Goal: Task Accomplishment & Management: Use online tool/utility

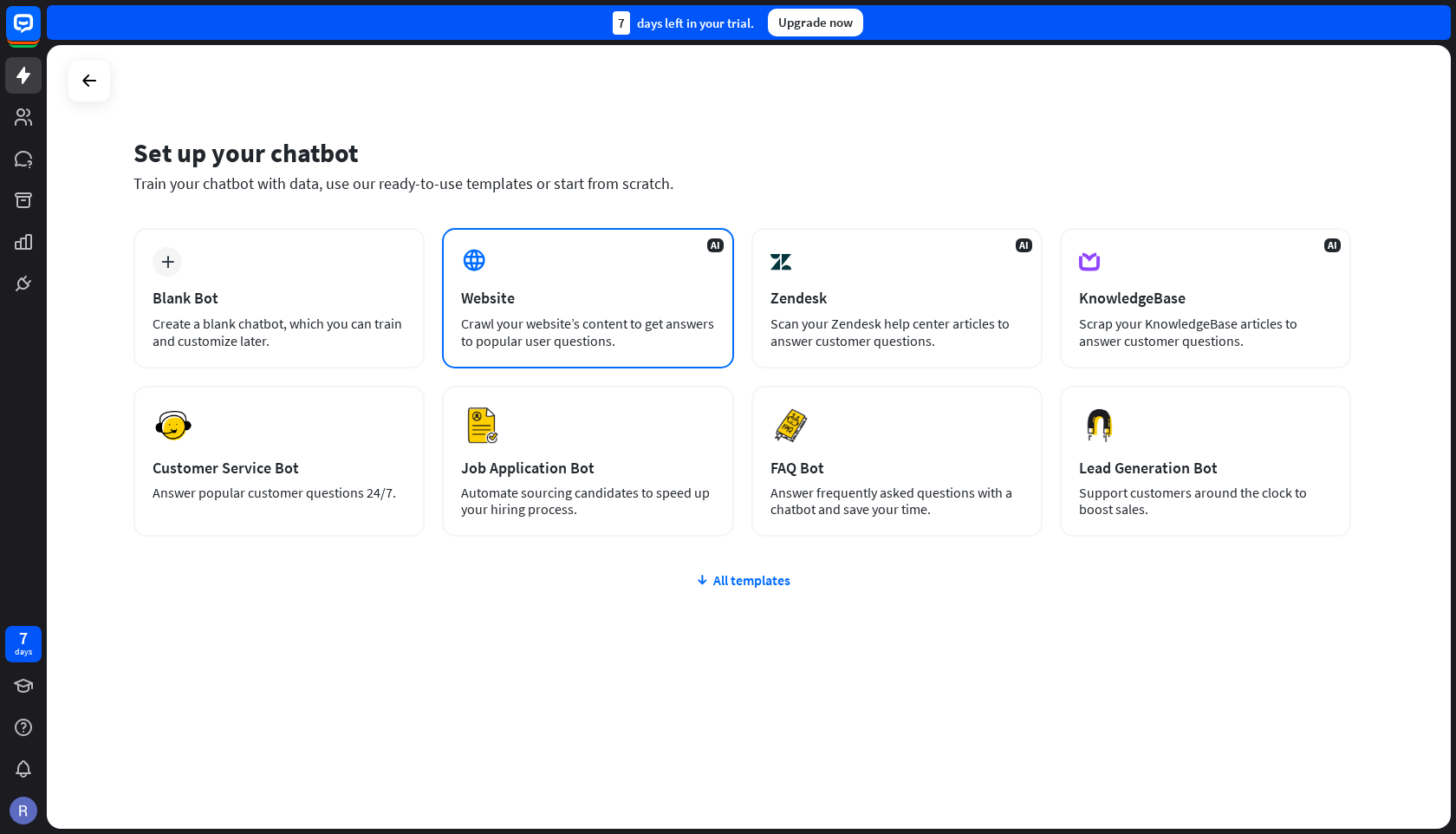
click at [543, 323] on div "Crawl your website’s content to get answers to popular user questions." at bounding box center [587, 332] width 253 height 34
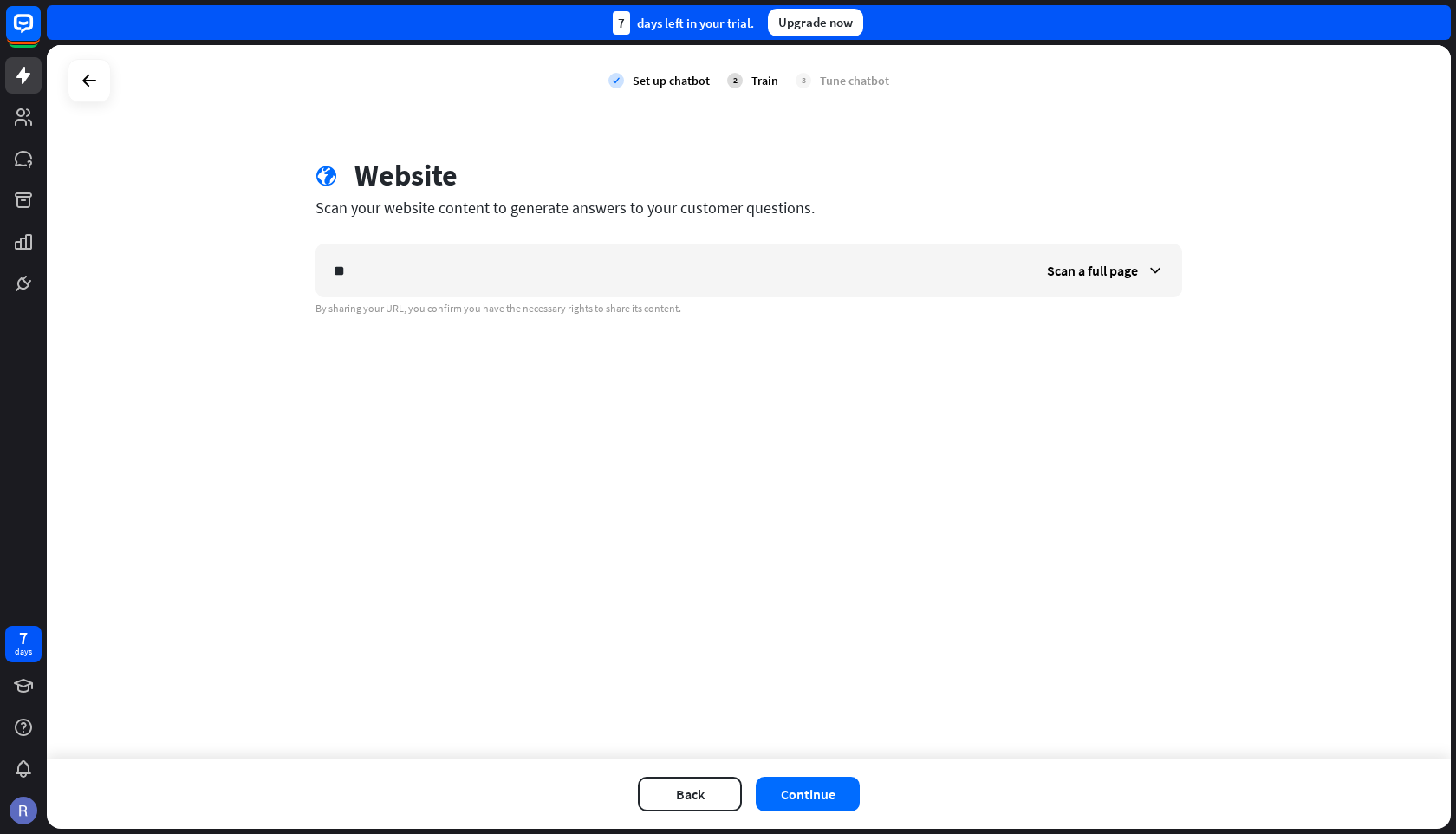
type input "*"
type input "**********"
click at [1097, 270] on span "Scan a full page" at bounding box center [1092, 271] width 91 height 18
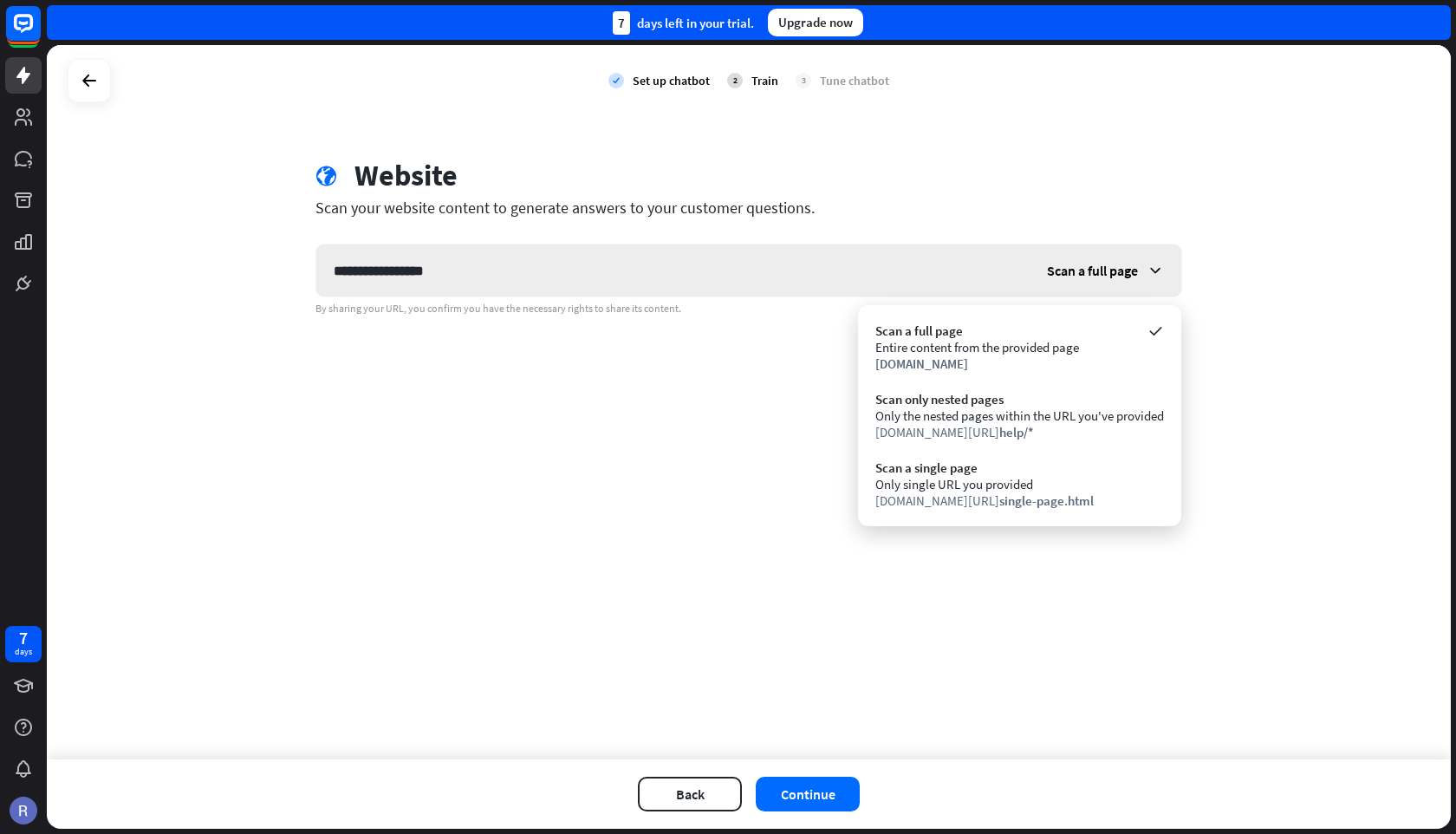
click at [1097, 270] on span "Scan a full page" at bounding box center [1092, 271] width 91 height 18
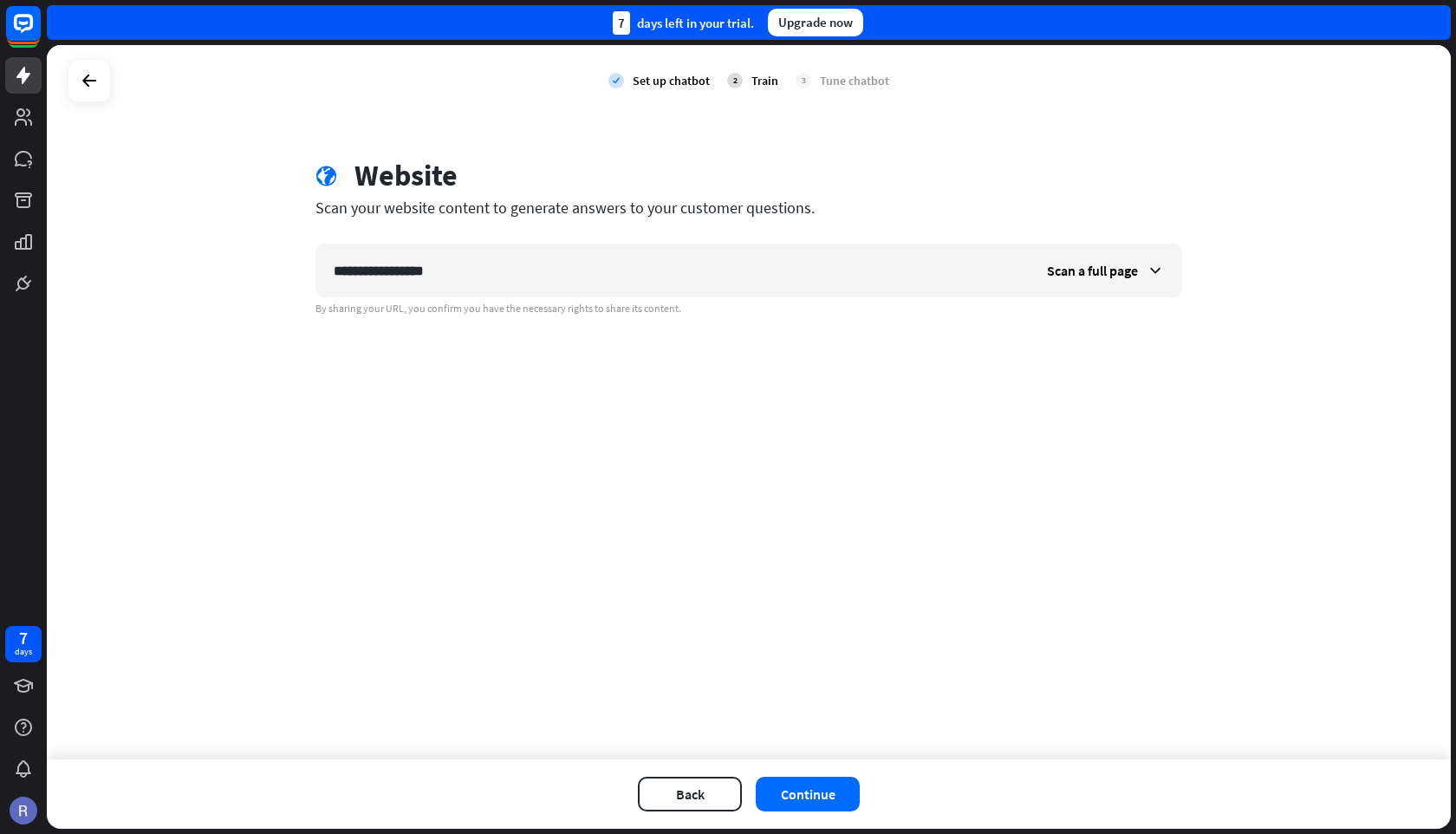
click at [786, 522] on div "**********" at bounding box center [749, 402] width 1404 height 714
click at [830, 790] on button "Continue" at bounding box center [808, 793] width 104 height 34
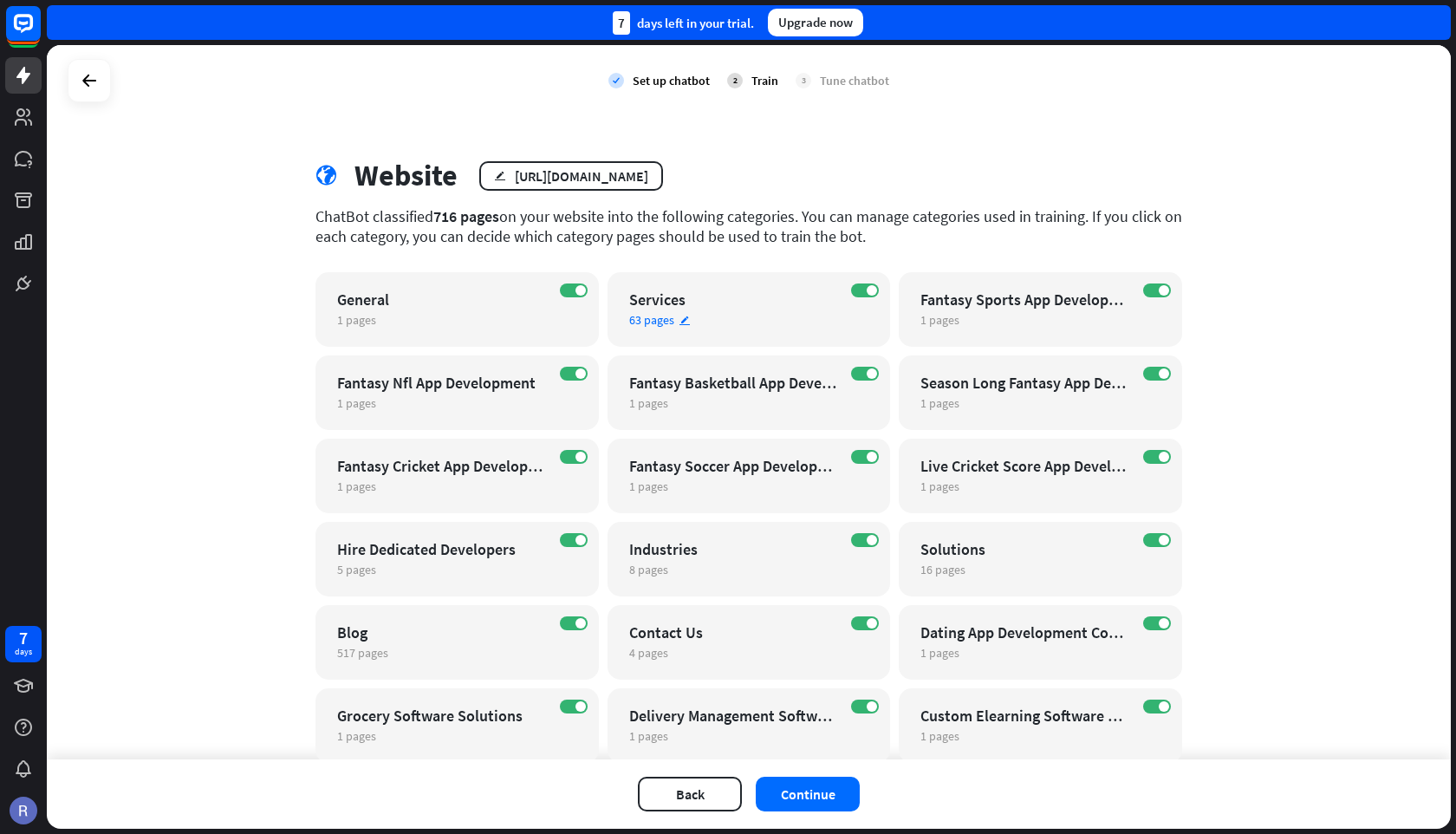
click at [680, 322] on icon "edit" at bounding box center [684, 321] width 12 height 11
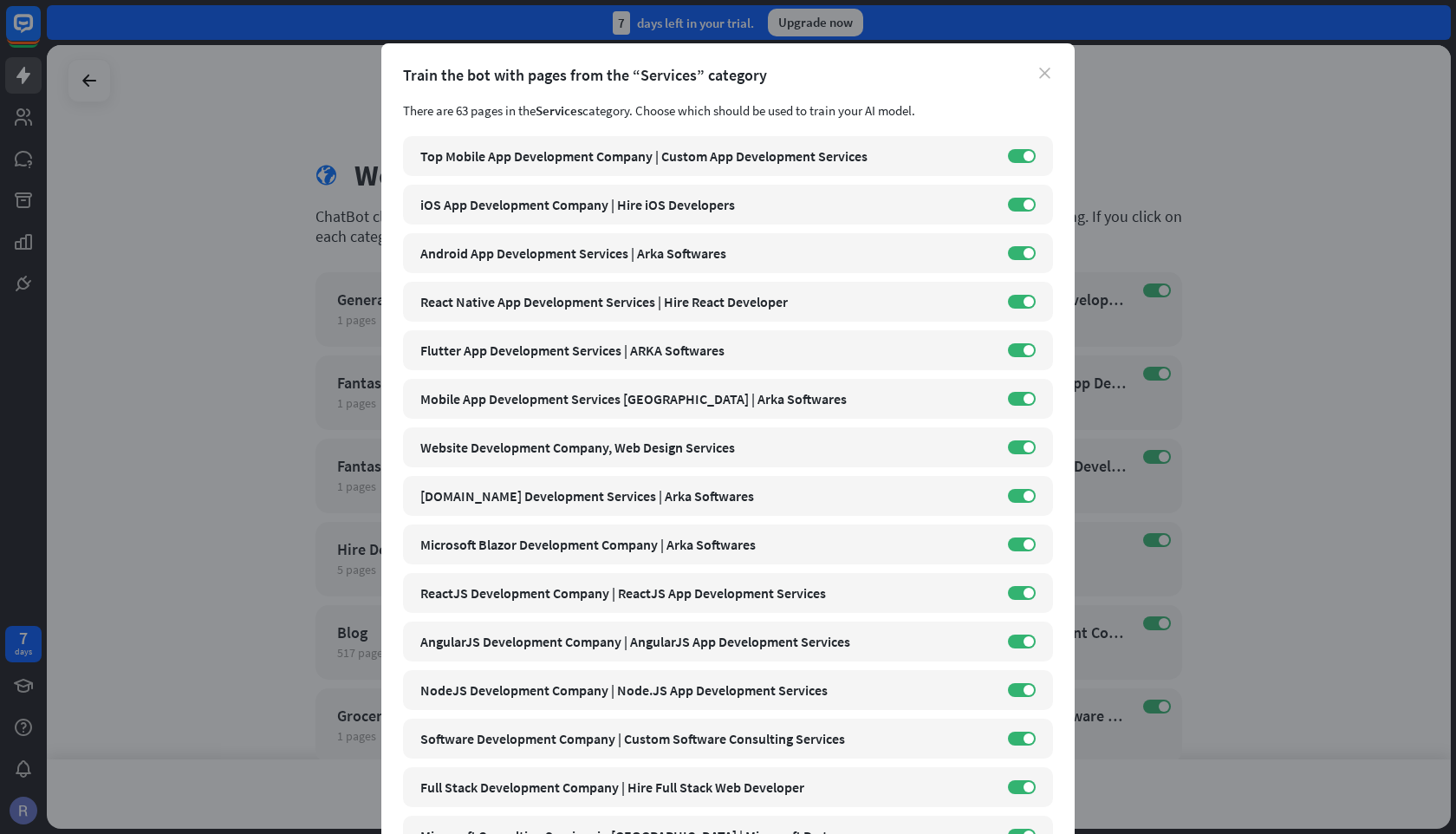
click at [1047, 75] on icon "close" at bounding box center [1045, 73] width 11 height 11
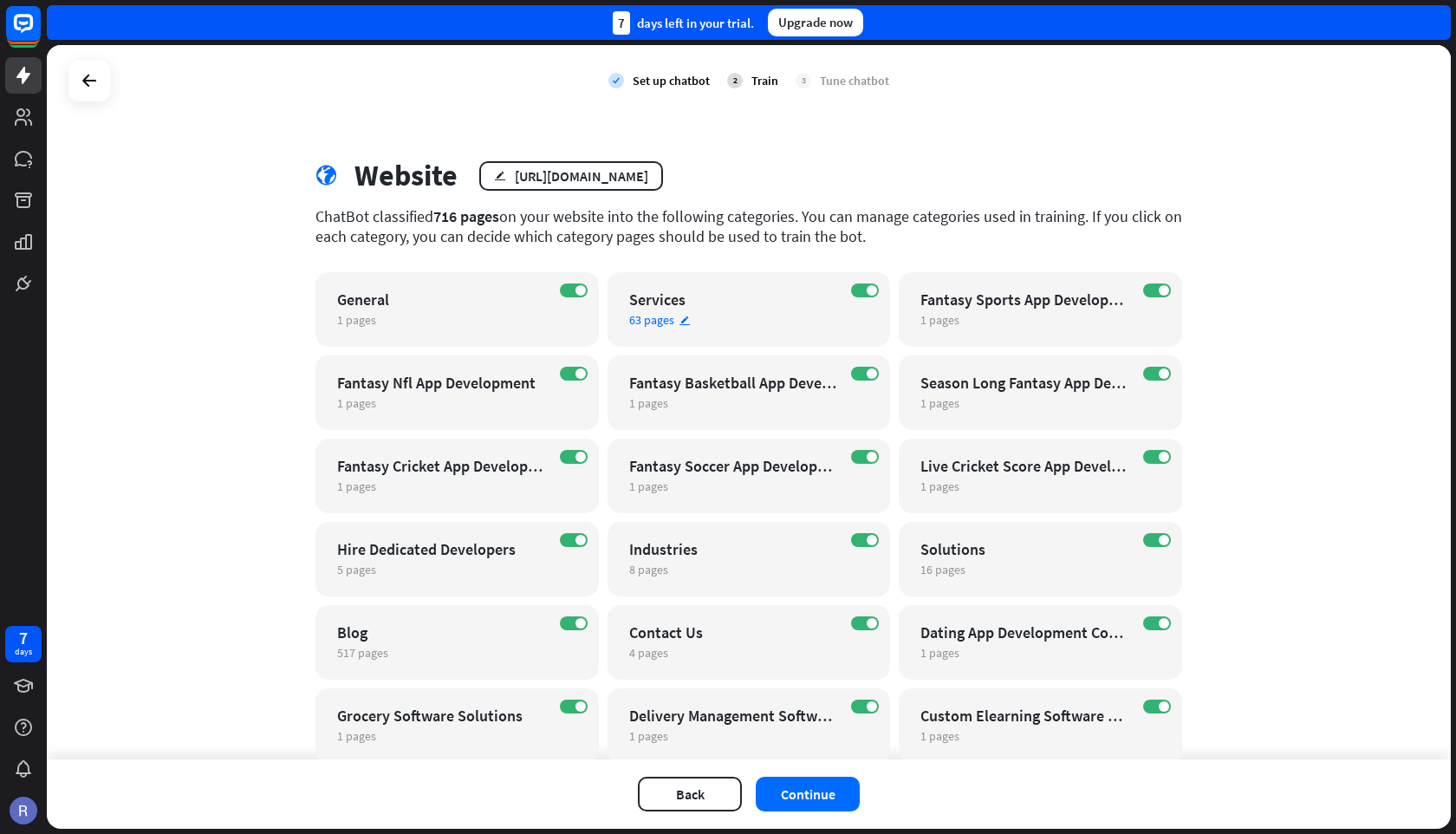
click at [684, 318] on icon "edit" at bounding box center [684, 321] width 12 height 11
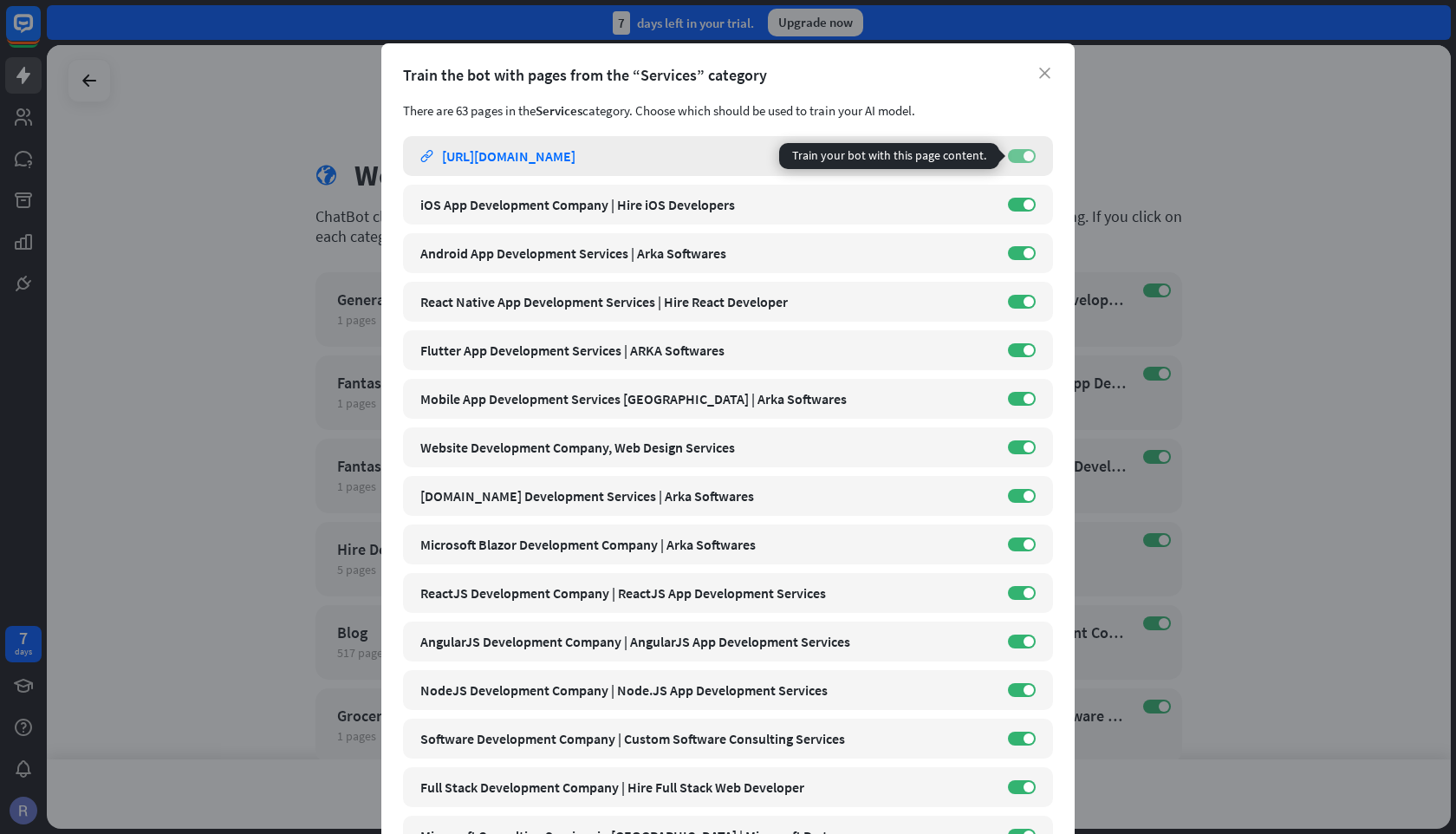
click at [1019, 157] on label "ON" at bounding box center [1022, 156] width 28 height 14
click at [1024, 151] on label "OFF" at bounding box center [1022, 156] width 28 height 14
click at [1048, 73] on icon "close" at bounding box center [1045, 73] width 11 height 11
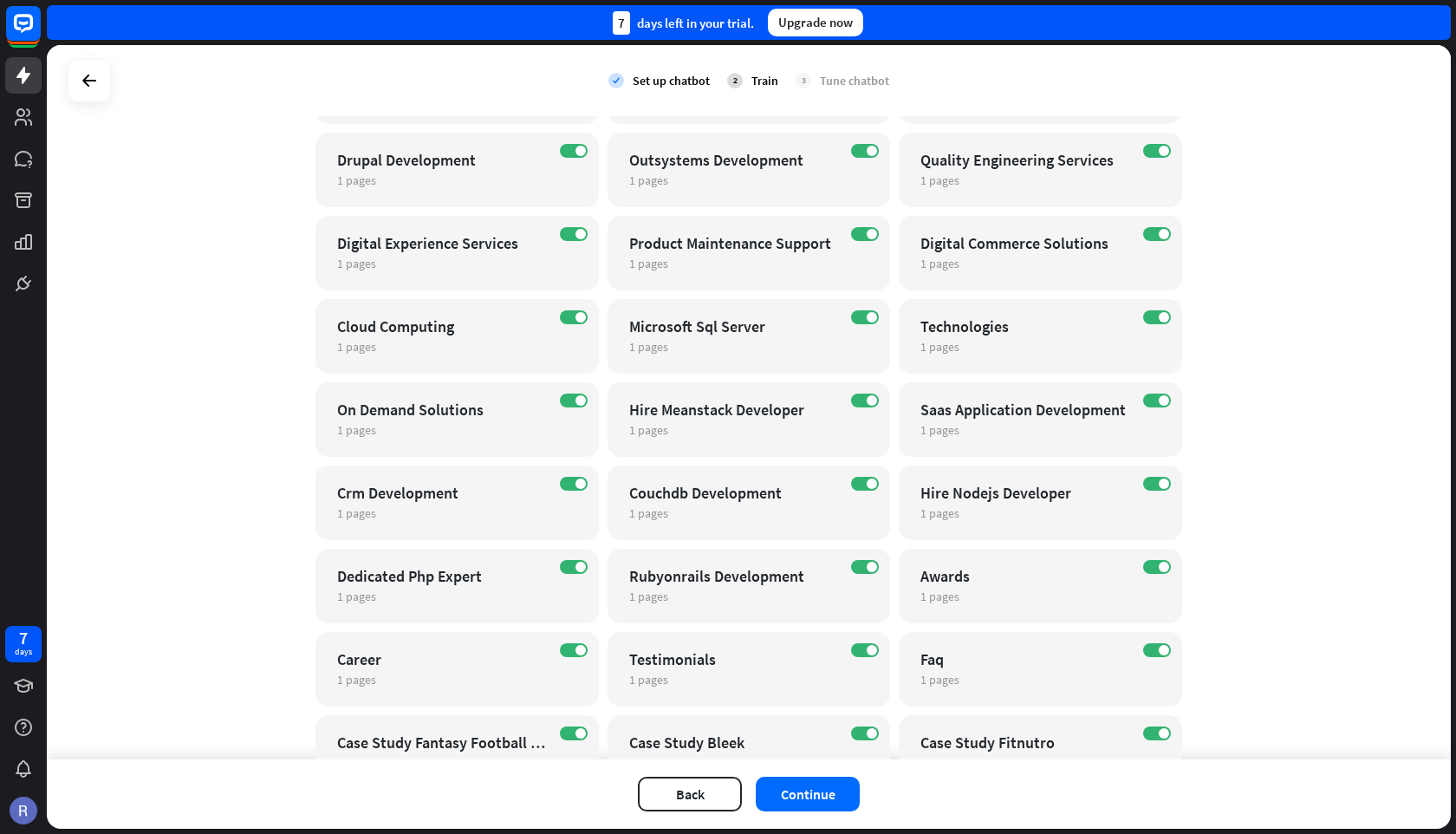
scroll to position [1163, 0]
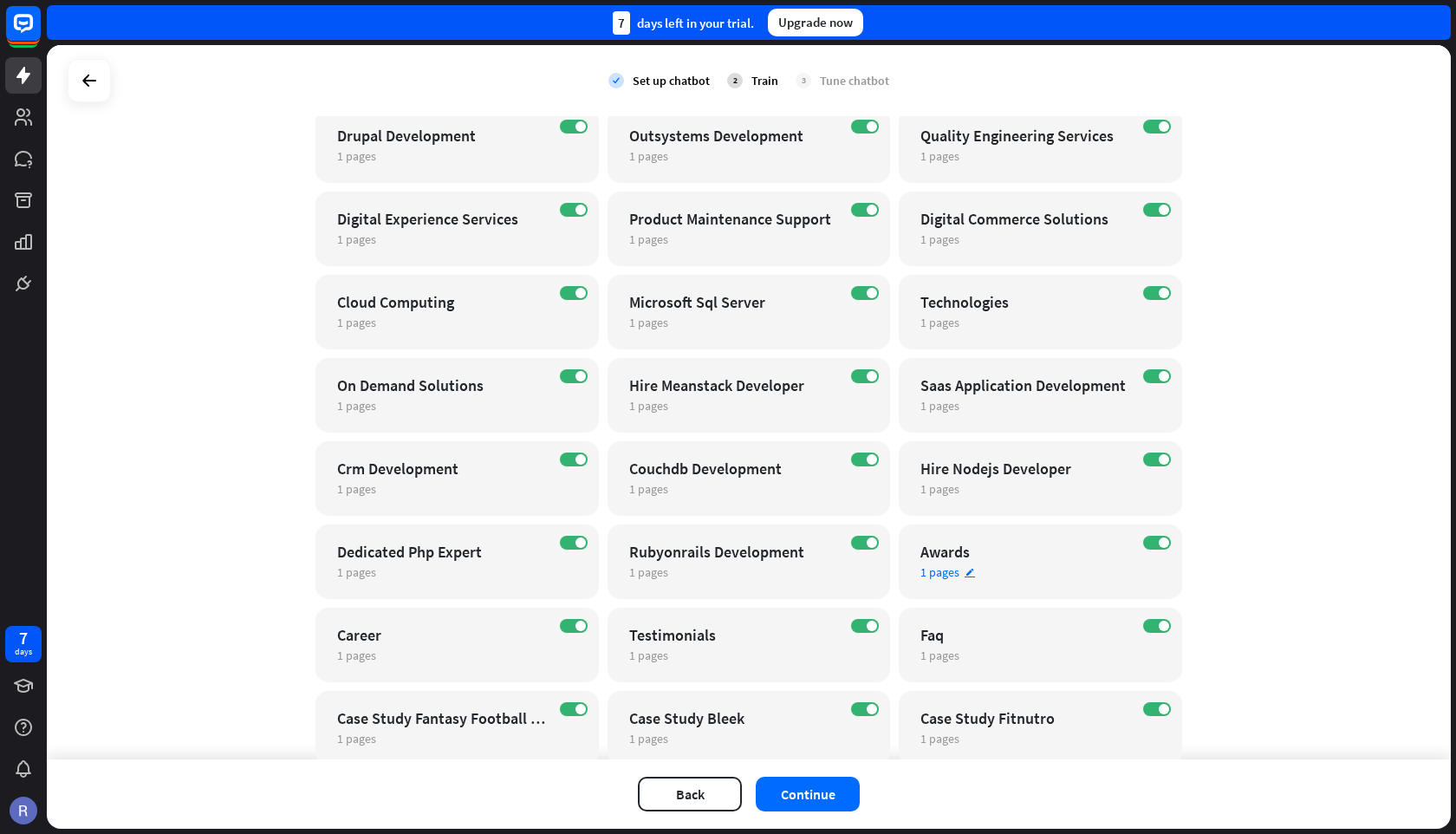
click at [999, 550] on div "Awards" at bounding box center [1025, 552] width 209 height 20
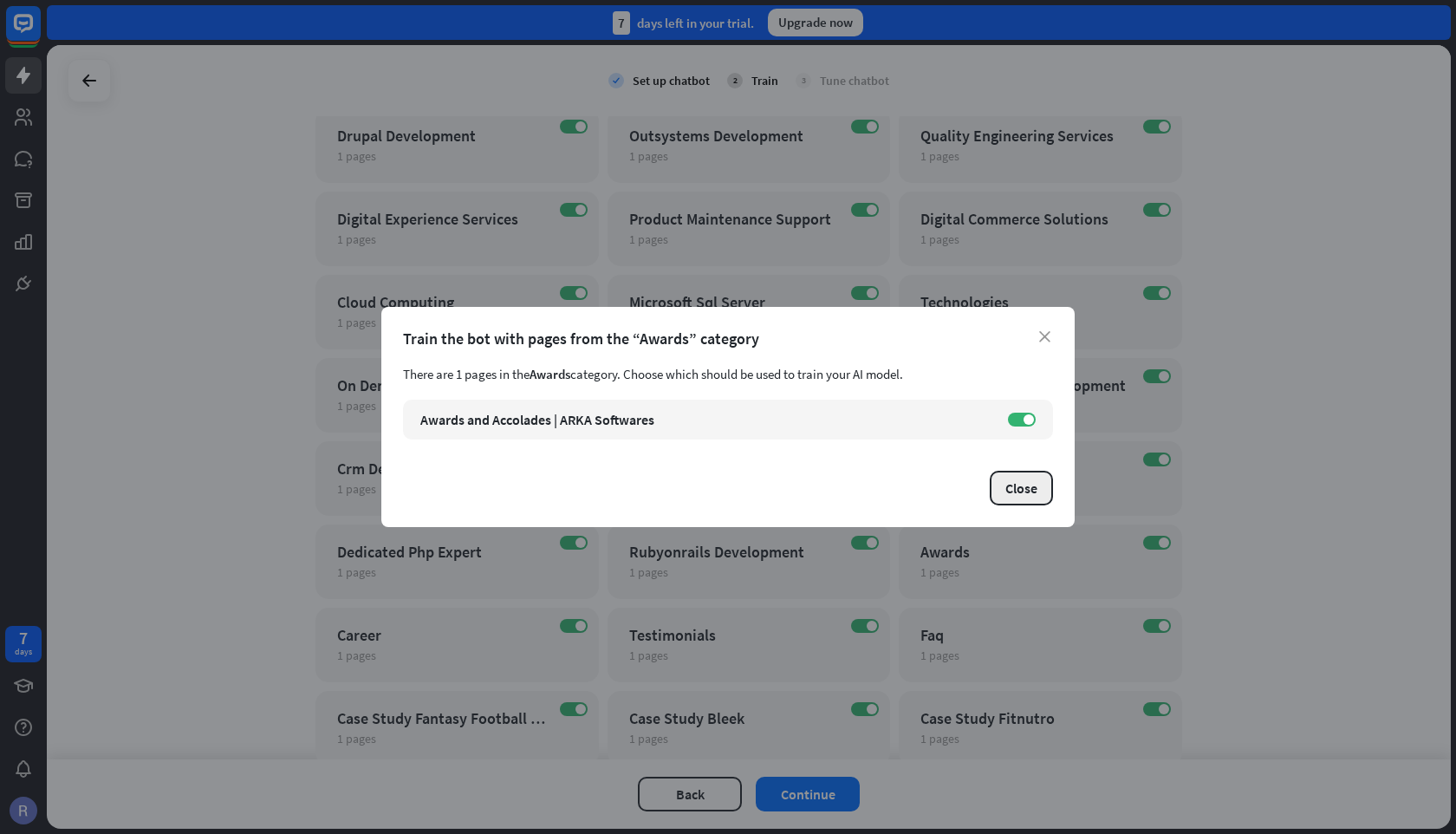
click at [1026, 496] on button "Close" at bounding box center [1021, 487] width 63 height 34
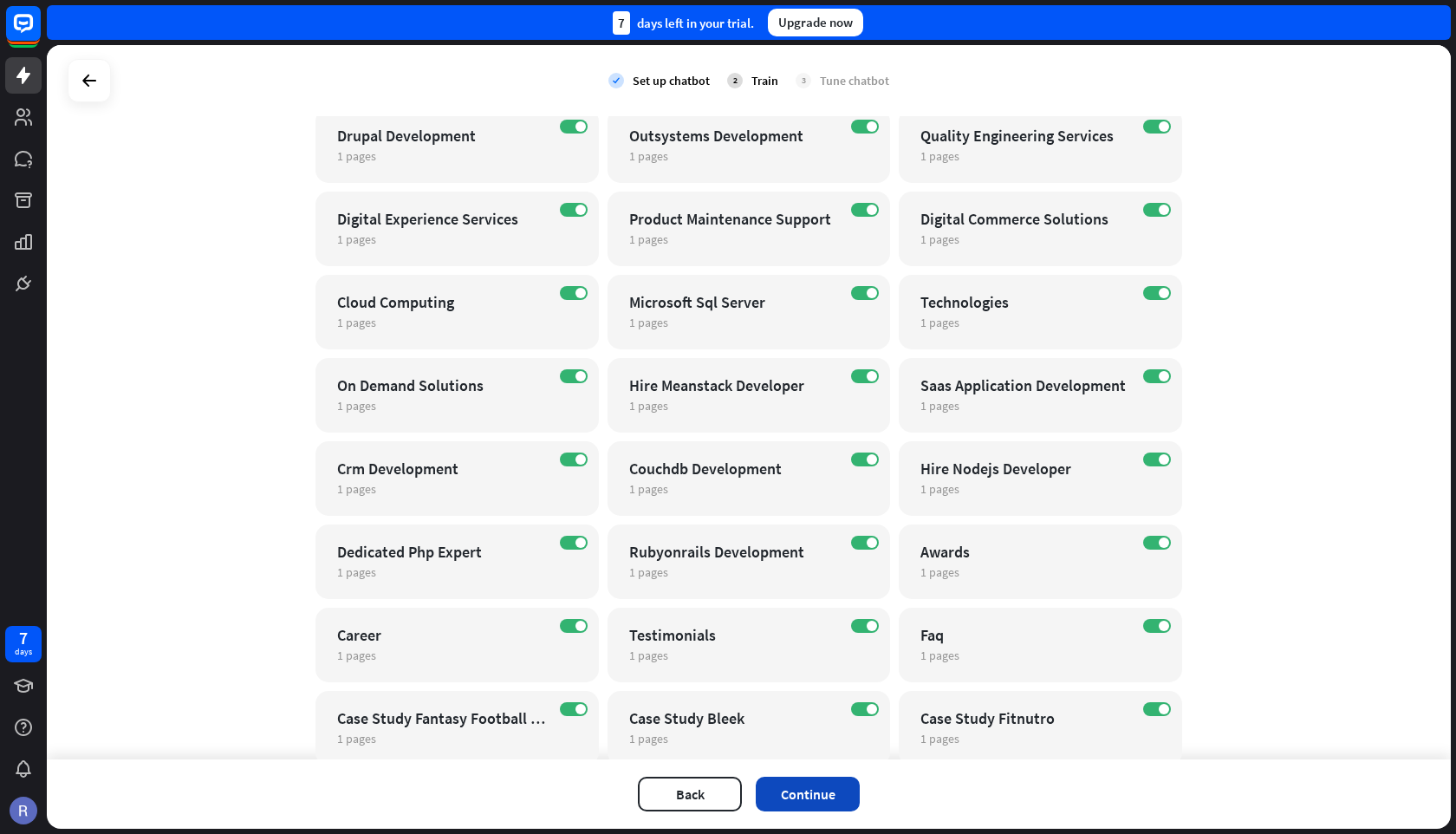
click at [826, 801] on button "Continue" at bounding box center [808, 793] width 104 height 34
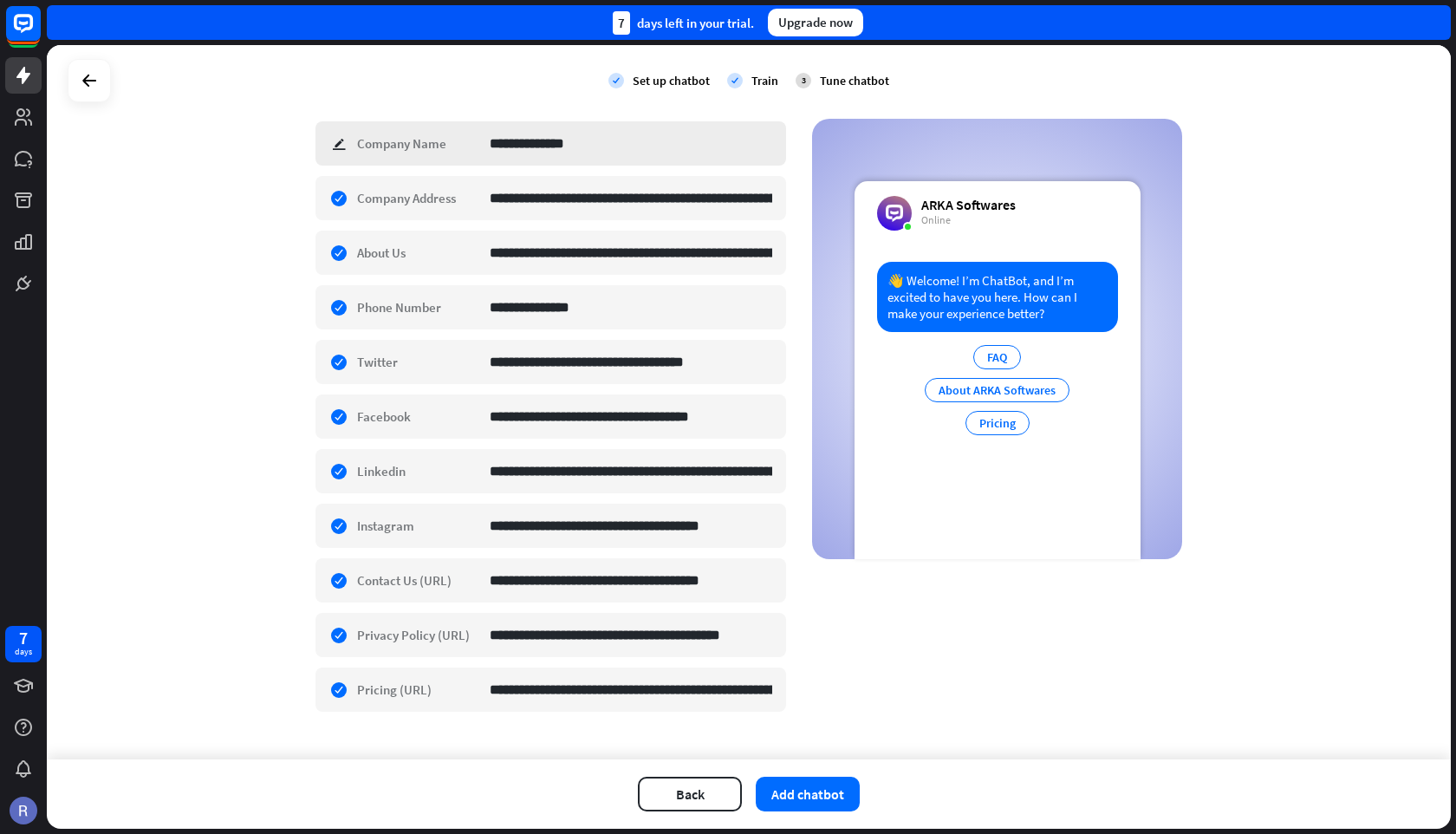
scroll to position [341, 0]
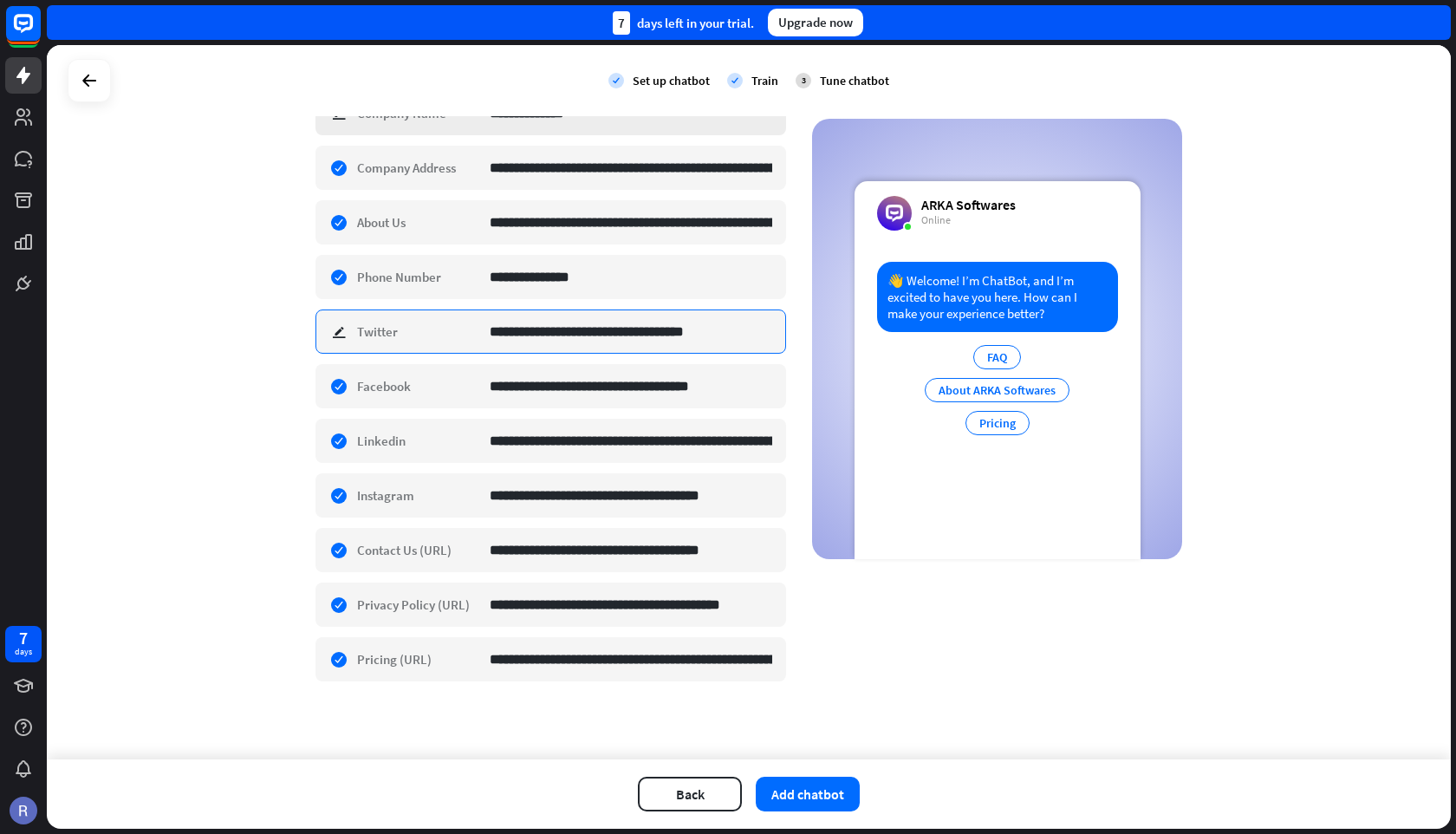
click at [496, 344] on input "**********" at bounding box center [631, 332] width 282 height 43
click at [245, 383] on div "**********" at bounding box center [749, 402] width 1404 height 714
click at [559, 391] on input "**********" at bounding box center [631, 386] width 282 height 43
click at [509, 716] on div "**********" at bounding box center [749, 402] width 1404 height 714
click at [620, 667] on input "**********" at bounding box center [631, 660] width 282 height 43
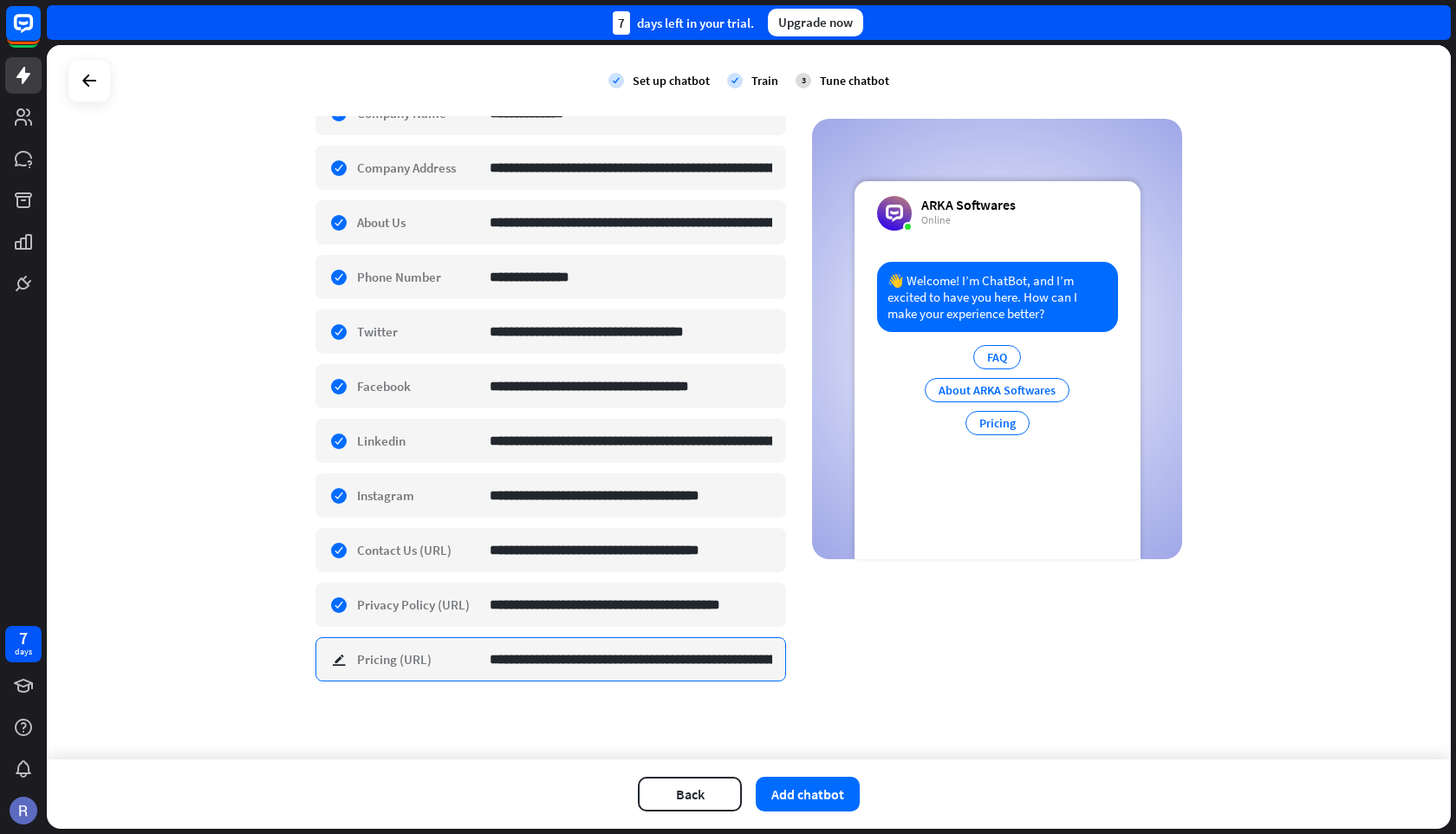
click at [620, 667] on input "**********" at bounding box center [631, 660] width 282 height 43
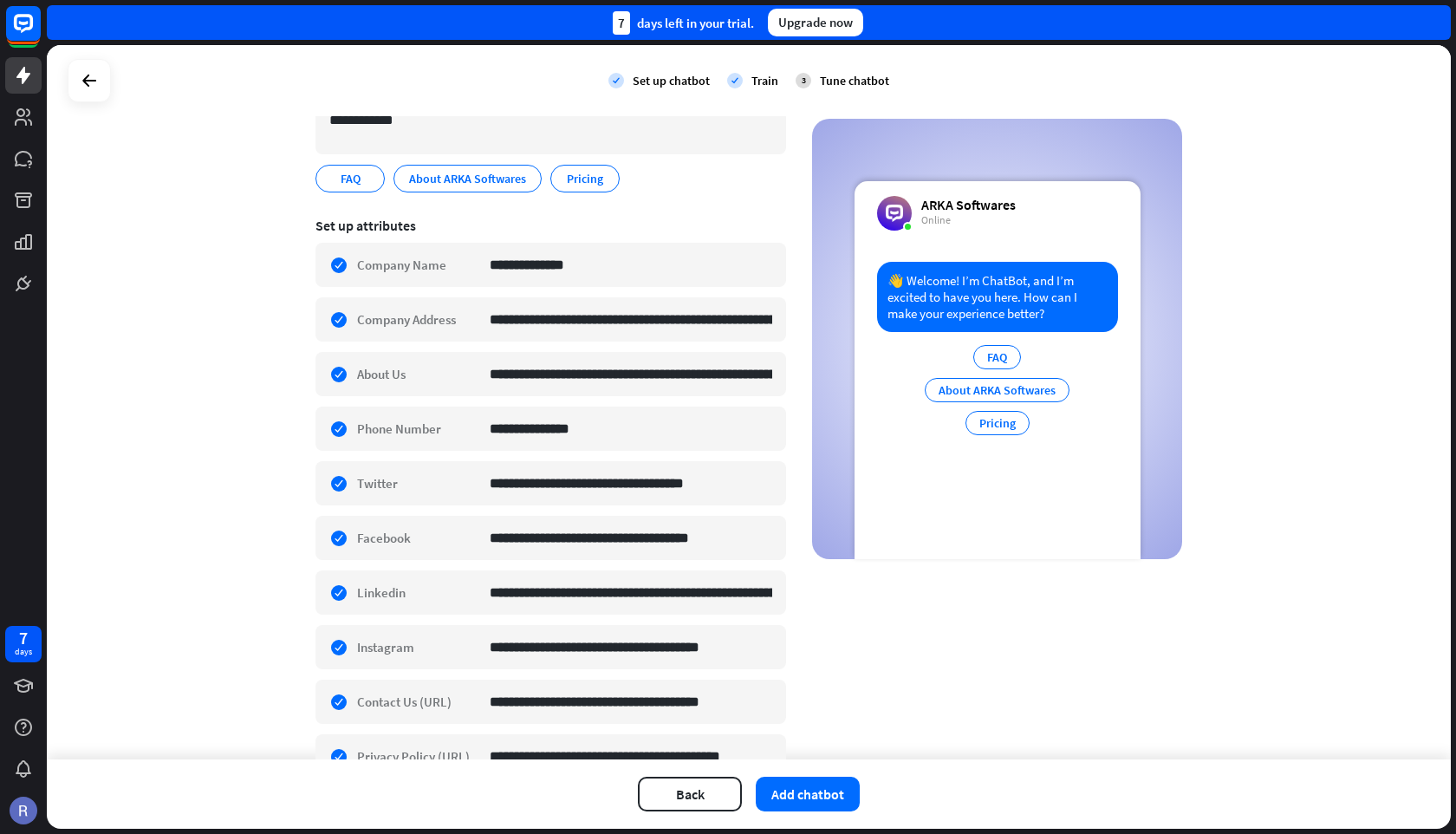
scroll to position [0, 0]
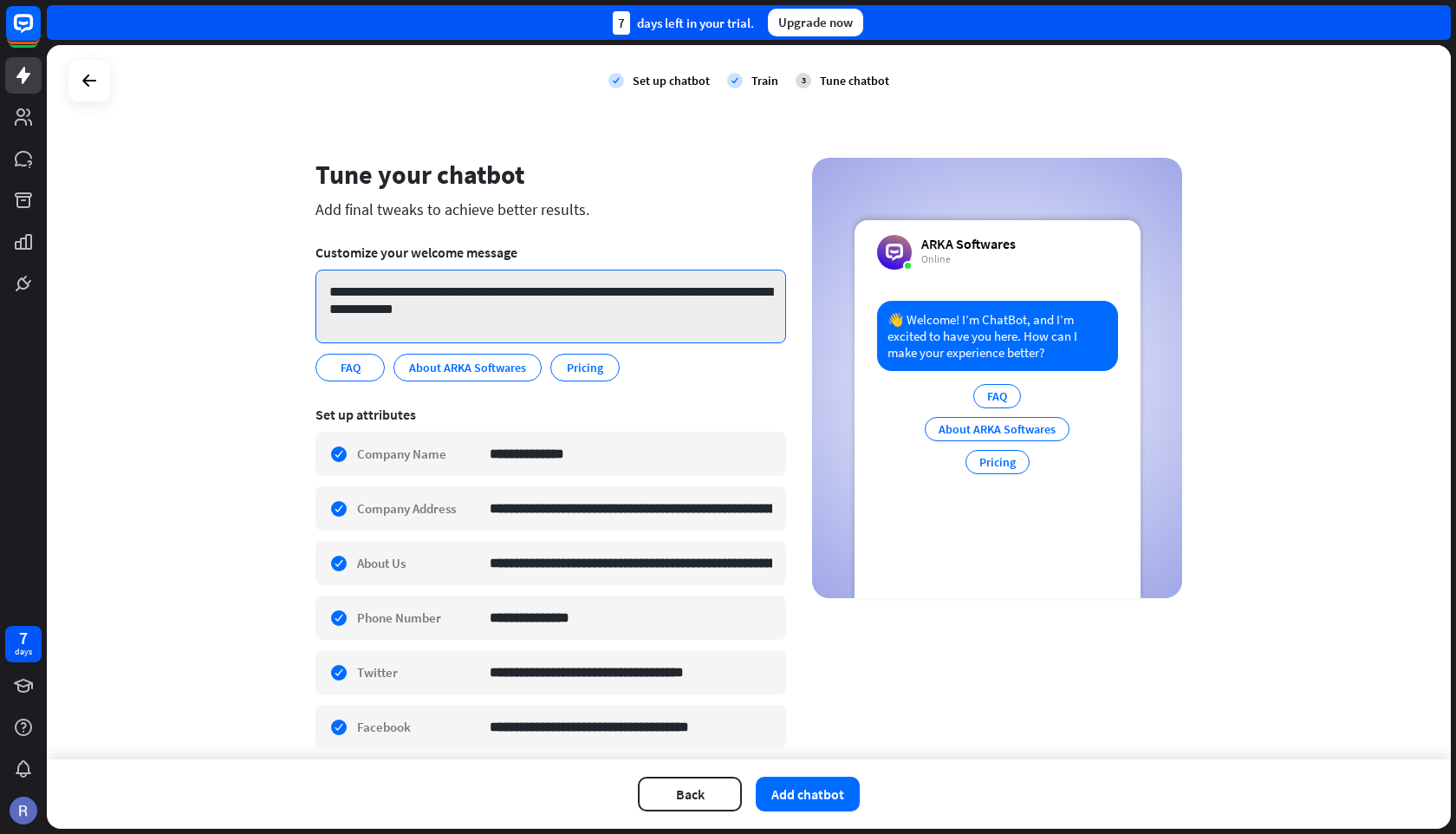
click at [596, 326] on textarea "**********" at bounding box center [551, 307] width 471 height 74
click at [259, 369] on div "**********" at bounding box center [749, 402] width 1404 height 714
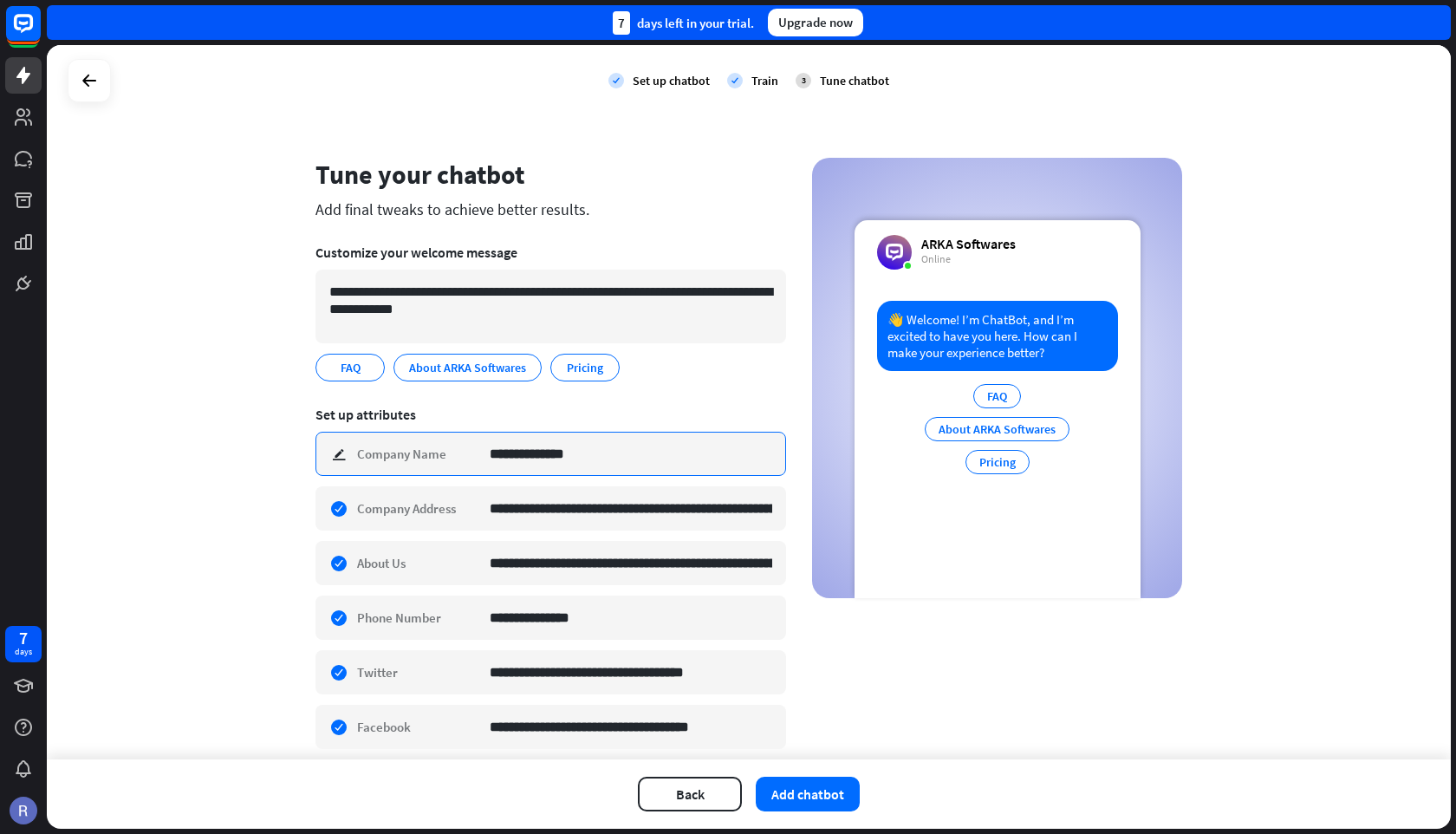
click at [570, 461] on input "**********" at bounding box center [631, 454] width 282 height 43
type input "**********"
click at [682, 404] on section "**********" at bounding box center [551, 719] width 471 height 651
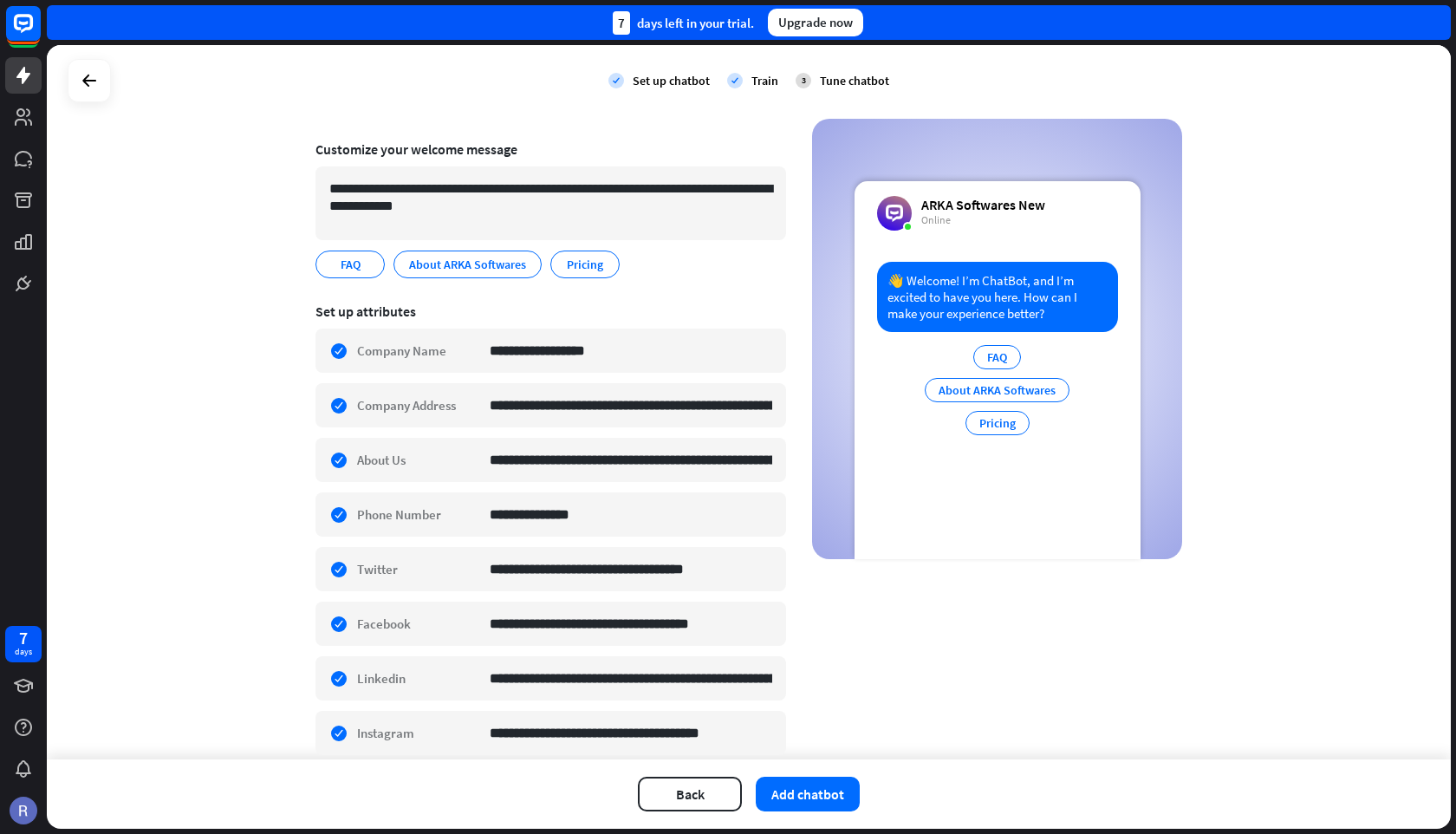
scroll to position [341, 0]
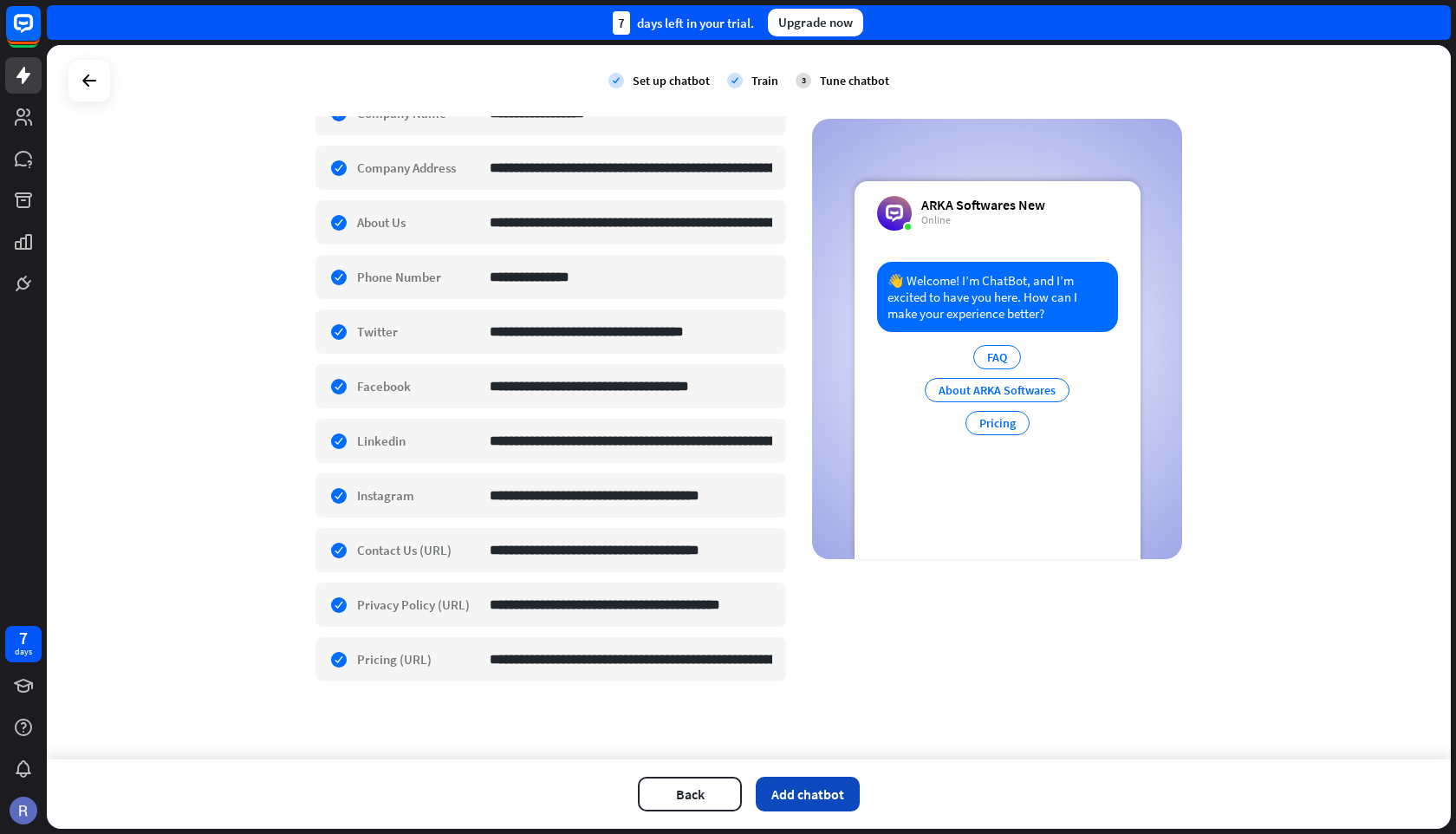
click at [807, 796] on button "Add chatbot" at bounding box center [808, 793] width 104 height 34
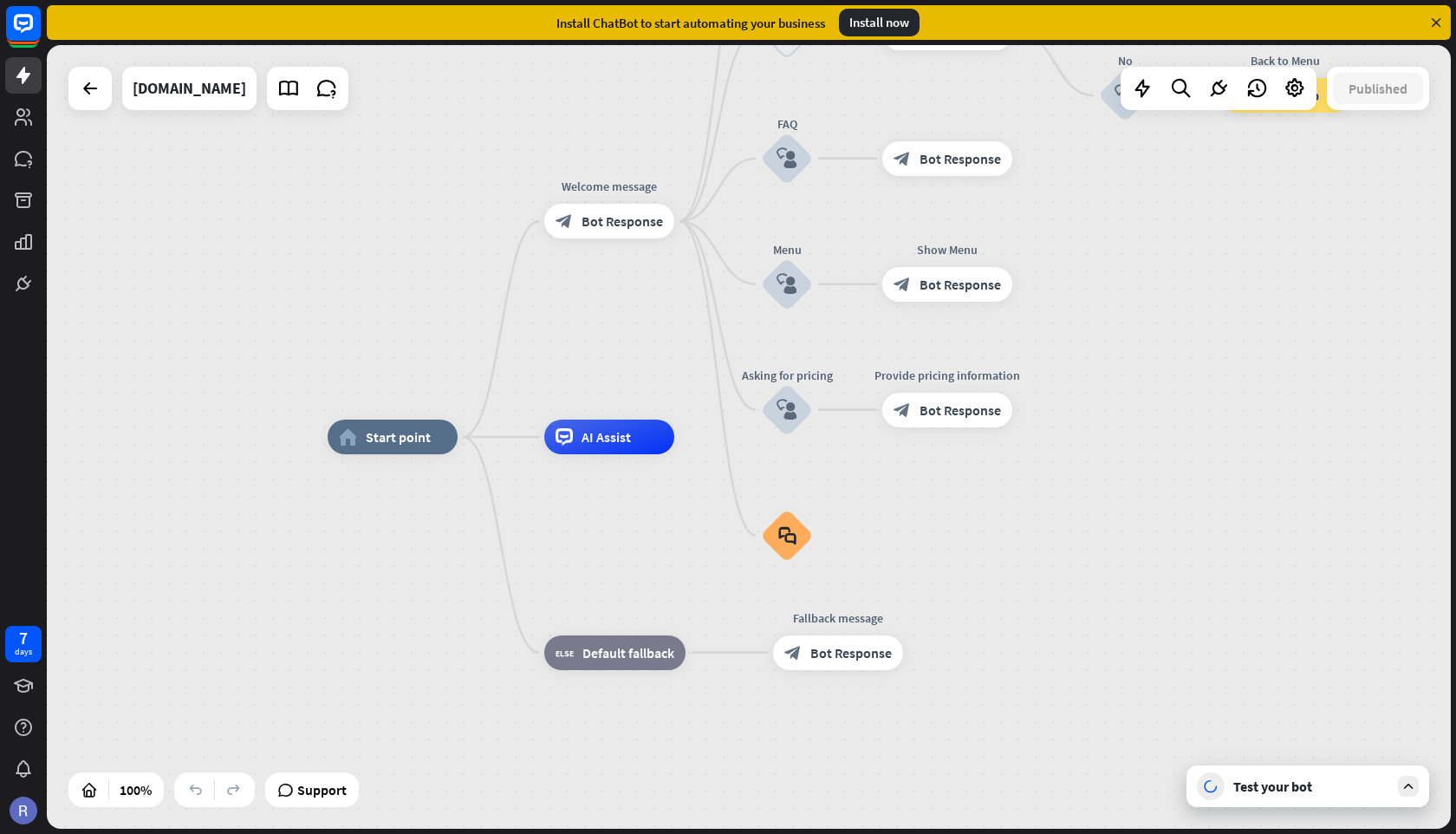
click at [1286, 785] on div "Test your bot" at bounding box center [1311, 786] width 156 height 18
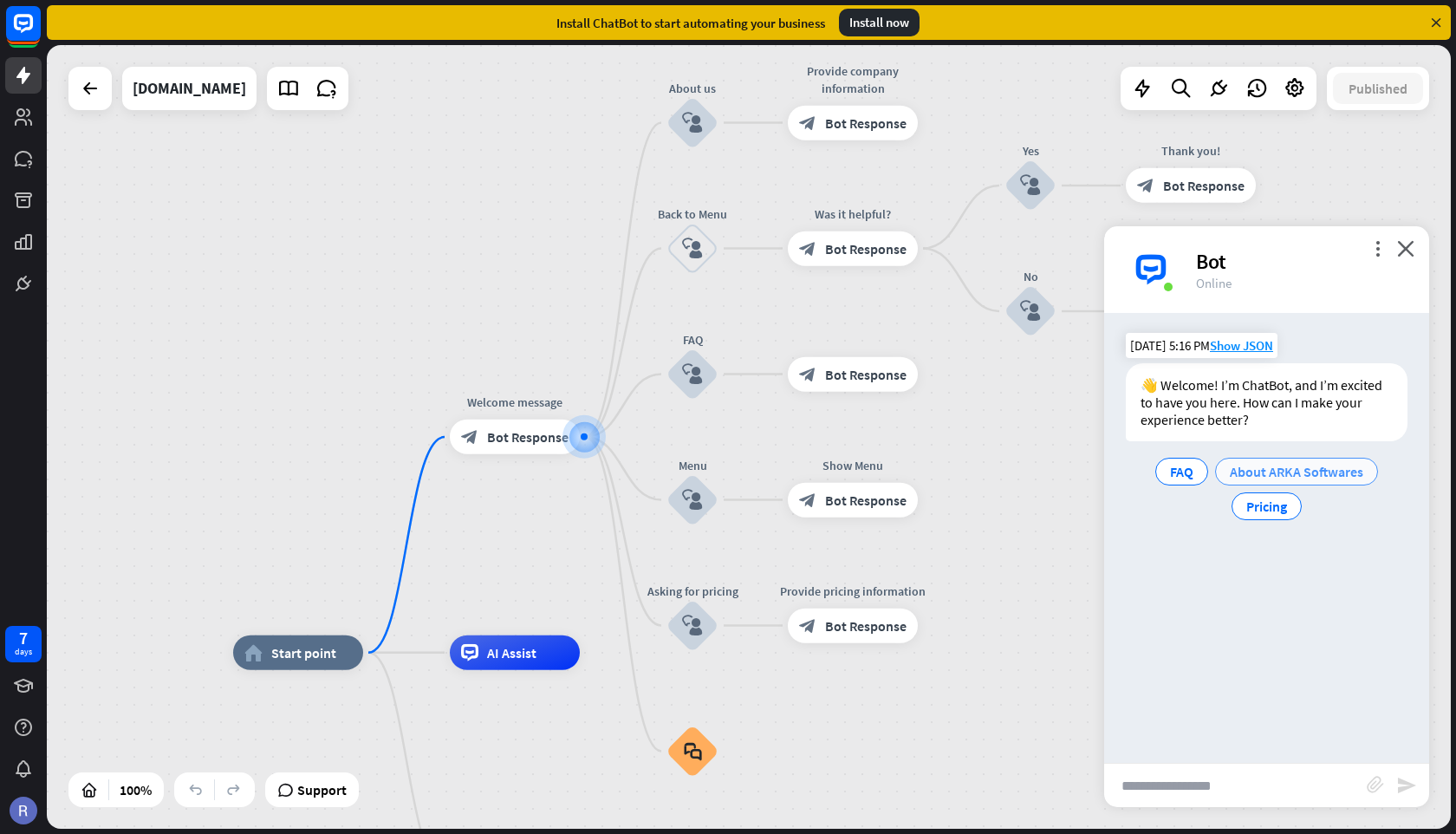
click at [1274, 470] on span "About ARKA Softwares" at bounding box center [1297, 472] width 133 height 18
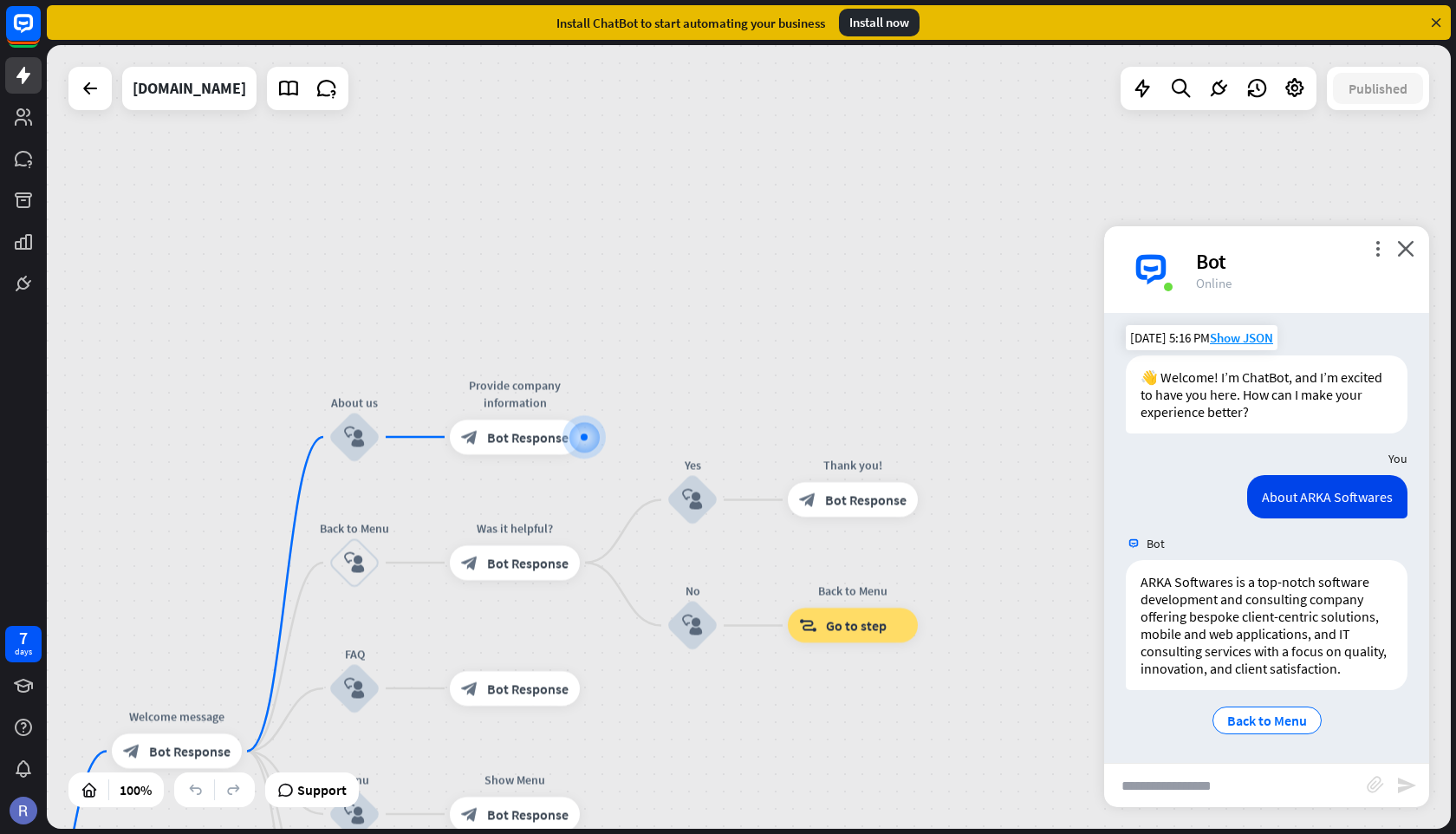
scroll to position [8, 0]
click at [1261, 720] on span "Back to Menu" at bounding box center [1267, 719] width 80 height 18
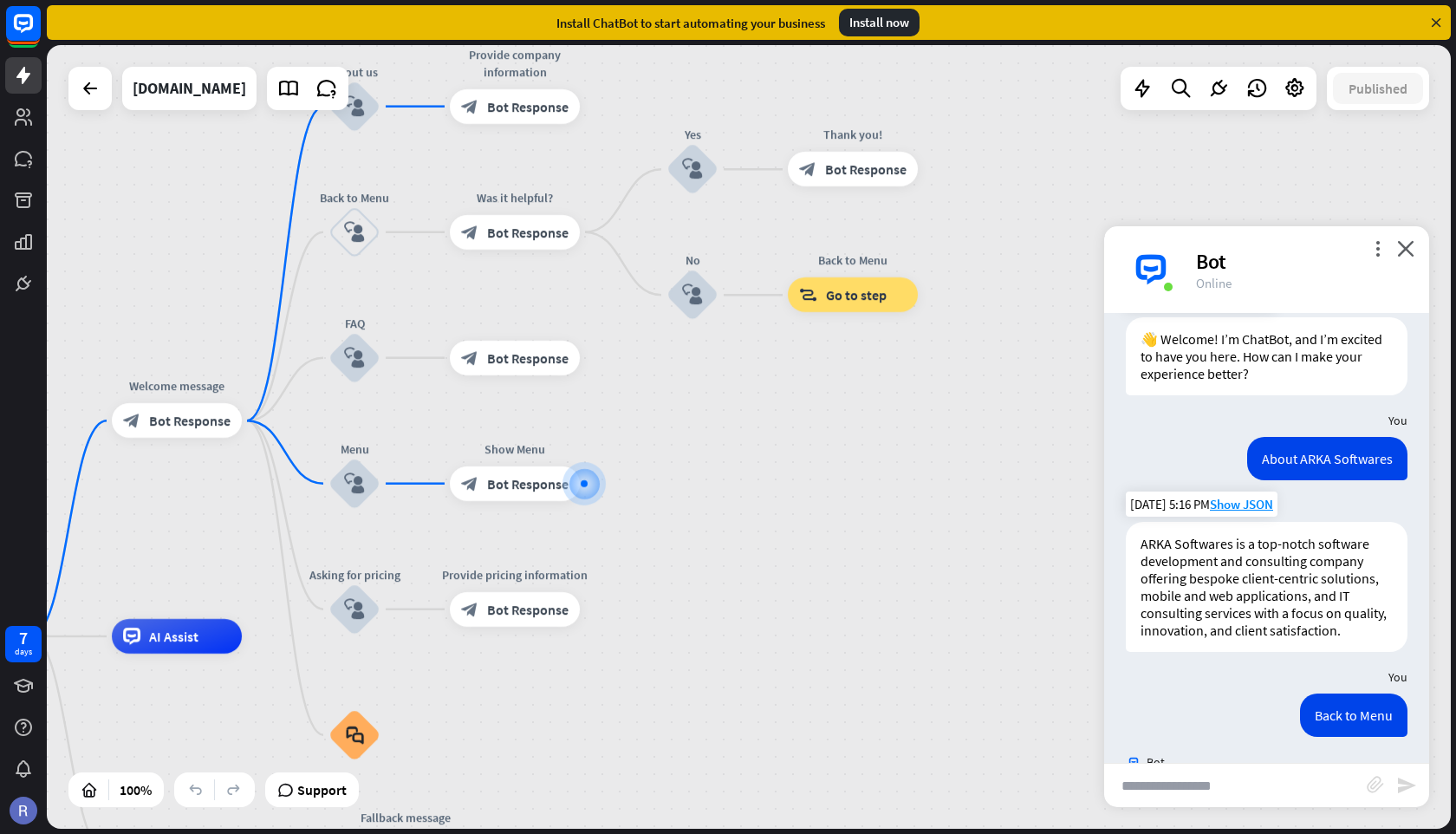
scroll to position [131, 0]
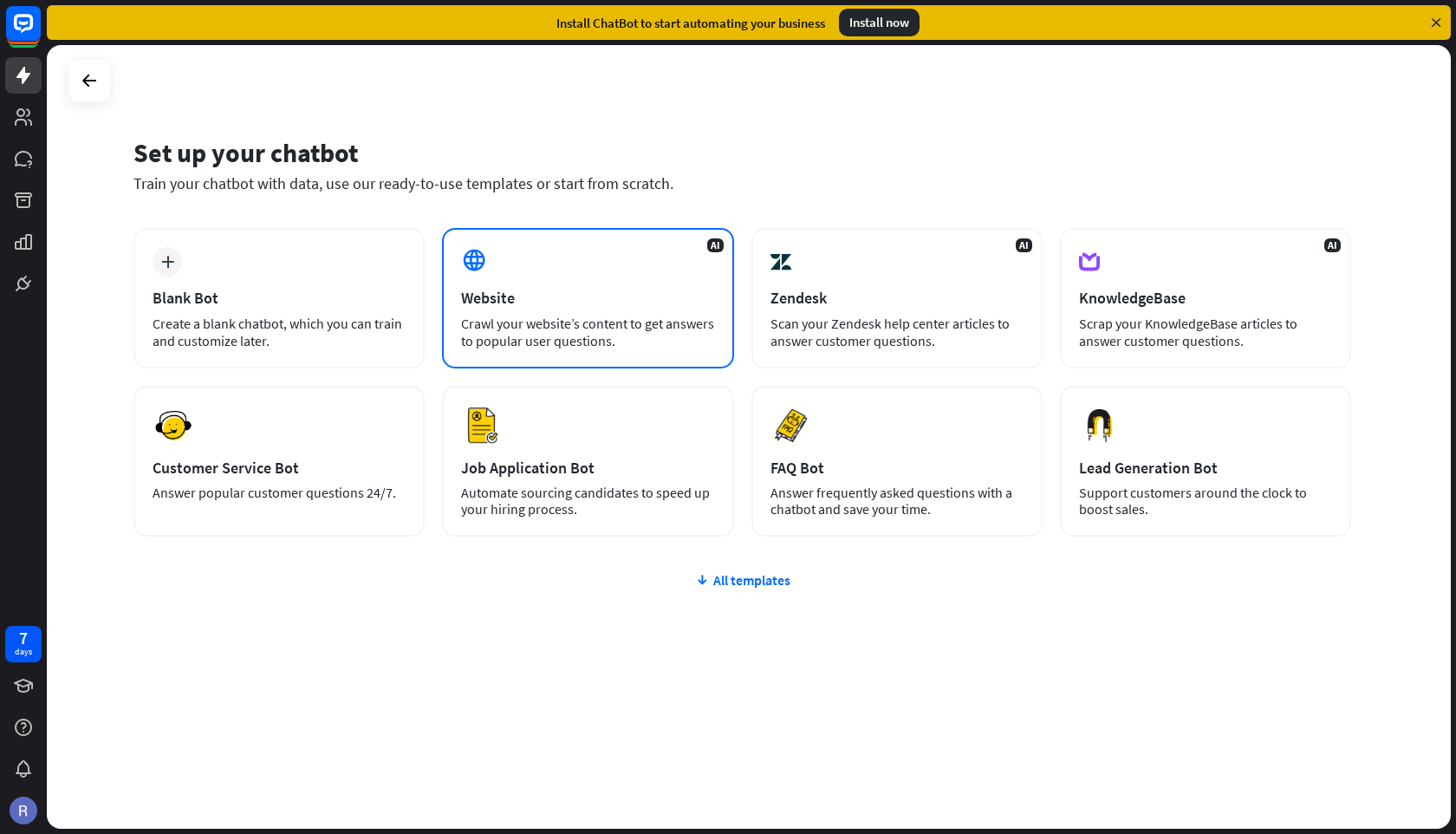
click at [603, 331] on div "Crawl your website’s content to get answers to popular user questions." at bounding box center [587, 332] width 253 height 34
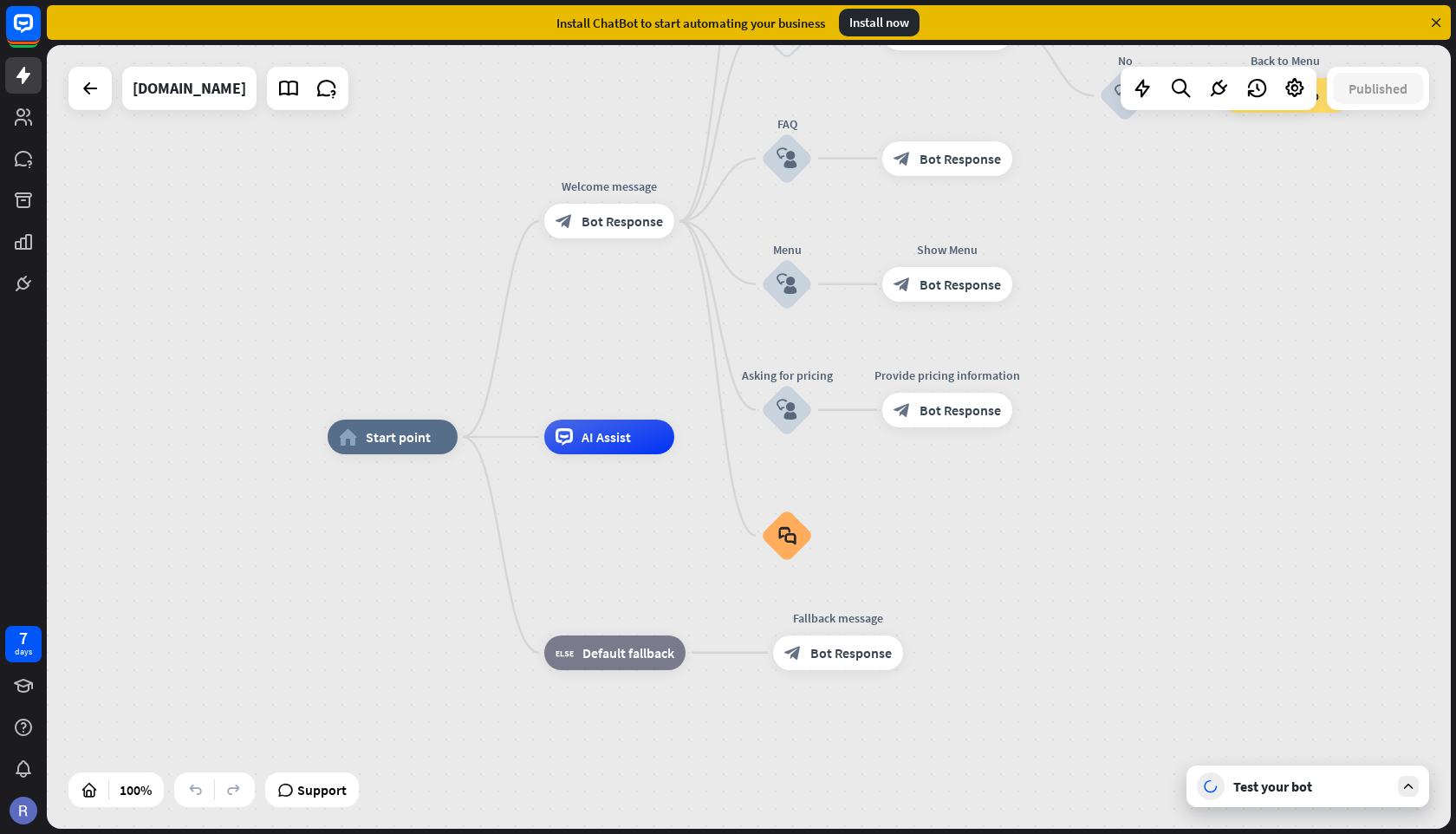
click at [1278, 788] on div "Test your bot" at bounding box center [1311, 786] width 156 height 18
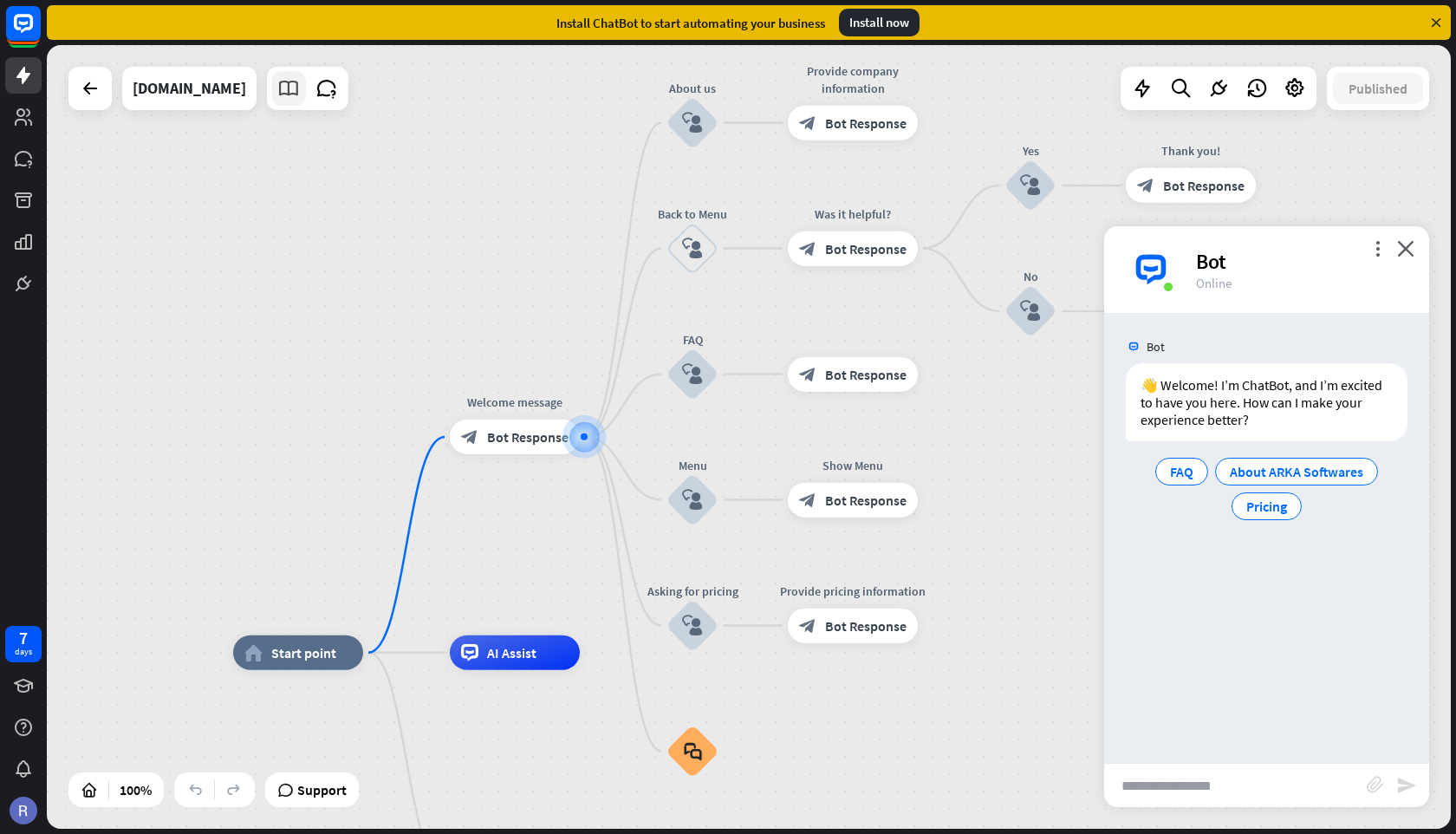
click at [300, 88] on icon at bounding box center [288, 88] width 22 height 22
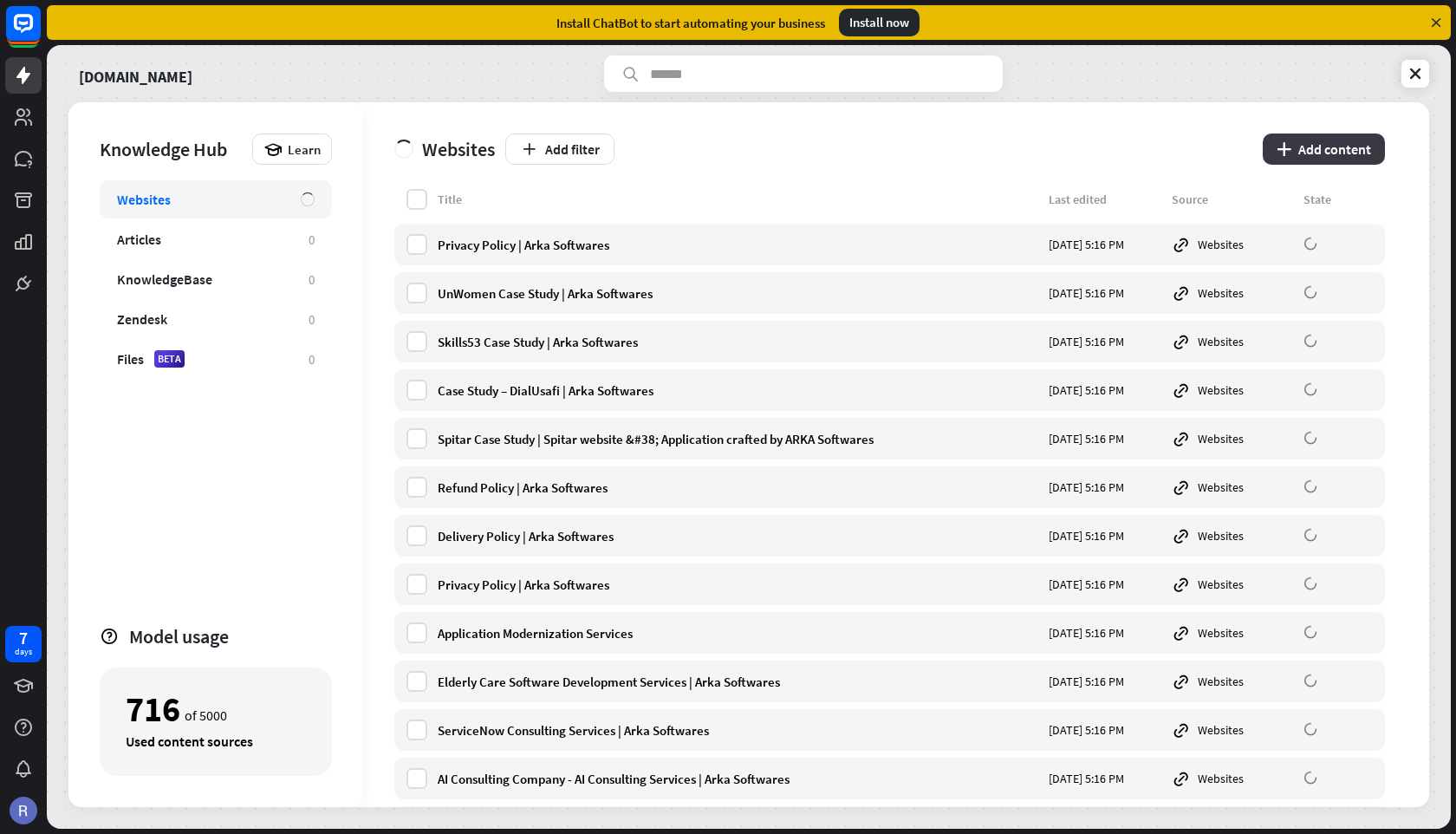
click at [1310, 147] on button "plus Add content" at bounding box center [1324, 149] width 122 height 32
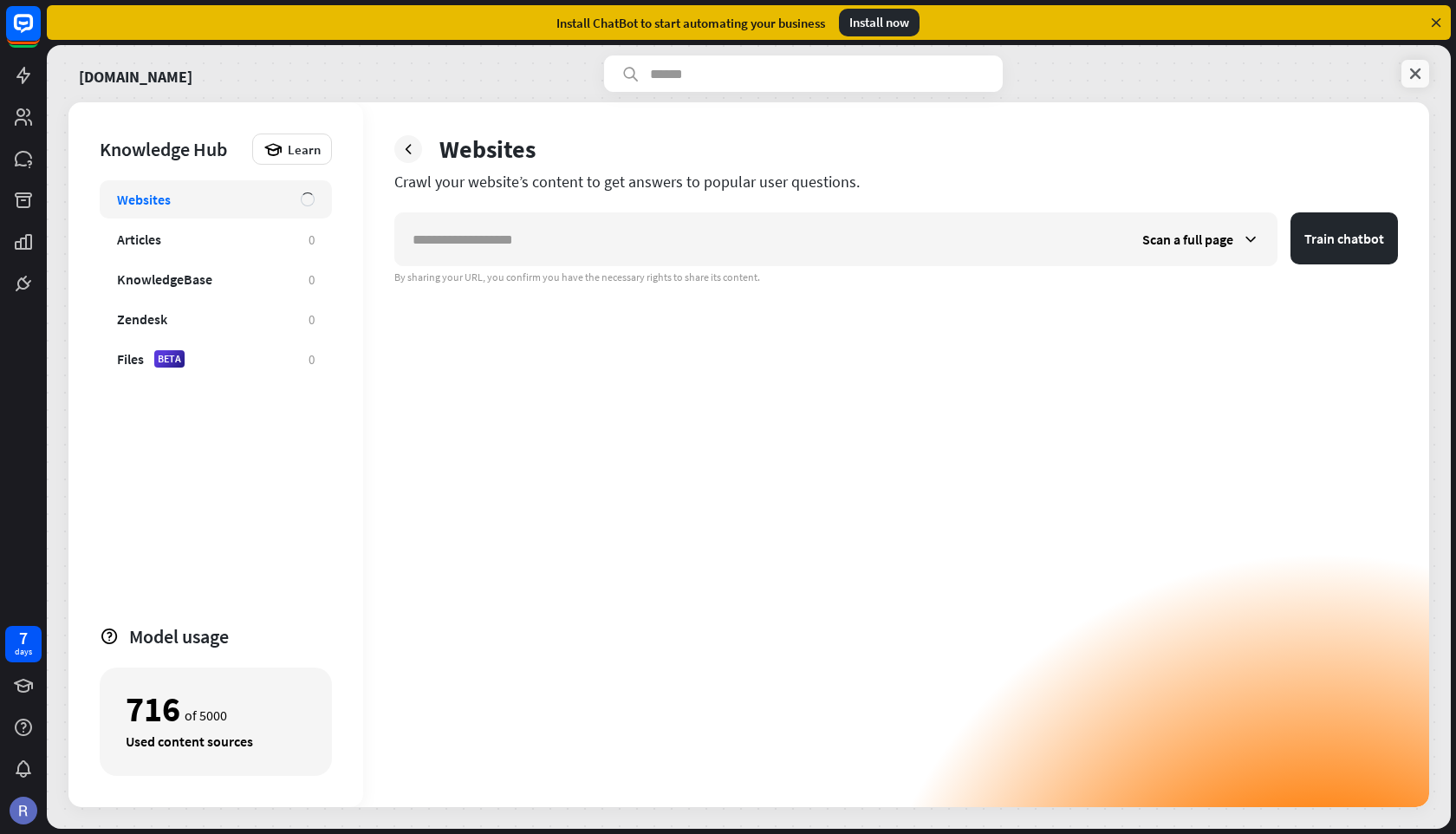
click at [1415, 74] on icon at bounding box center [1414, 73] width 18 height 18
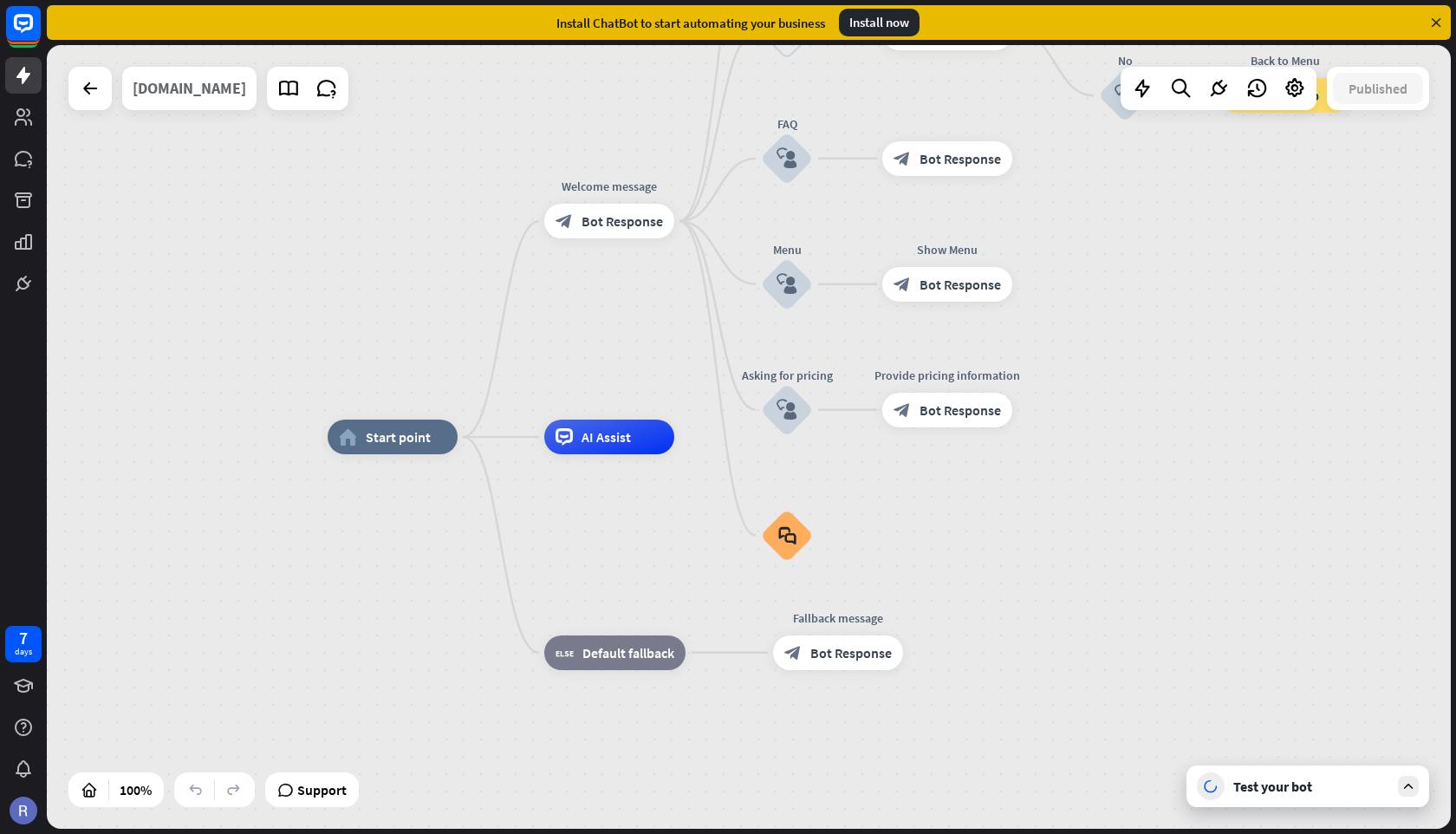
click at [182, 87] on div "[DOMAIN_NAME]" at bounding box center [189, 88] width 114 height 44
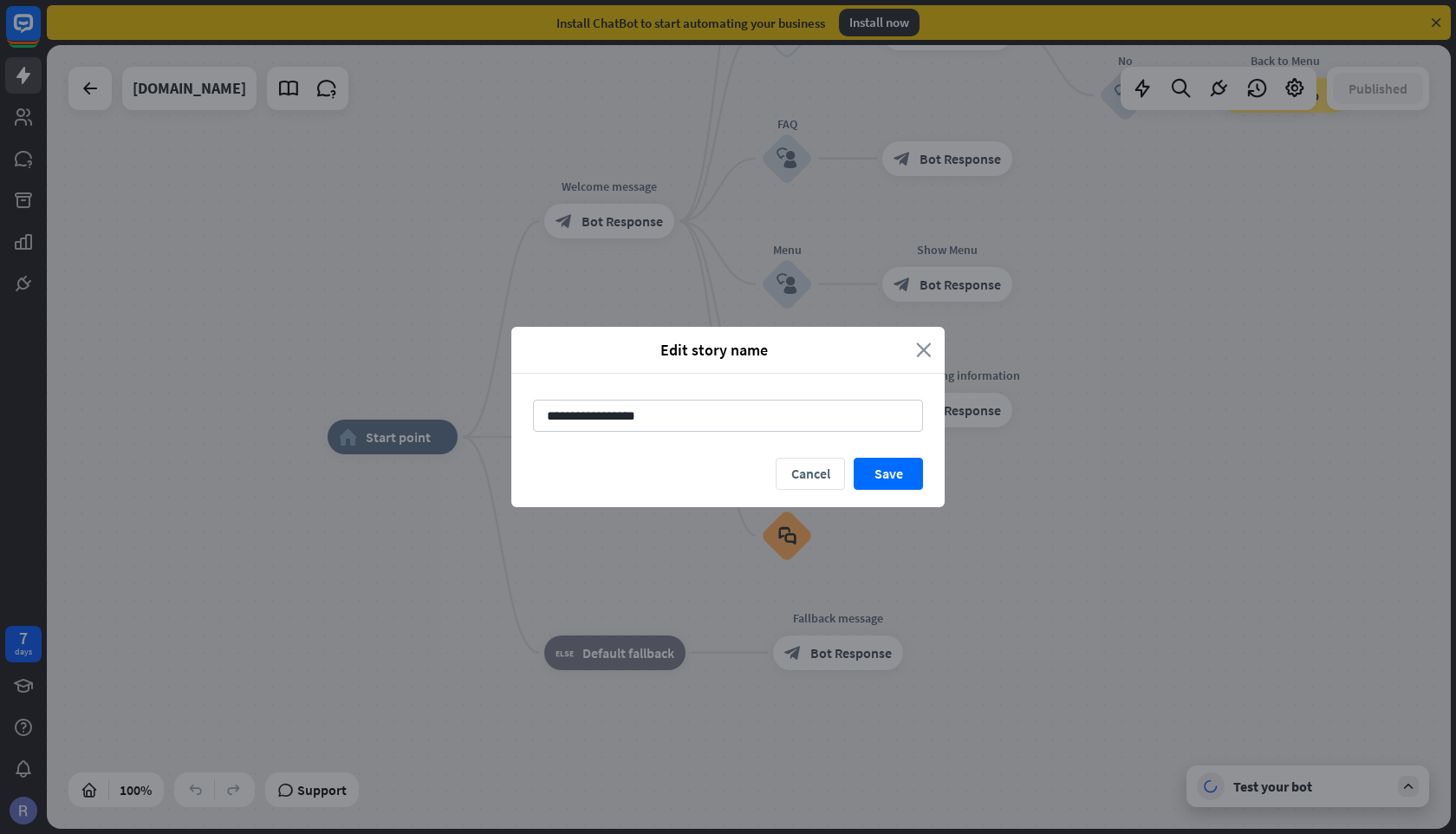
click at [922, 351] on icon "close" at bounding box center [923, 350] width 16 height 20
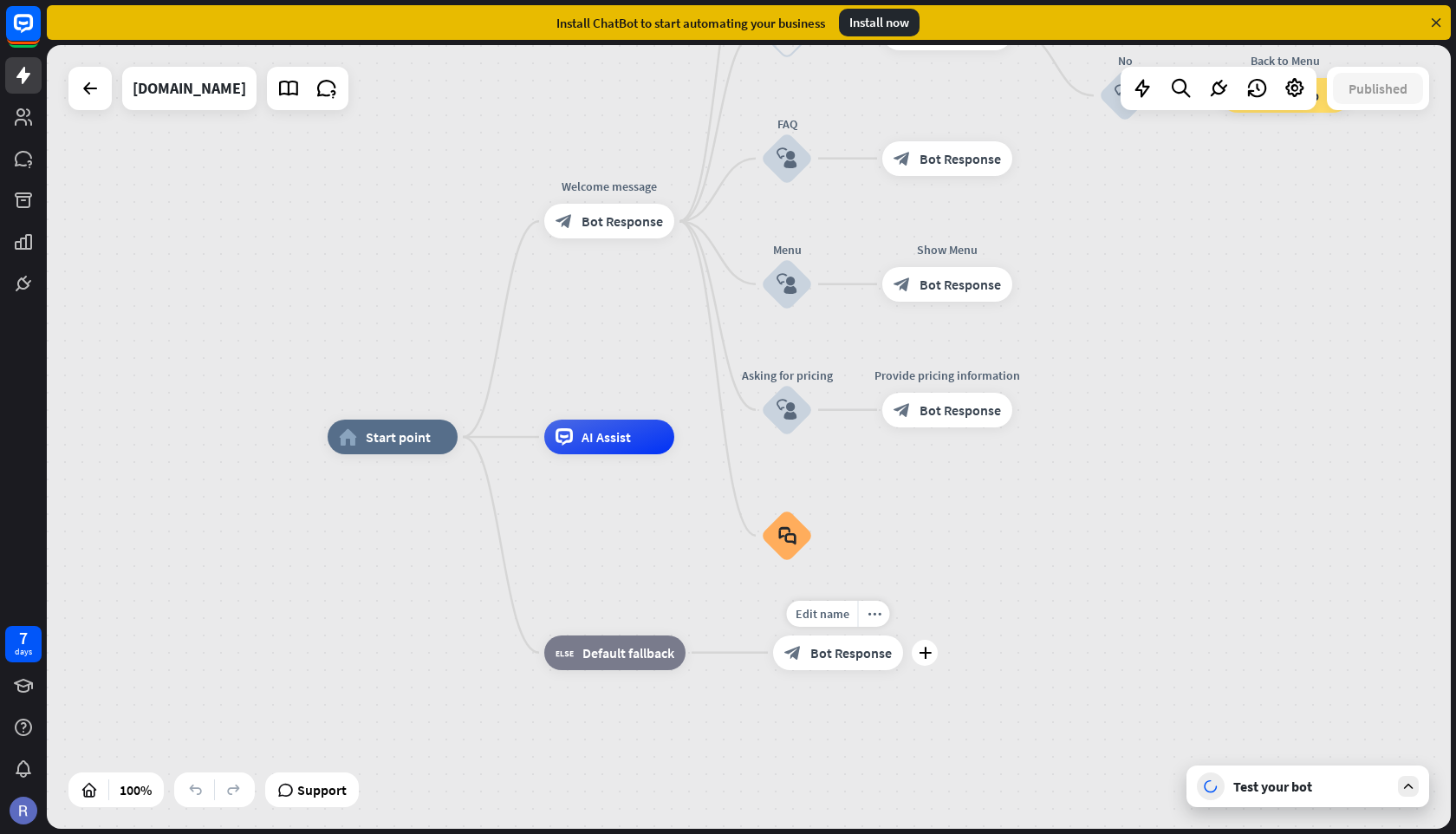
click at [830, 652] on span "Bot Response" at bounding box center [851, 652] width 82 height 18
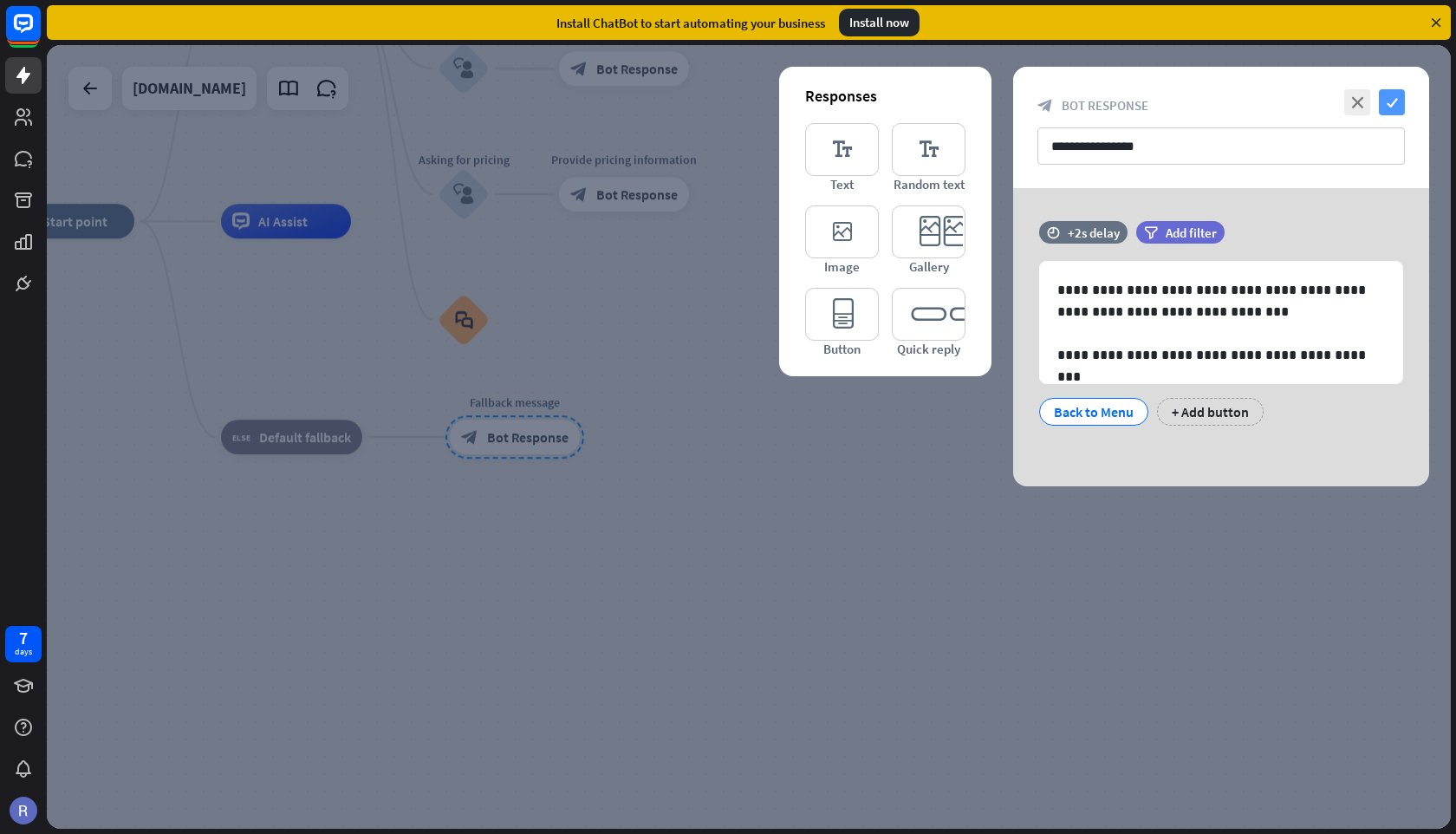
click at [1391, 102] on icon "check" at bounding box center [1391, 102] width 26 height 26
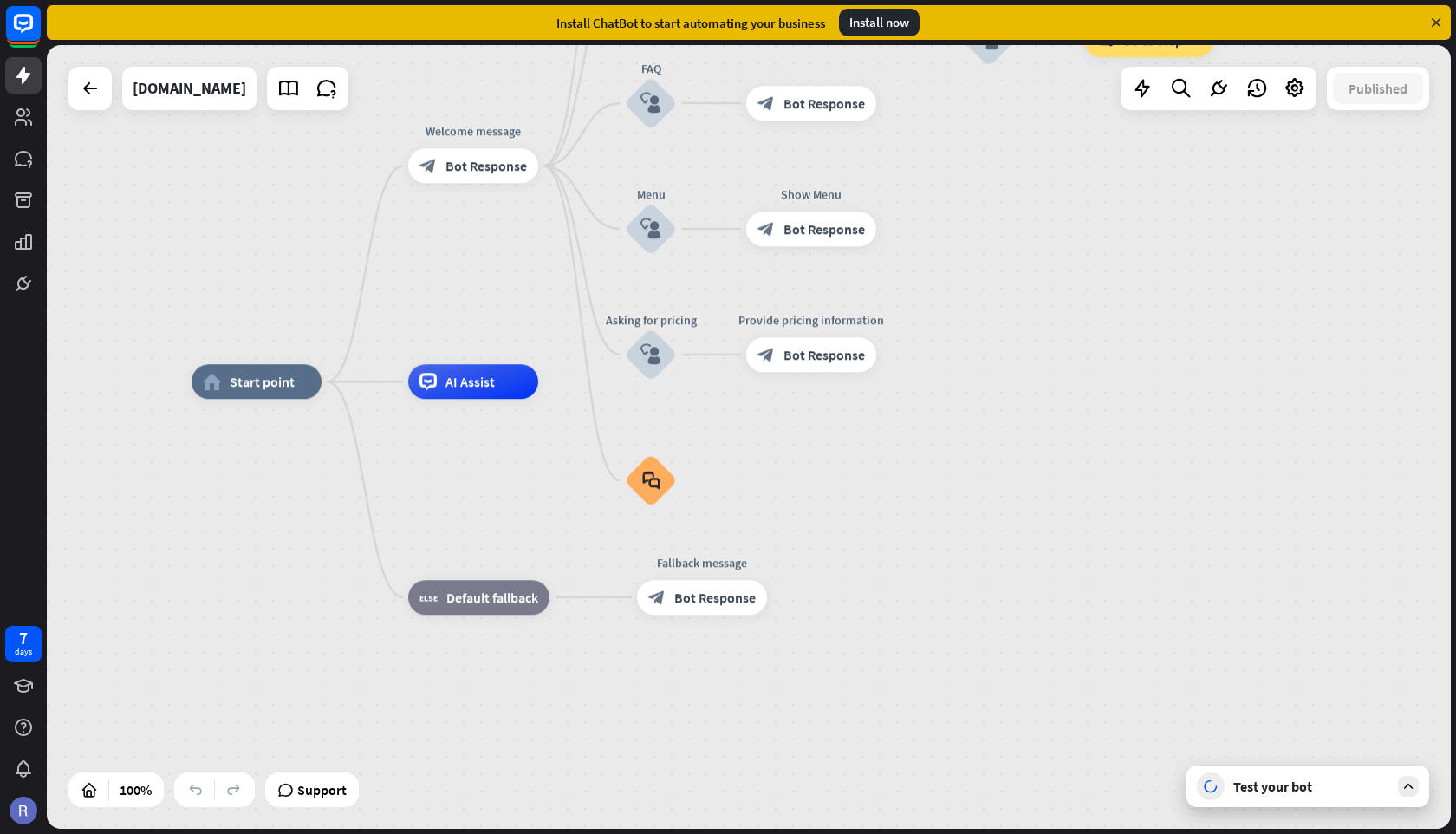
click at [1300, 781] on div "Test your bot" at bounding box center [1311, 786] width 156 height 18
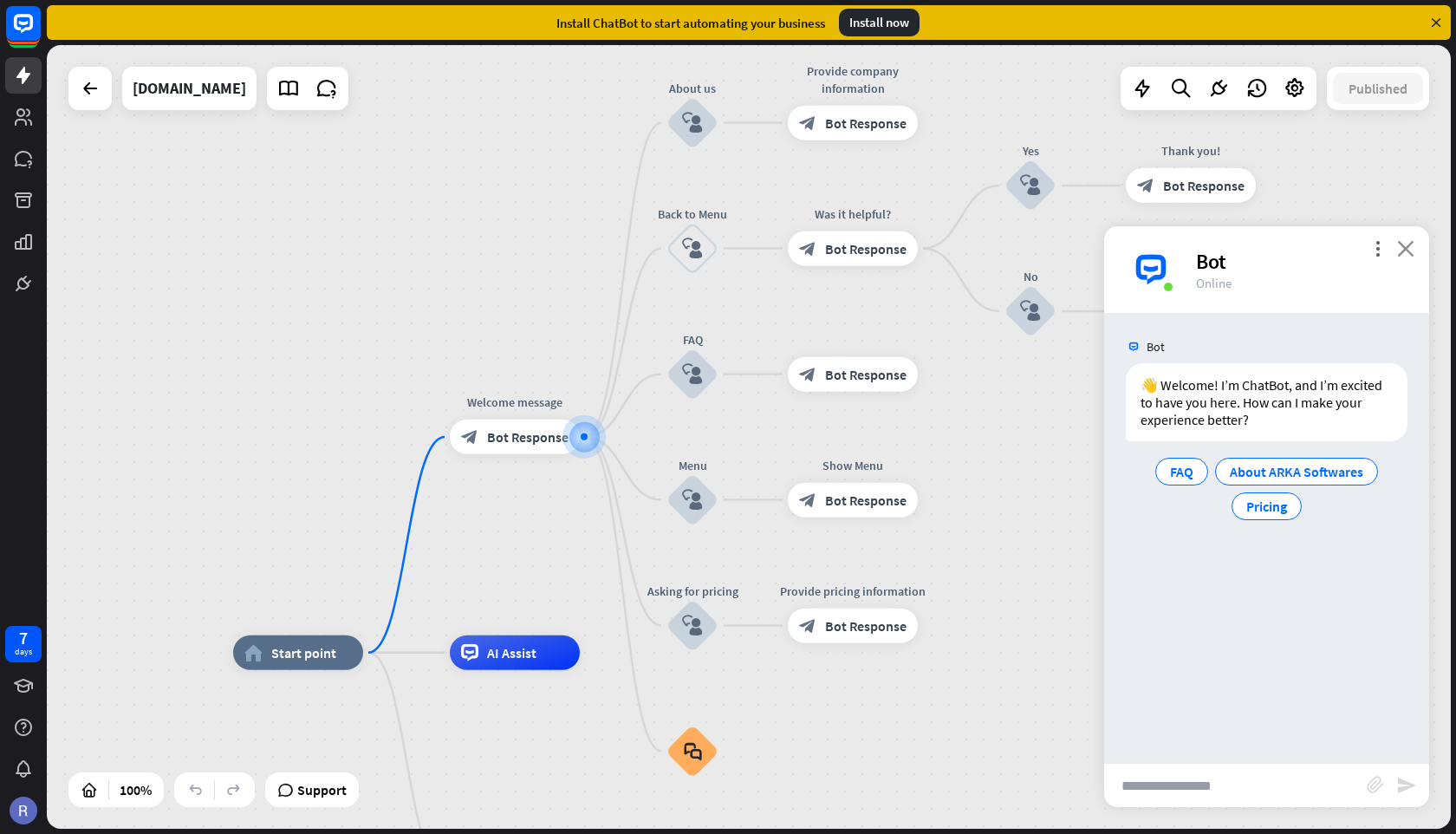
click at [1406, 249] on icon "close" at bounding box center [1405, 248] width 18 height 17
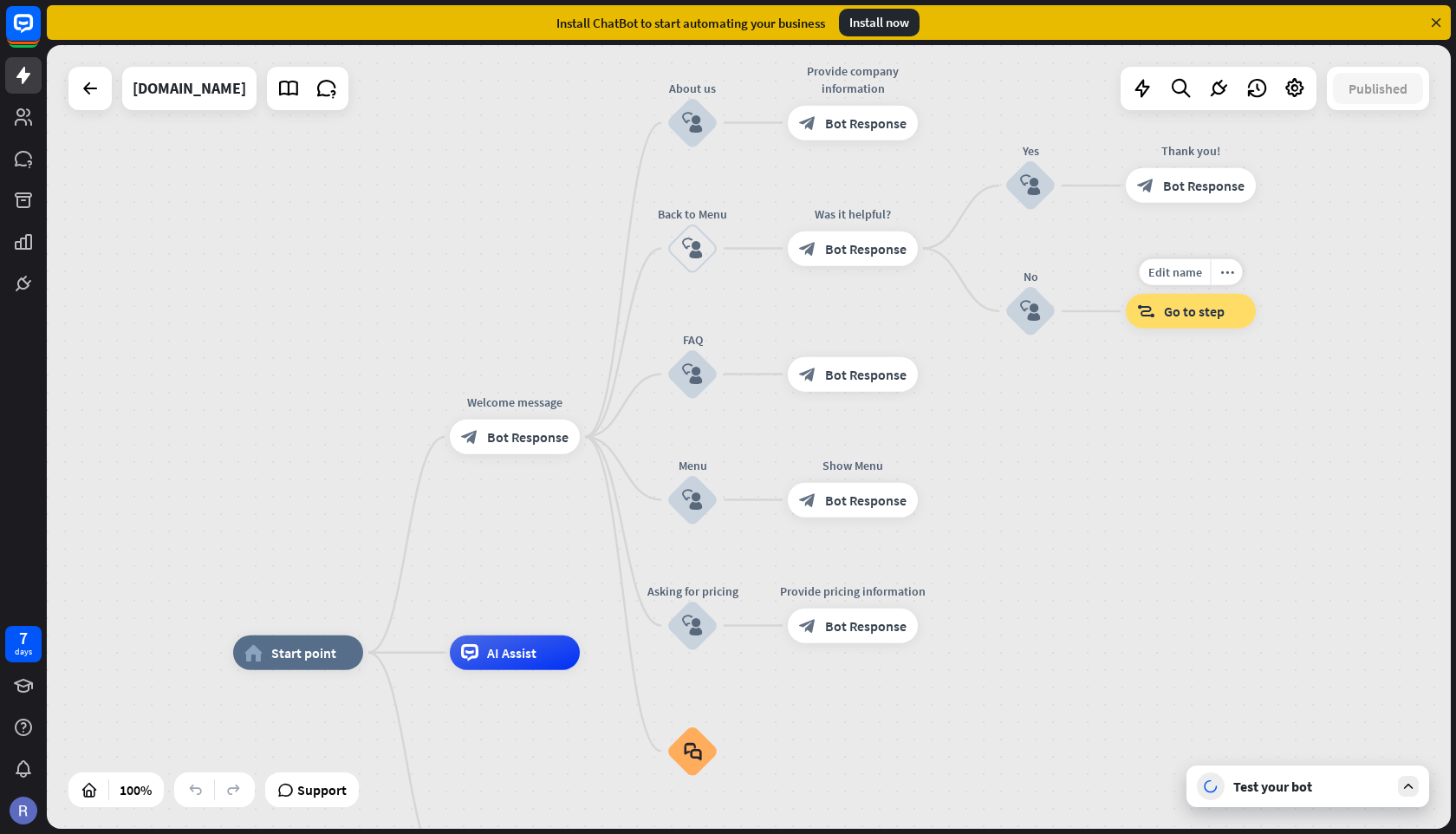
click at [1190, 319] on span "Go to step" at bounding box center [1193, 311] width 60 height 18
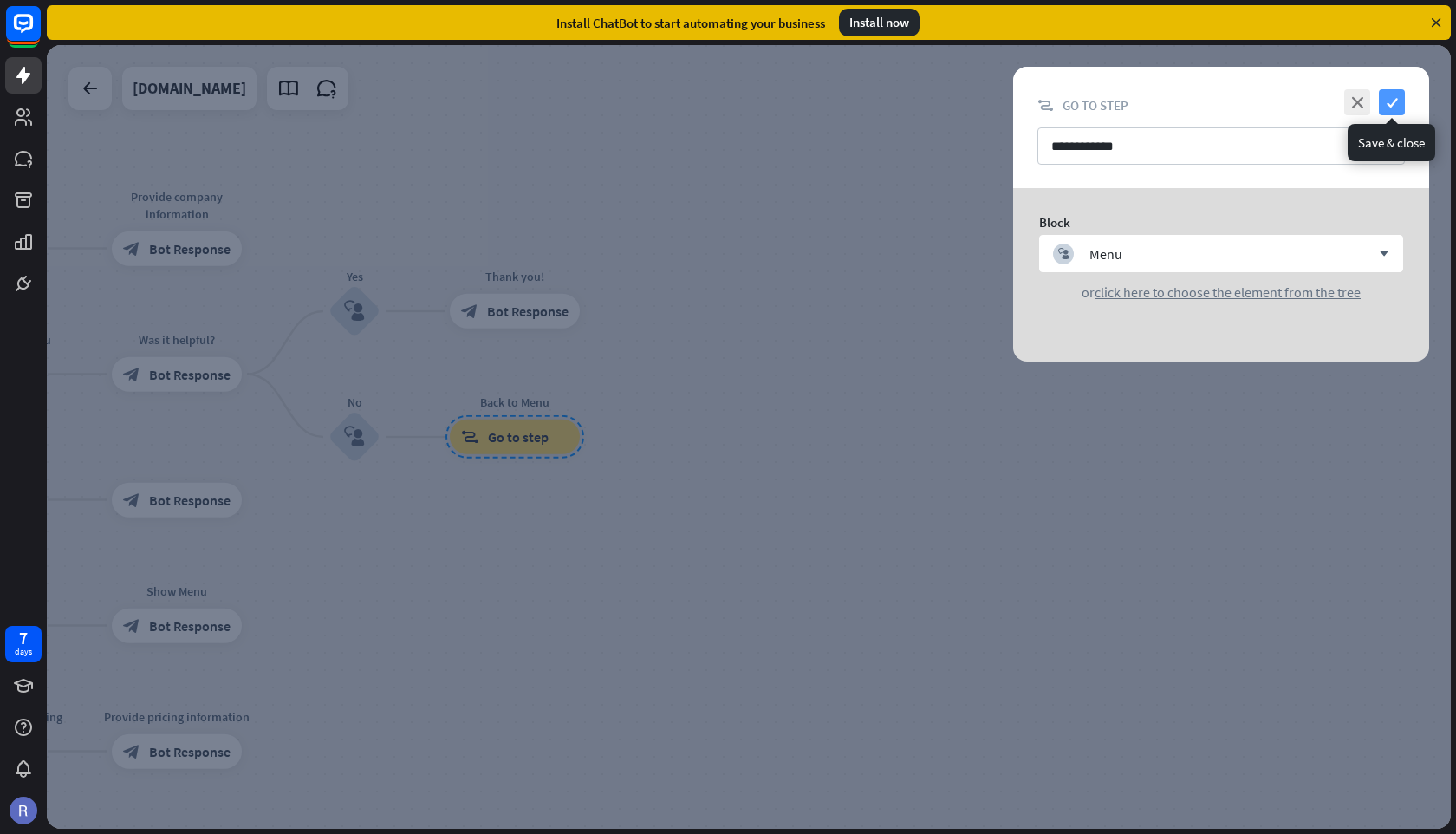
click at [1390, 101] on icon "check" at bounding box center [1391, 102] width 26 height 26
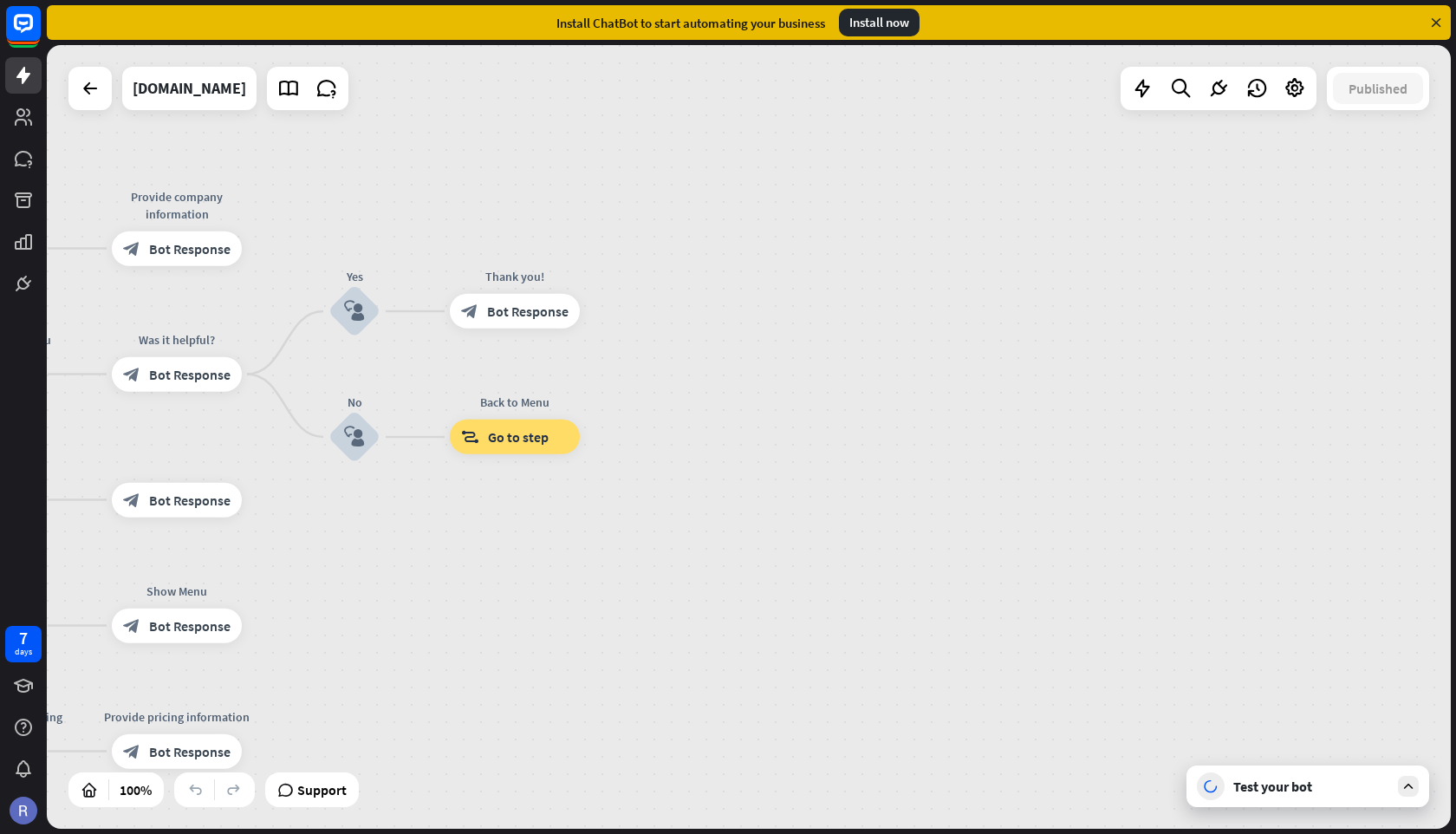
click at [1286, 792] on div "Test your bot" at bounding box center [1311, 786] width 156 height 18
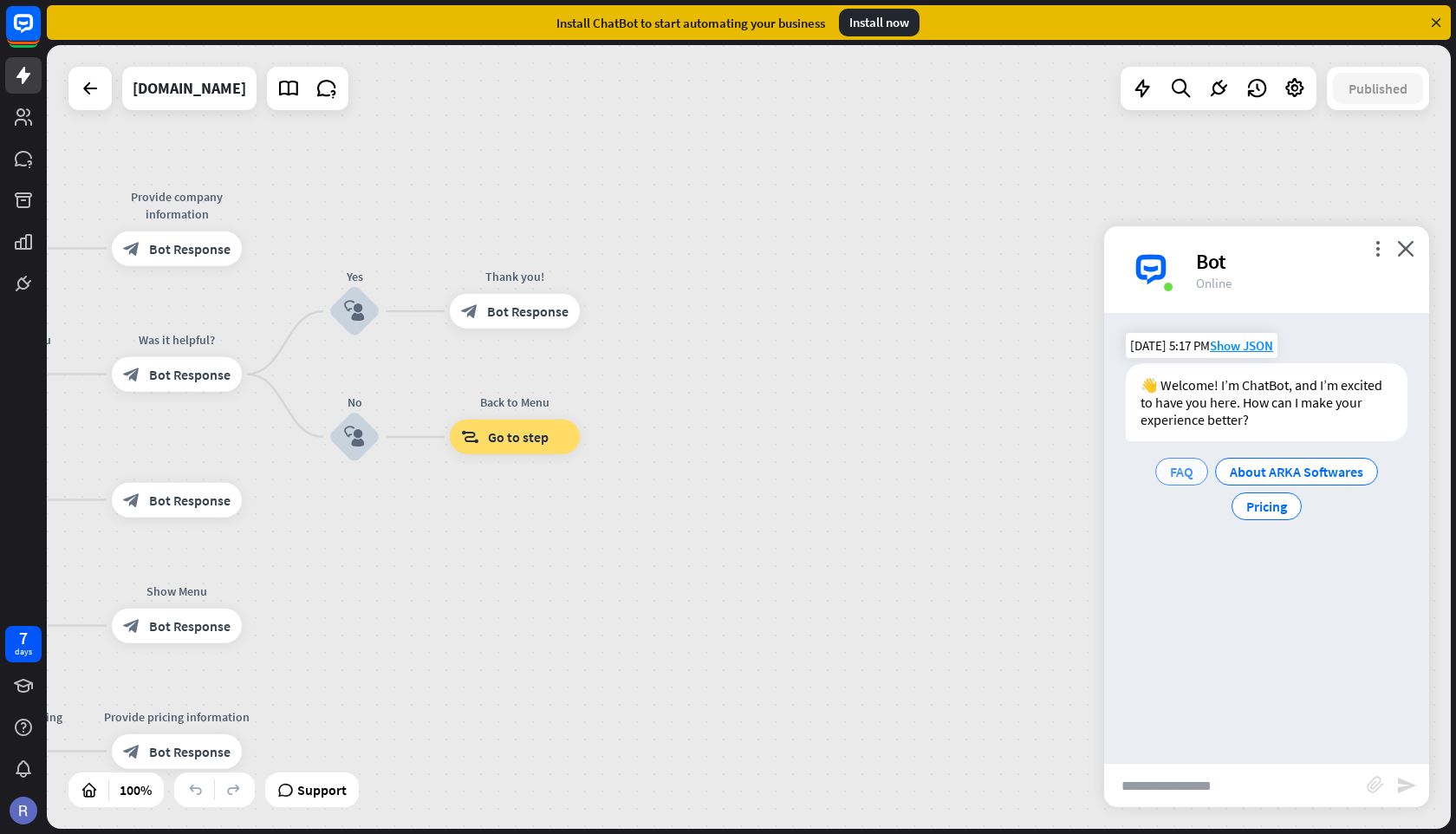
click at [1194, 460] on div "FAQ" at bounding box center [1181, 472] width 53 height 28
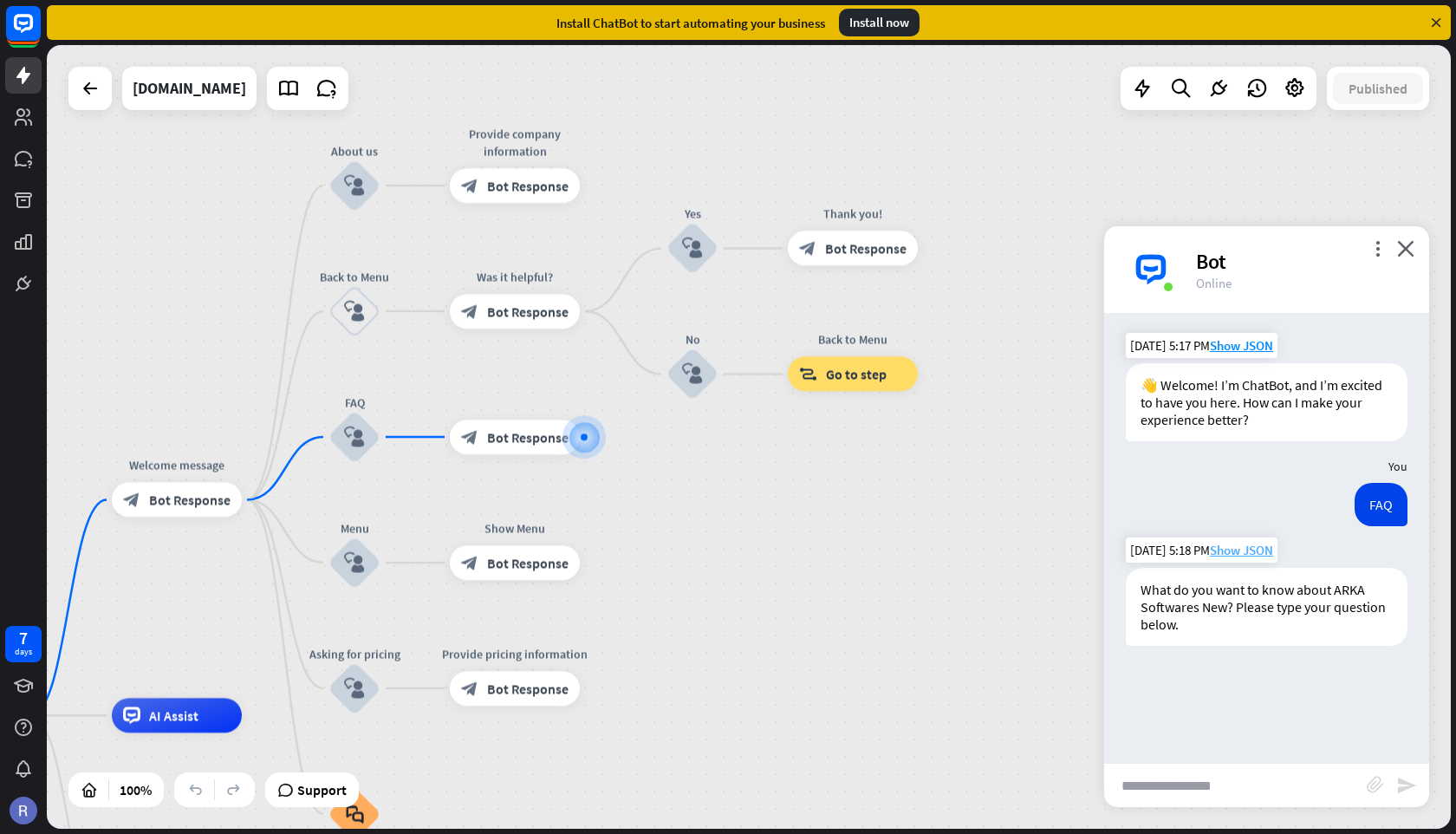
click at [1258, 551] on span "Show JSON" at bounding box center [1241, 550] width 63 height 17
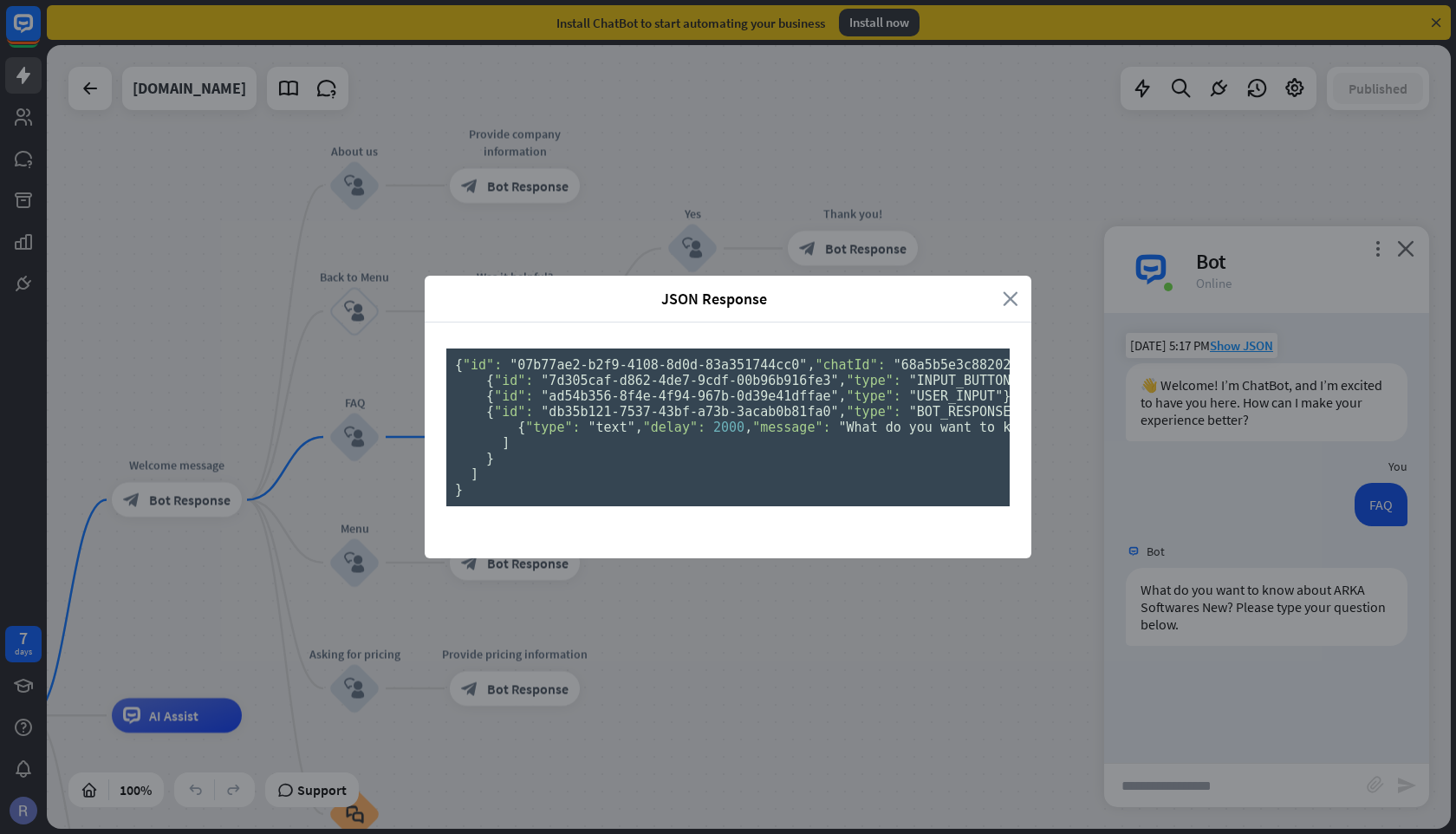
click at [1012, 289] on icon "close" at bounding box center [1010, 299] width 16 height 20
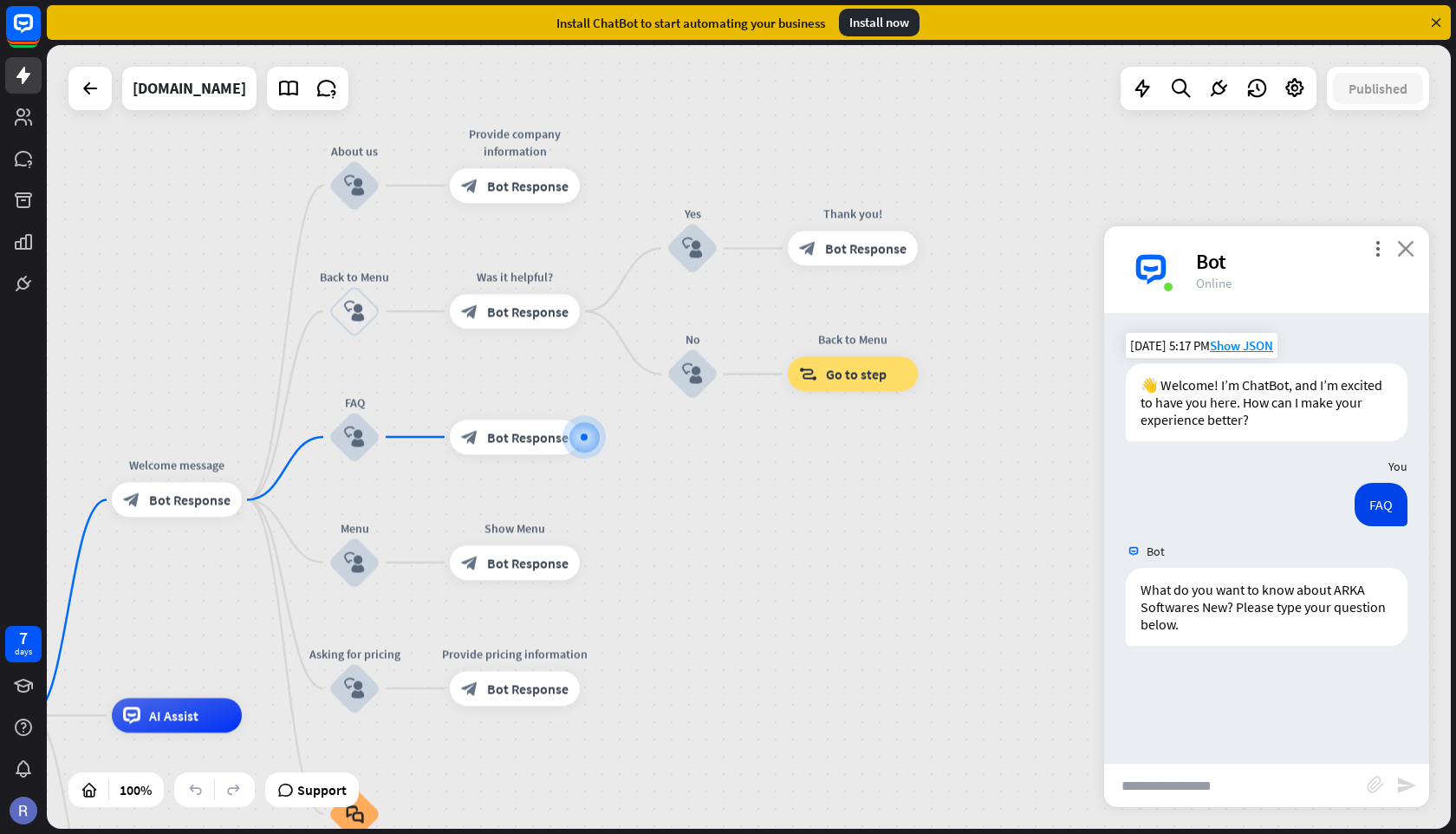
click at [1412, 251] on icon "close" at bounding box center [1405, 248] width 18 height 17
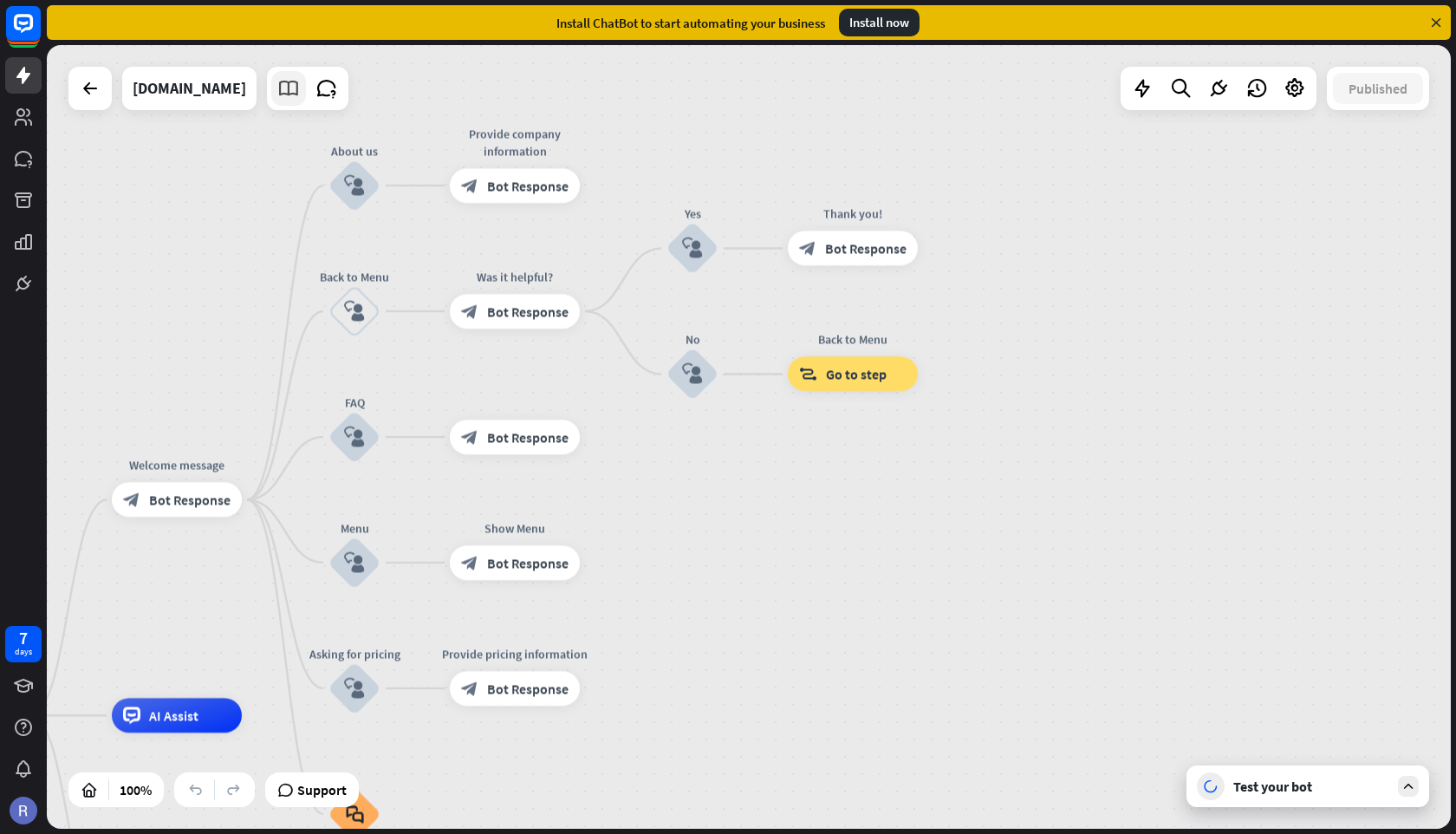
click at [300, 94] on icon at bounding box center [288, 88] width 22 height 22
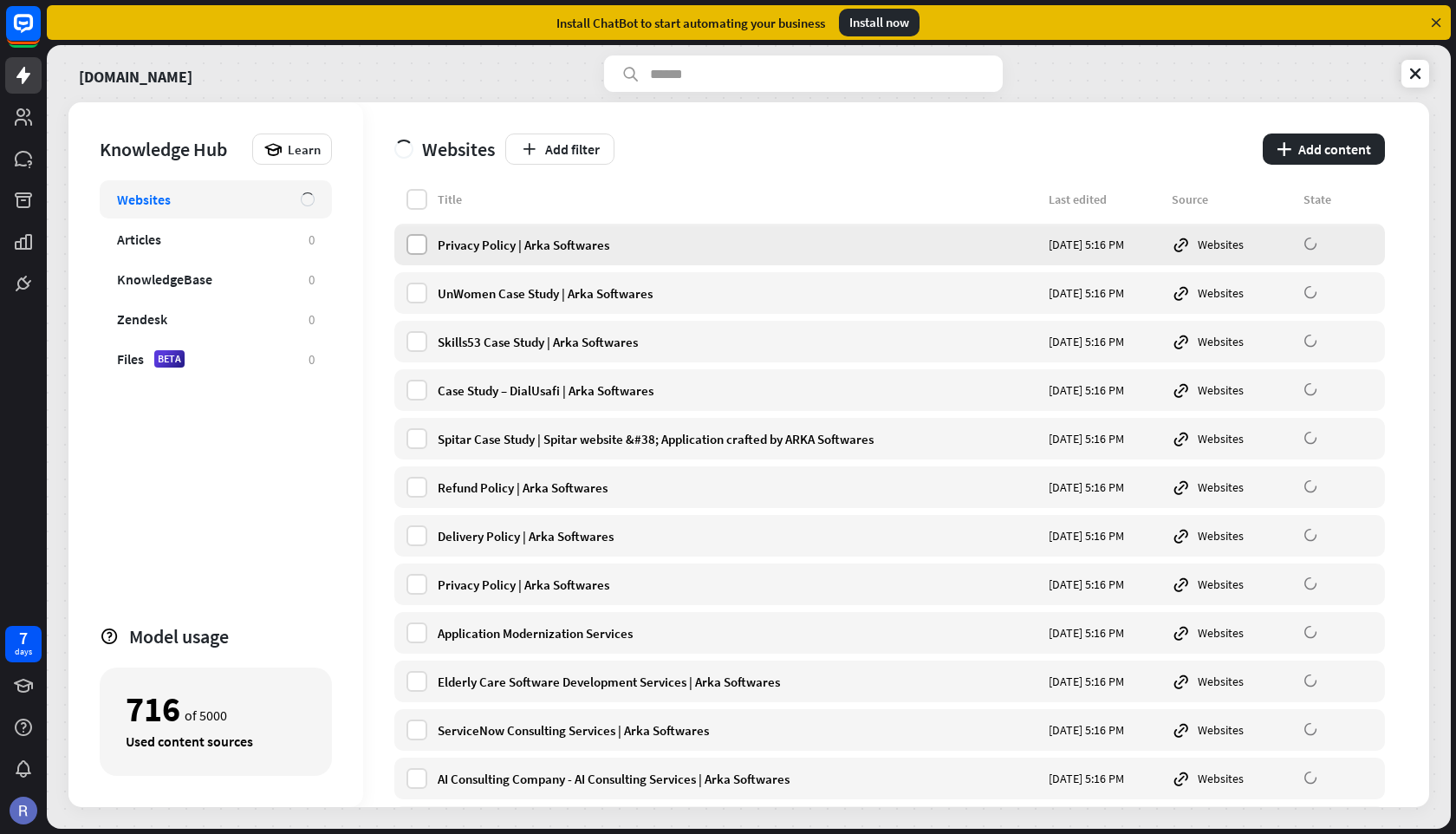
click at [423, 246] on label at bounding box center [417, 245] width 20 height 20
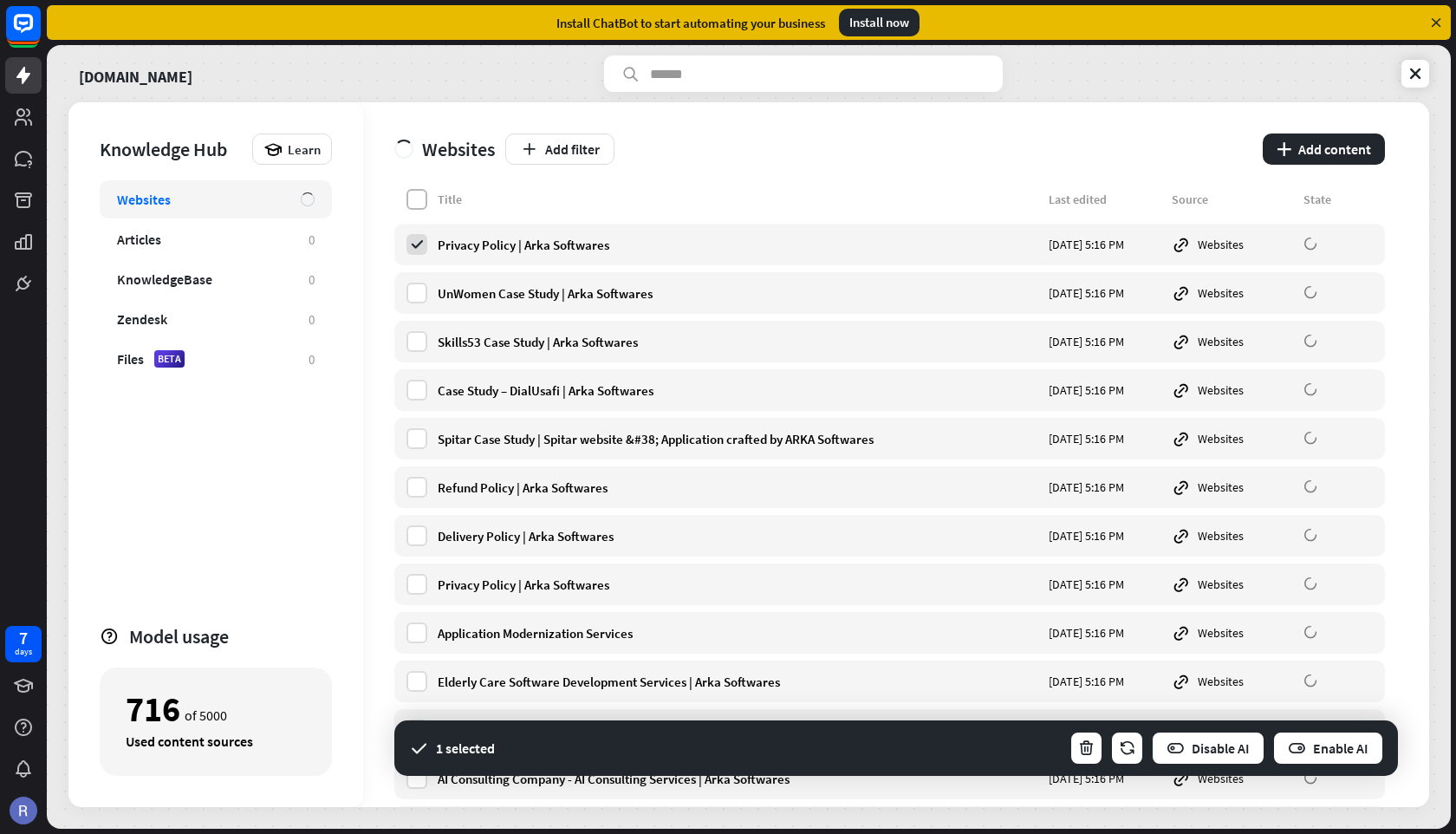
click at [419, 199] on label at bounding box center [417, 199] width 20 height 20
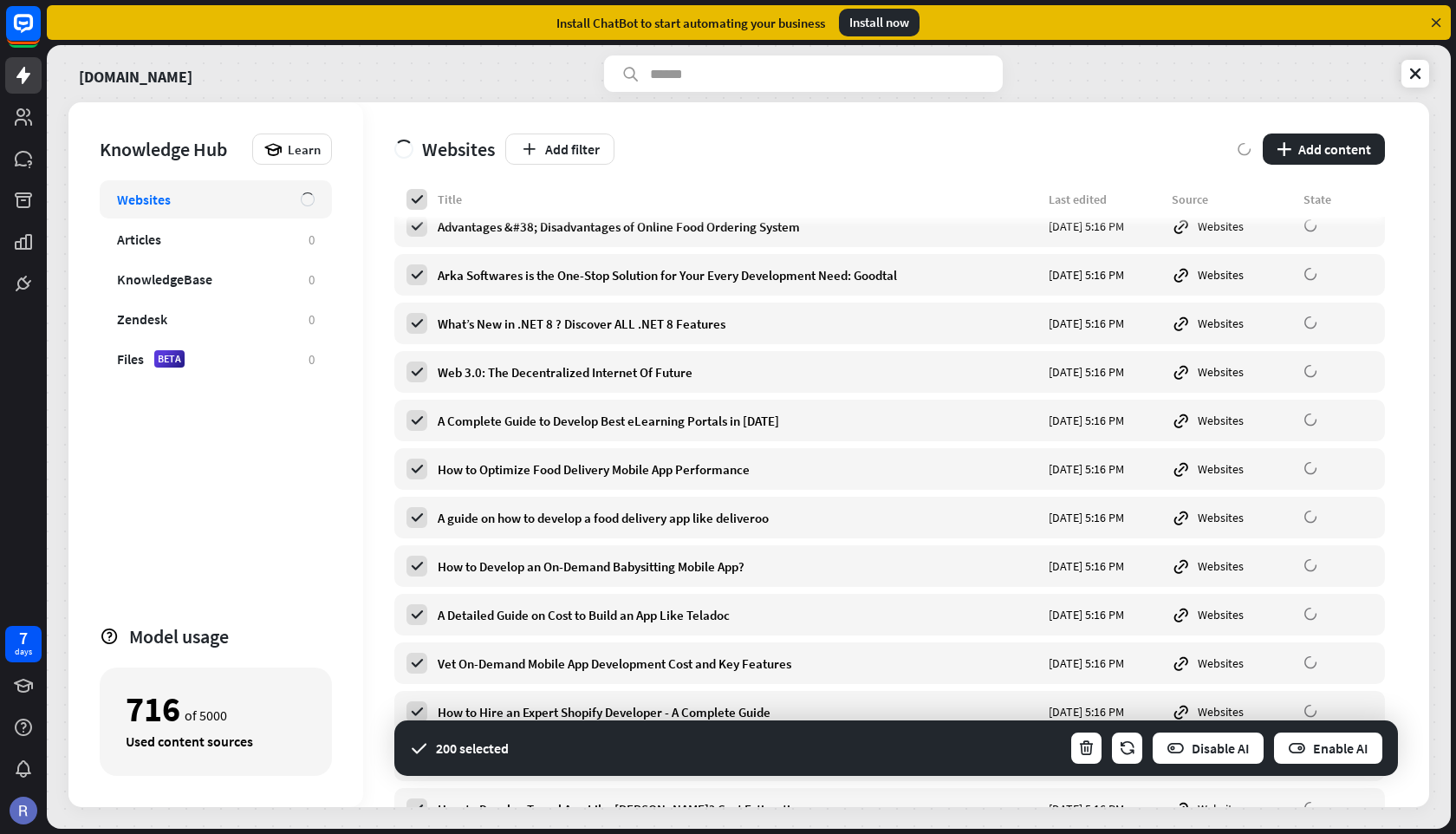
scroll to position [9157, 0]
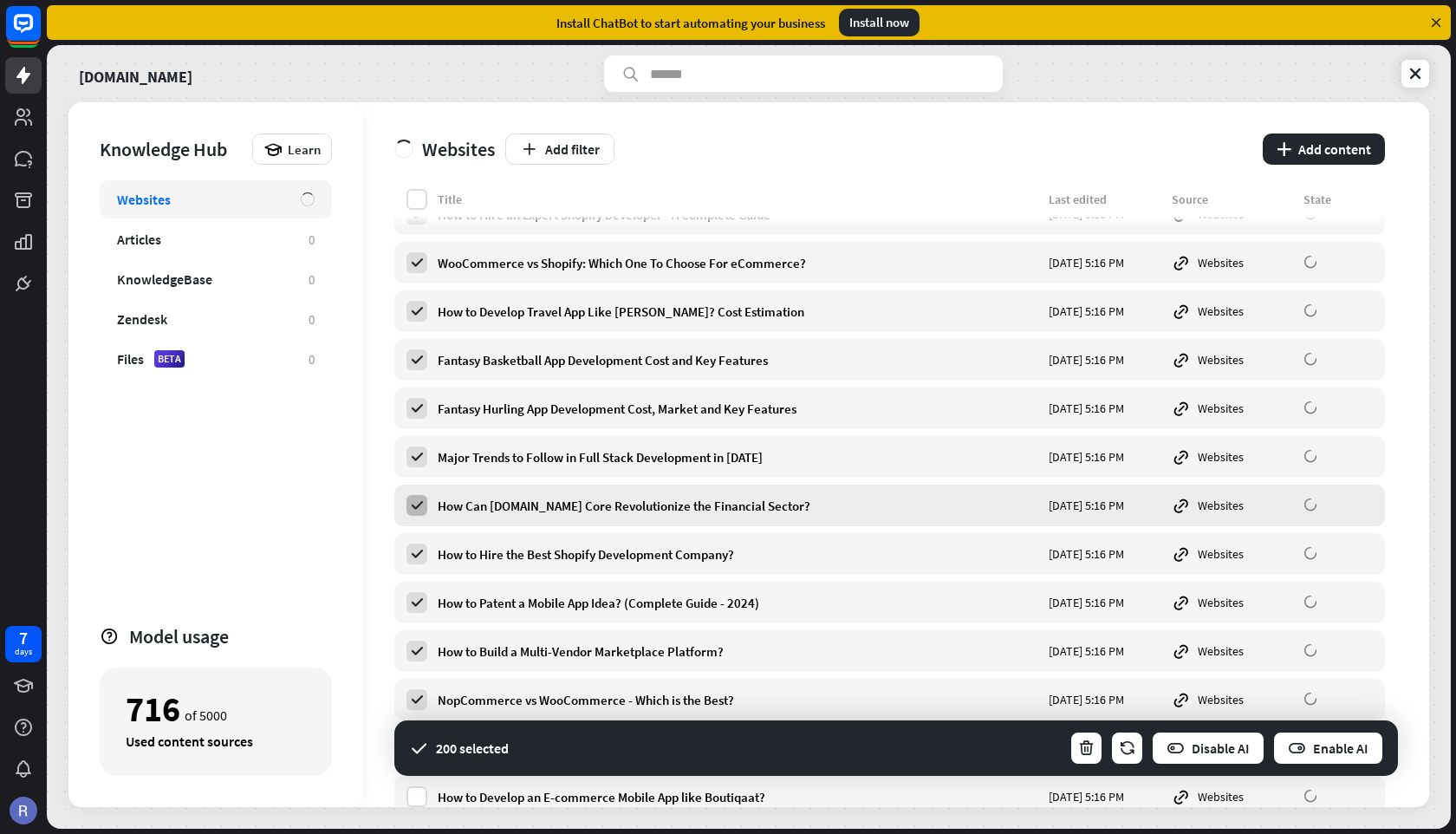
click at [423, 505] on icon at bounding box center [417, 505] width 16 height 16
click at [420, 459] on icon at bounding box center [417, 457] width 16 height 16
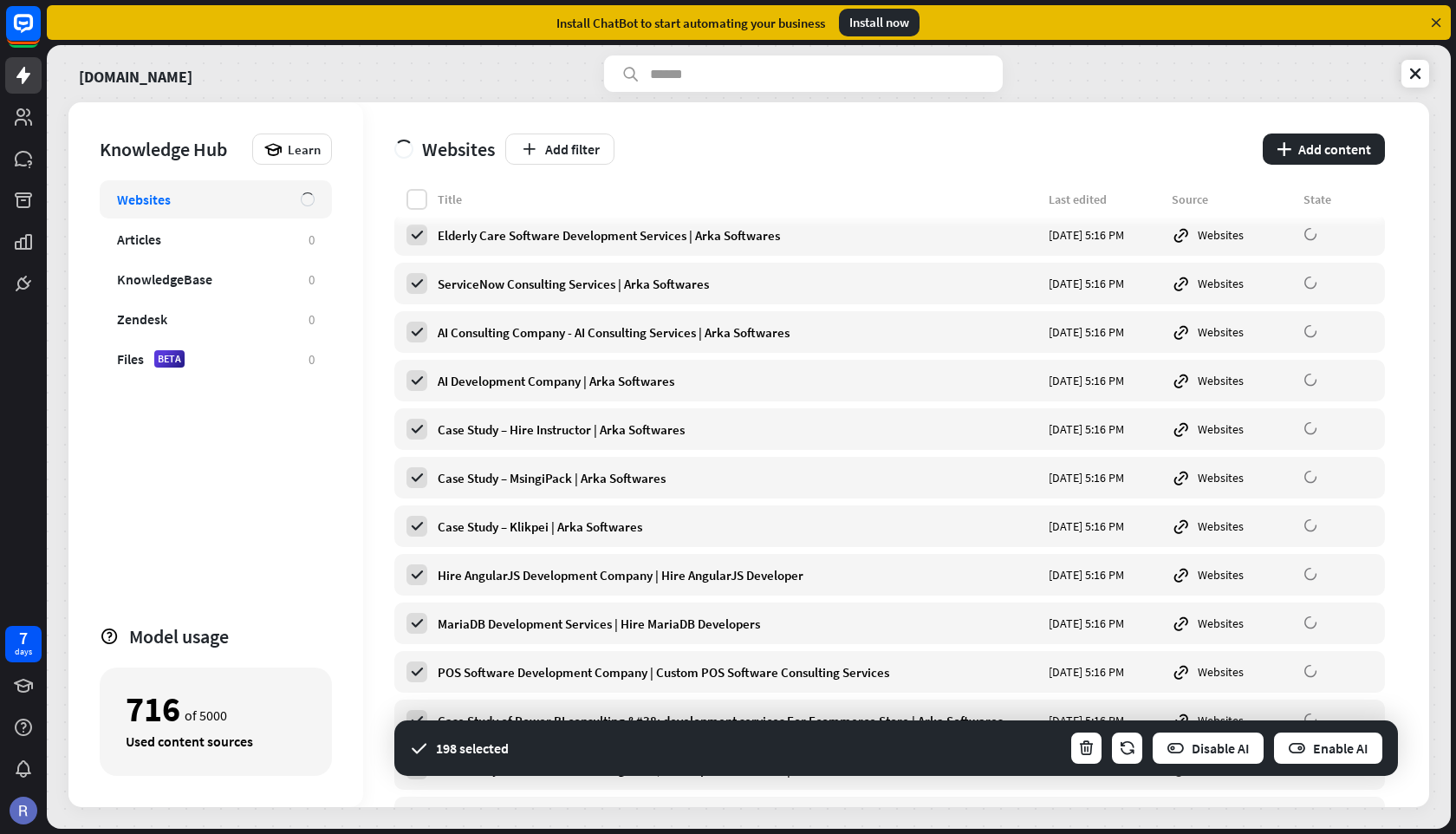
scroll to position [0, 0]
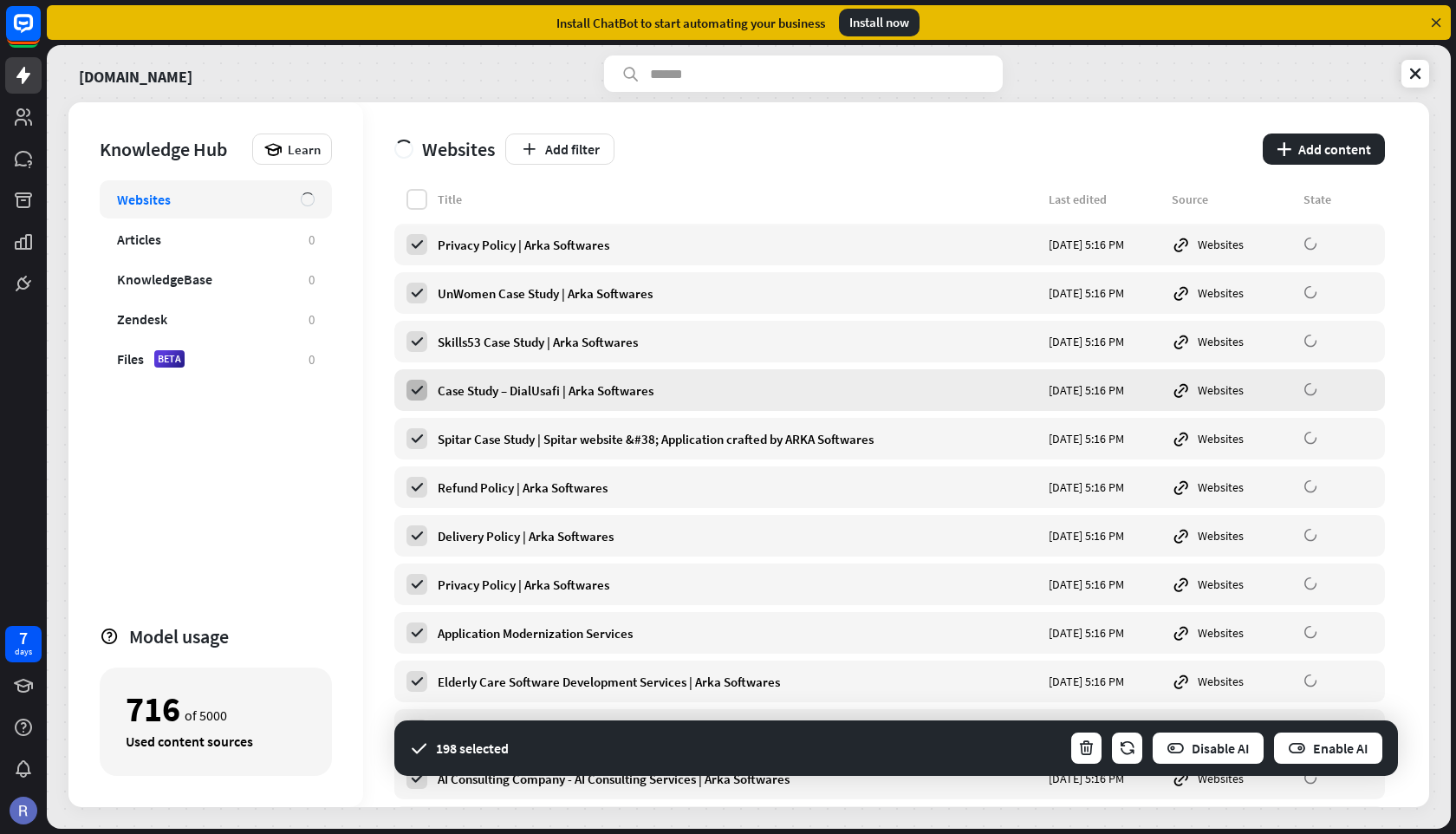
click at [418, 394] on icon at bounding box center [417, 390] width 16 height 16
click at [421, 491] on icon at bounding box center [417, 486] width 16 height 16
click at [421, 582] on icon at bounding box center [417, 584] width 16 height 16
click at [1216, 747] on button "Disable AI" at bounding box center [1207, 748] width 114 height 34
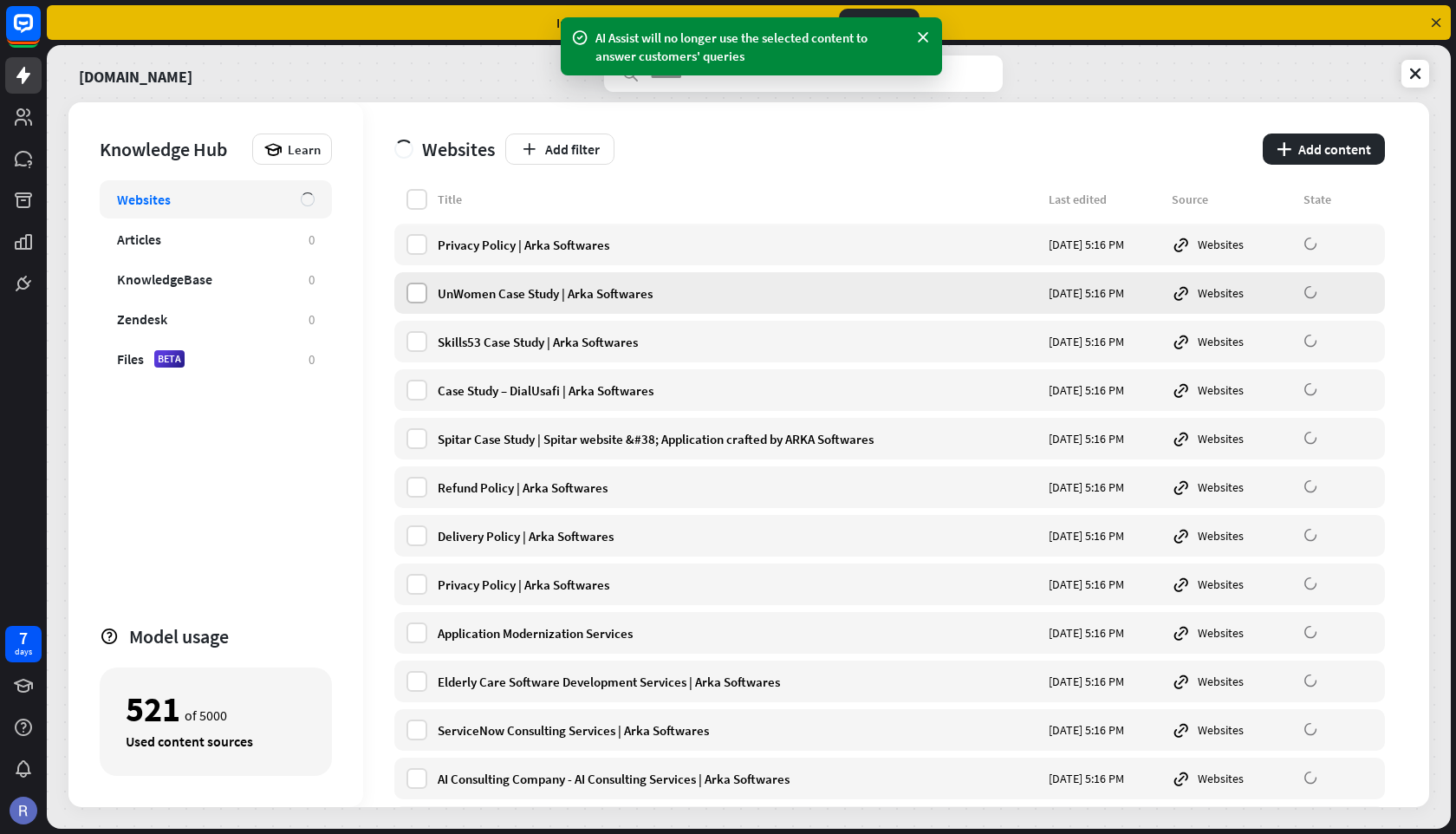
click at [424, 289] on label at bounding box center [417, 293] width 20 height 20
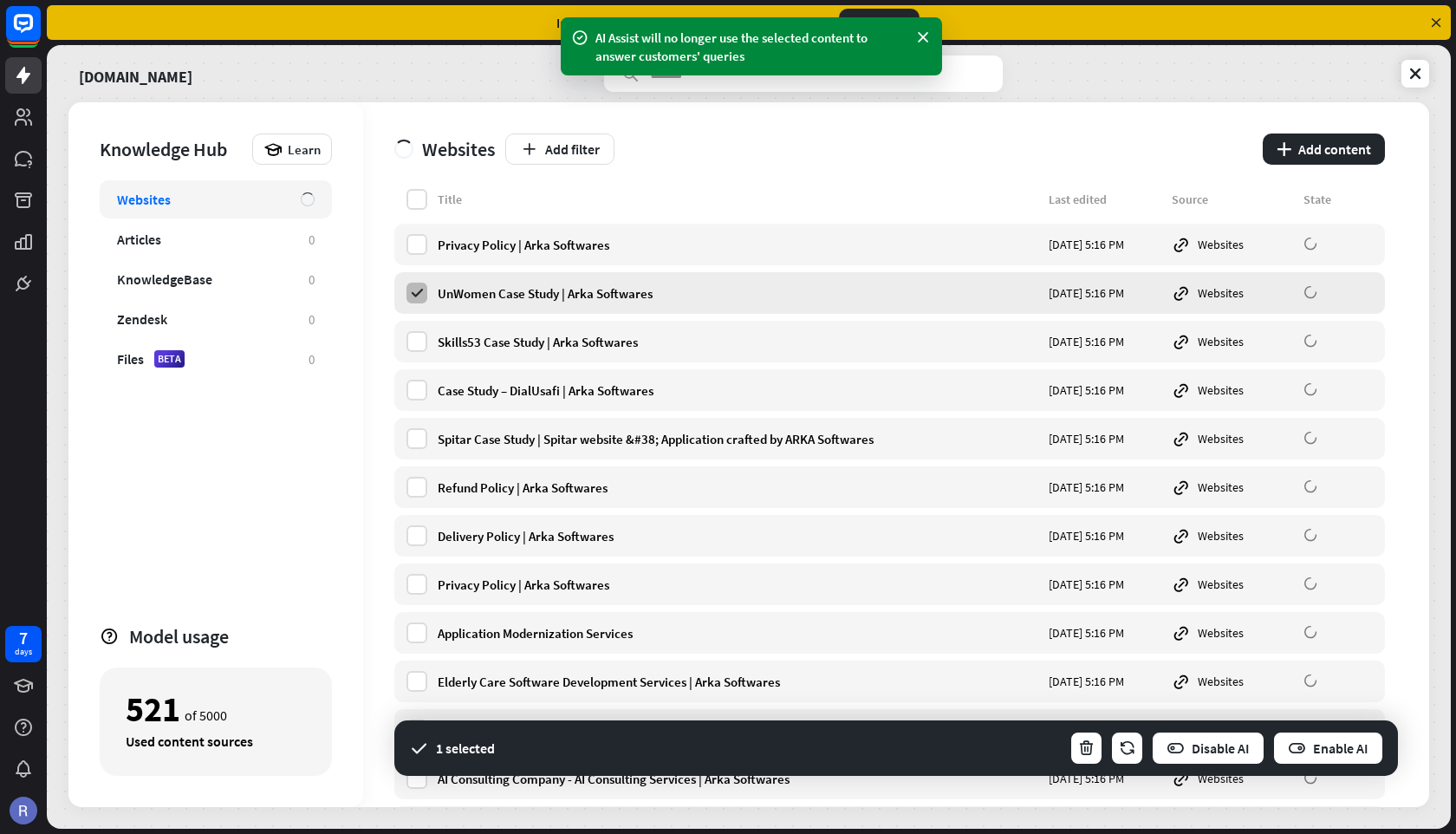
click at [424, 289] on label at bounding box center [417, 293] width 20 height 20
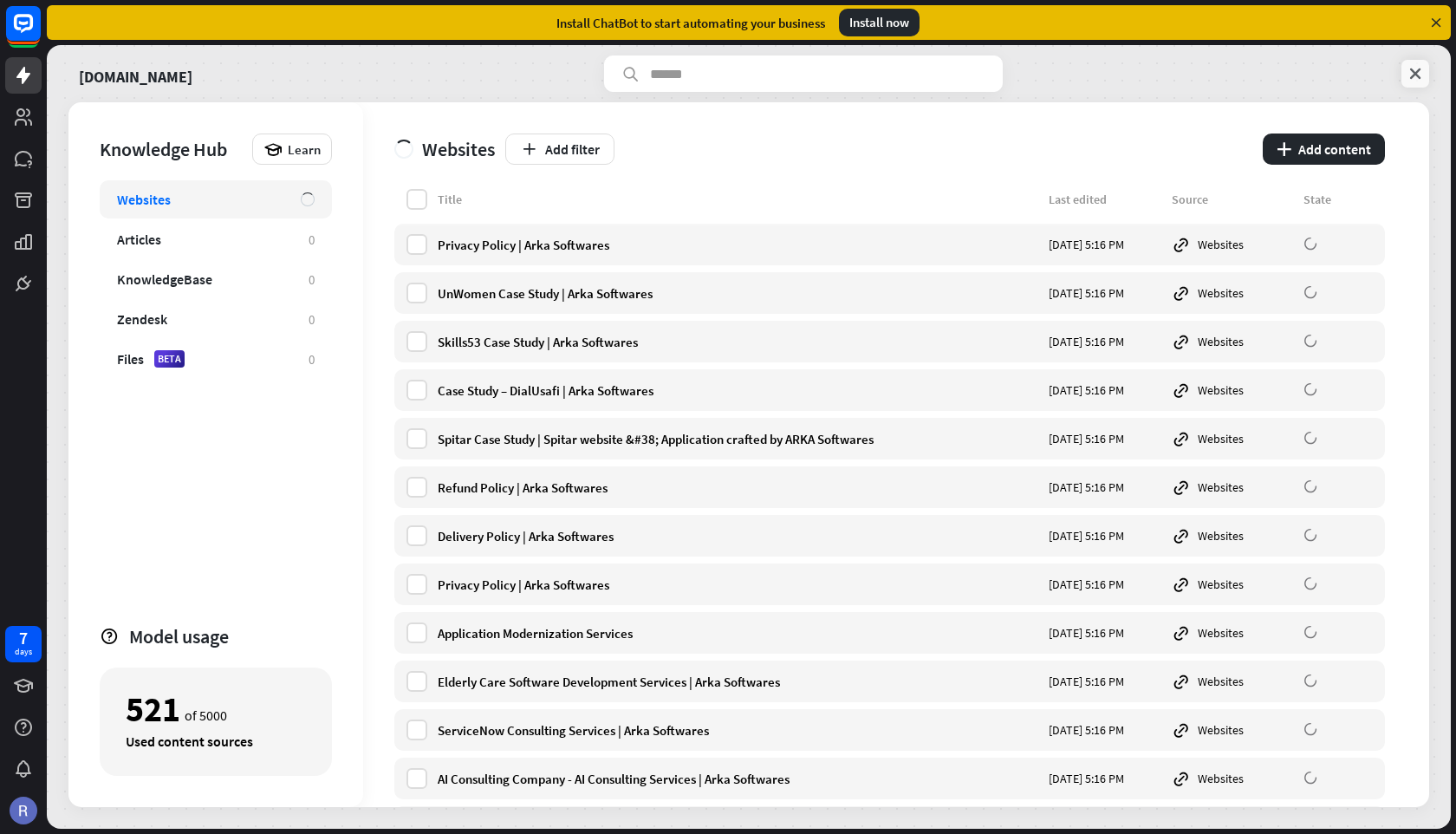
click at [1418, 74] on icon at bounding box center [1414, 73] width 18 height 18
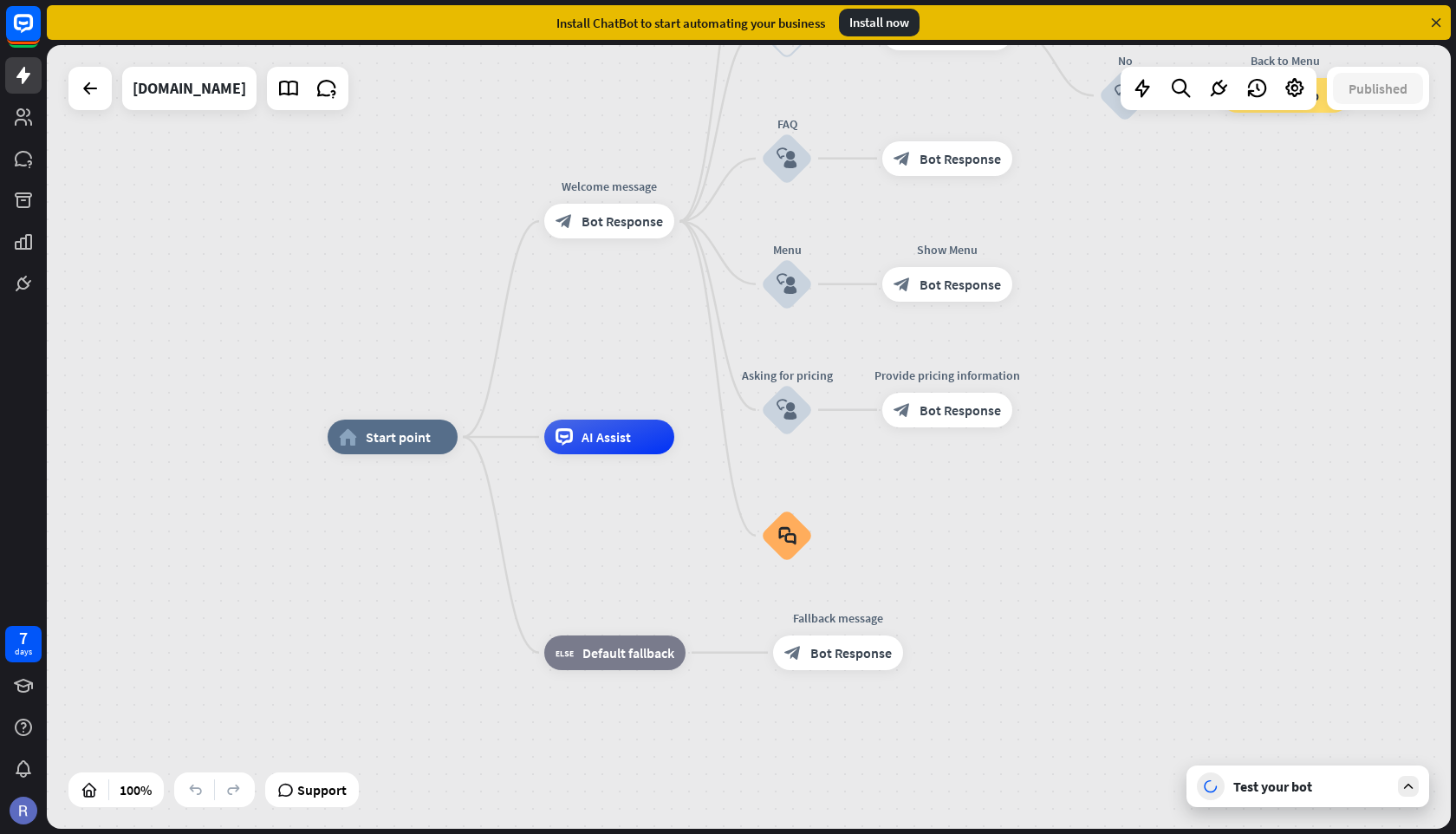
click at [1273, 786] on div "Test your bot" at bounding box center [1311, 786] width 156 height 18
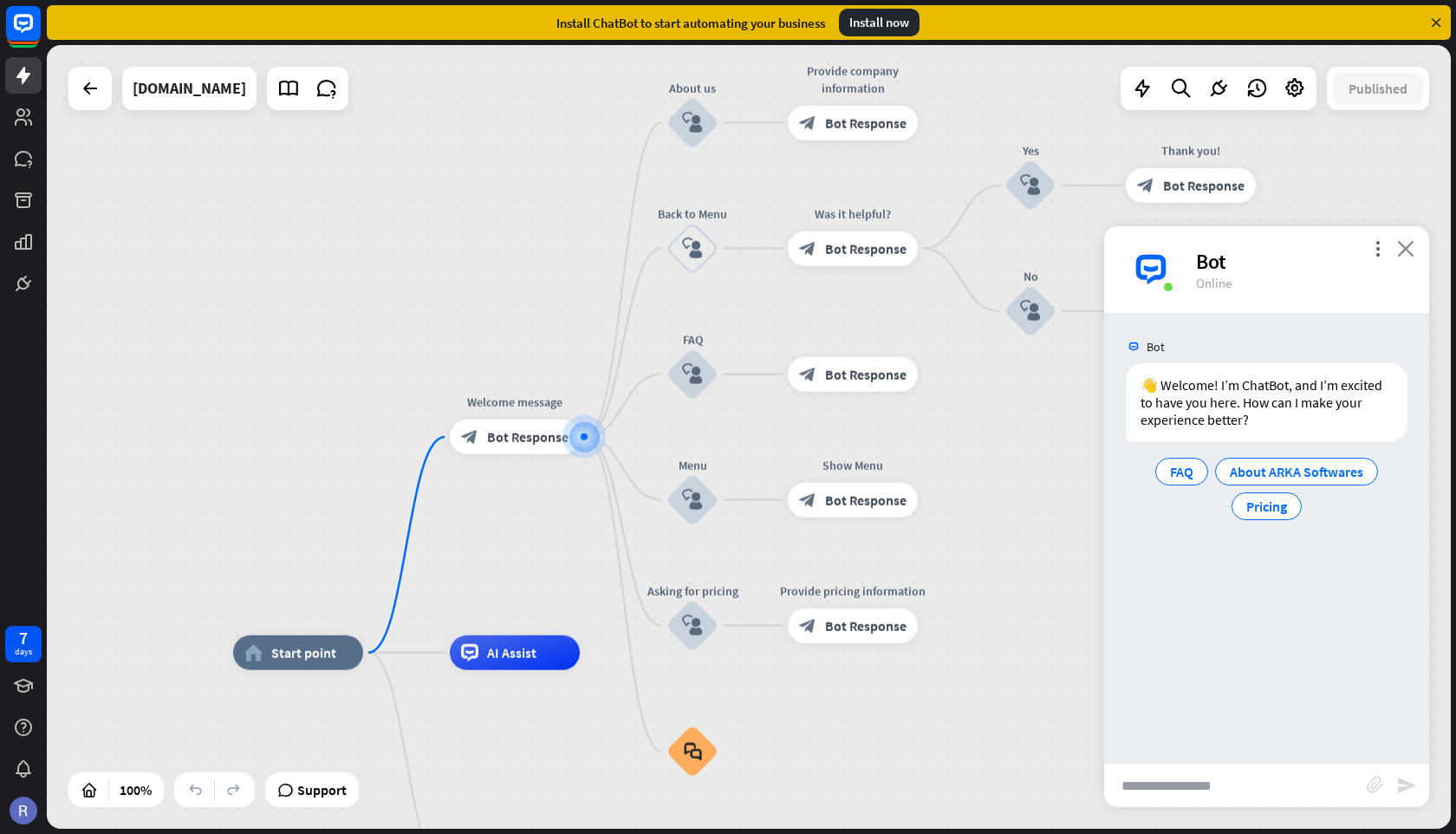
click at [1411, 248] on icon "close" at bounding box center [1405, 248] width 18 height 17
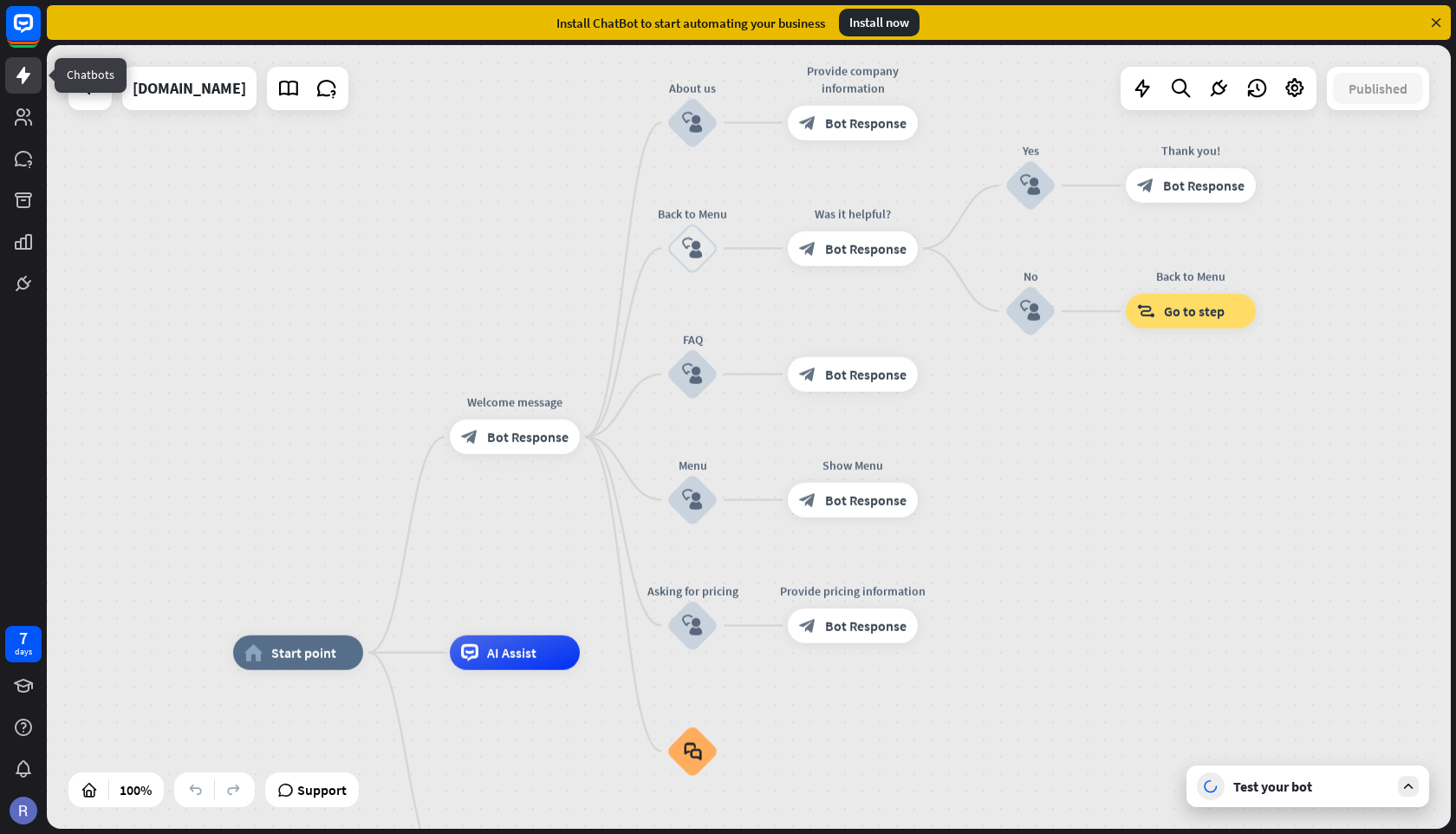
click at [19, 70] on icon at bounding box center [23, 75] width 20 height 20
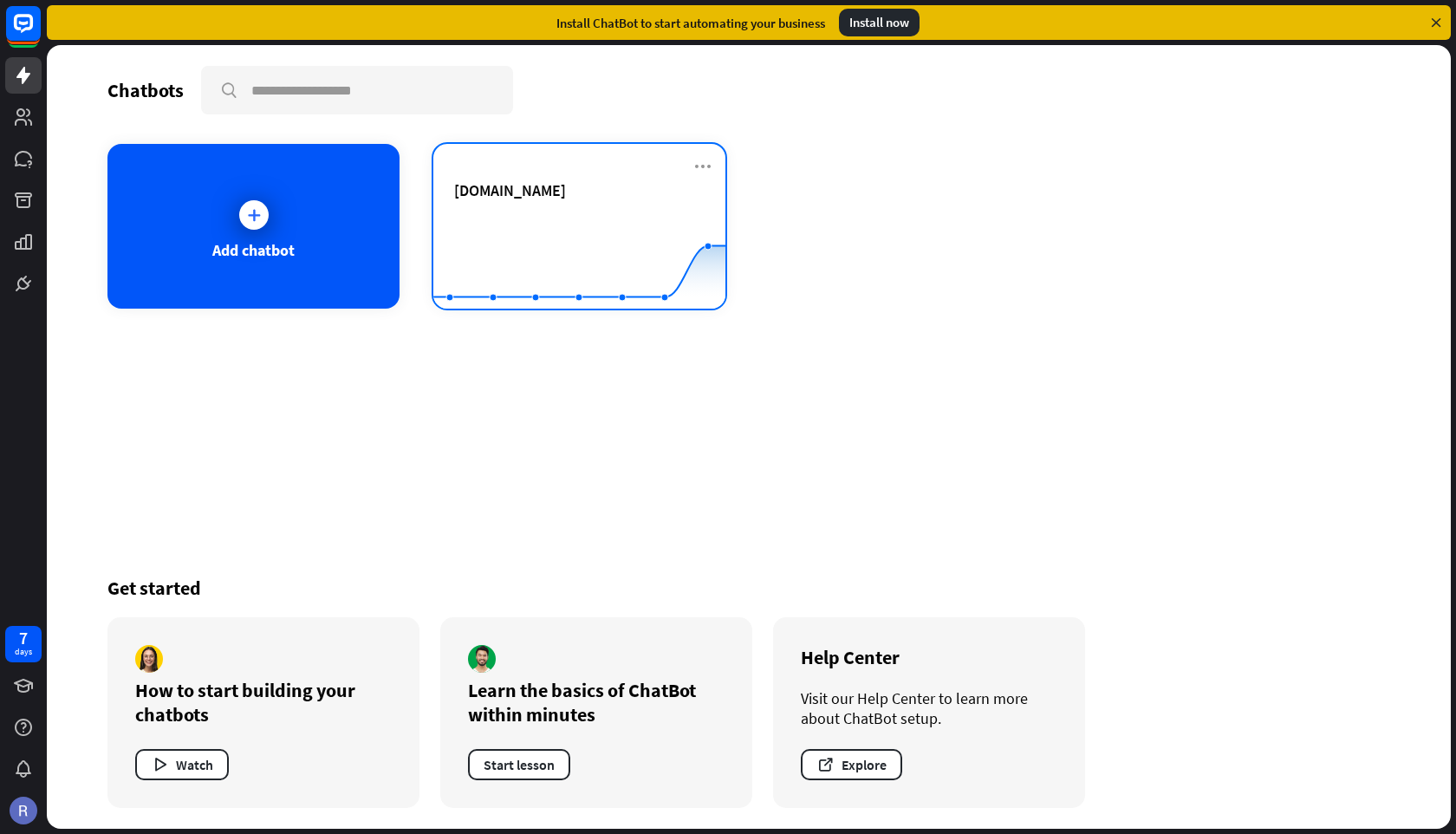
click at [521, 210] on div "[DOMAIN_NAME]" at bounding box center [579, 210] width 250 height 60
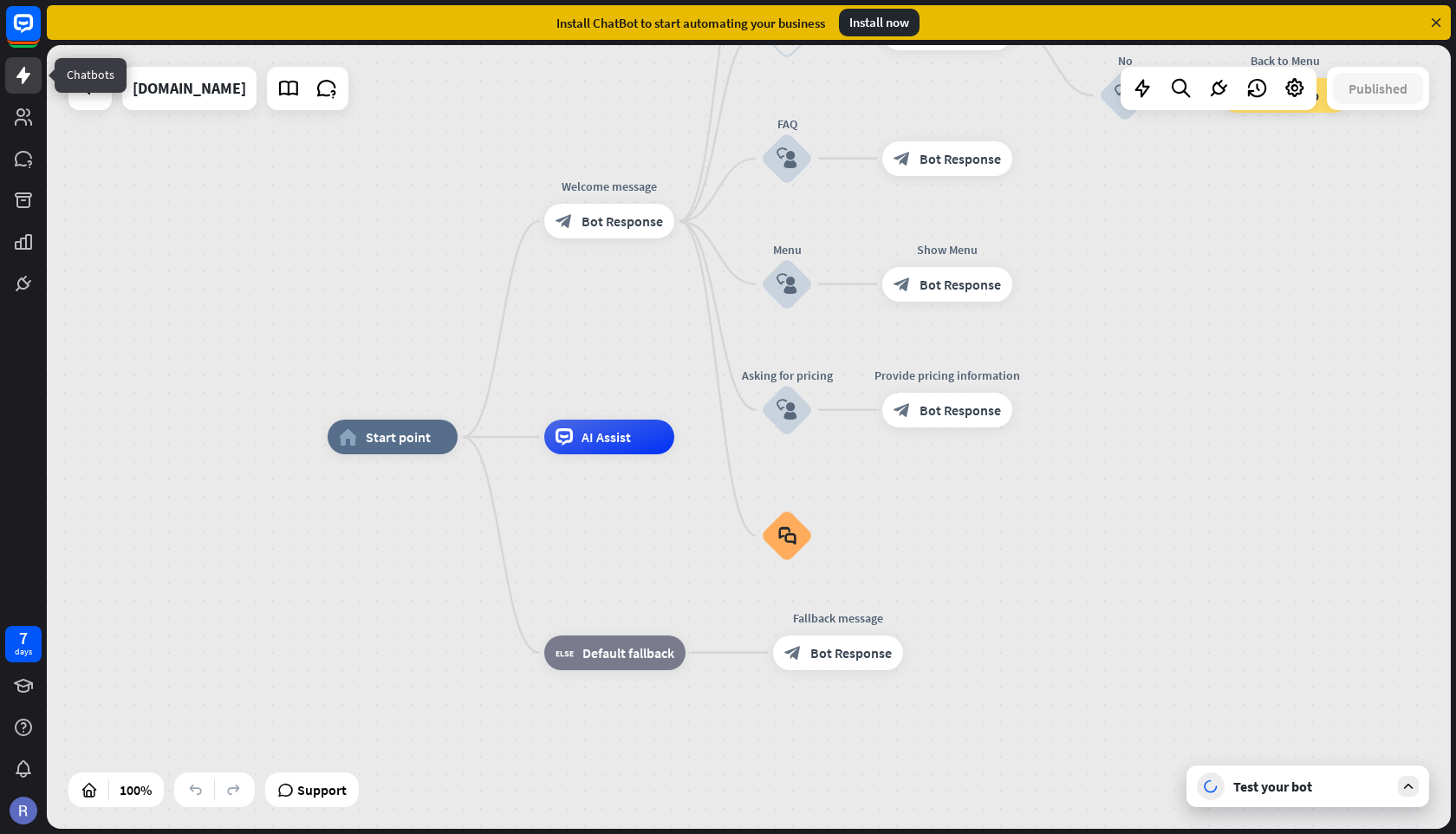
click at [26, 76] on icon at bounding box center [23, 75] width 14 height 18
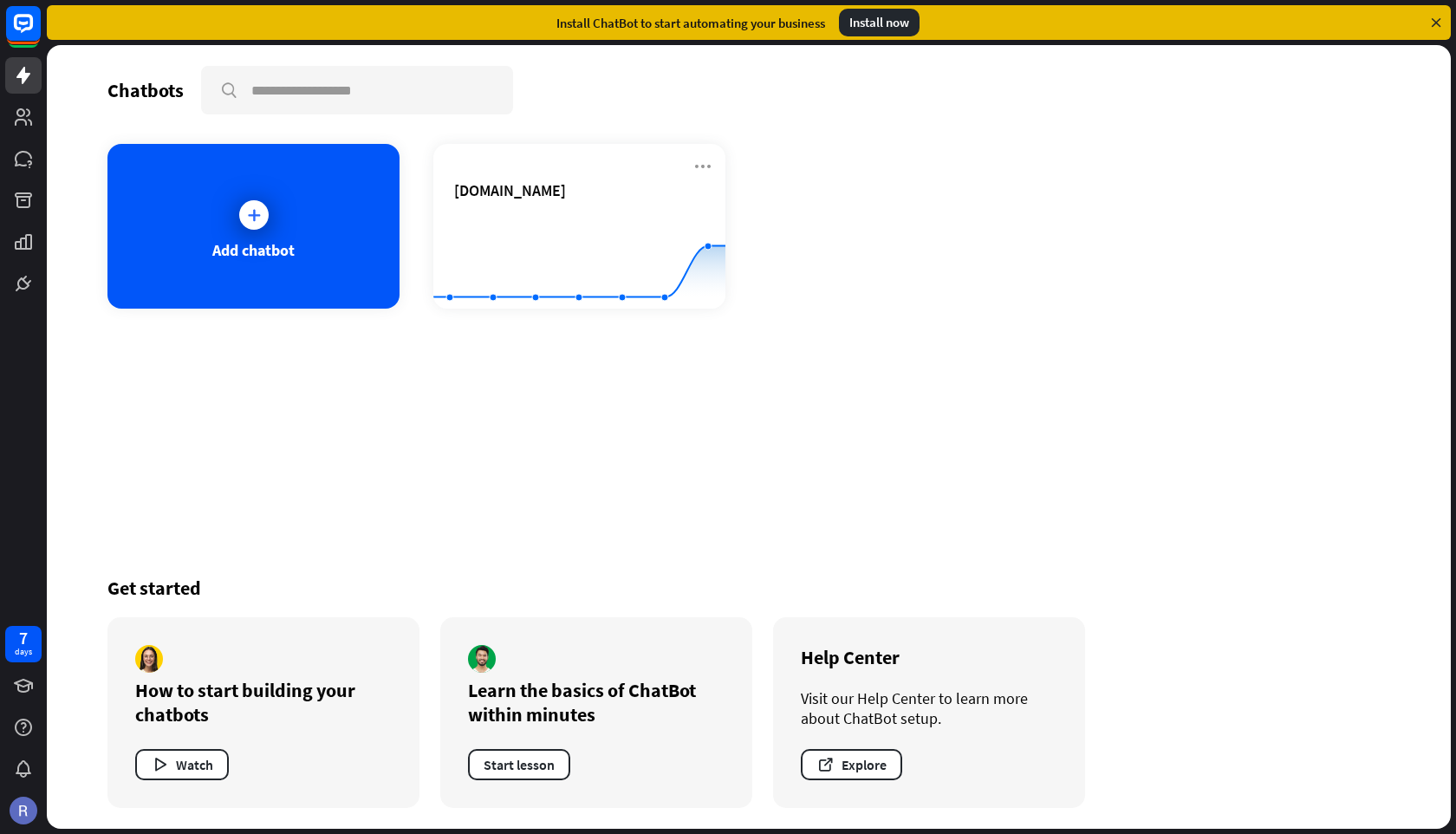
click at [885, 21] on div "Install now" at bounding box center [879, 22] width 81 height 28
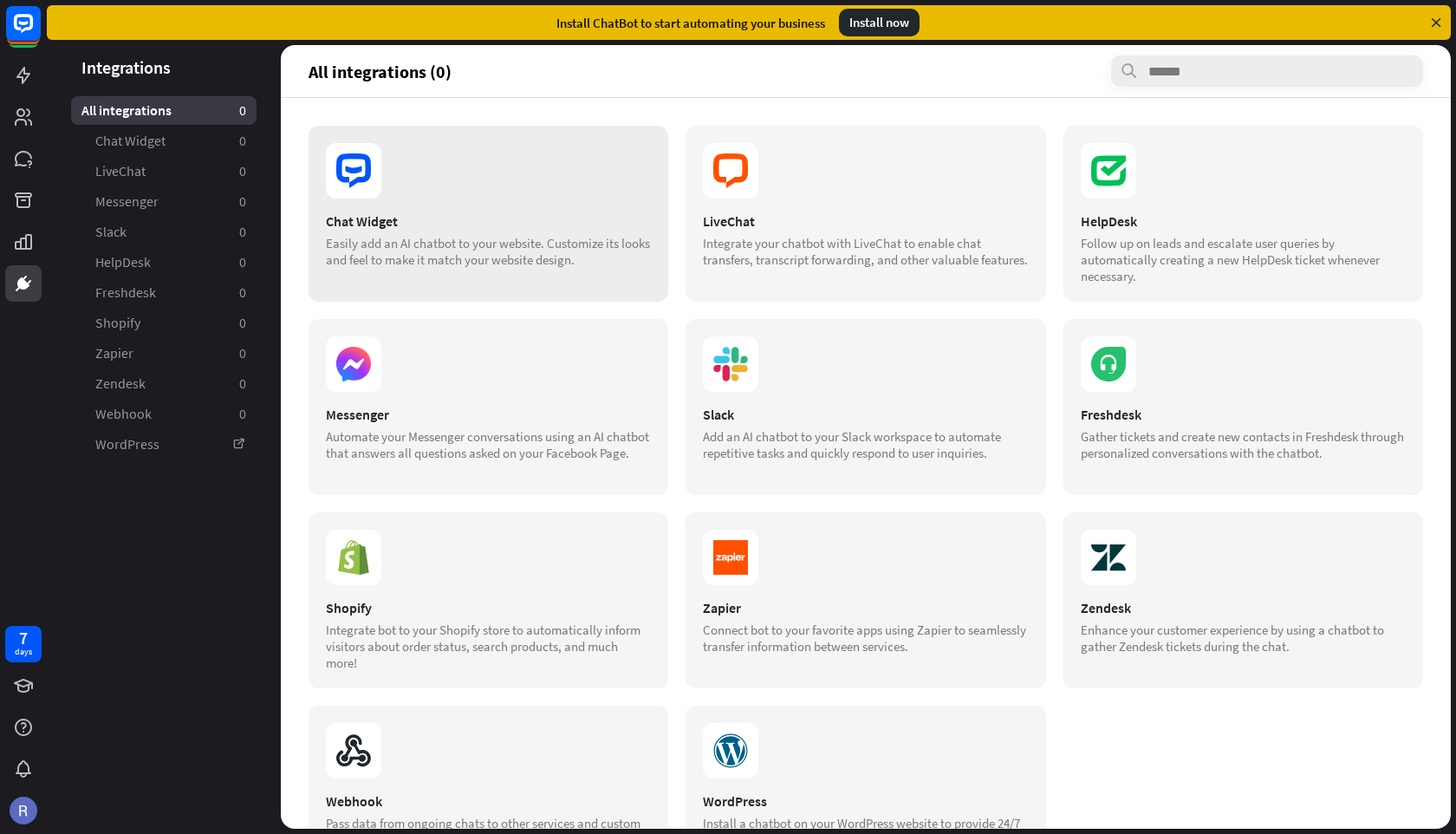
click at [486, 236] on div "Easily add an AI chatbot to your website. Customize its looks and feel to make …" at bounding box center [488, 252] width 325 height 33
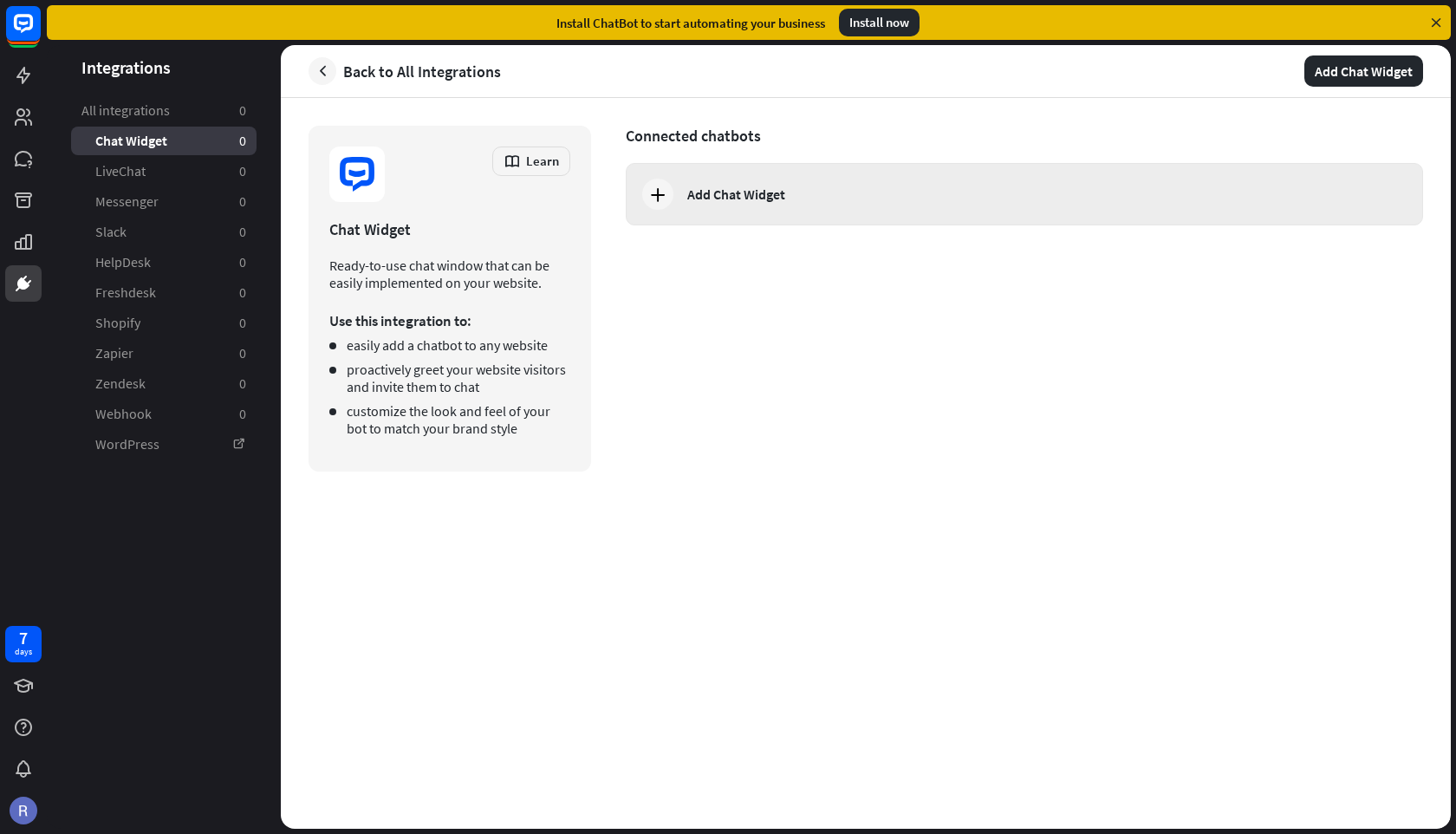
click at [779, 196] on div "Add Chat Widget" at bounding box center [736, 194] width 98 height 18
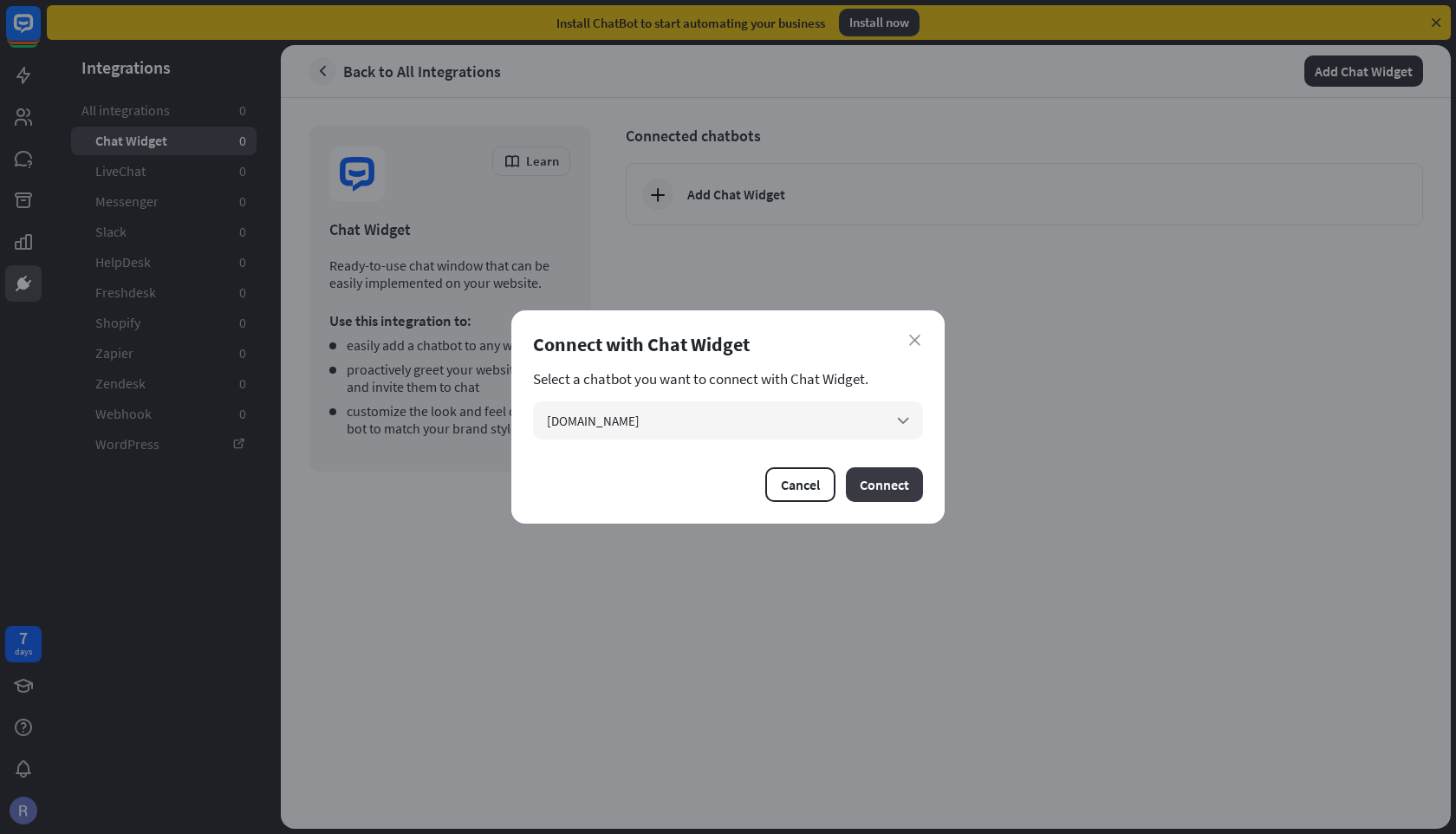
click at [893, 488] on button "Connect" at bounding box center [884, 484] width 77 height 34
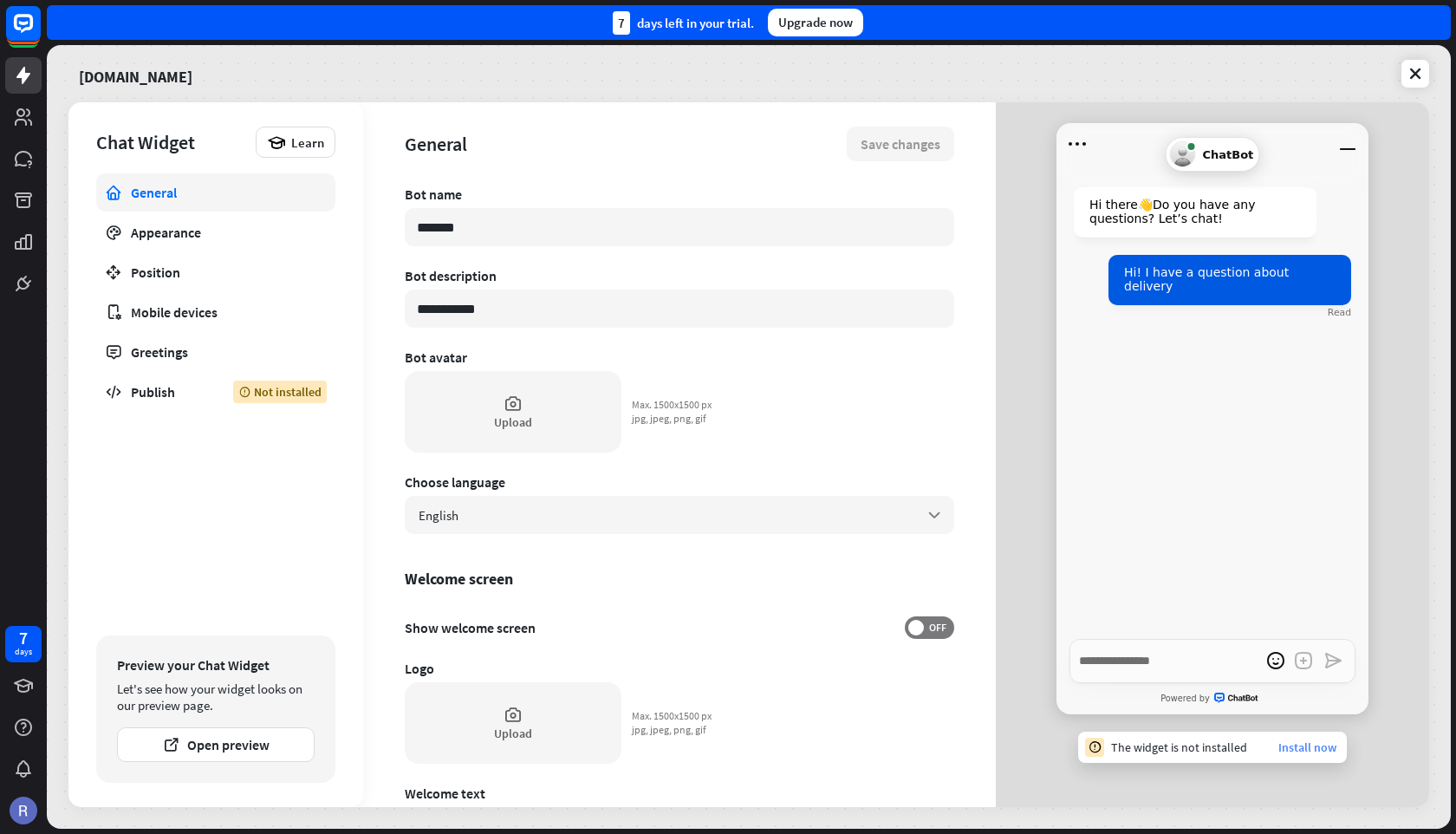
click at [1301, 749] on link "Install now" at bounding box center [1307, 747] width 58 height 16
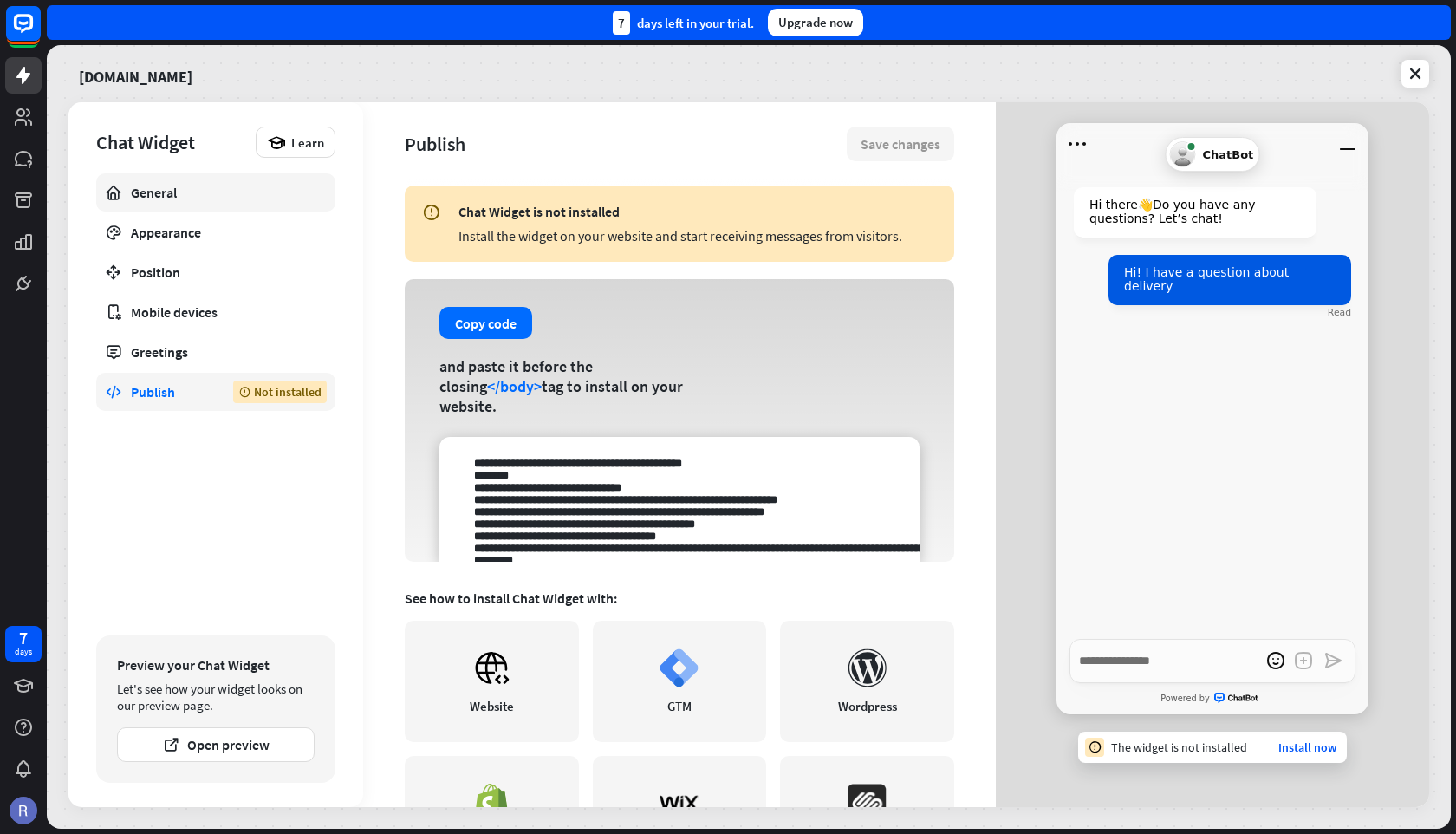
click at [207, 193] on div "General" at bounding box center [215, 192] width 169 height 18
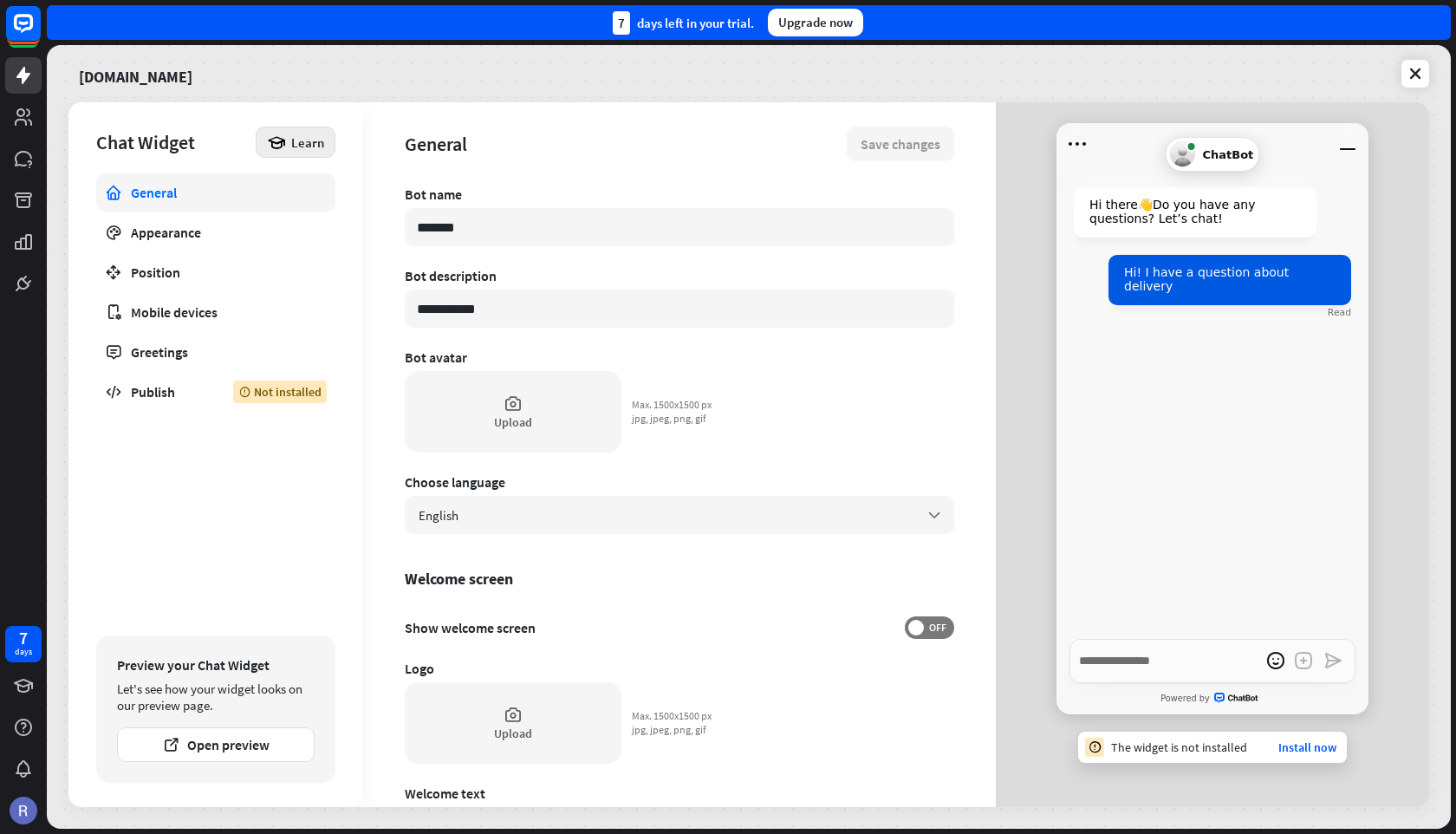
click at [299, 144] on span "Learn" at bounding box center [308, 143] width 33 height 17
click at [324, 196] on div "Get started" at bounding box center [313, 190] width 83 height 33
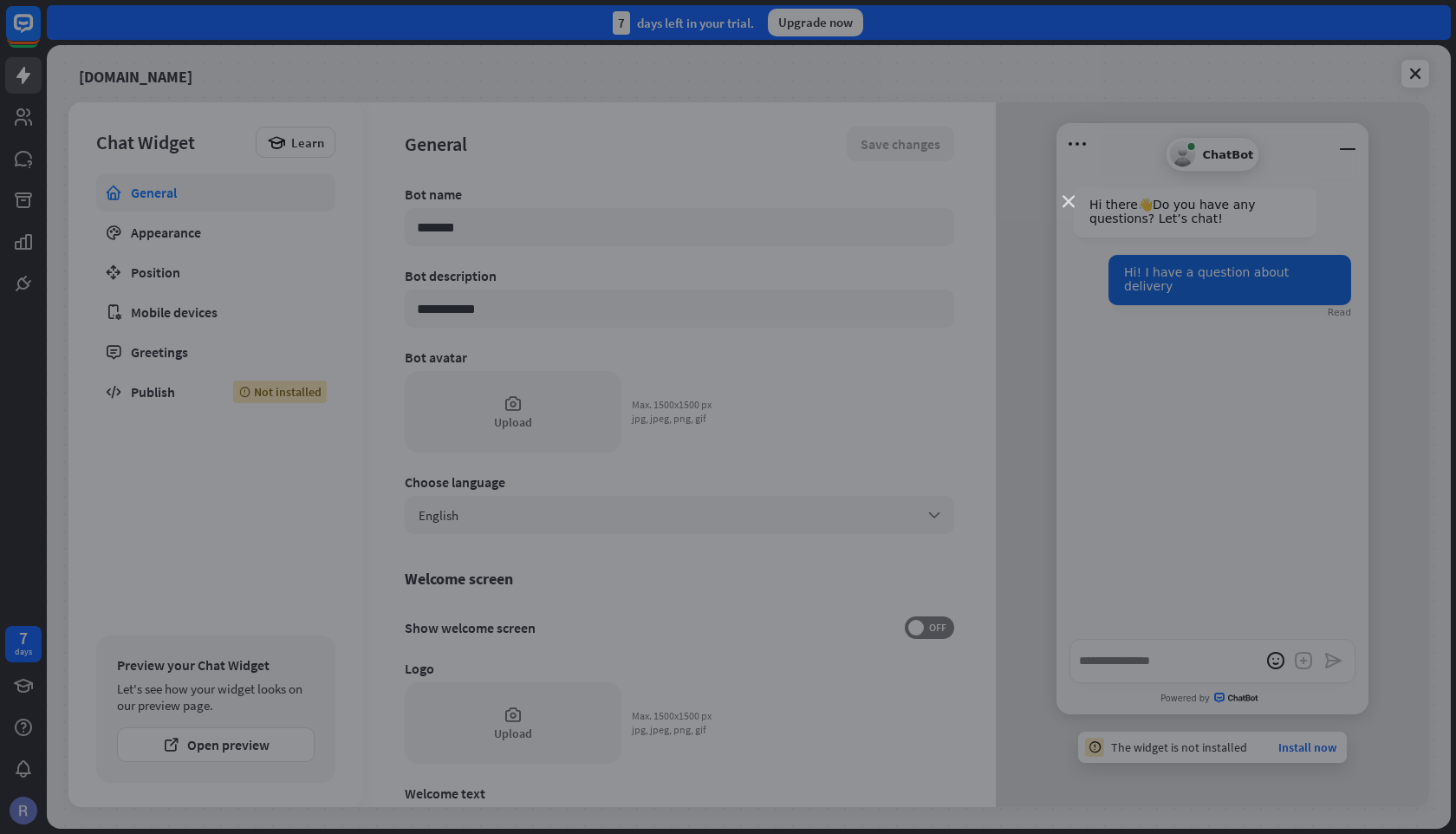
click at [1068, 204] on icon "close" at bounding box center [1068, 201] width 12 height 12
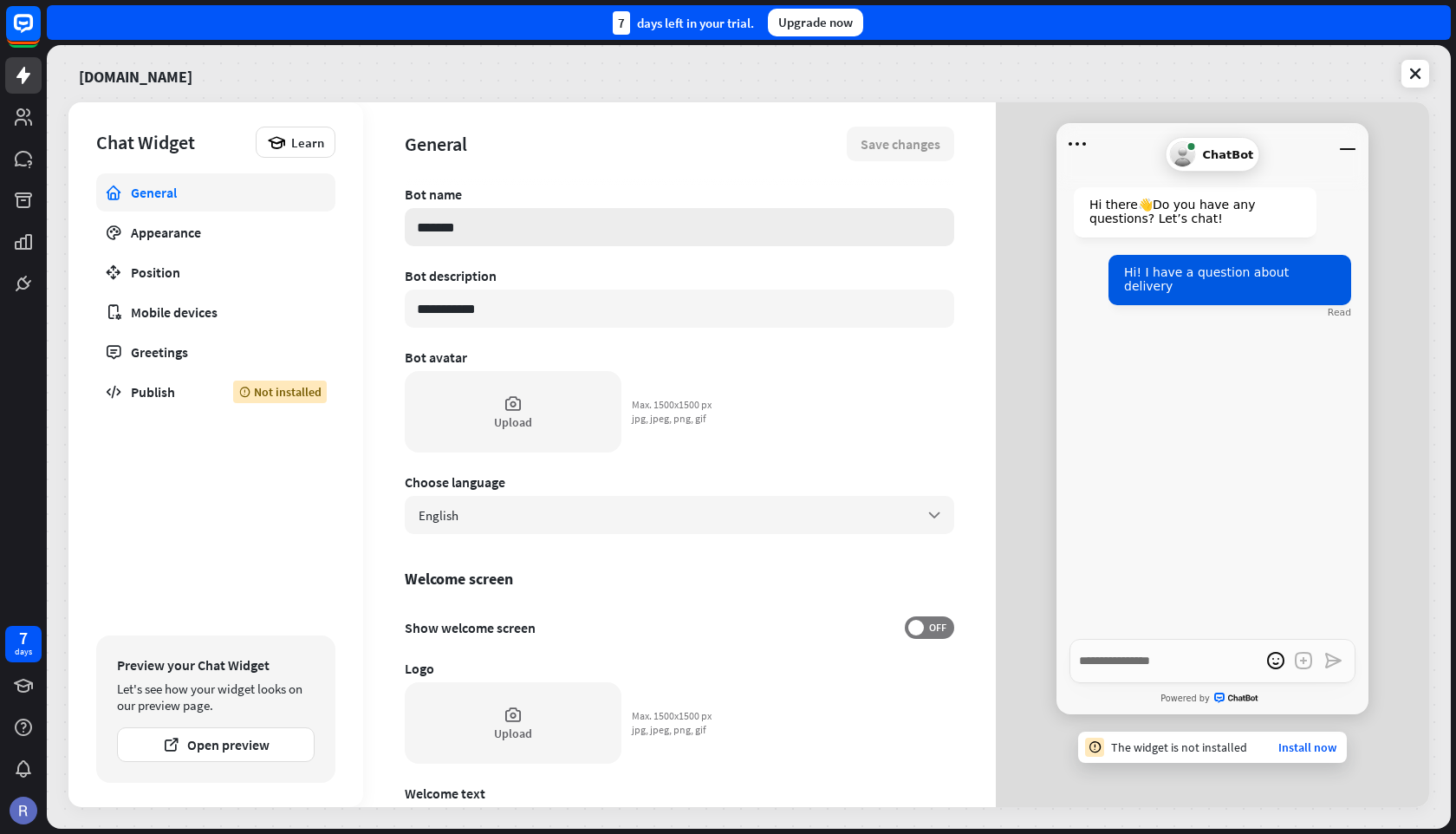
click at [487, 236] on input "*******" at bounding box center [679, 227] width 549 height 38
type textarea "*"
type input "*"
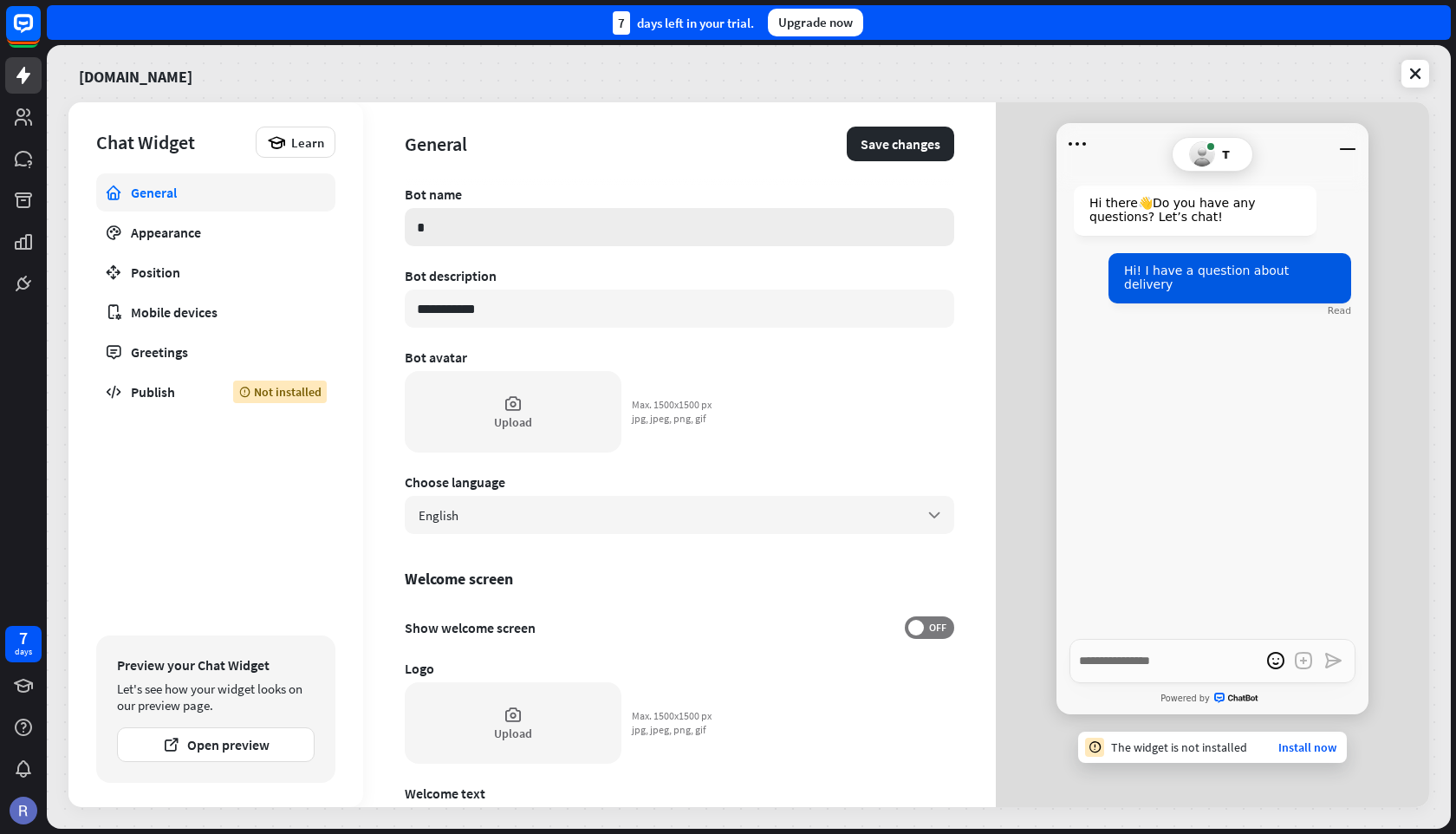
type textarea "*"
type input "**"
type textarea "*"
type input "****"
type textarea "*"
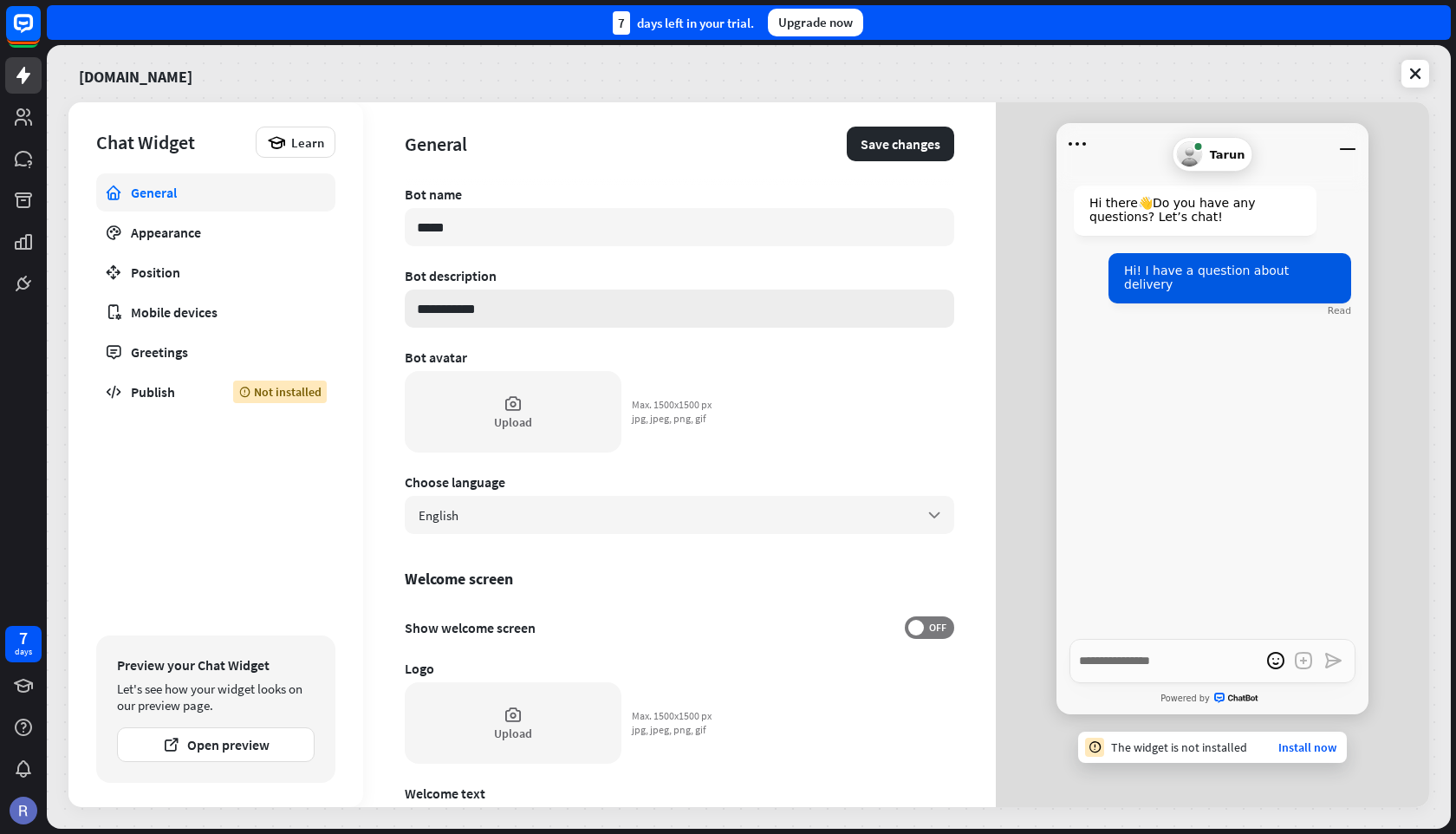
type input "*****"
click at [485, 310] on input "**********" at bounding box center [679, 308] width 549 height 38
type textarea "*"
type input "**********"
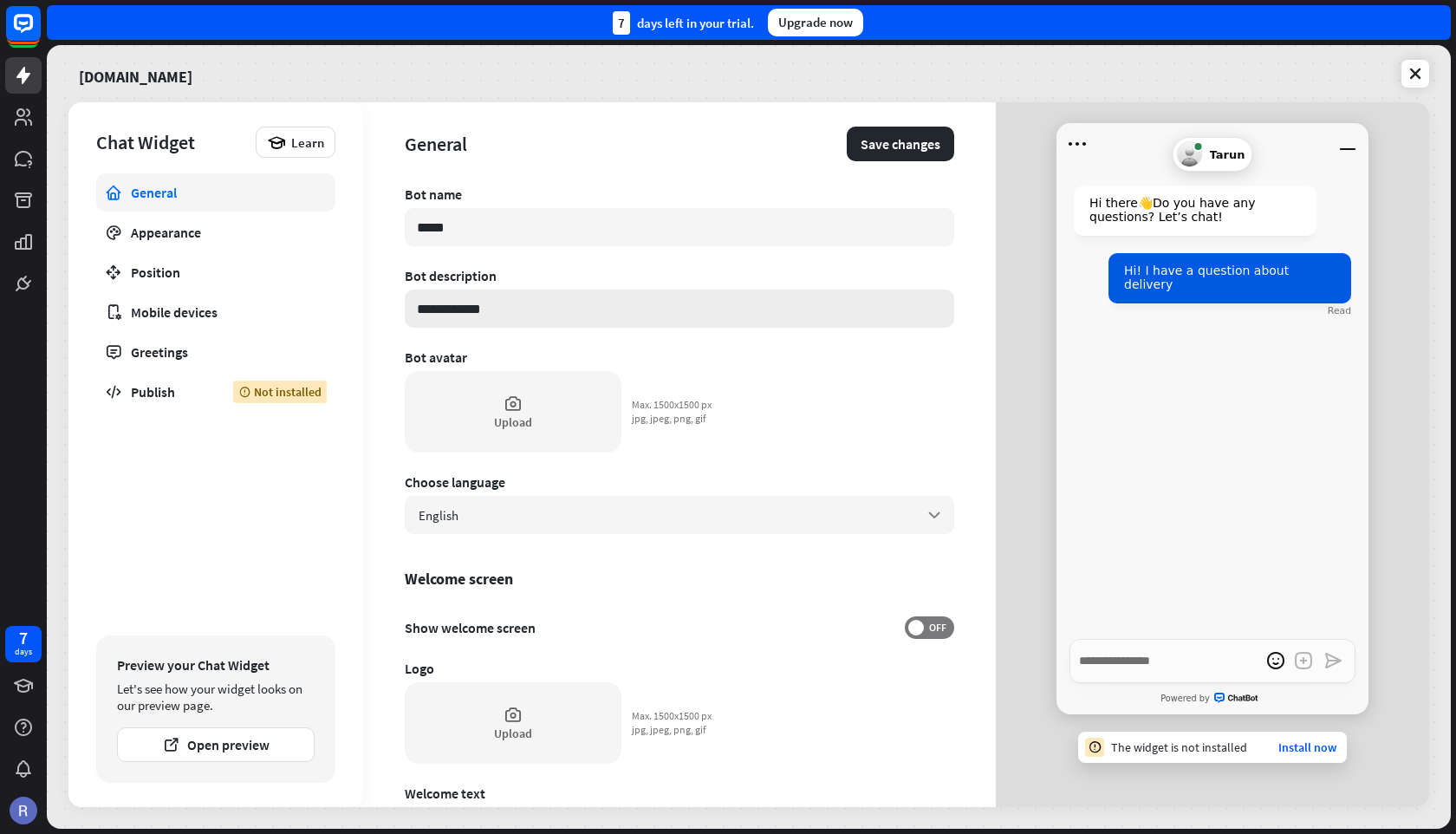
type textarea "*"
type input "**********"
type textarea "*"
type input "**********"
type textarea "*"
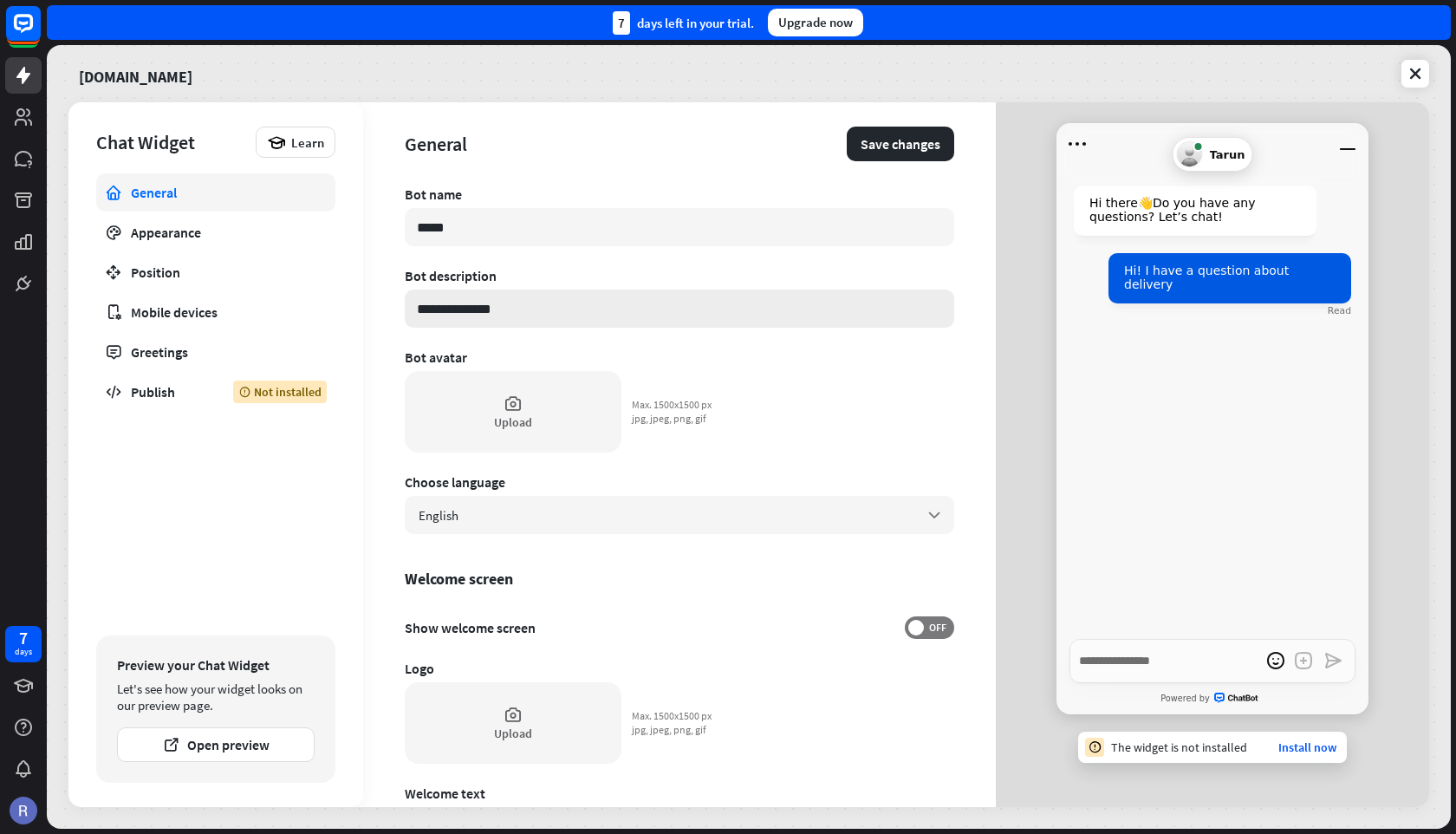
type input "**********"
type textarea "*"
type input "**********"
type textarea "*"
type input "**********"
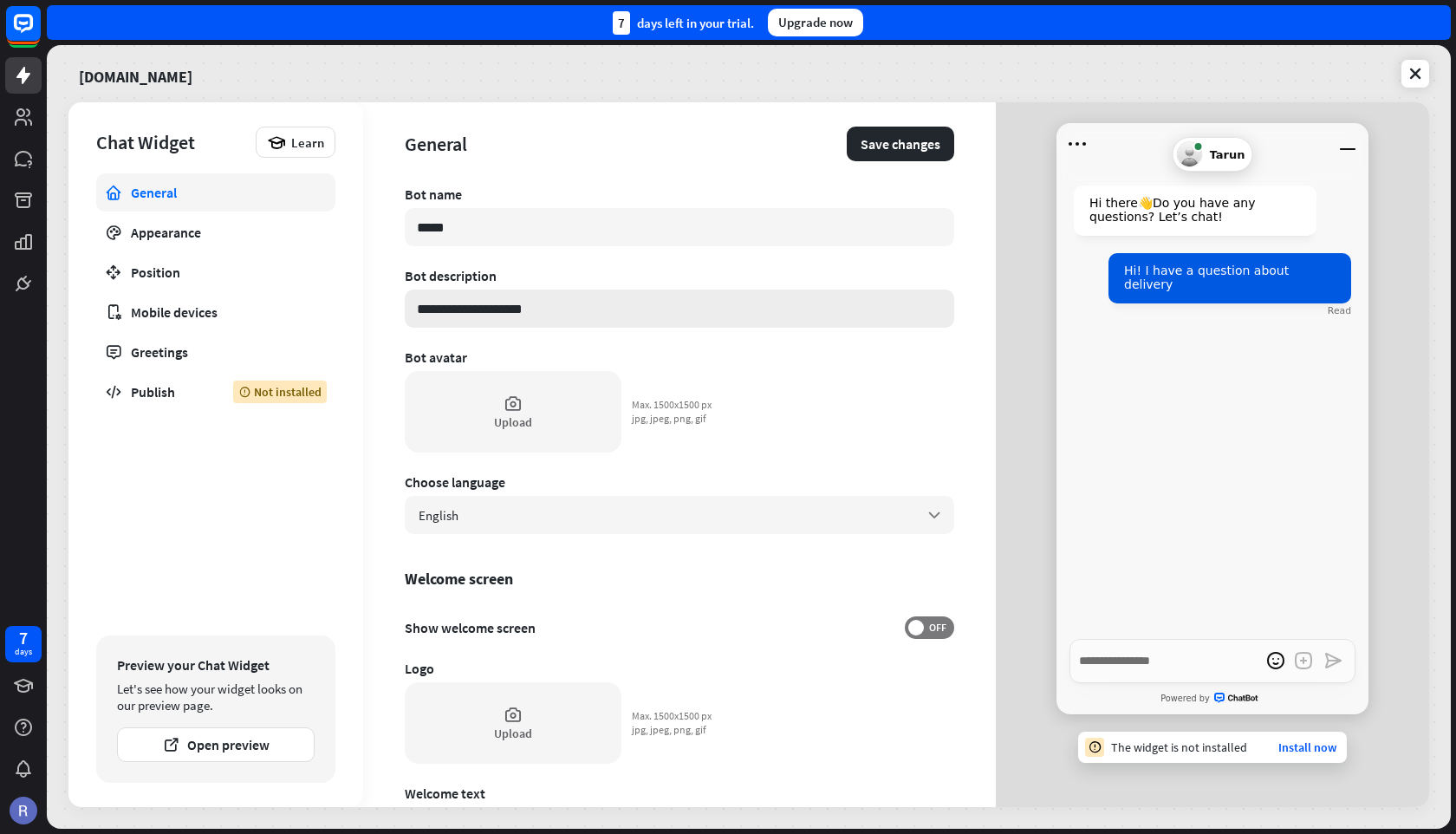
type textarea "*"
type input "**********"
type textarea "*"
type input "**********"
click at [526, 423] on div "Upload" at bounding box center [512, 422] width 38 height 16
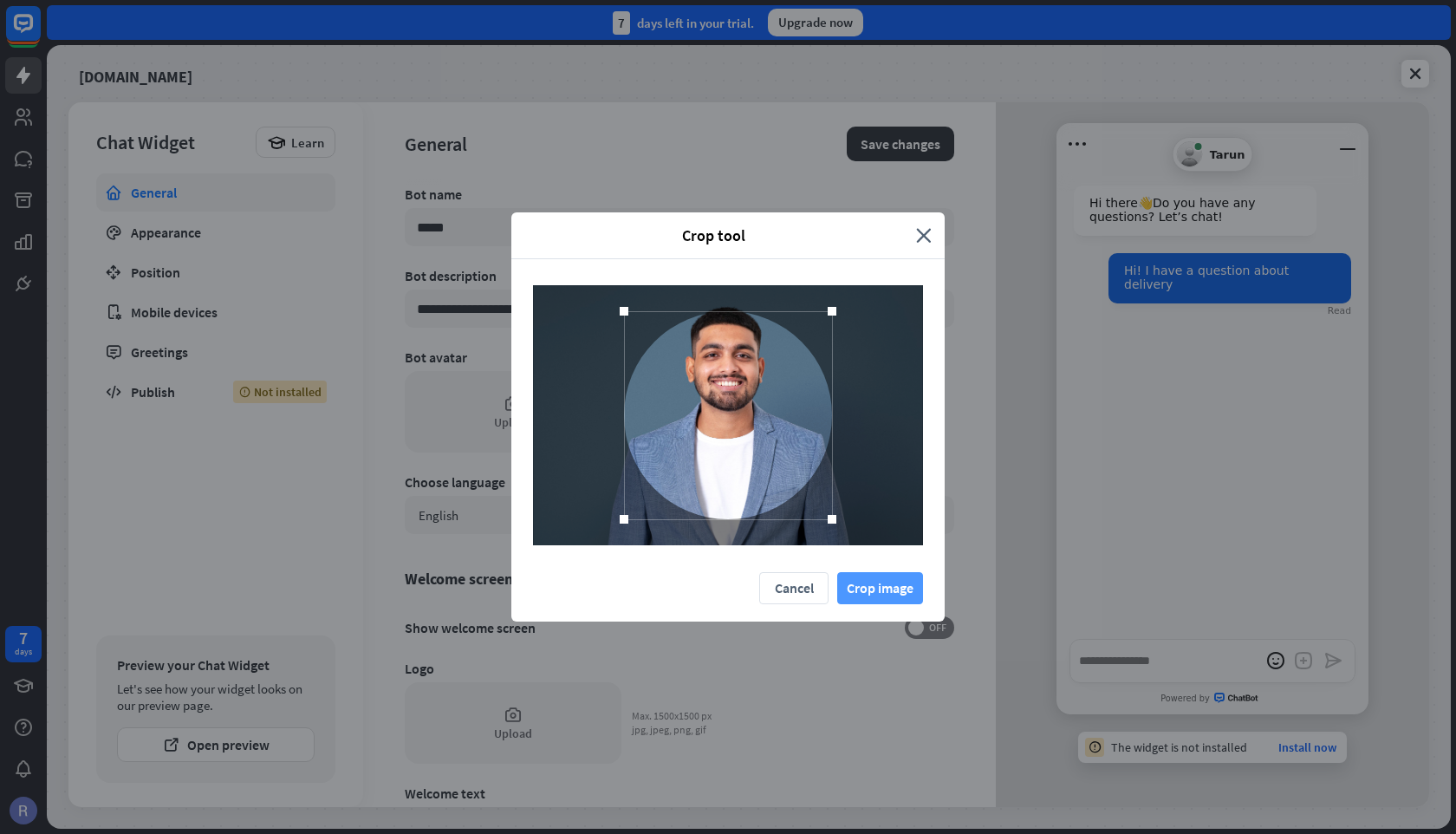
click at [873, 587] on button "Crop image" at bounding box center [880, 588] width 86 height 32
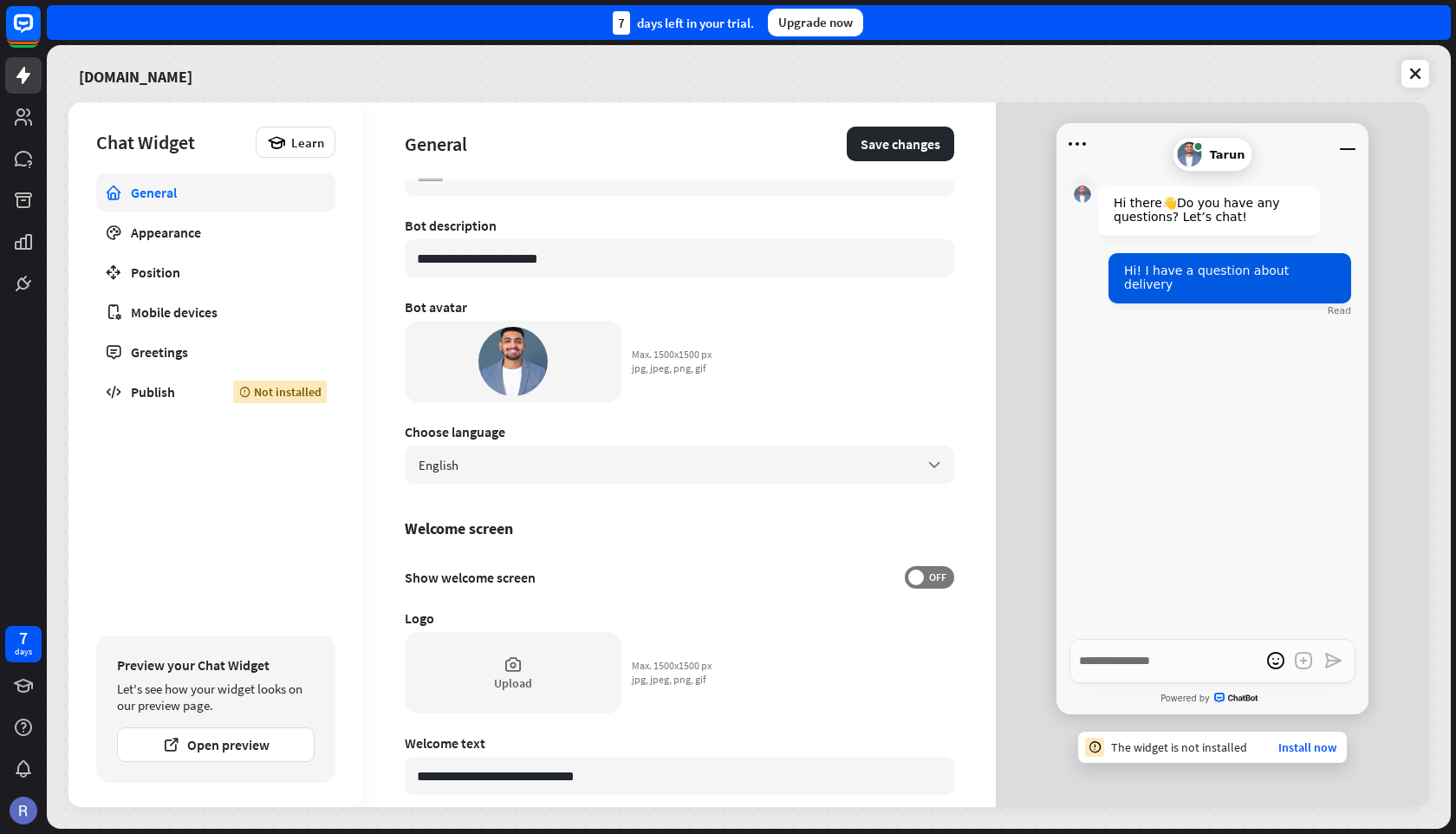
scroll to position [76, 0]
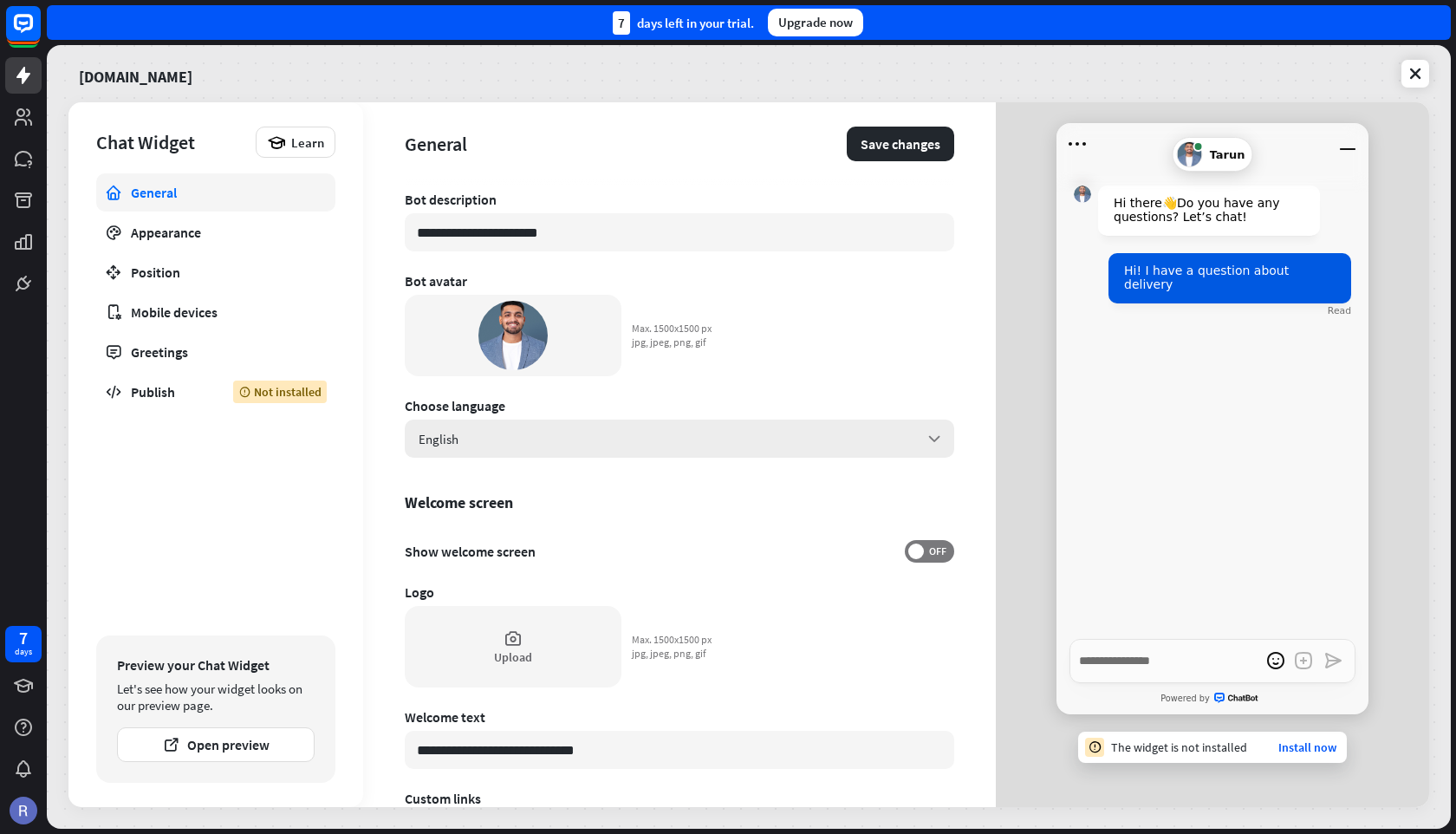
click at [591, 449] on div "English arrow_down" at bounding box center [679, 438] width 549 height 38
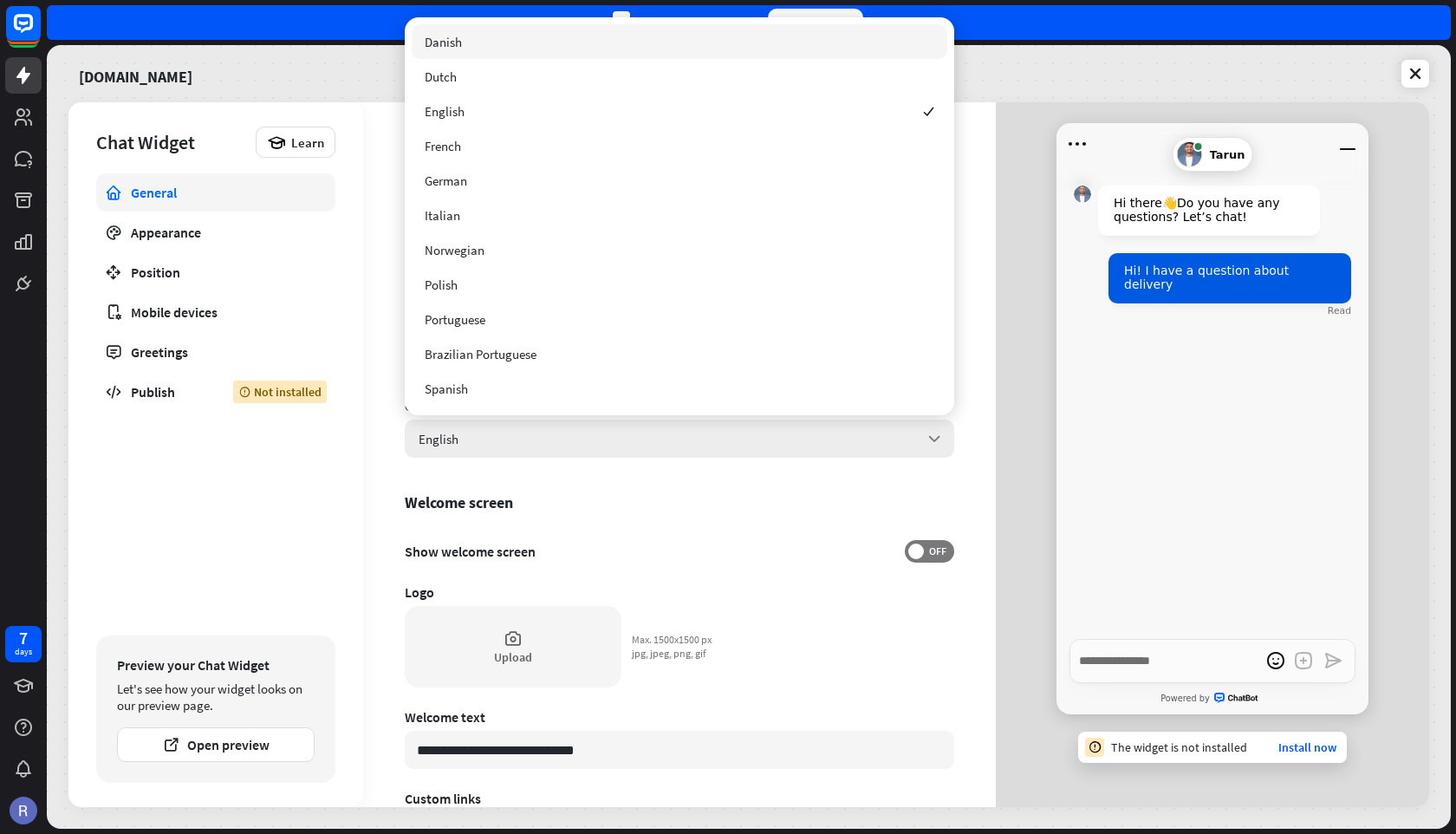
click at [591, 449] on div "English arrow_down" at bounding box center [679, 438] width 549 height 38
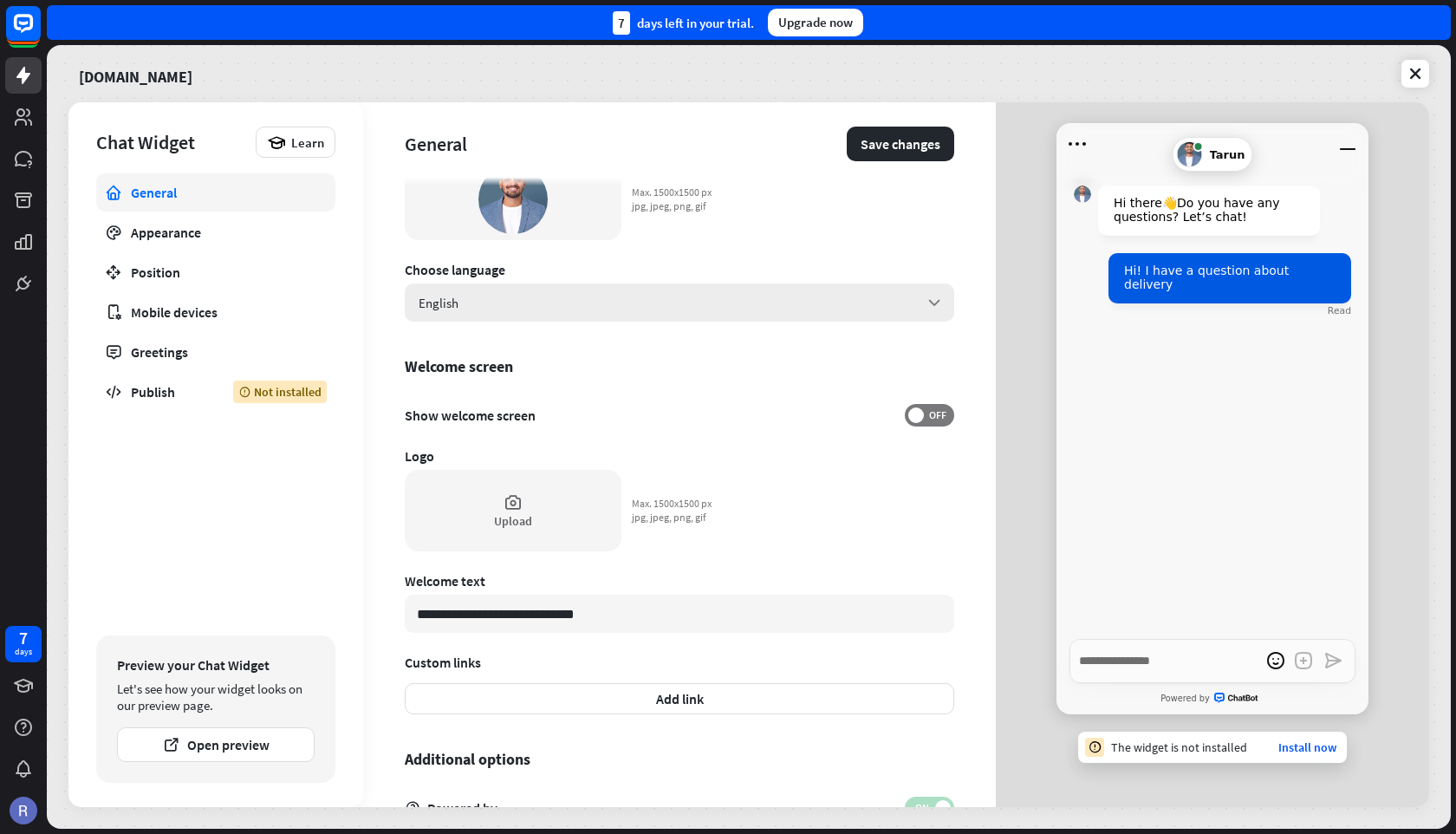
scroll to position [308, 0]
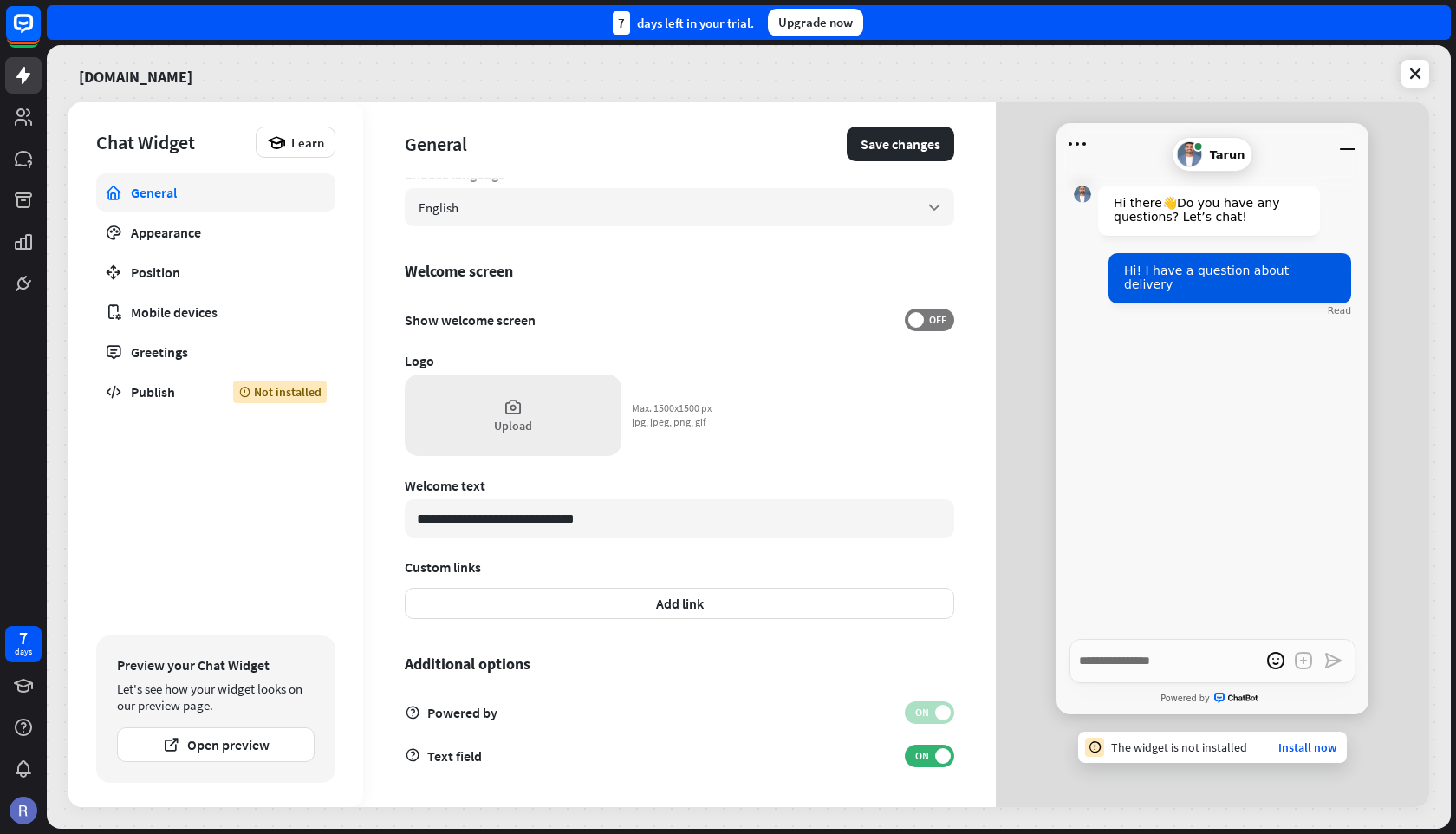
click at [554, 421] on div "Upload" at bounding box center [513, 415] width 217 height 82
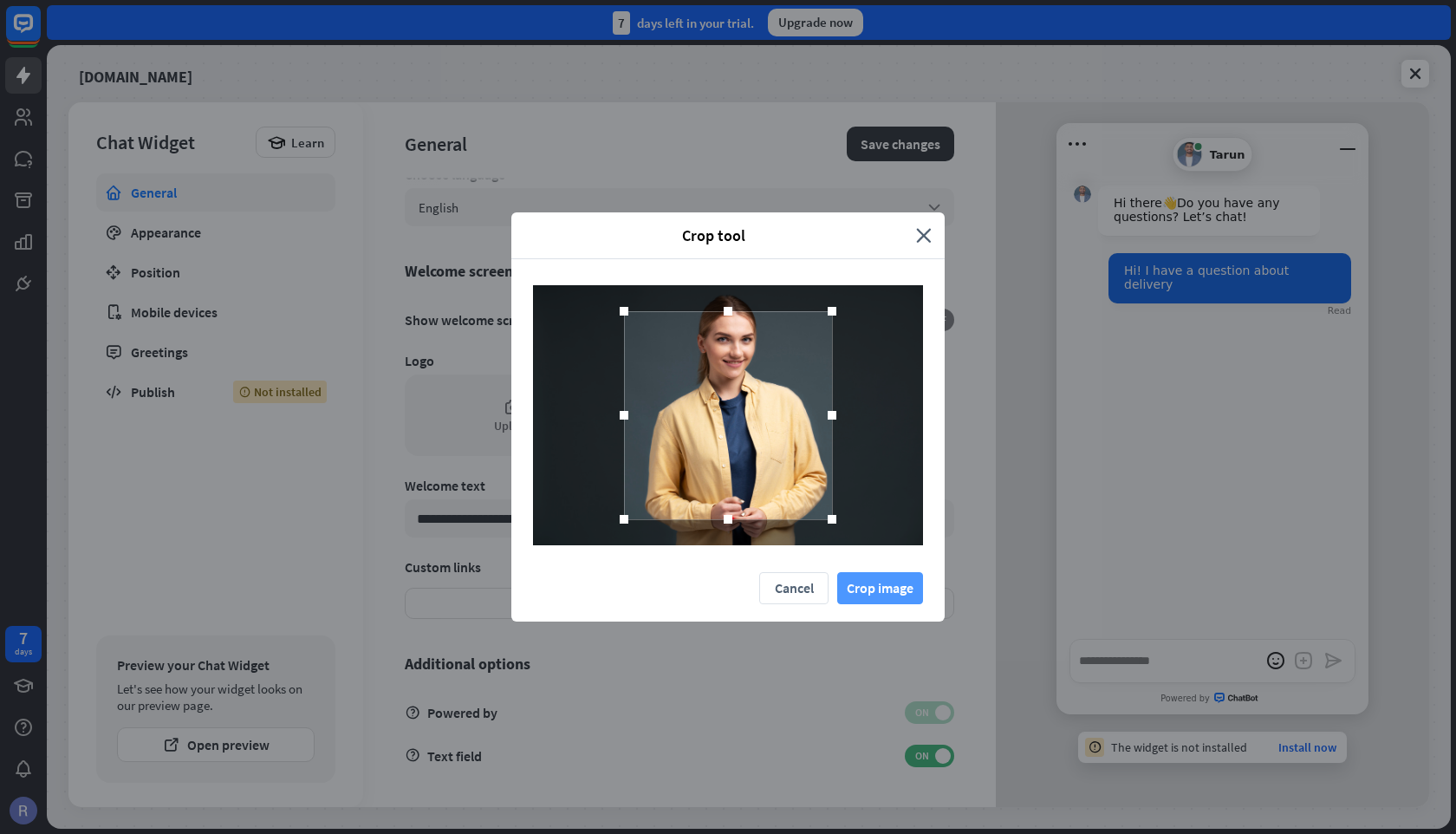
click at [901, 590] on button "Crop image" at bounding box center [880, 588] width 86 height 32
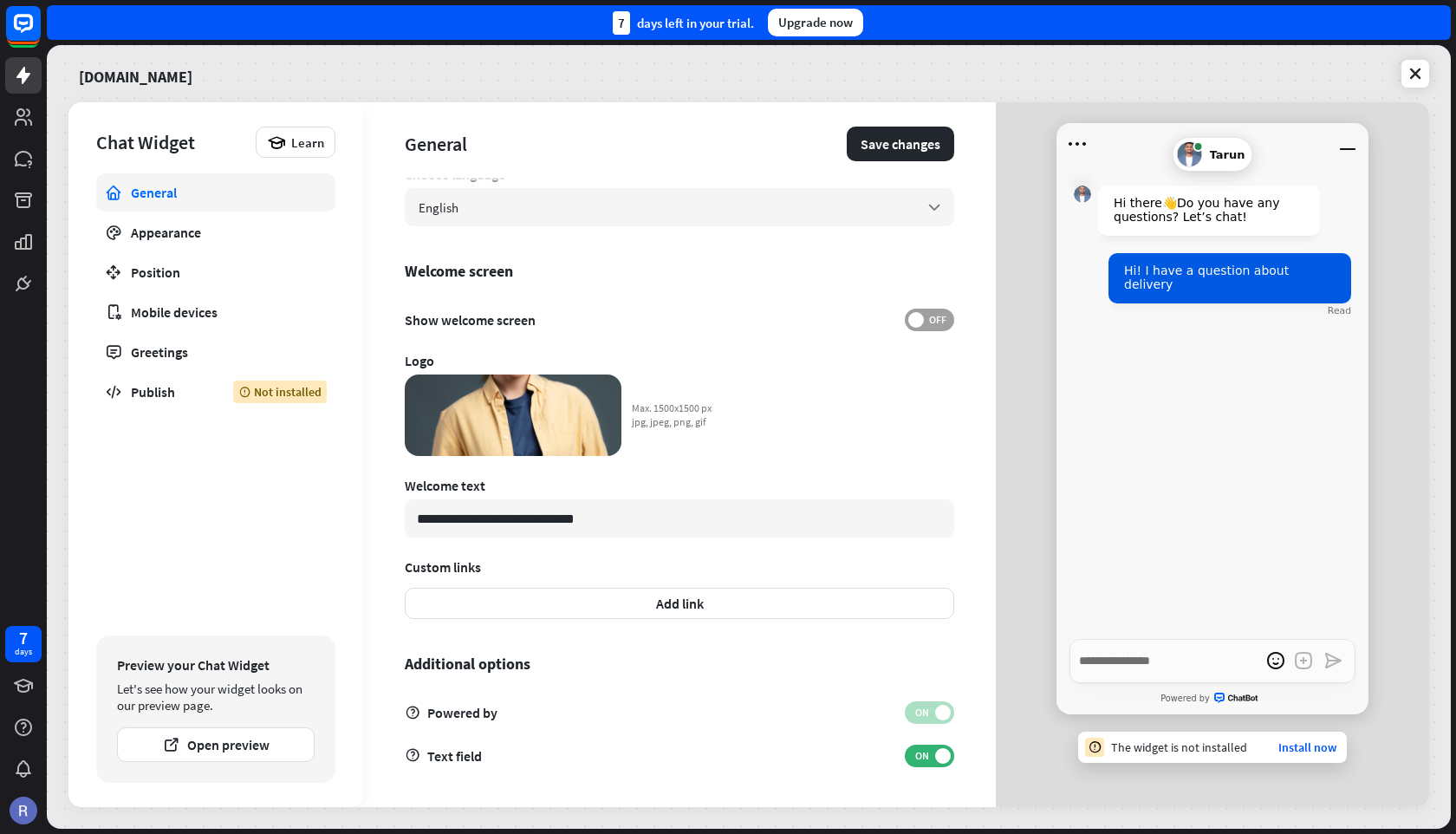
click at [935, 324] on span "OFF" at bounding box center [936, 320] width 27 height 14
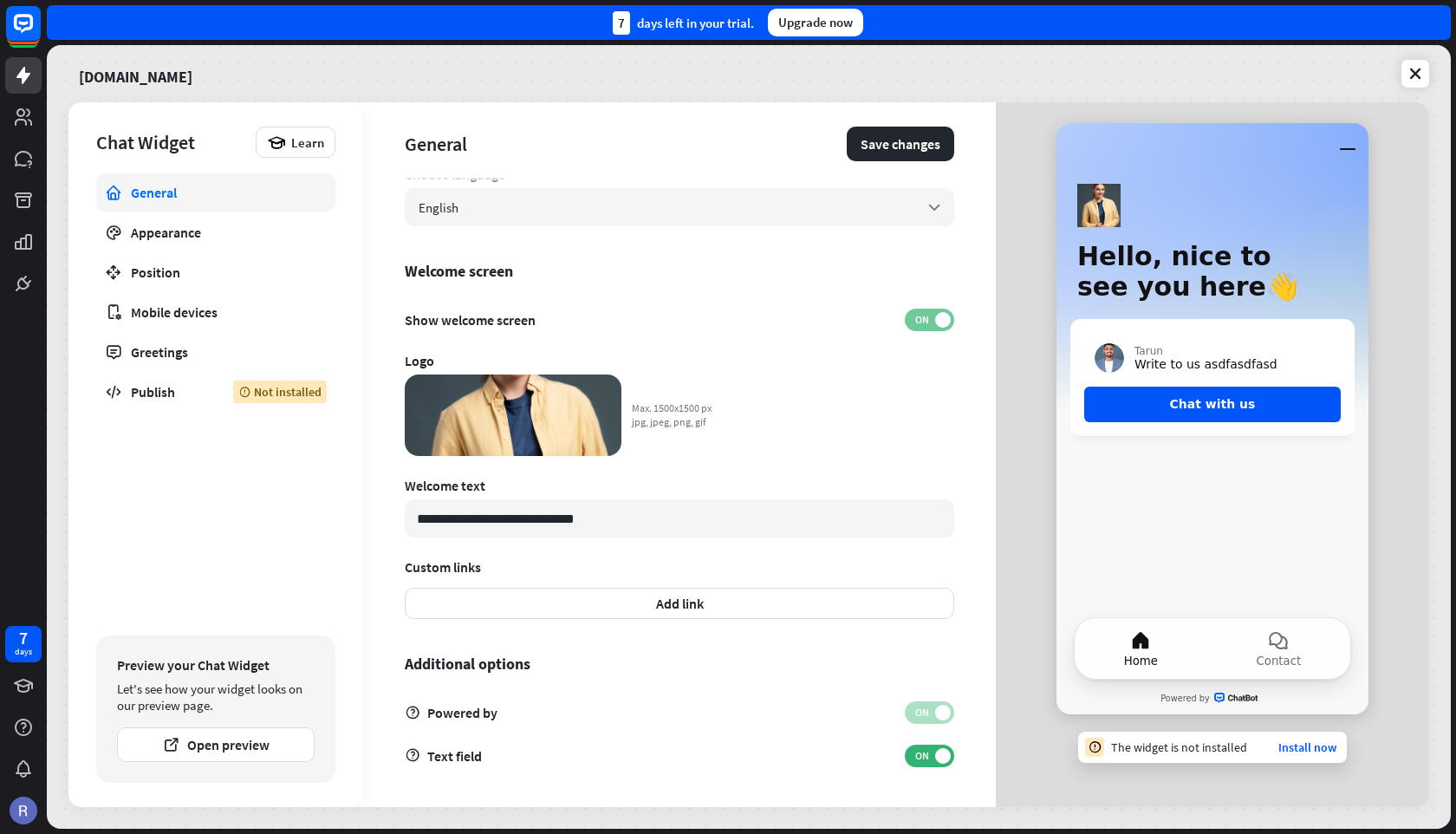
click at [935, 324] on span "ON" at bounding box center [921, 320] width 27 height 14
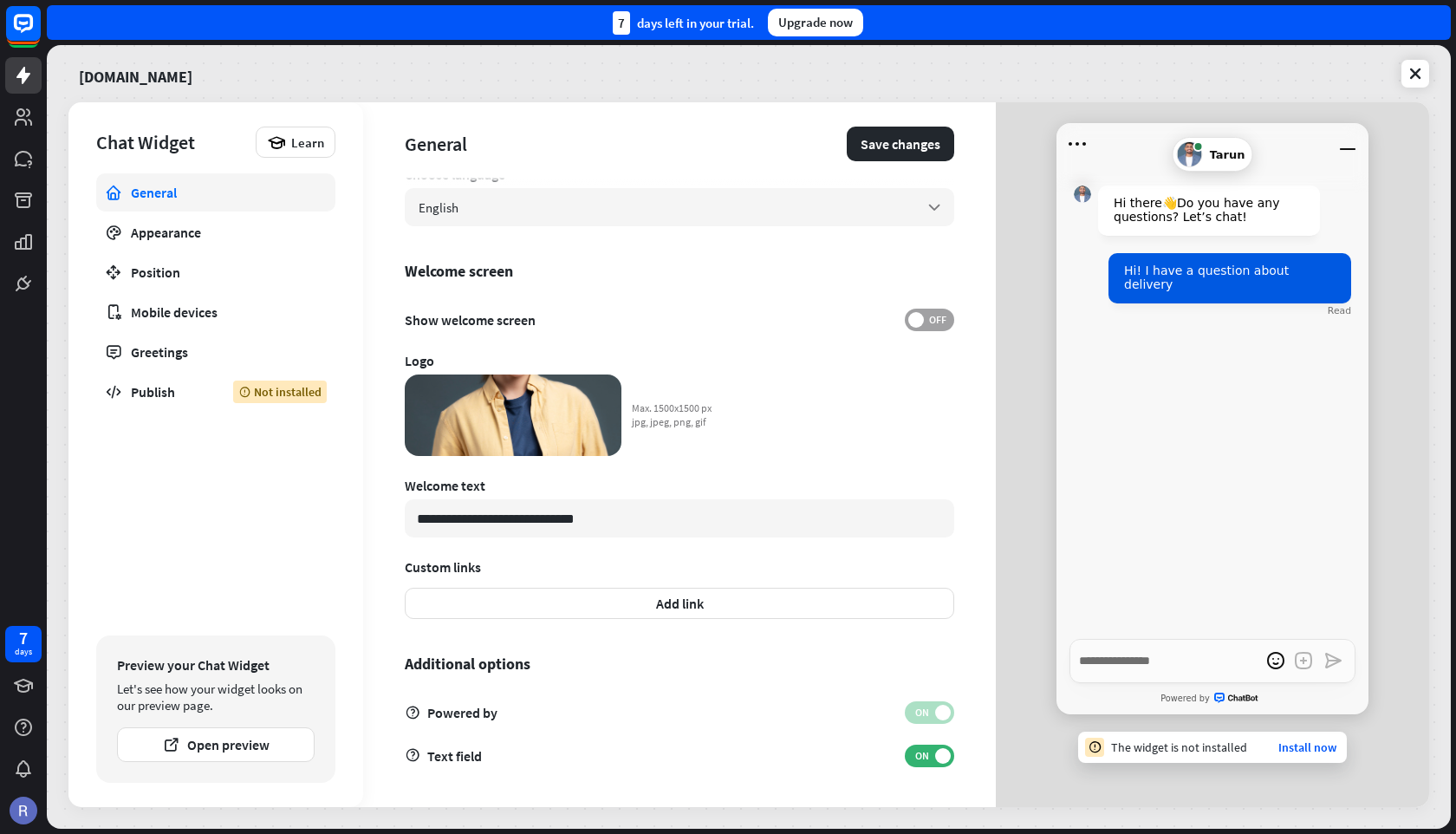
click at [935, 324] on span "OFF" at bounding box center [936, 320] width 27 height 14
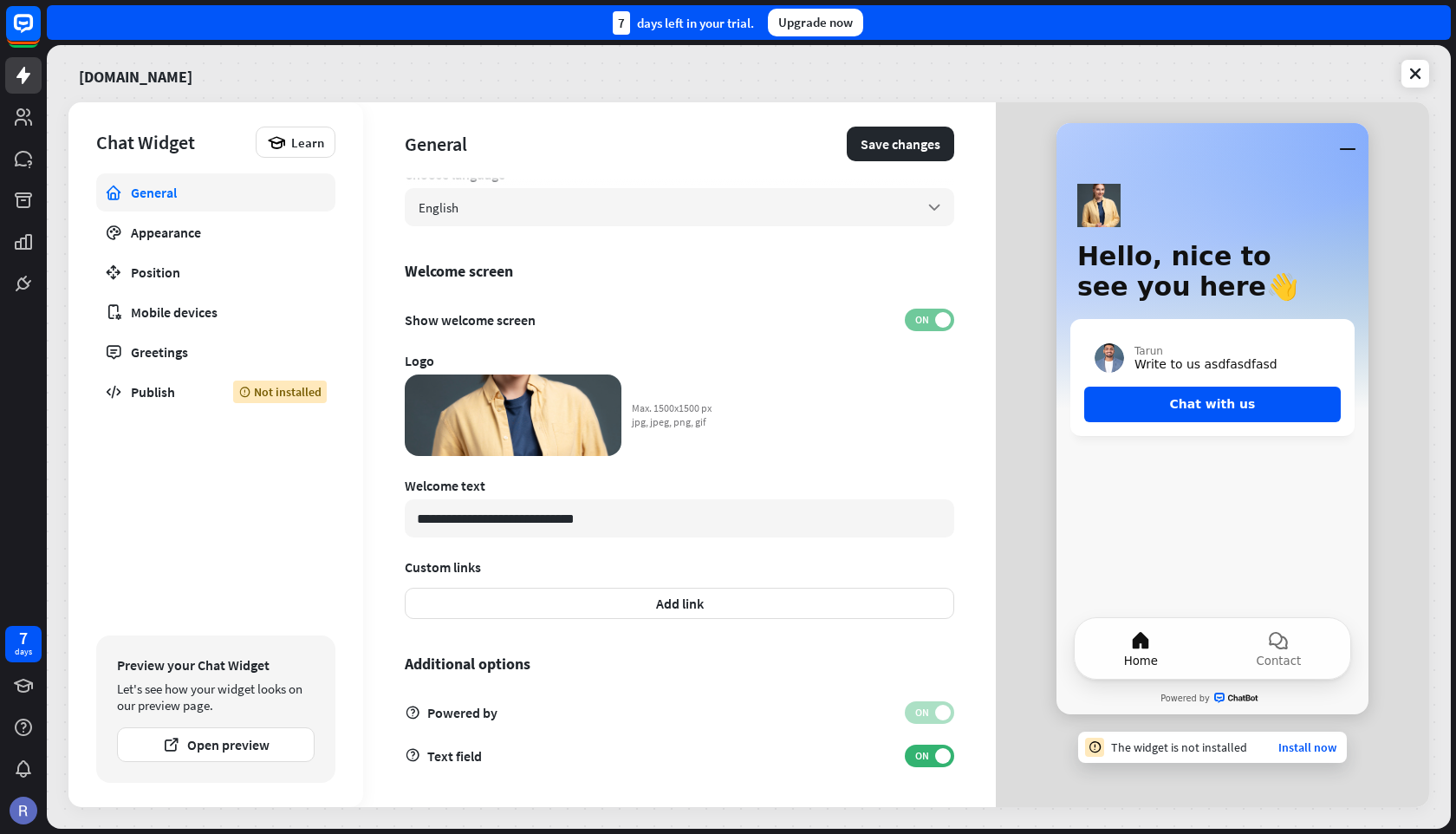
click at [935, 324] on span "ON" at bounding box center [921, 320] width 27 height 14
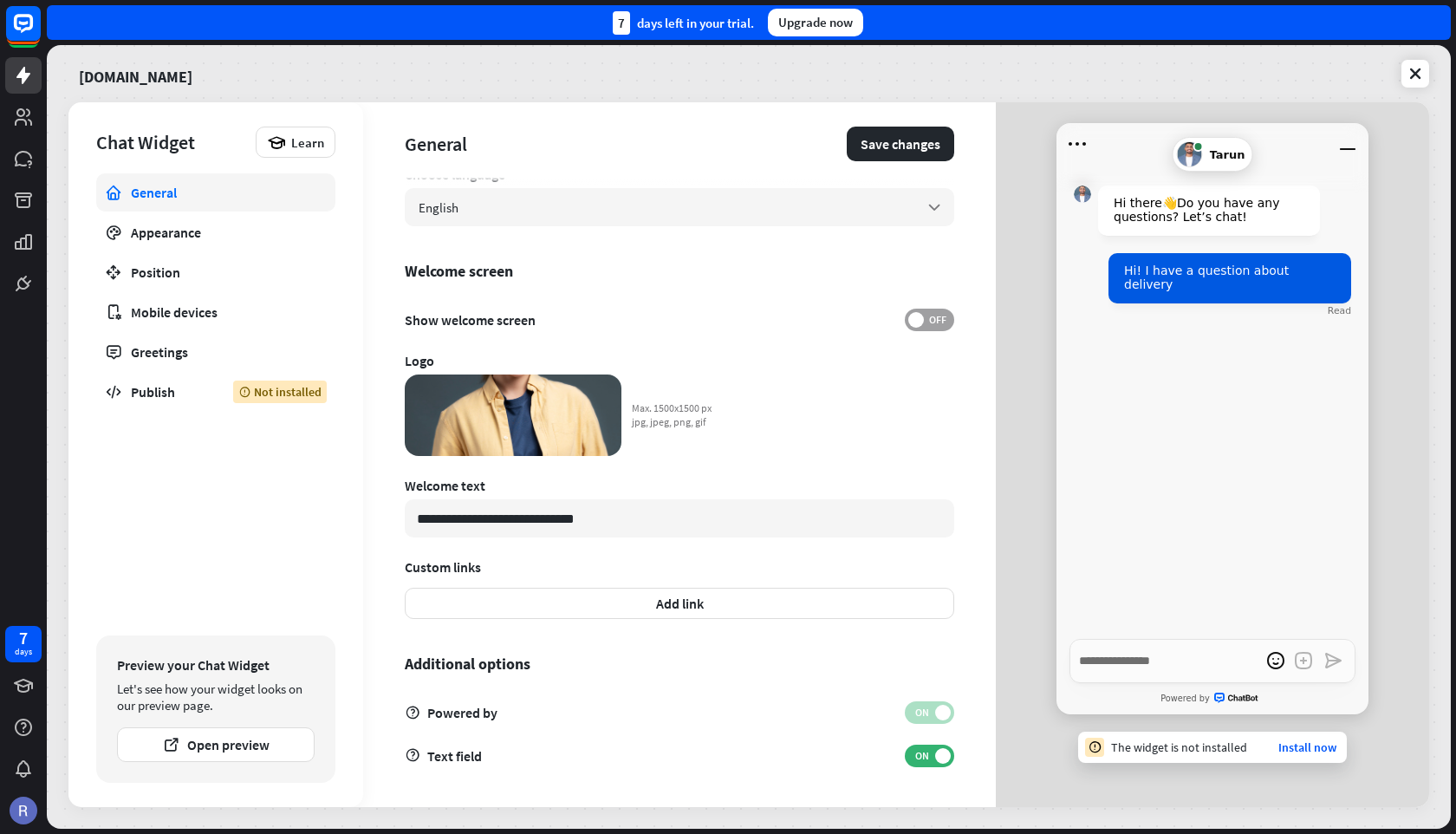
click at [935, 324] on span "OFF" at bounding box center [936, 320] width 27 height 14
type textarea "*"
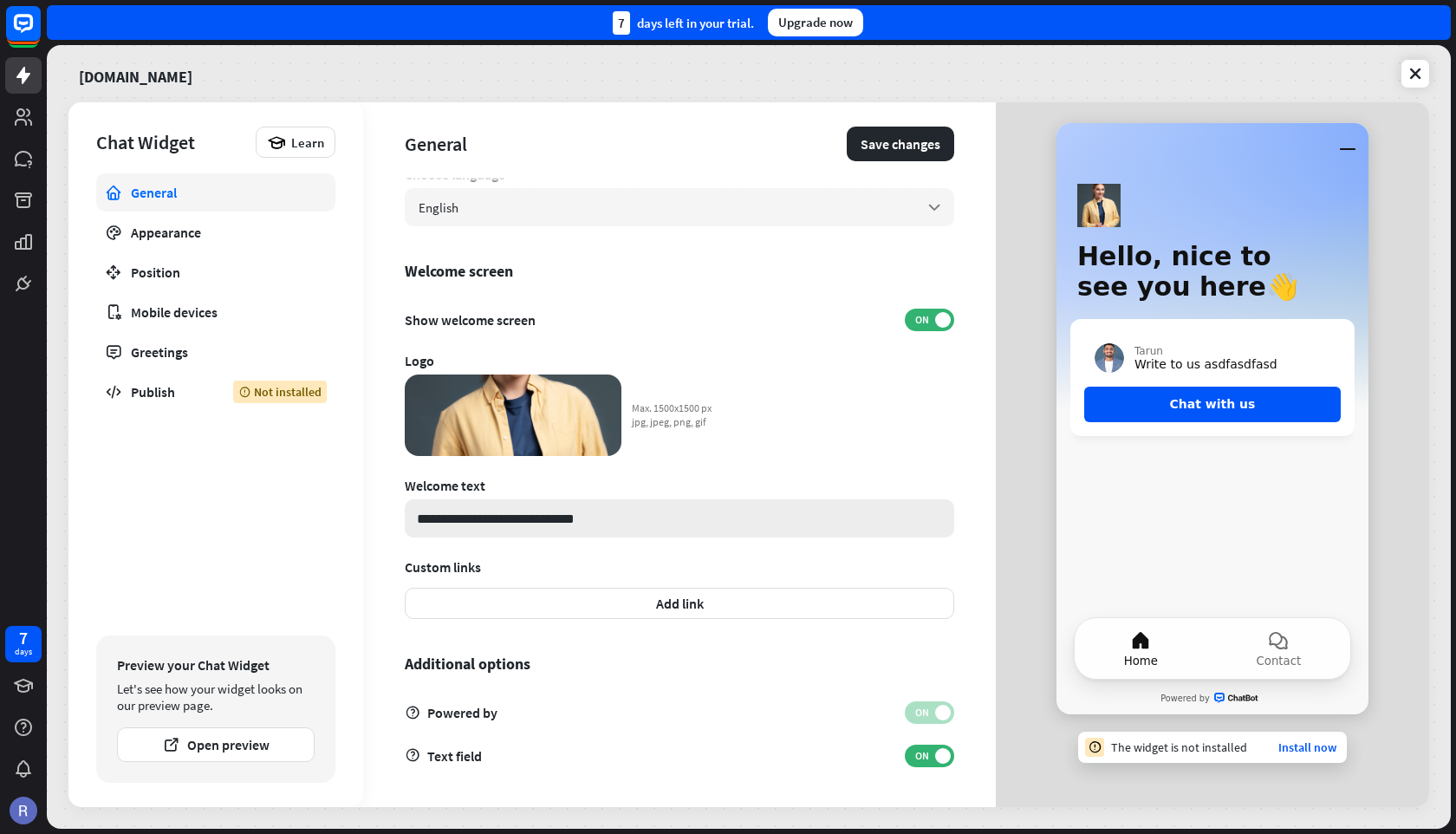
click at [560, 520] on input "**********" at bounding box center [679, 518] width 549 height 38
click at [586, 607] on button "Add link" at bounding box center [679, 603] width 549 height 32
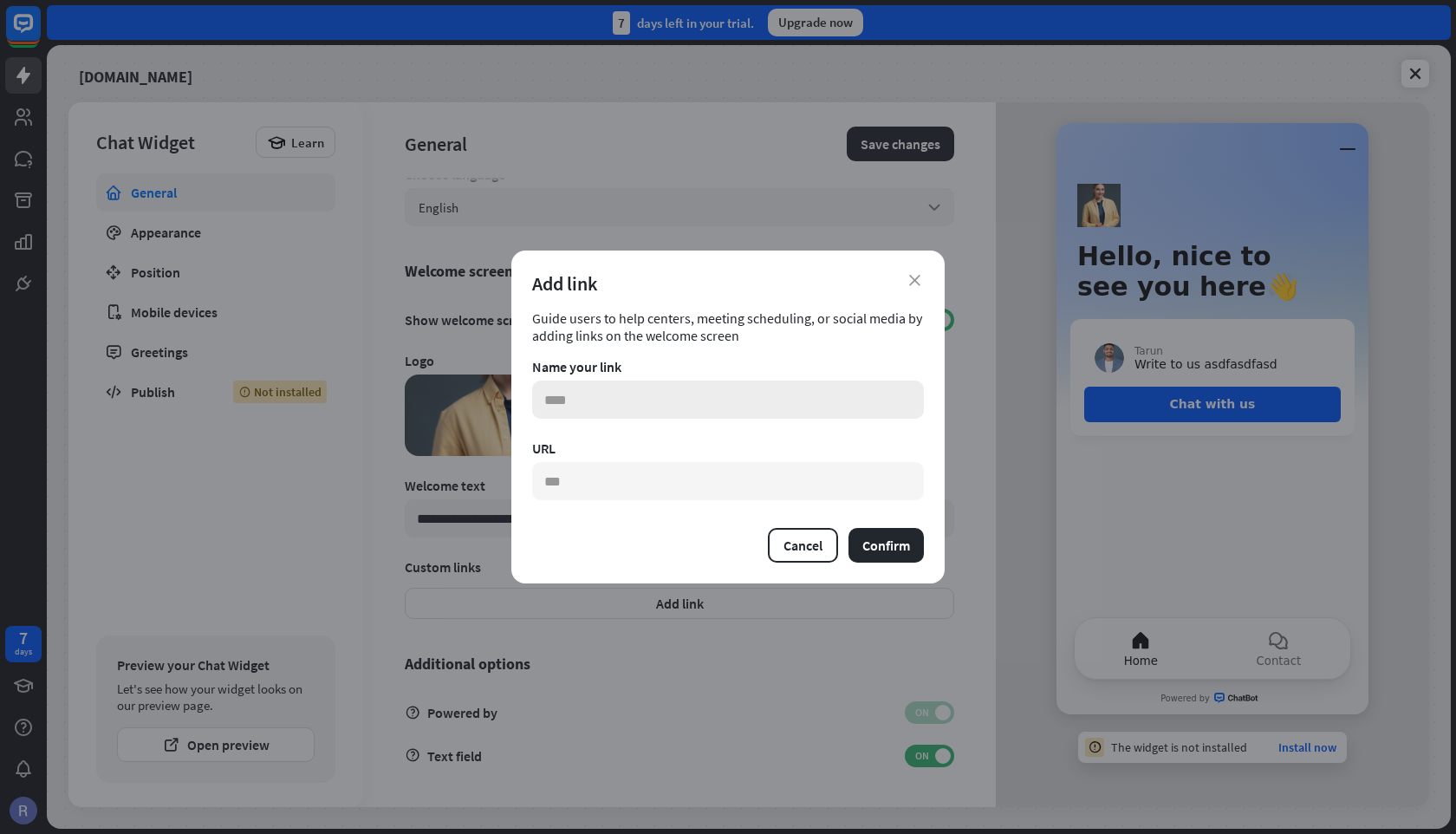
click at [586, 397] on input "text" at bounding box center [727, 399] width 392 height 38
type input "********"
paste input "**********"
type input "**********"
click at [900, 546] on button "Confirm" at bounding box center [885, 545] width 75 height 34
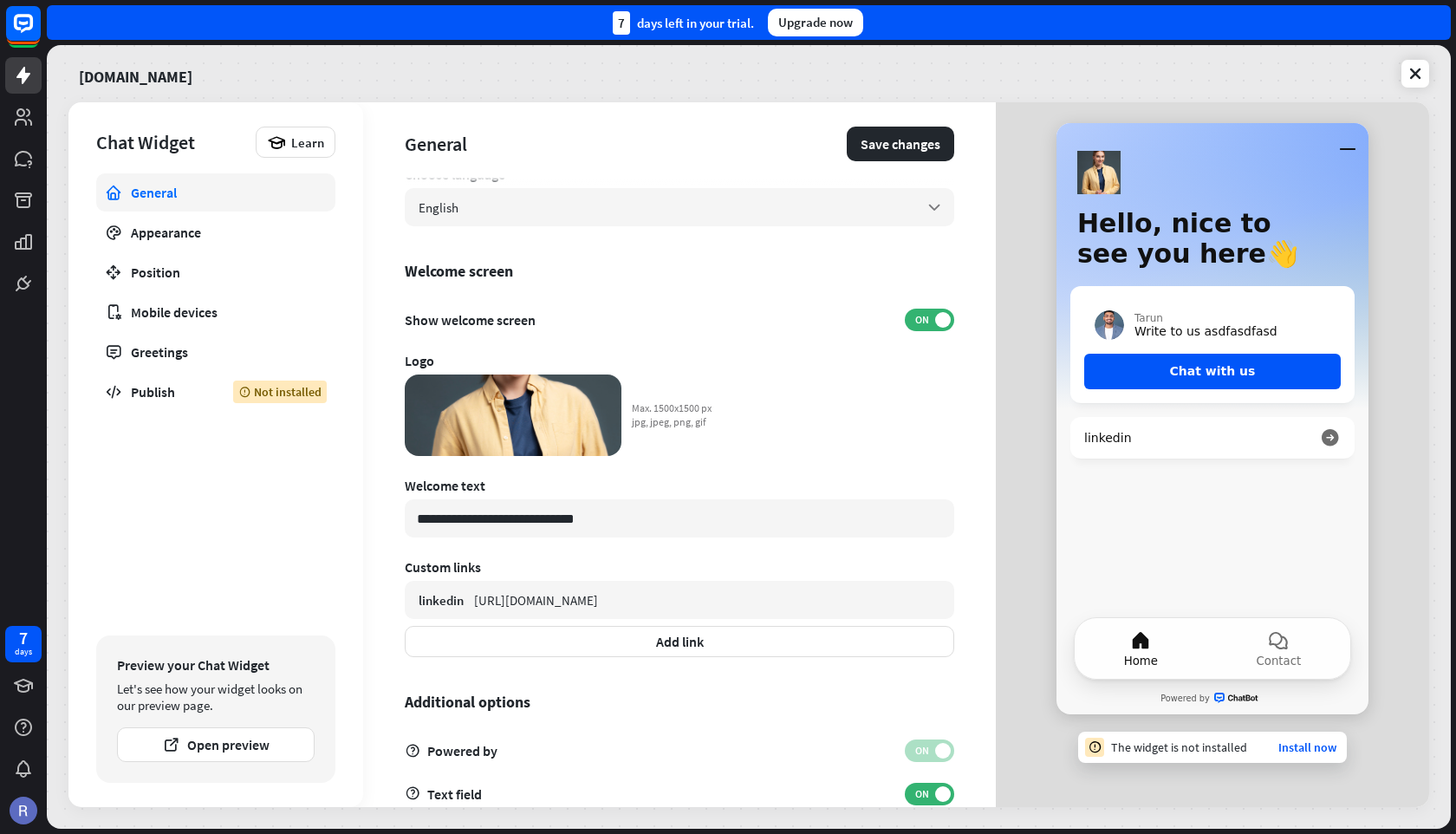
scroll to position [346, 0]
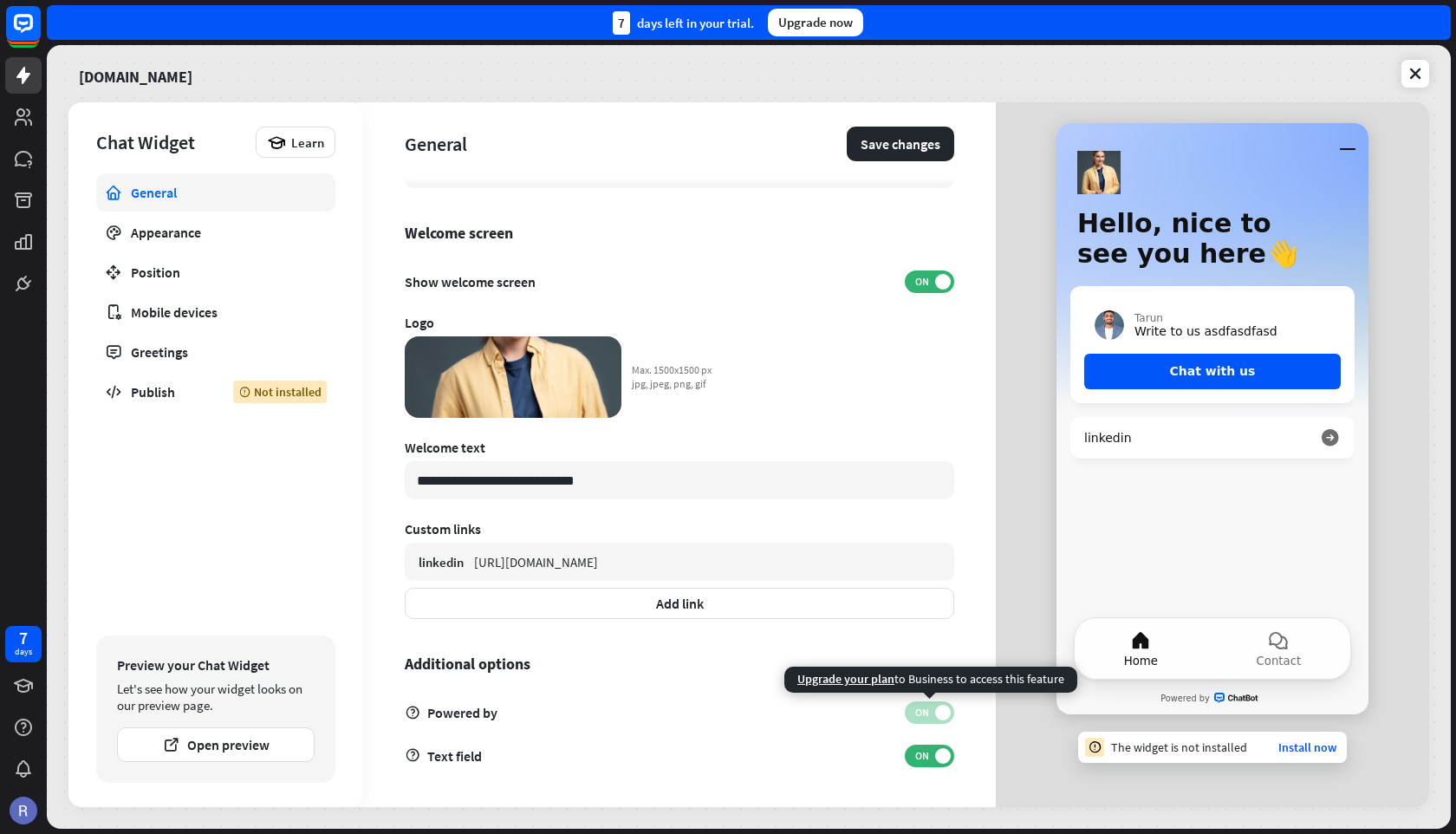
click at [922, 709] on span "ON" at bounding box center [921, 713] width 27 height 14
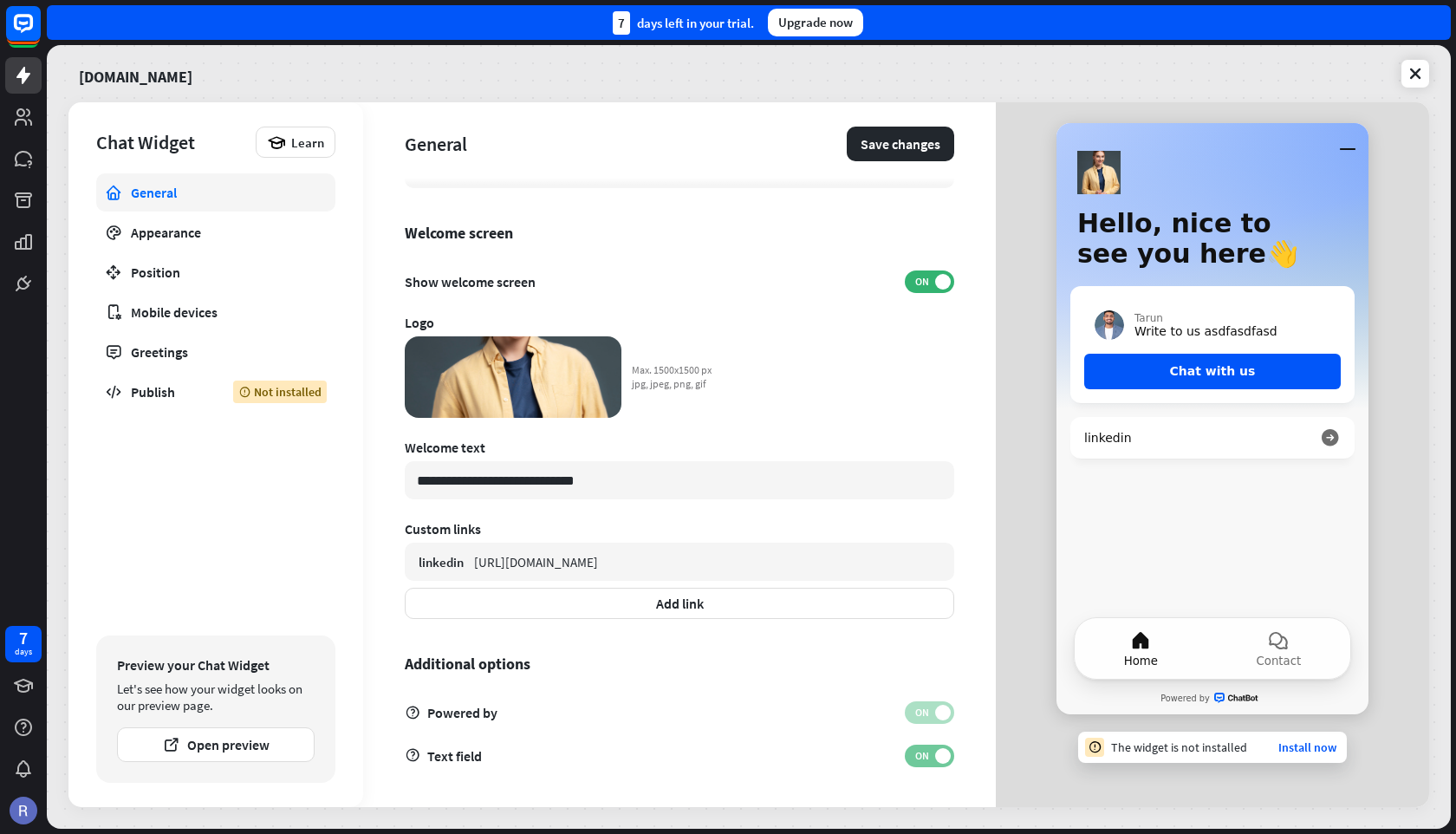
click at [935, 753] on span at bounding box center [942, 755] width 16 height 16
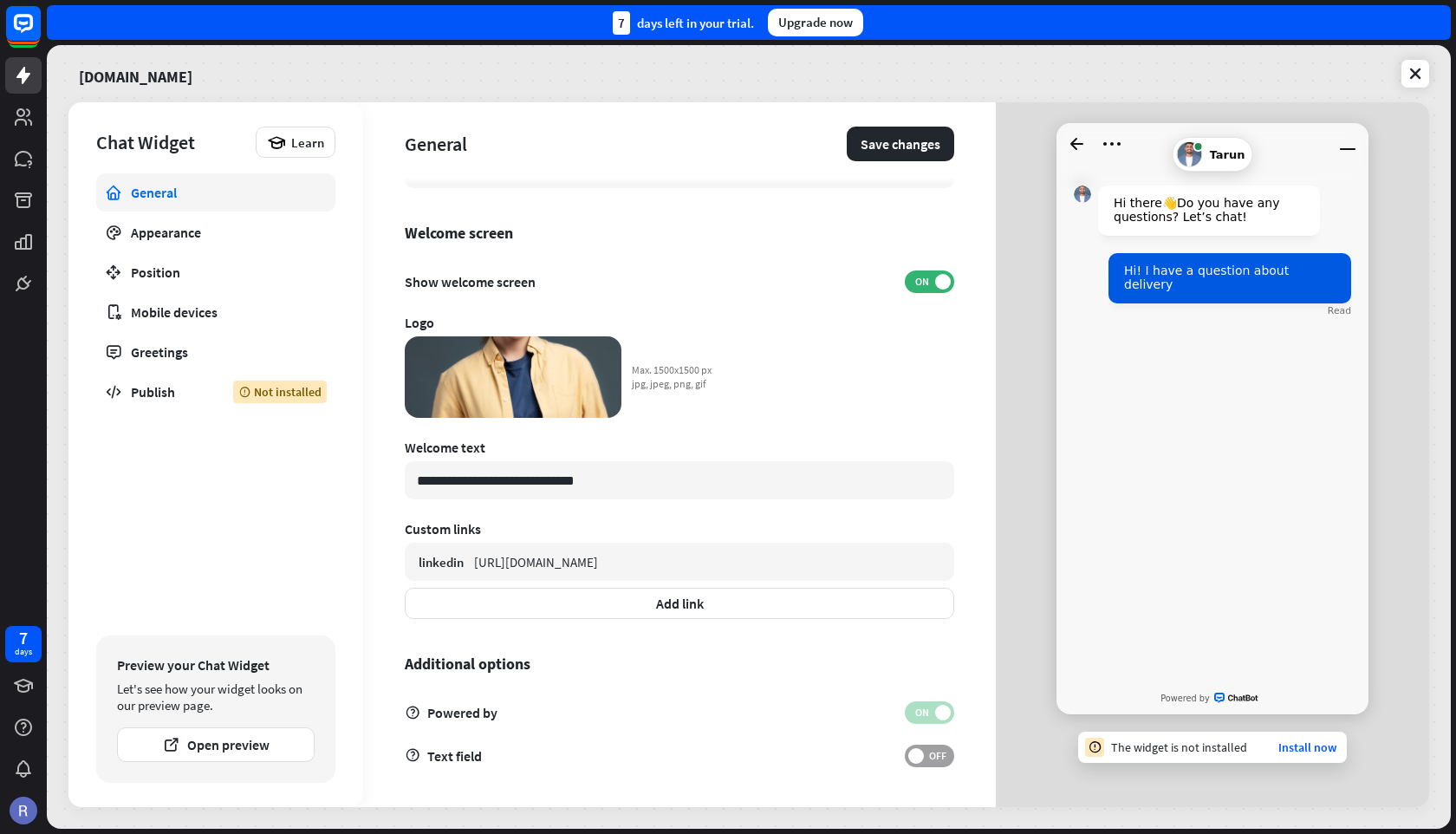
click at [935, 757] on span "OFF" at bounding box center [936, 755] width 27 height 14
click at [935, 757] on span at bounding box center [942, 755] width 16 height 16
click at [935, 757] on span "OFF" at bounding box center [936, 755] width 27 height 14
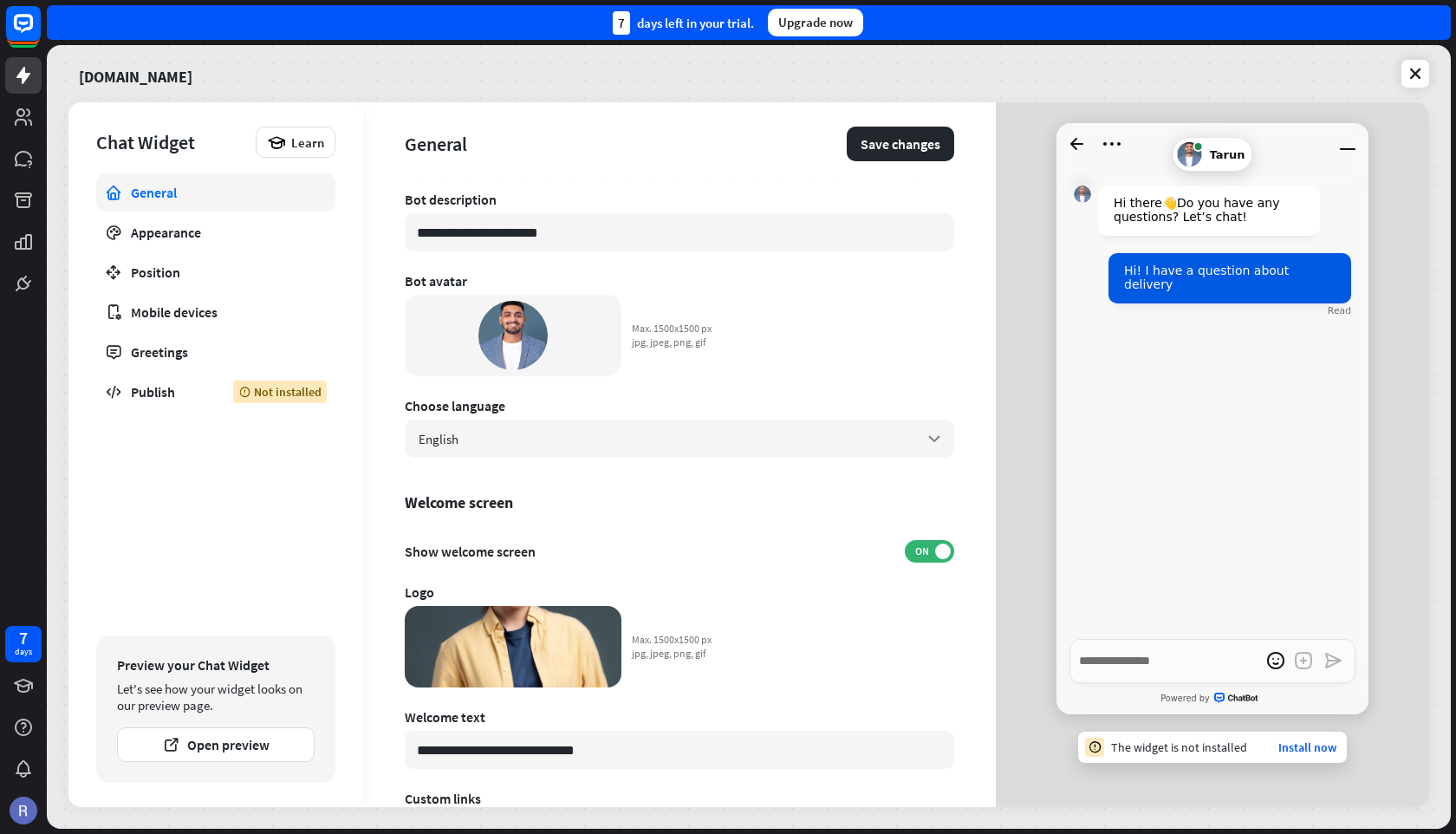
scroll to position [0, 0]
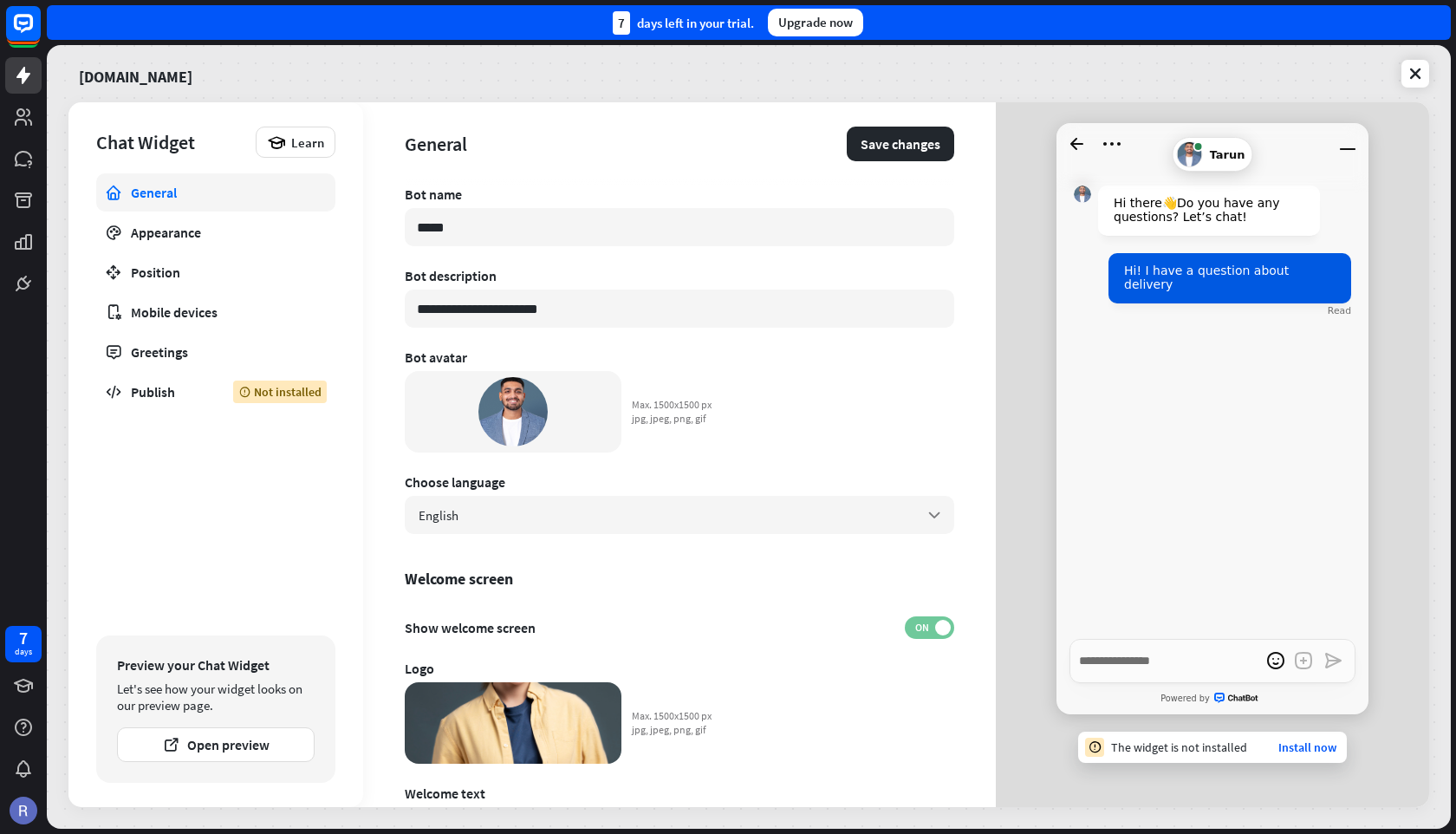
click at [922, 628] on span "ON" at bounding box center [921, 627] width 27 height 14
click at [922, 628] on span at bounding box center [915, 627] width 16 height 16
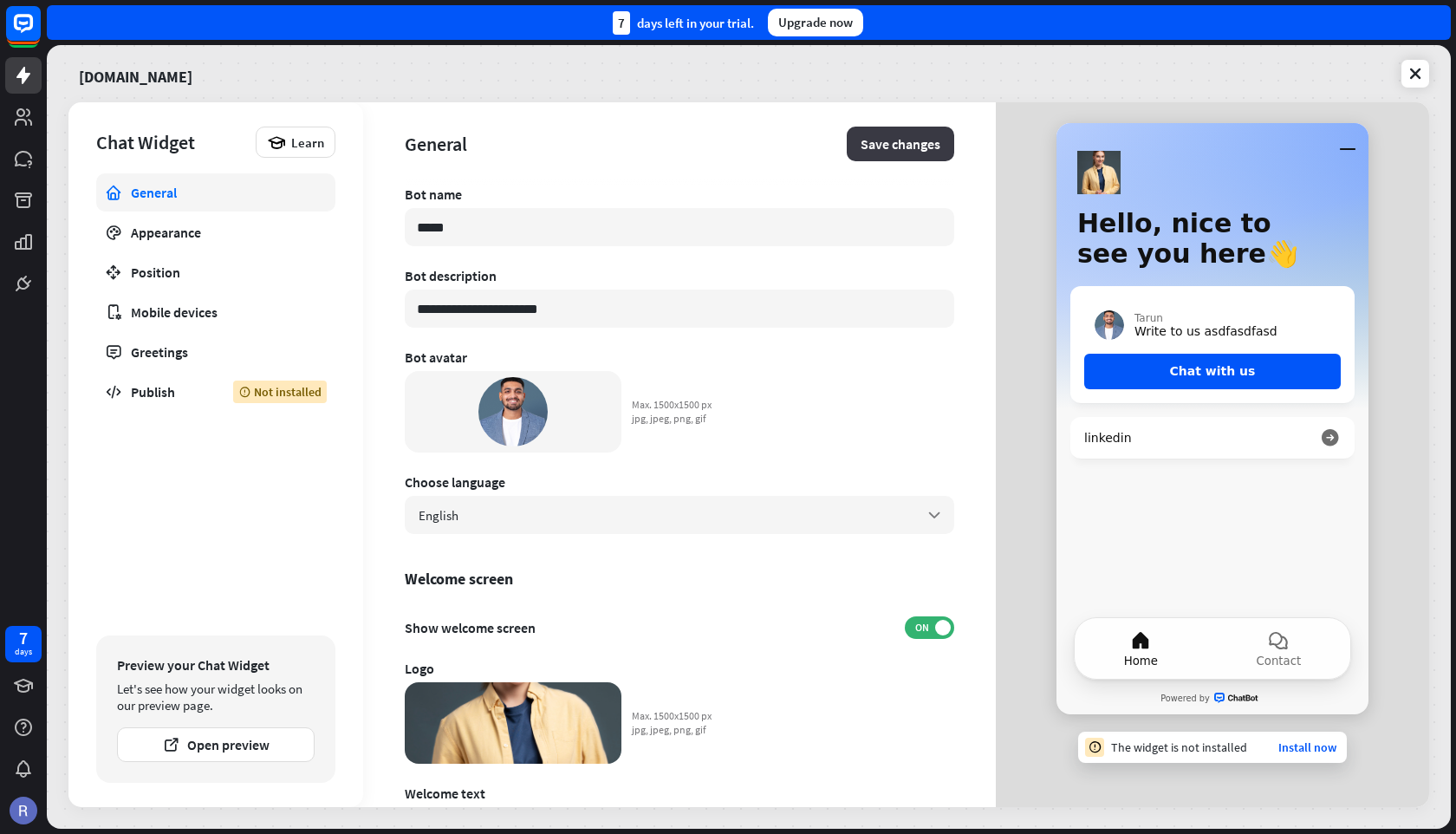
click at [905, 145] on button "Save changes" at bounding box center [900, 144] width 107 height 34
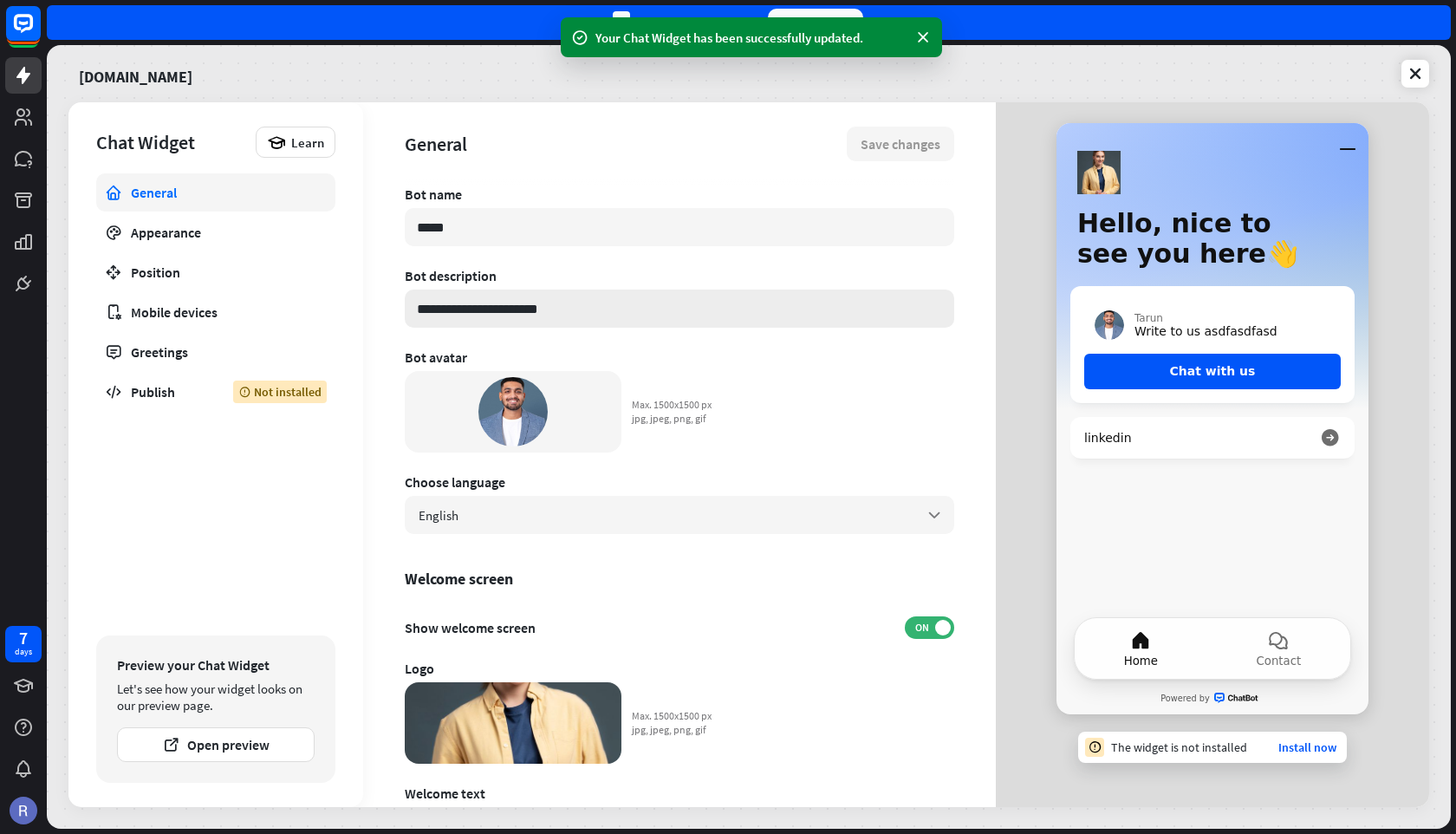
click at [469, 303] on input "**********" at bounding box center [679, 308] width 549 height 38
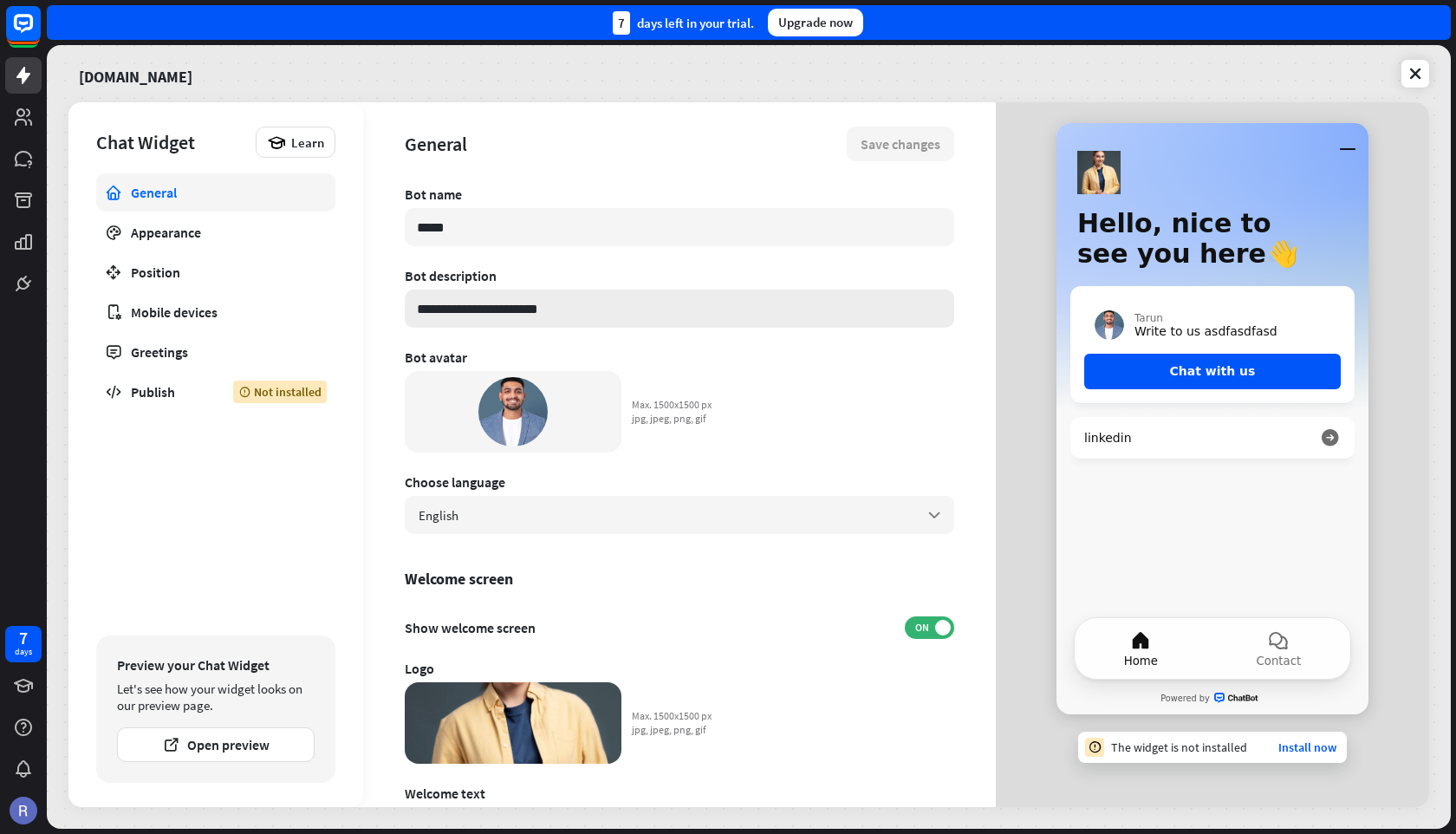
click at [469, 303] on input "**********" at bounding box center [679, 308] width 549 height 38
click at [457, 226] on input "*****" at bounding box center [679, 227] width 549 height 38
click at [219, 230] on div "Appearance" at bounding box center [215, 232] width 169 height 18
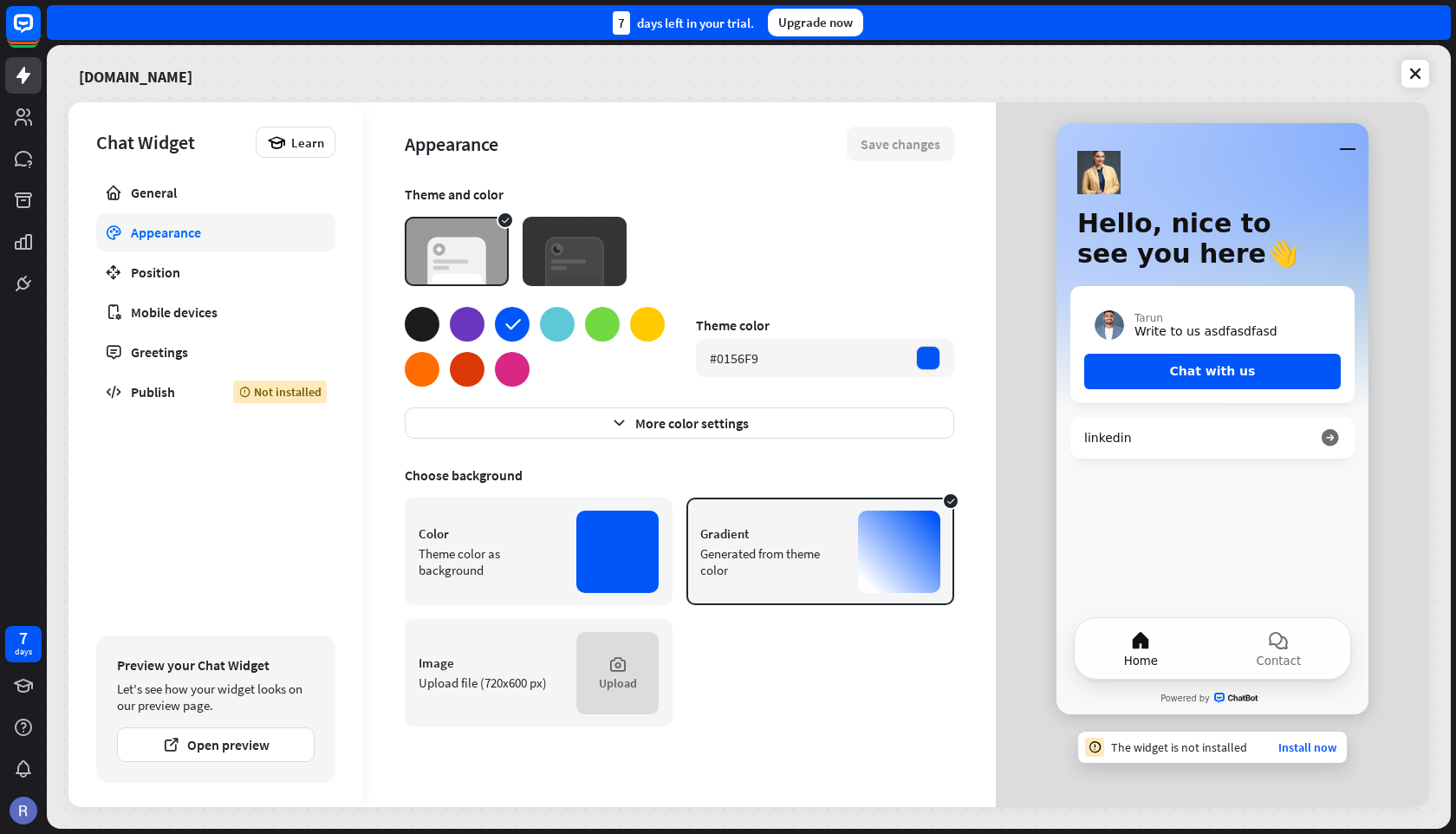
click at [579, 262] on img at bounding box center [574, 251] width 104 height 70
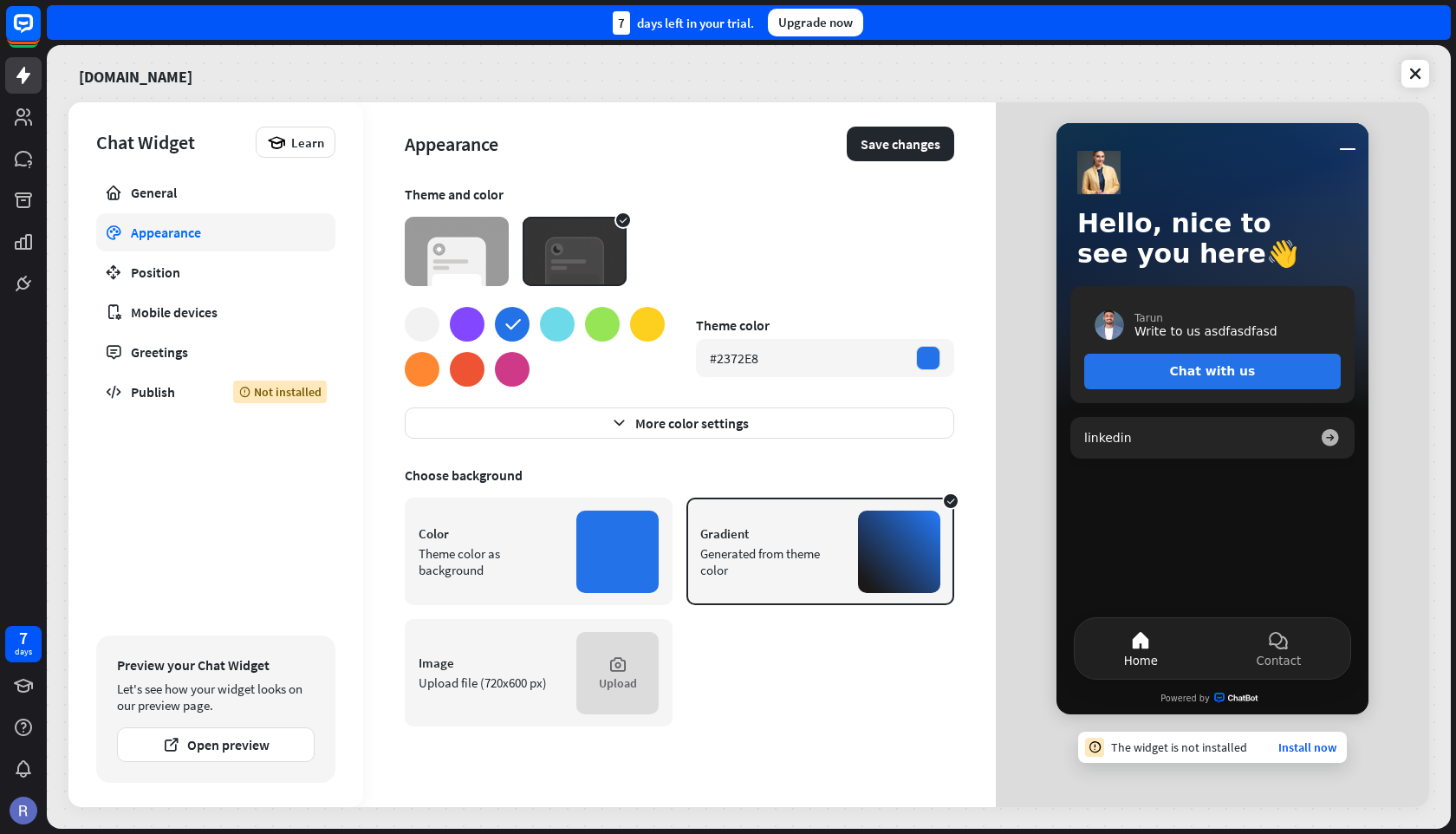
click at [452, 259] on img at bounding box center [457, 251] width 104 height 70
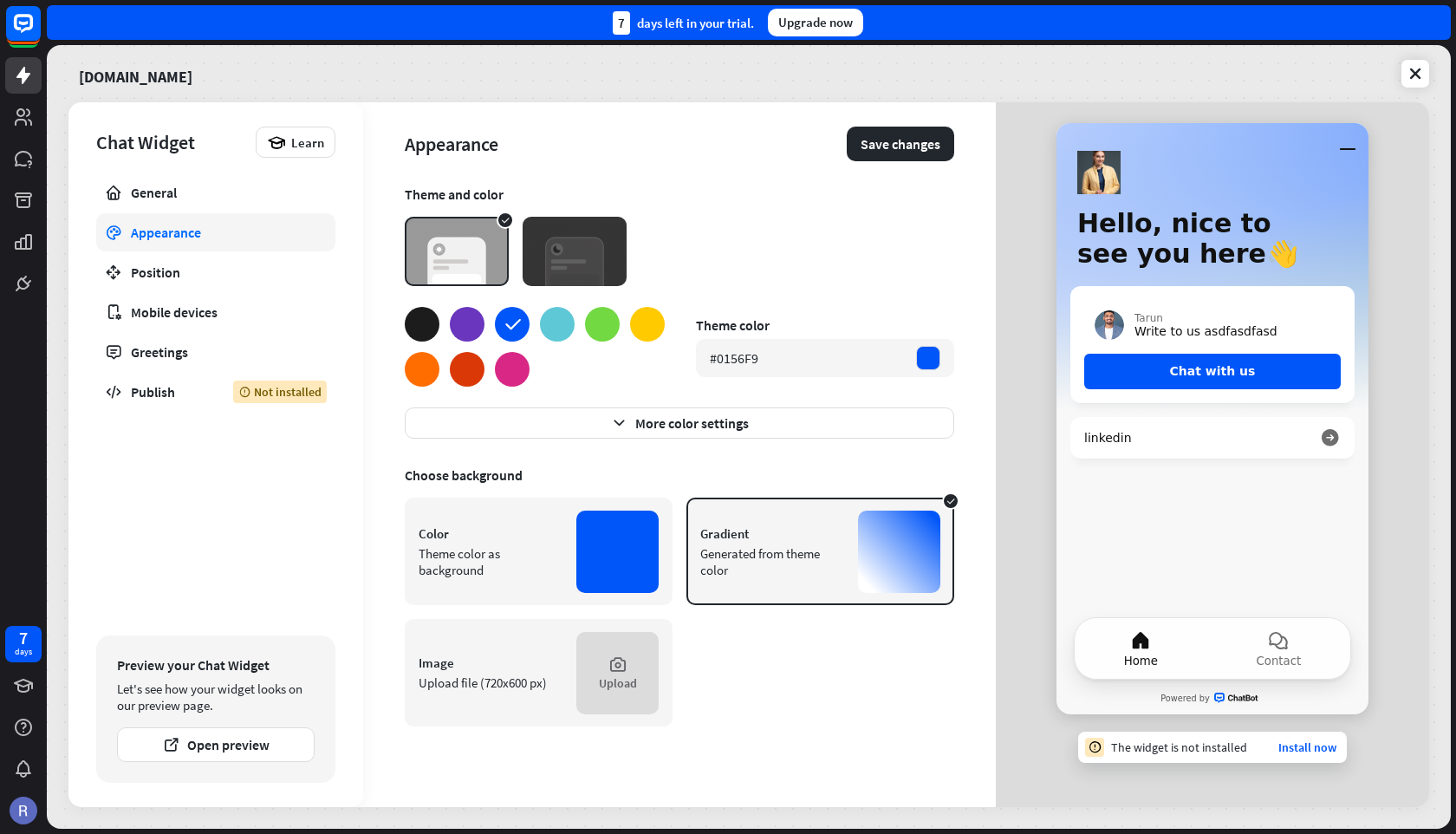
click at [559, 327] on div at bounding box center [557, 323] width 34 height 34
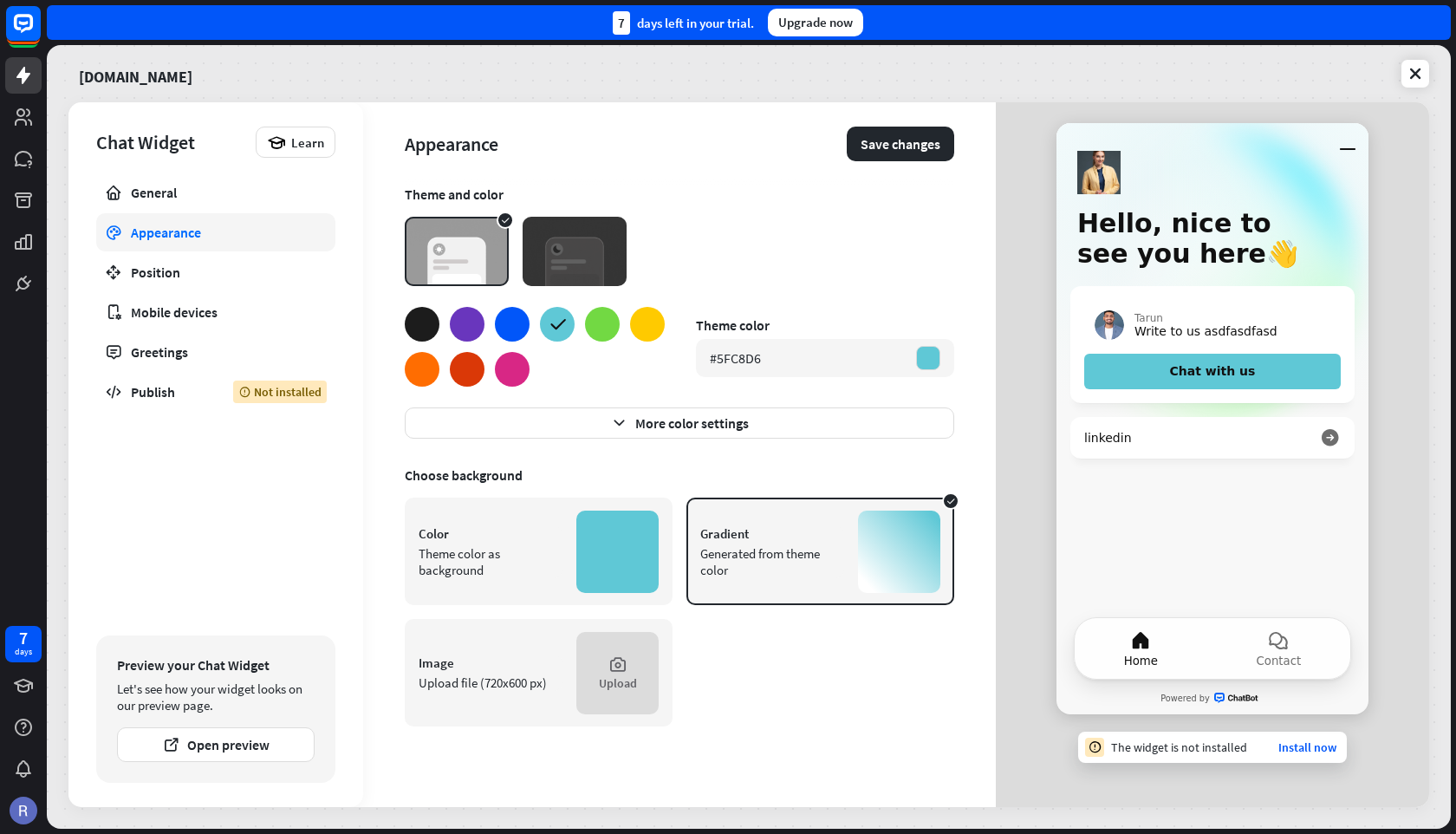
click at [608, 331] on div at bounding box center [602, 323] width 34 height 34
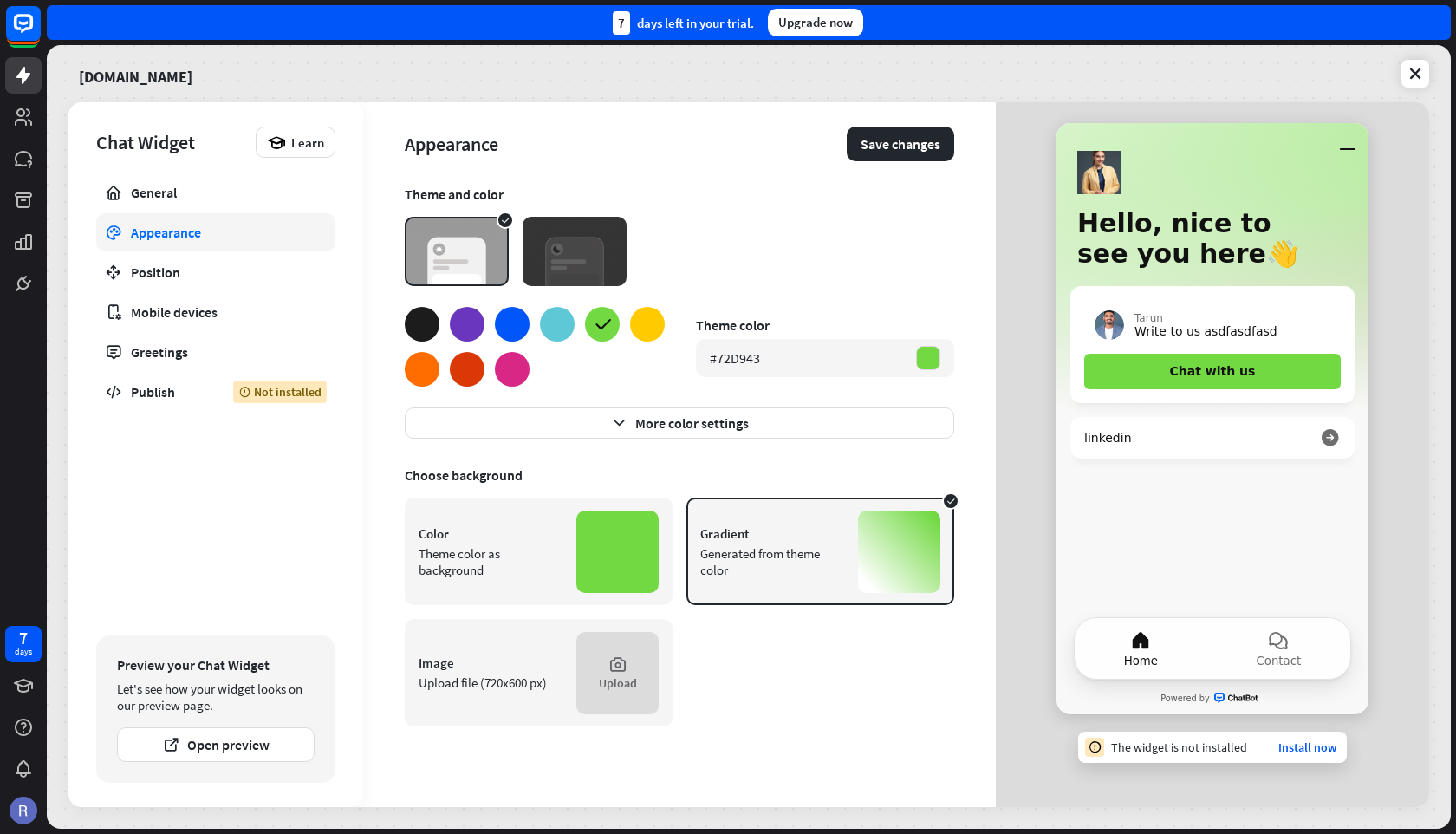
click at [651, 326] on div at bounding box center [646, 323] width 34 height 34
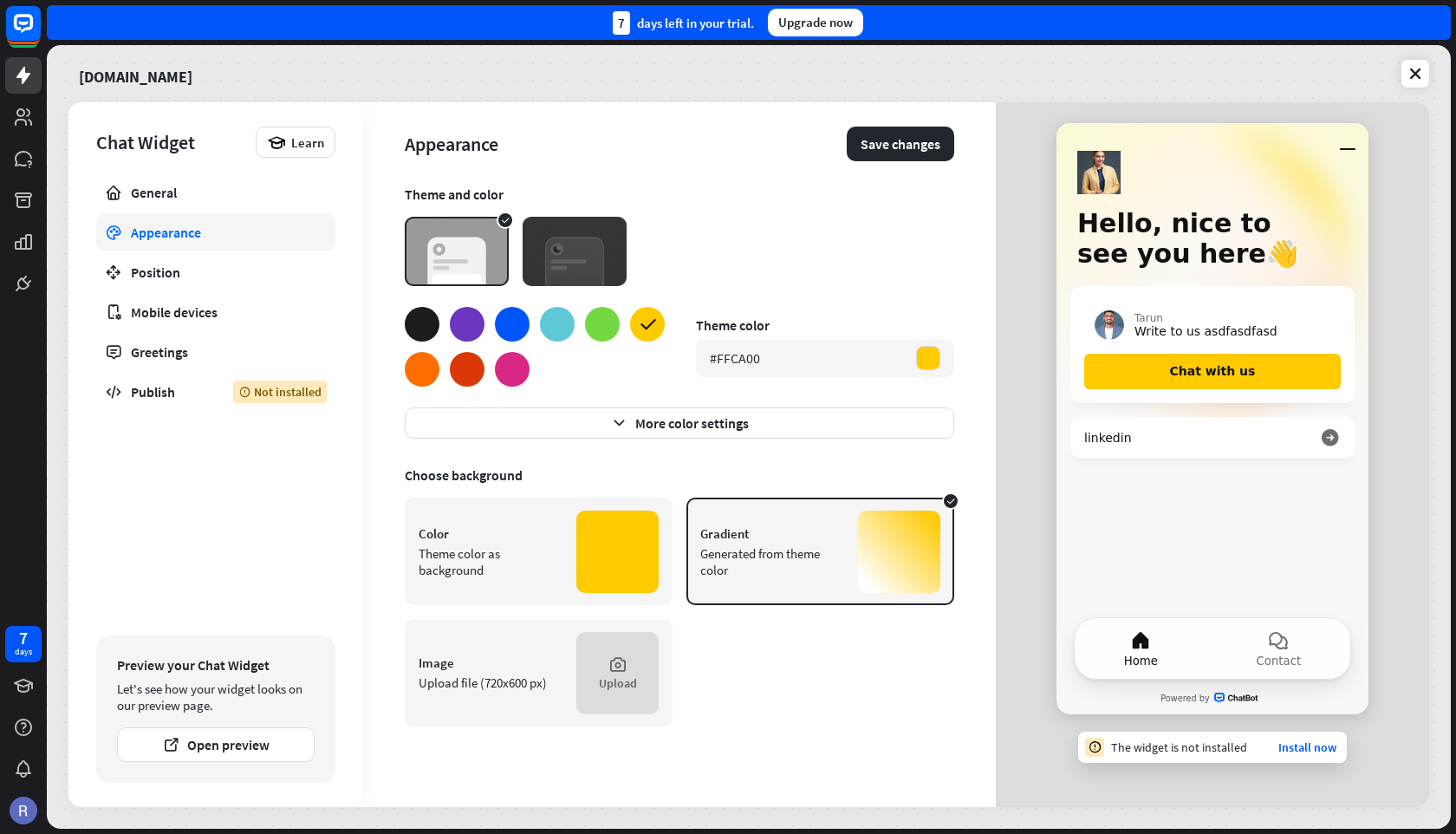
click at [518, 376] on div at bounding box center [511, 369] width 34 height 34
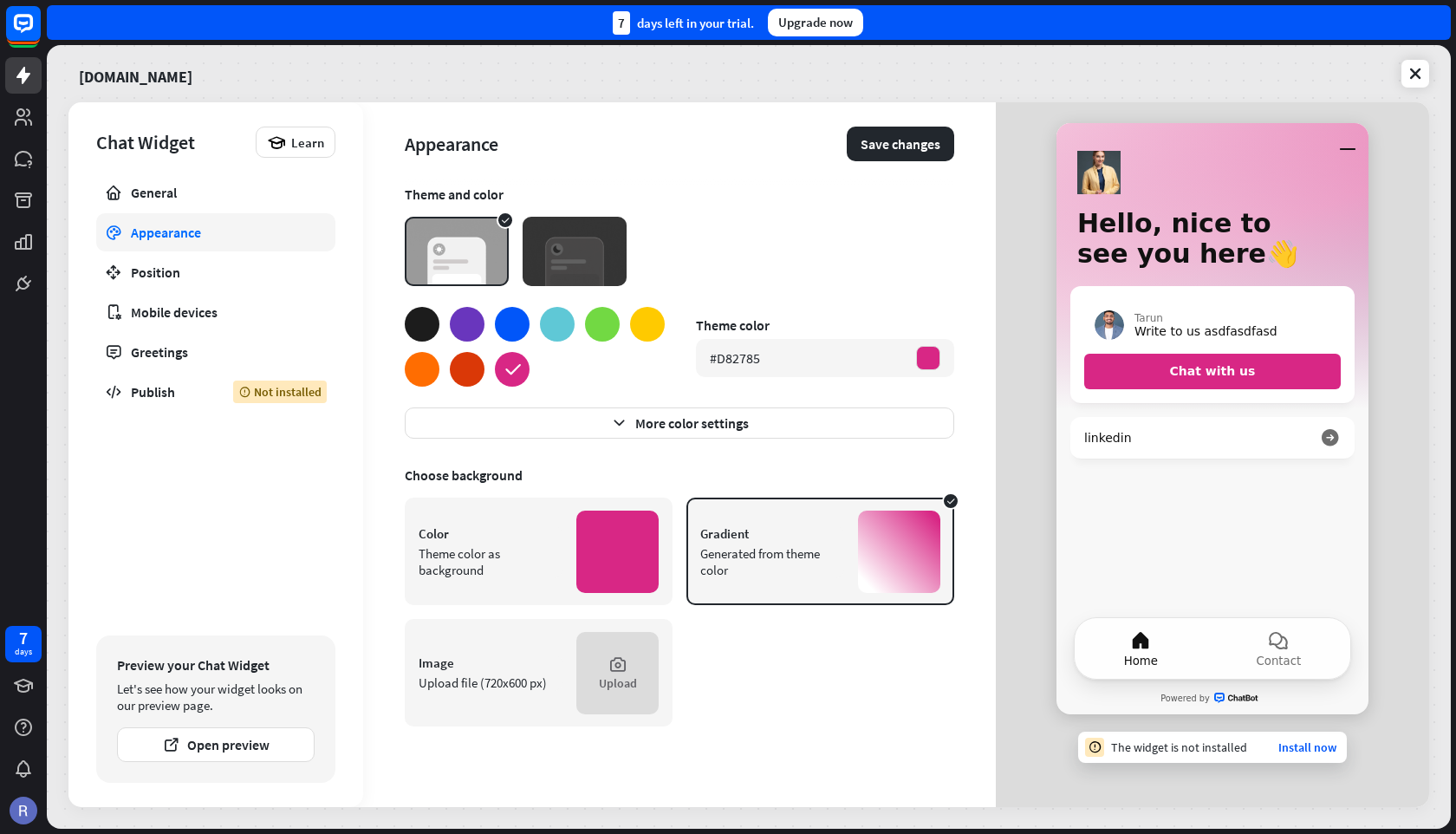
click at [599, 324] on div at bounding box center [602, 323] width 34 height 34
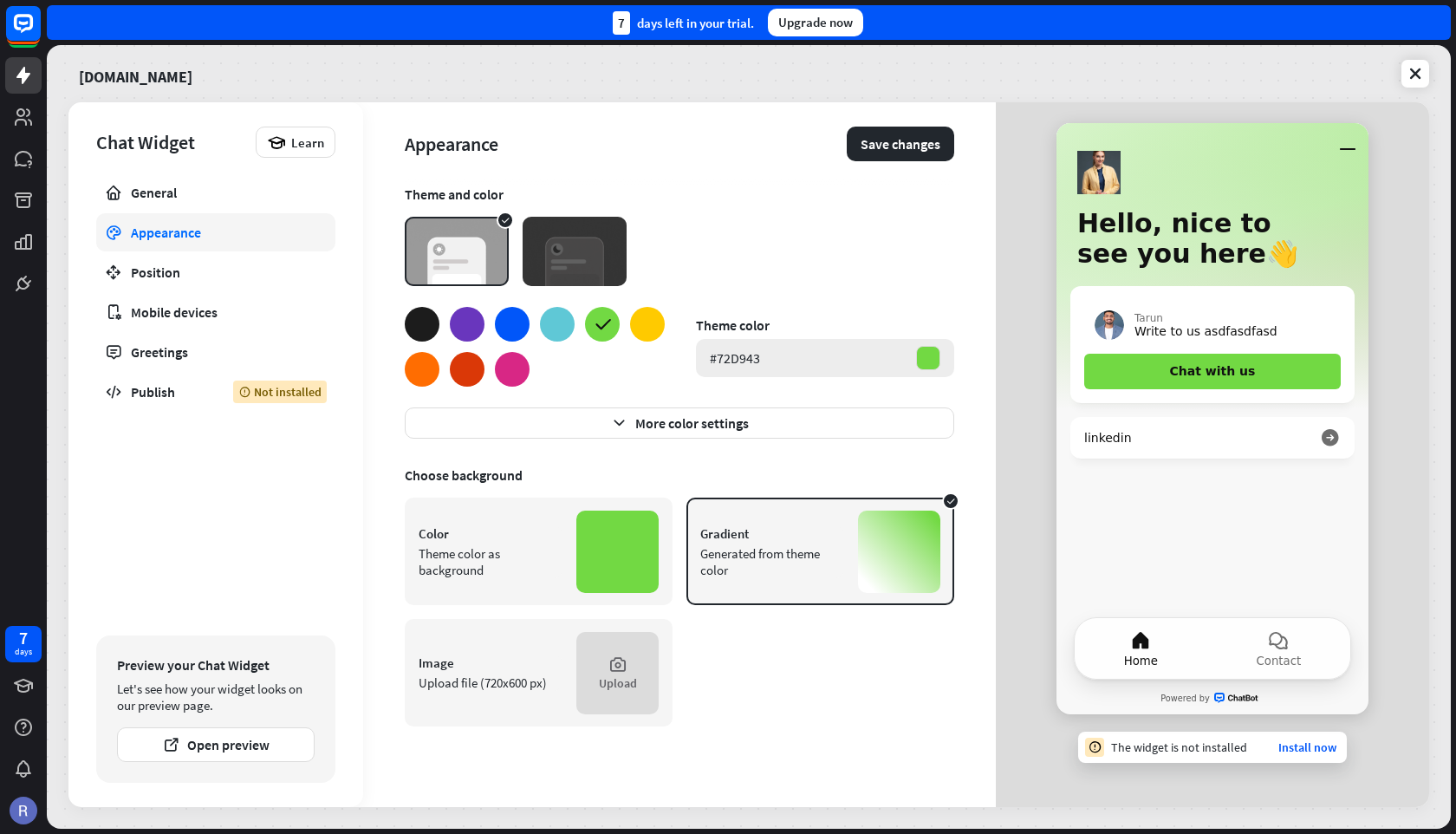
click at [784, 358] on div "#72D943" at bounding box center [824, 358] width 258 height 38
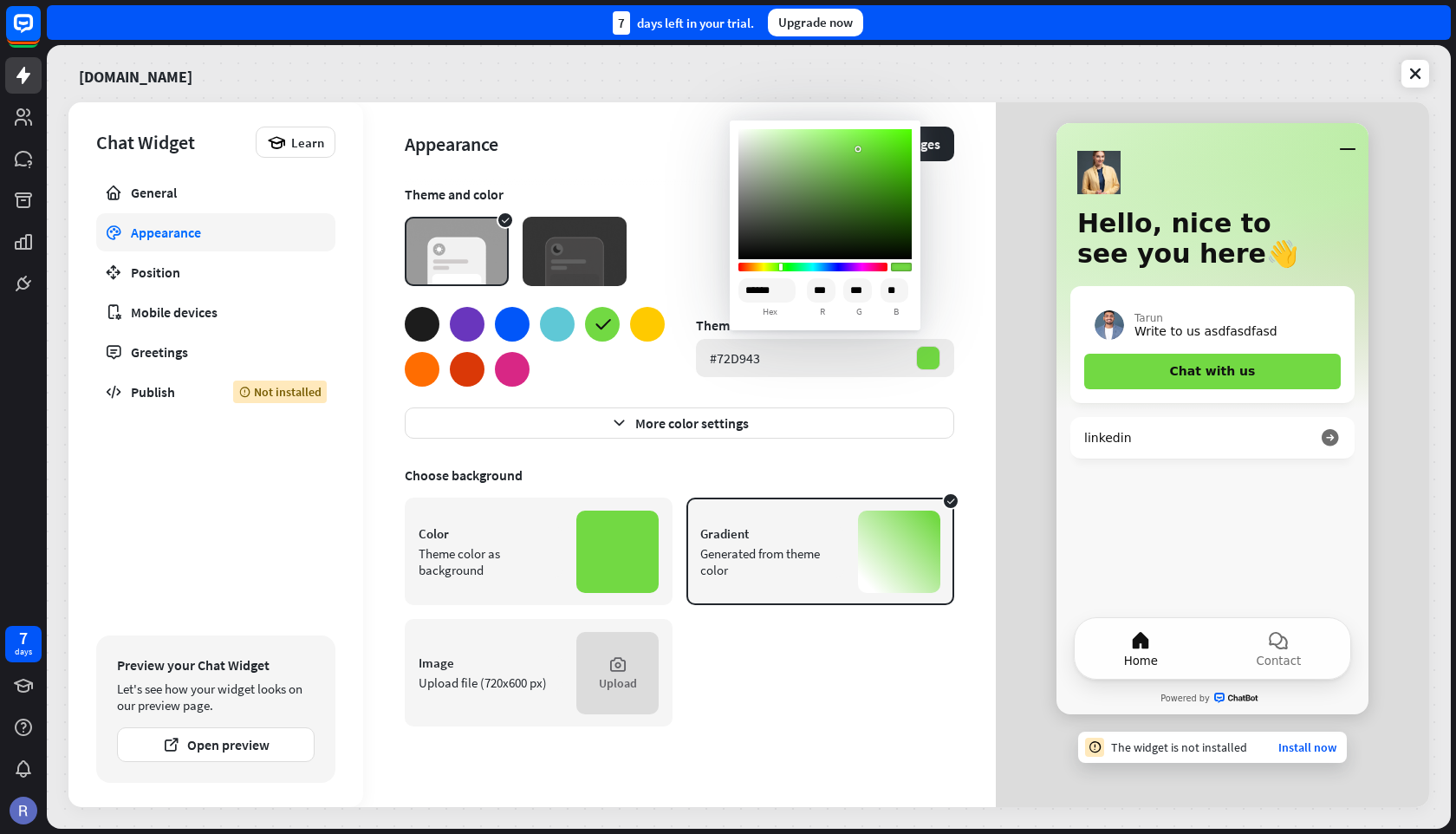
click at [810, 357] on div "#72D943" at bounding box center [824, 358] width 258 height 38
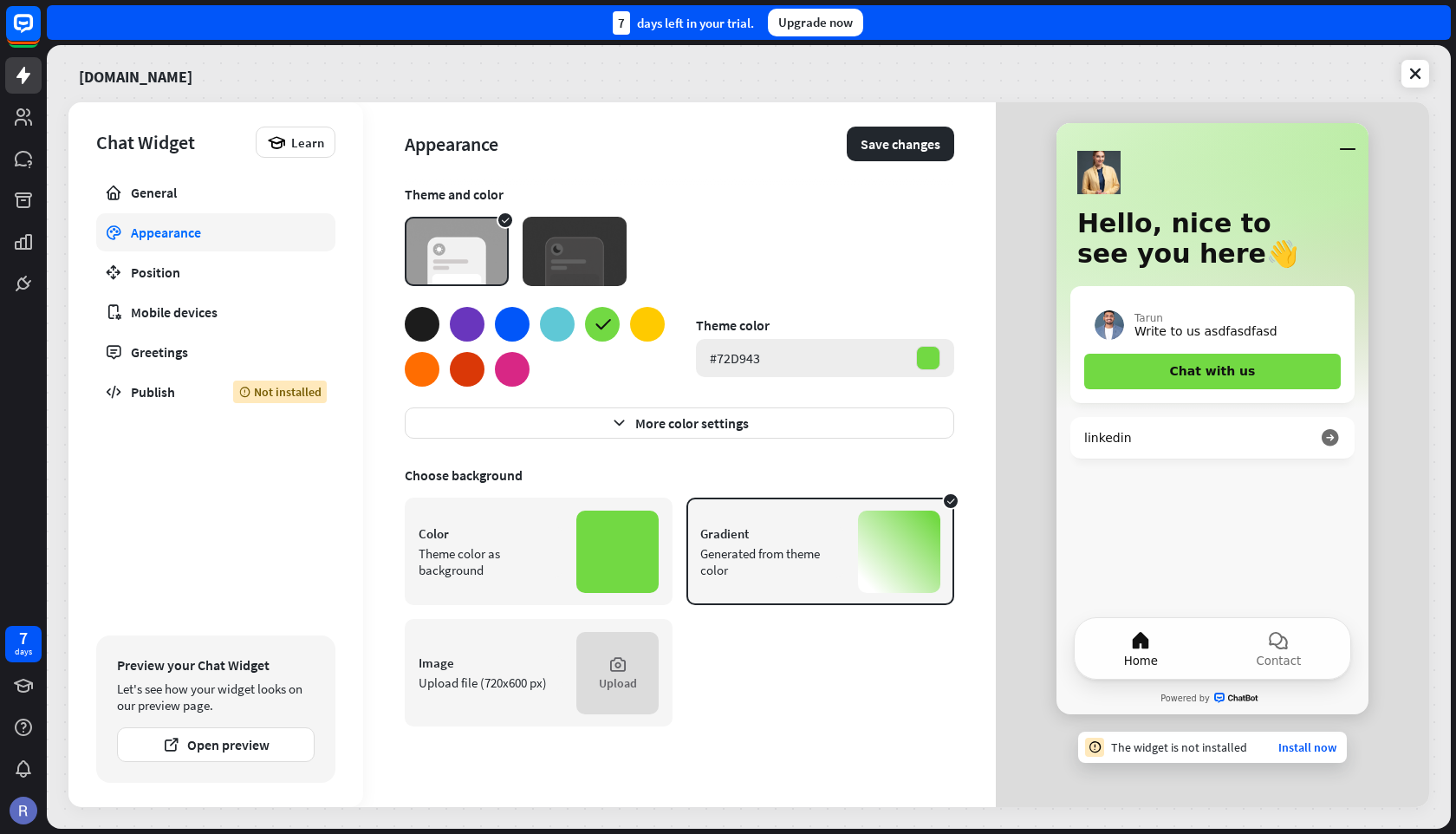
click at [810, 357] on div "#72D943" at bounding box center [824, 358] width 258 height 38
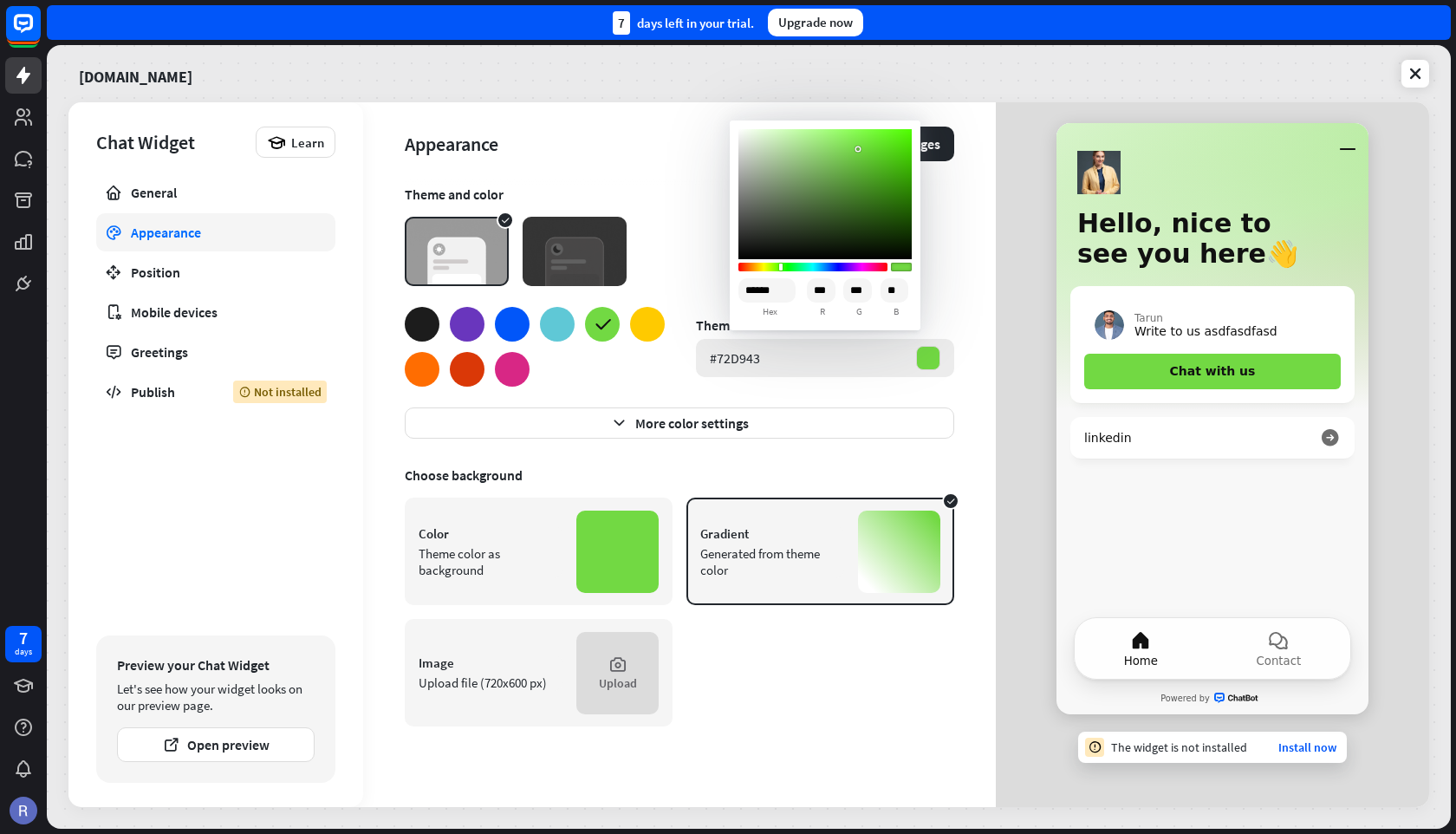
click at [810, 357] on div "#72D943" at bounding box center [824, 358] width 258 height 38
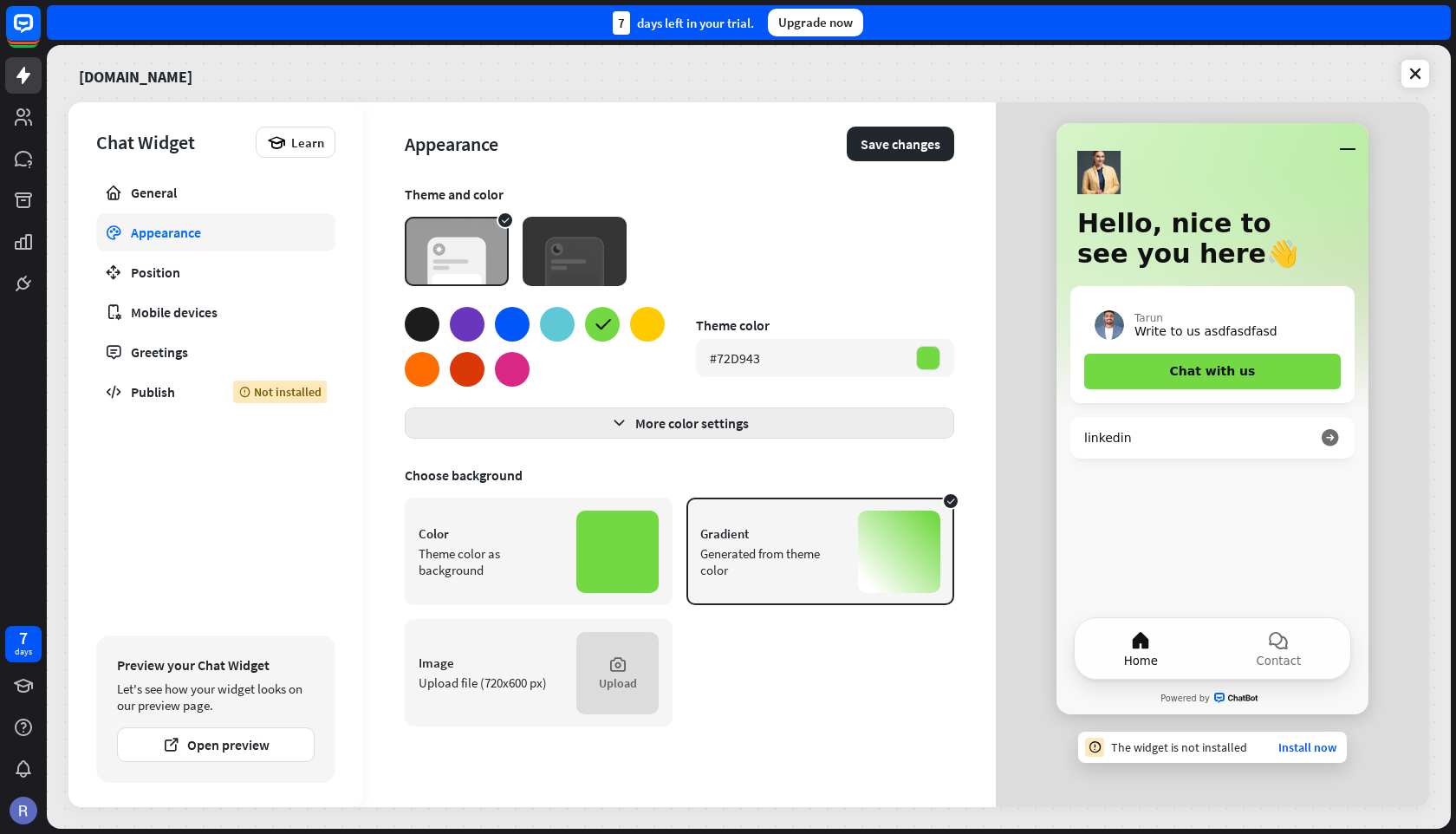
click at [714, 422] on button "More color settings" at bounding box center [679, 423] width 549 height 32
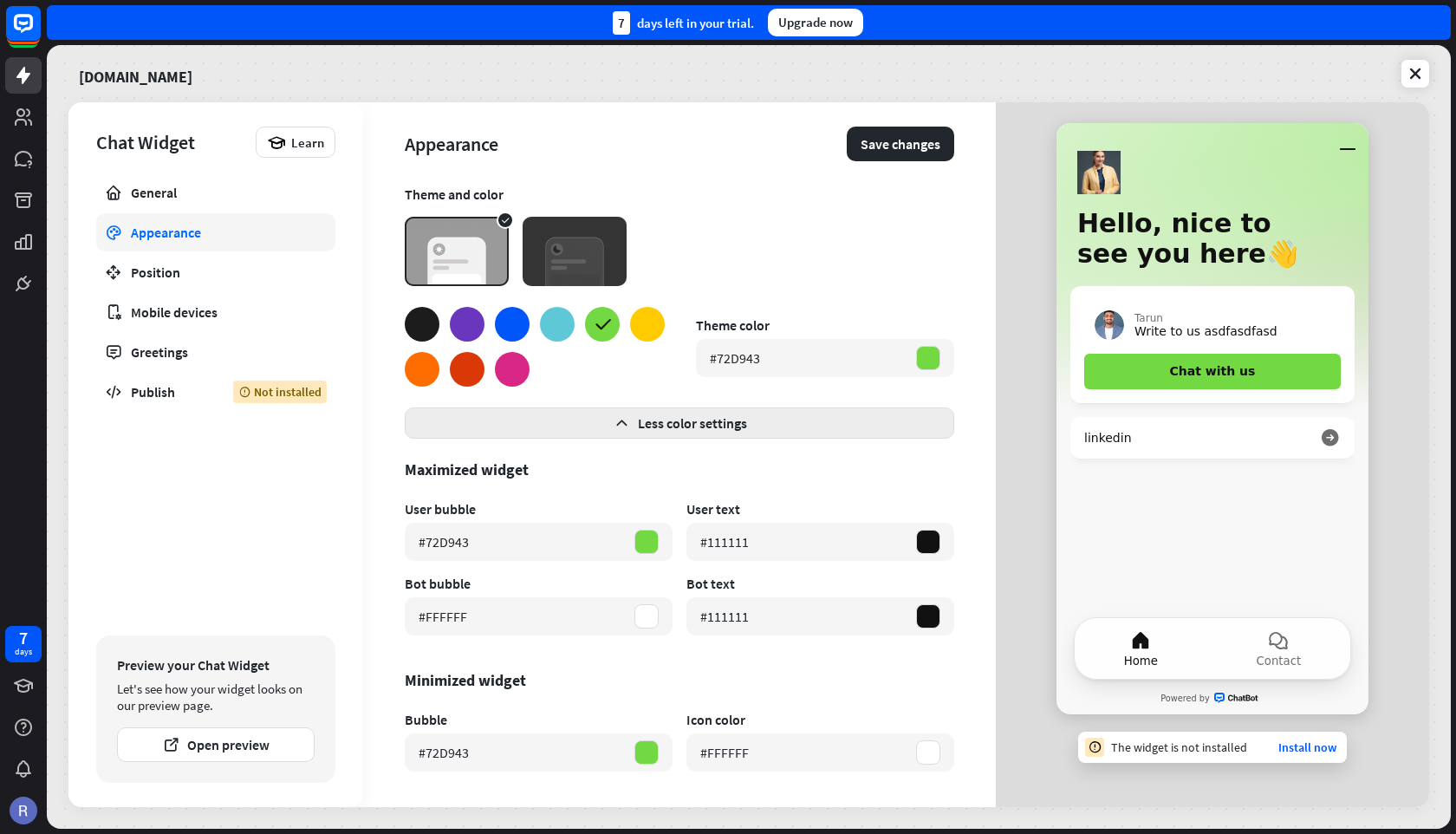
click at [714, 422] on button "Less color settings" at bounding box center [679, 423] width 549 height 32
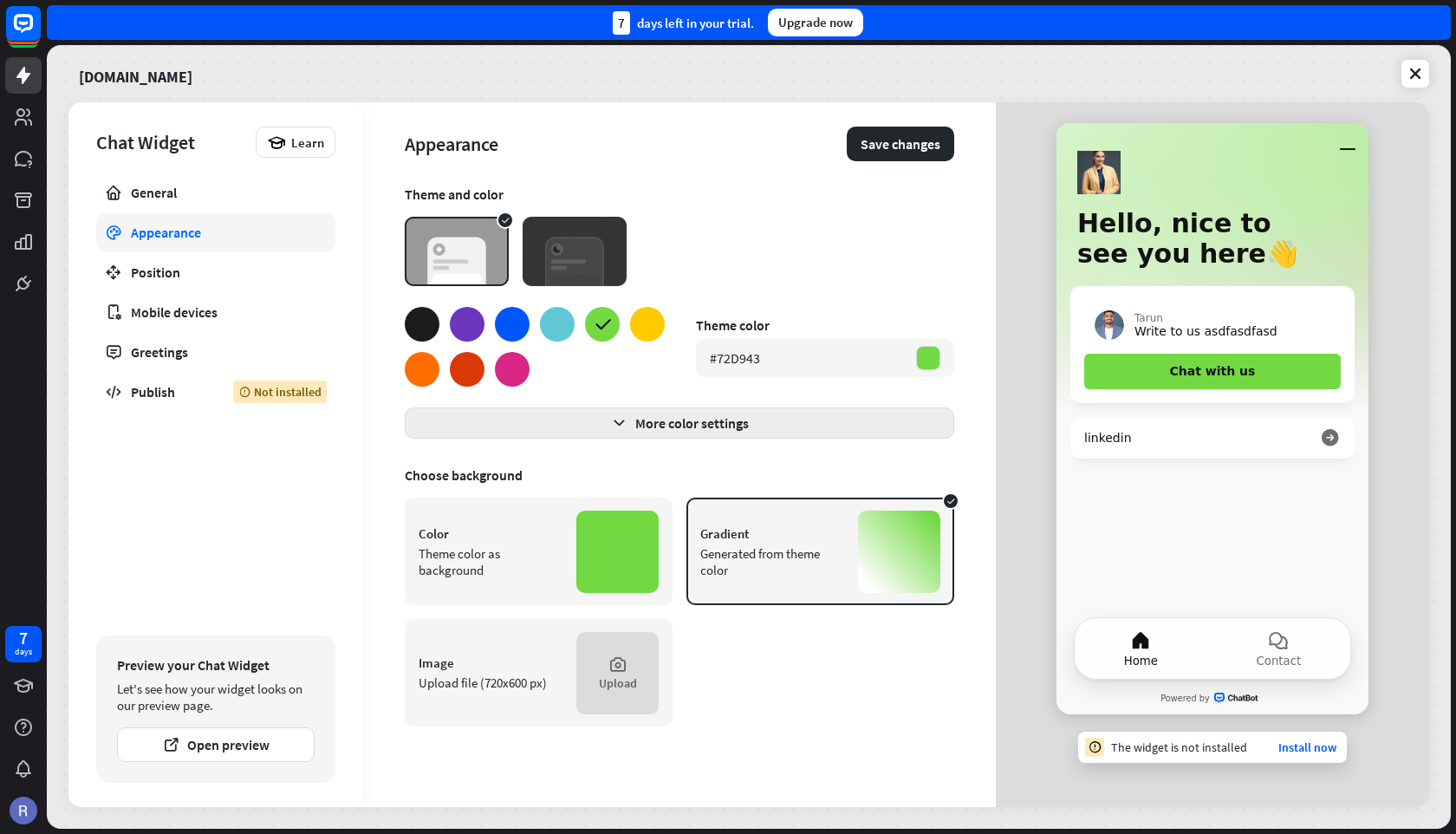
click at [733, 420] on button "More color settings" at bounding box center [679, 423] width 549 height 32
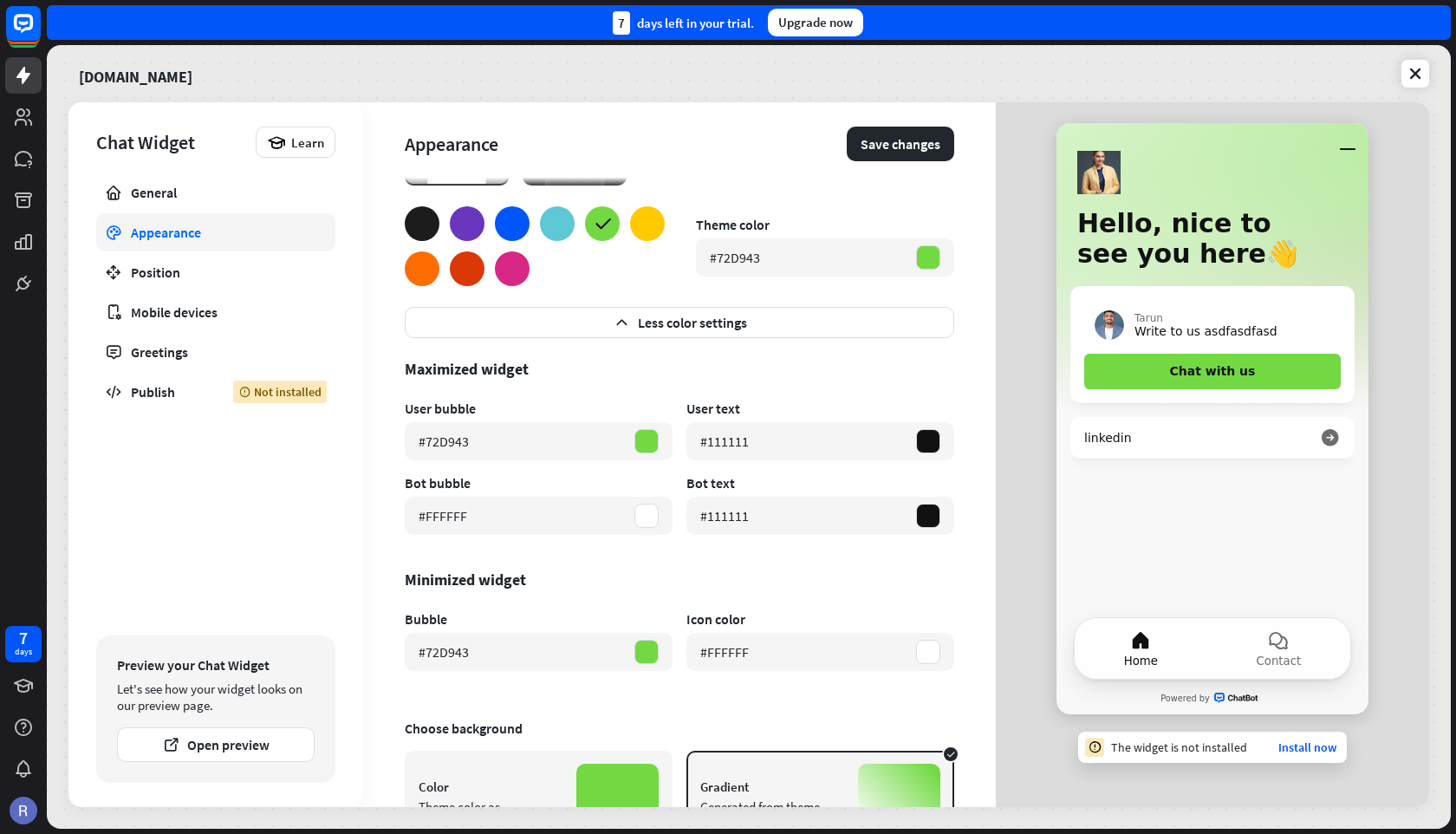
scroll to position [111, 0]
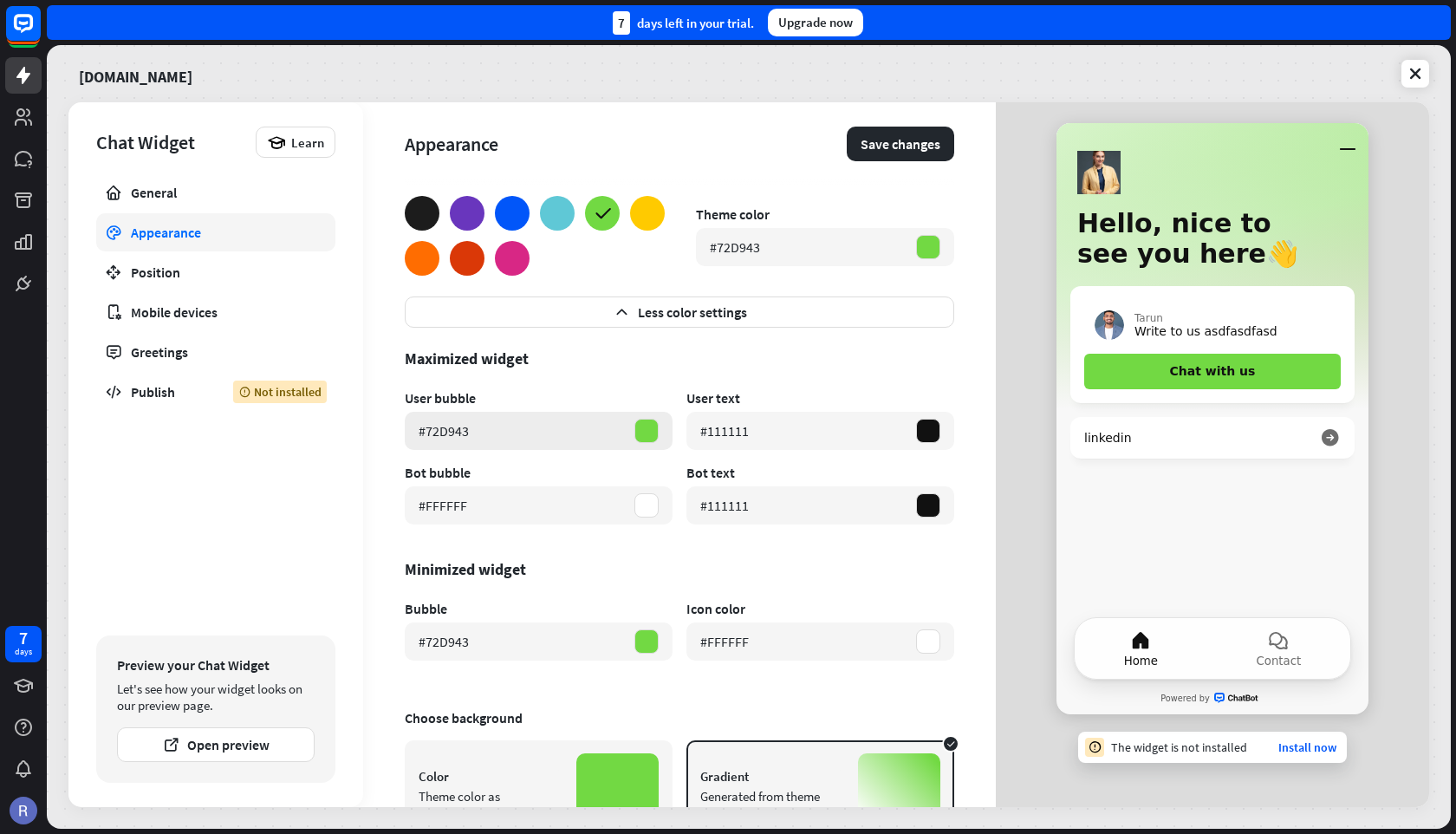
click at [651, 431] on div at bounding box center [646, 431] width 24 height 24
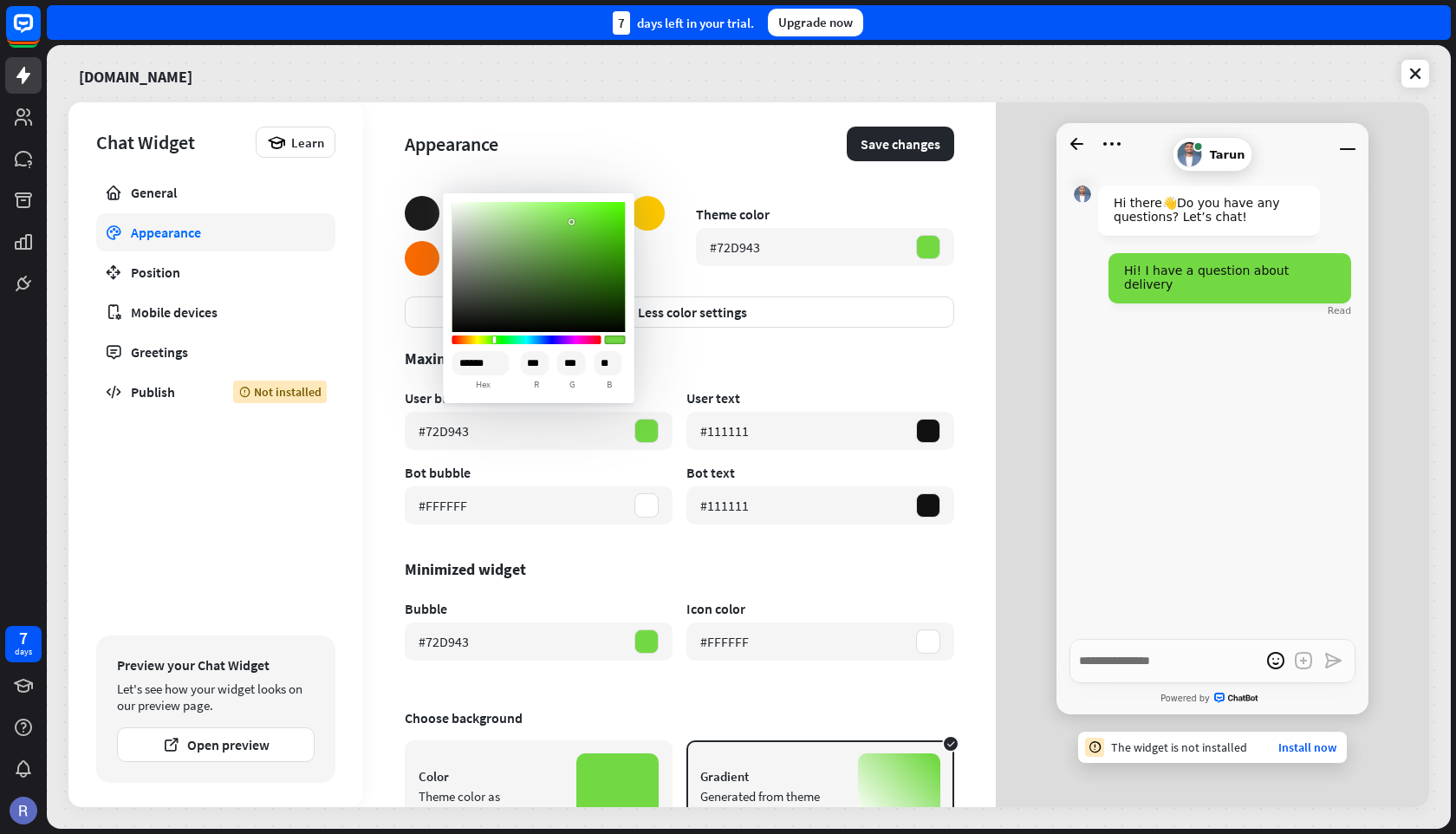
click at [577, 456] on div "User bubble #72D943 User text #111111 Bot bubble #FFFFFF Bot text #111111" at bounding box center [679, 457] width 549 height 135
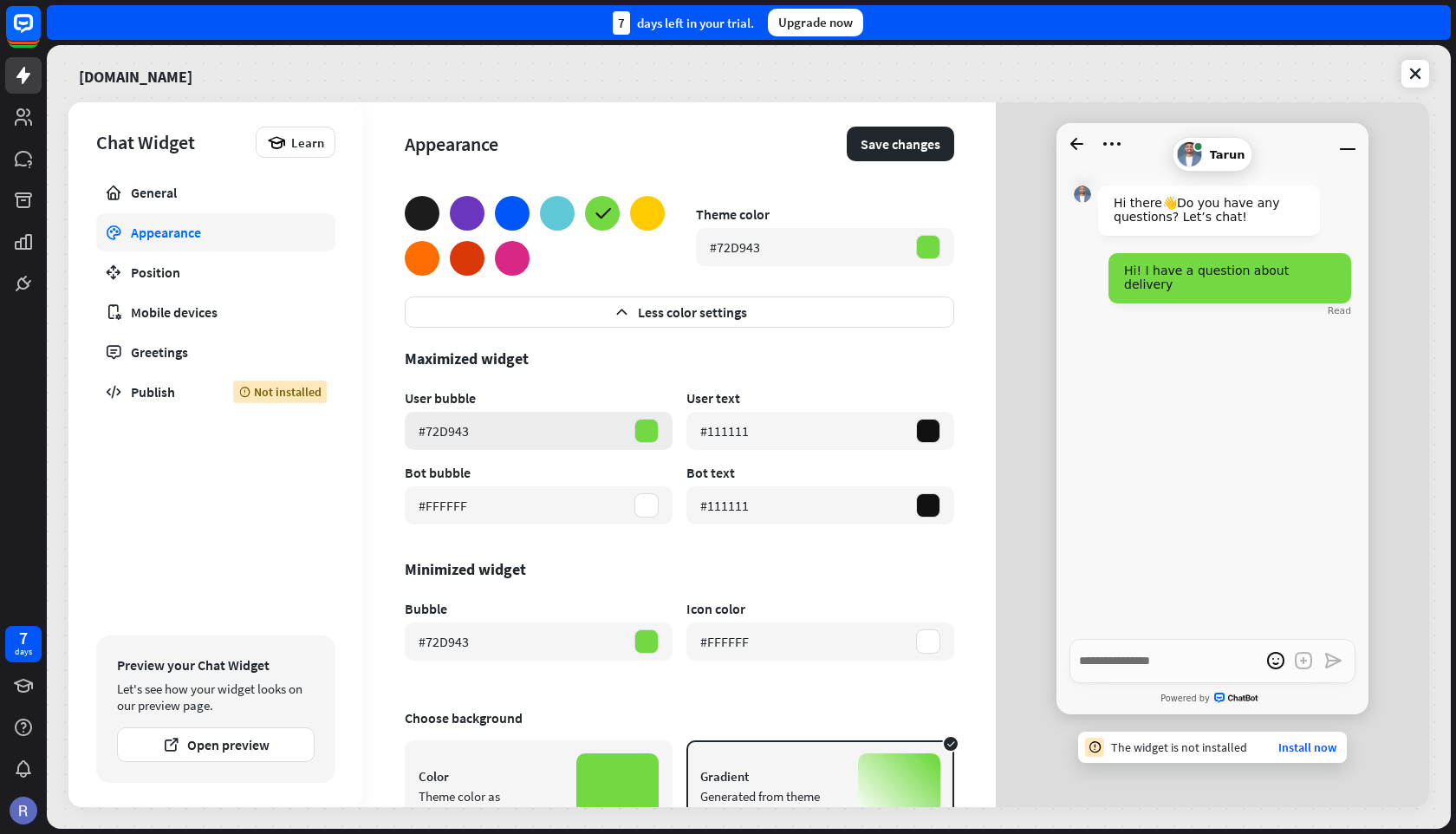
click at [478, 423] on div "#72D943" at bounding box center [538, 430] width 268 height 38
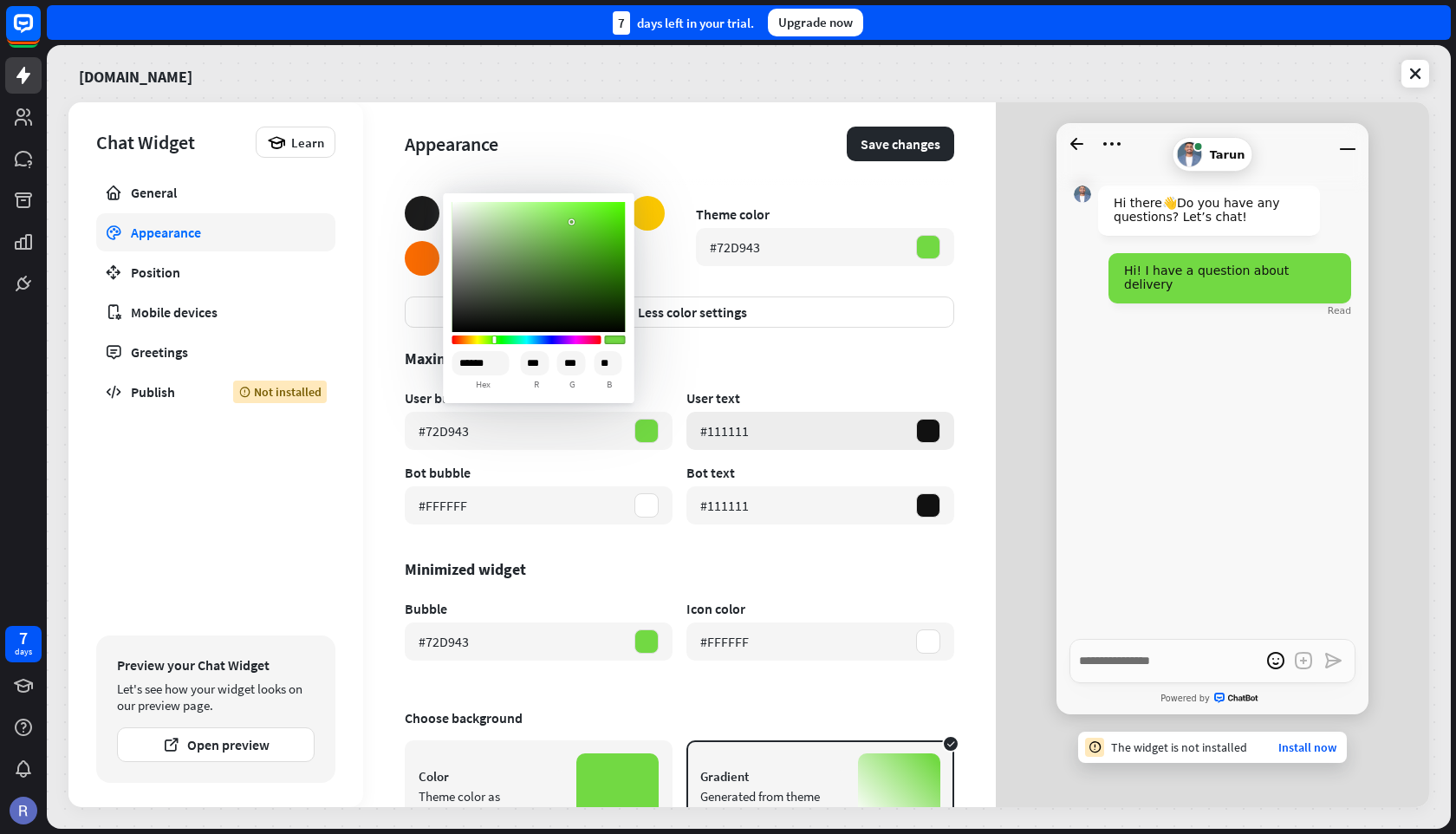
click at [814, 426] on div "#111111" at bounding box center [820, 430] width 268 height 38
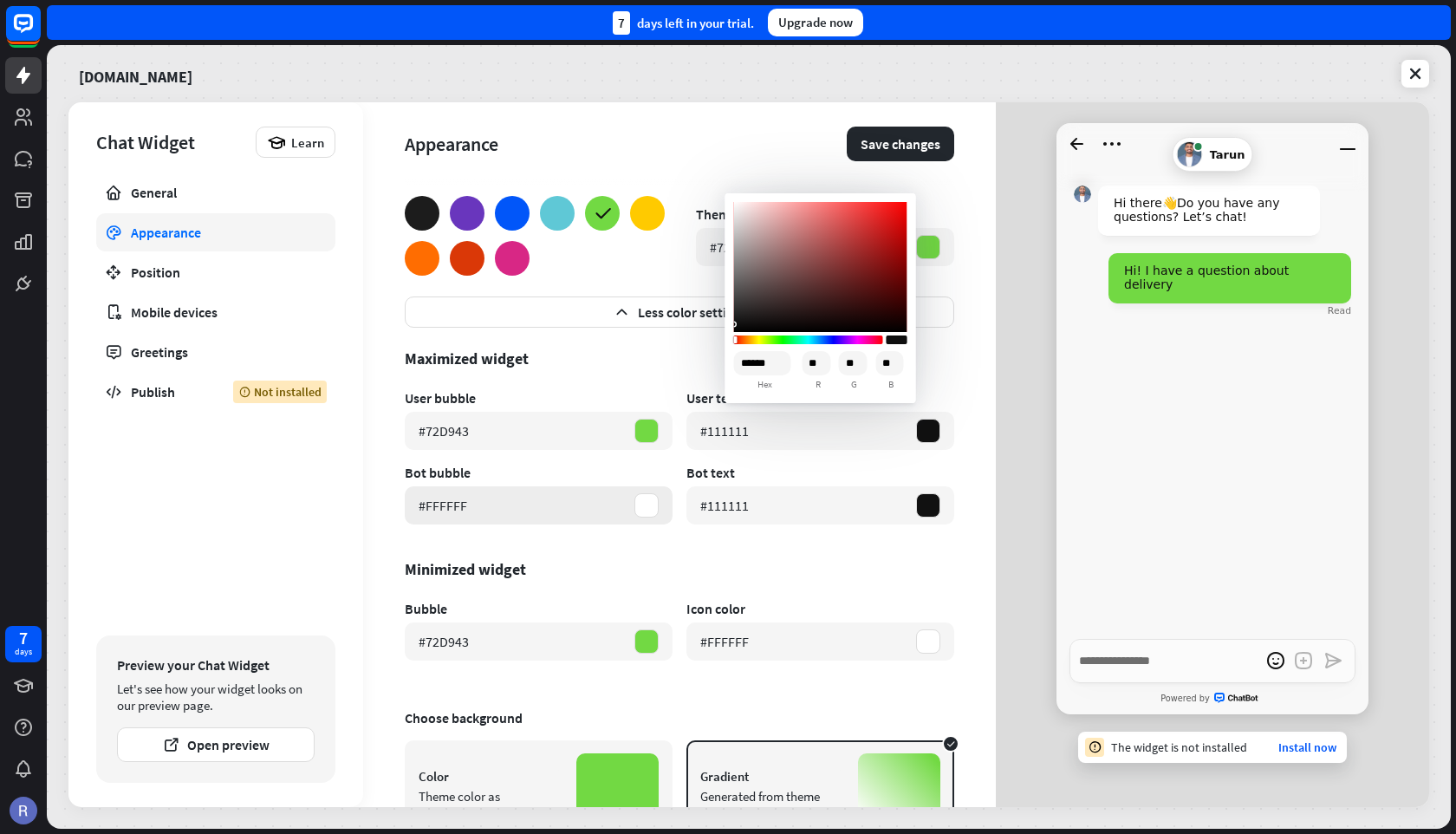
click at [565, 505] on div "#FFFFFF" at bounding box center [538, 505] width 268 height 38
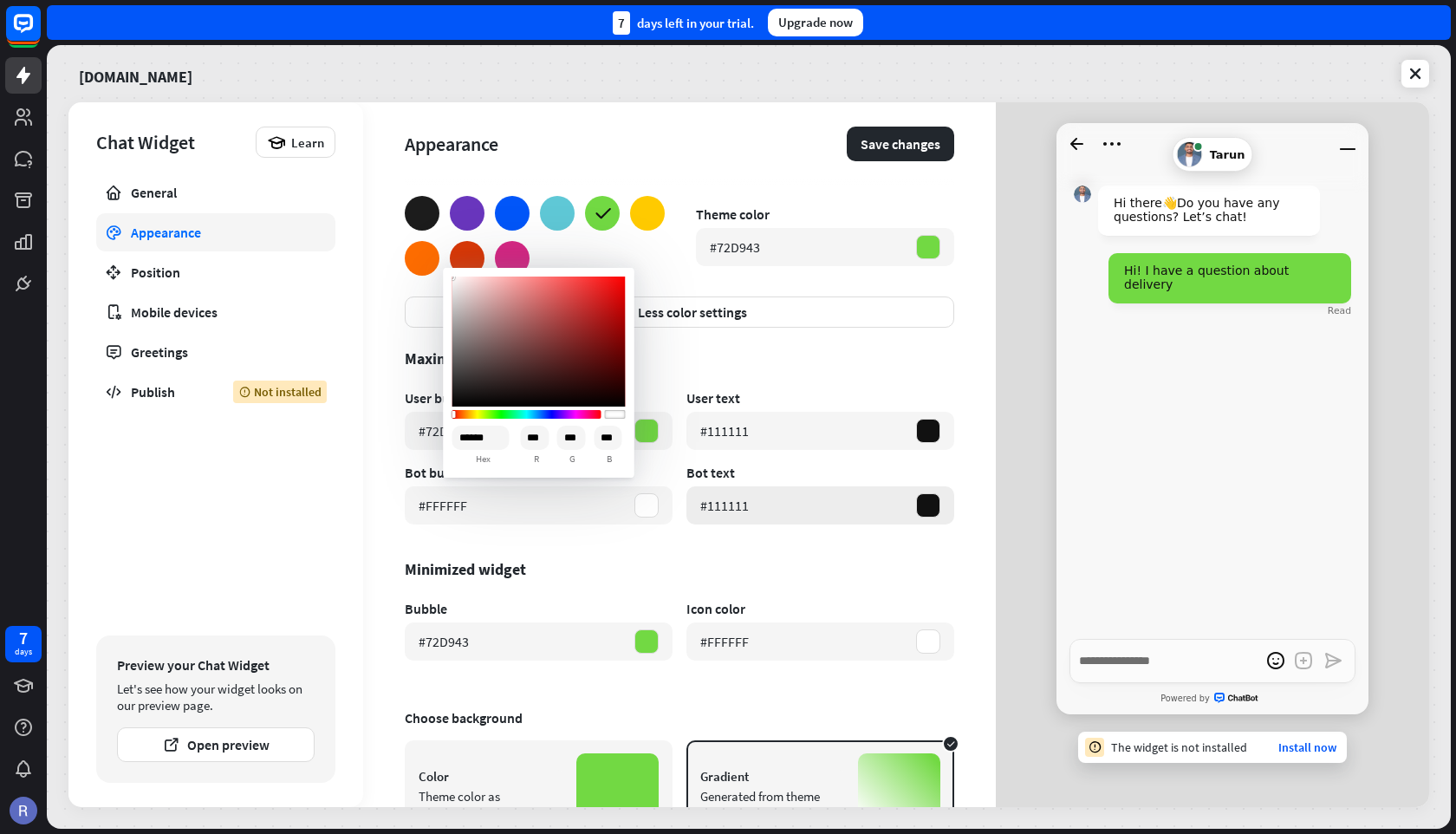
click at [747, 502] on div "#111111" at bounding box center [820, 505] width 268 height 38
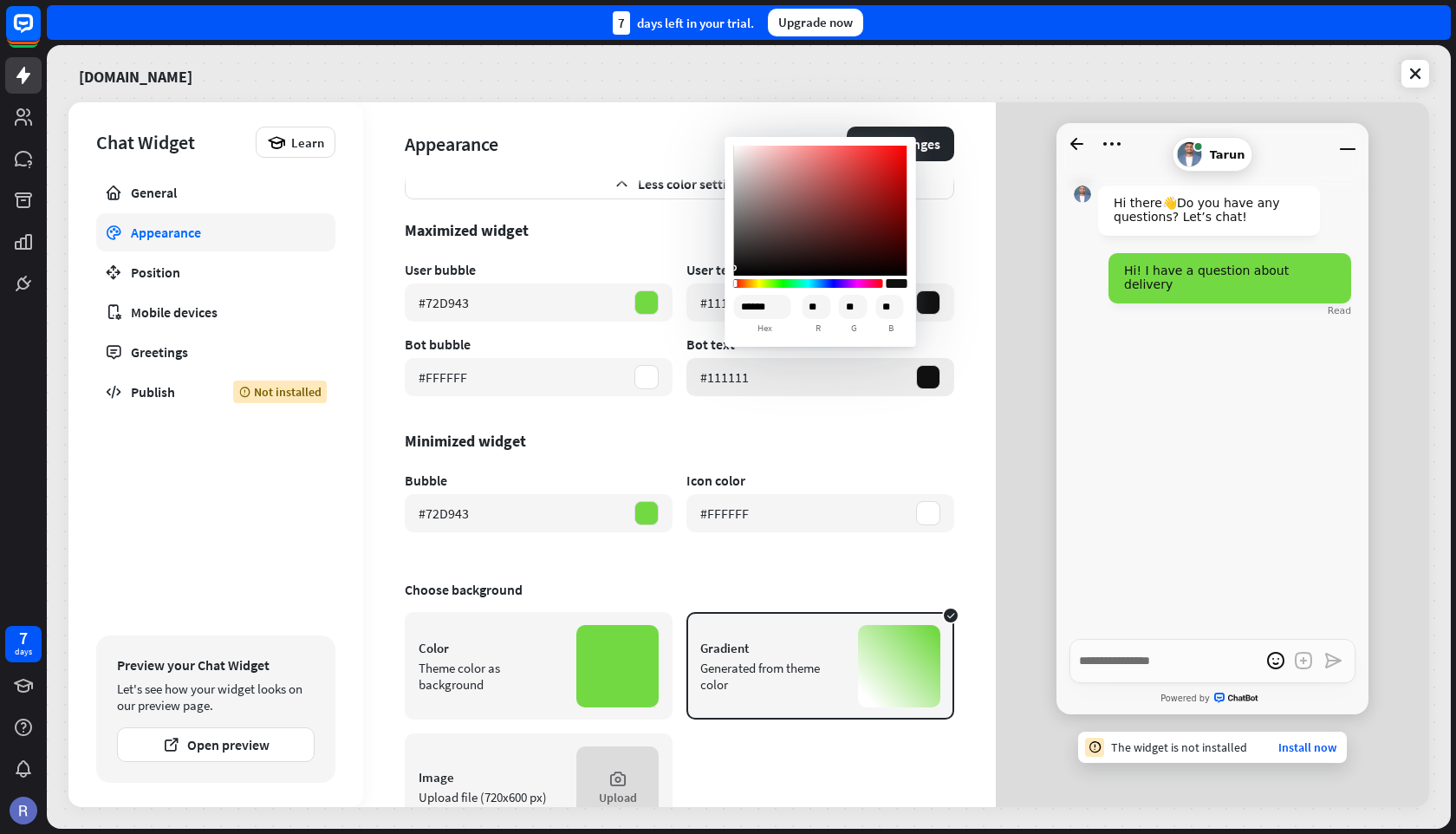
scroll to position [242, 0]
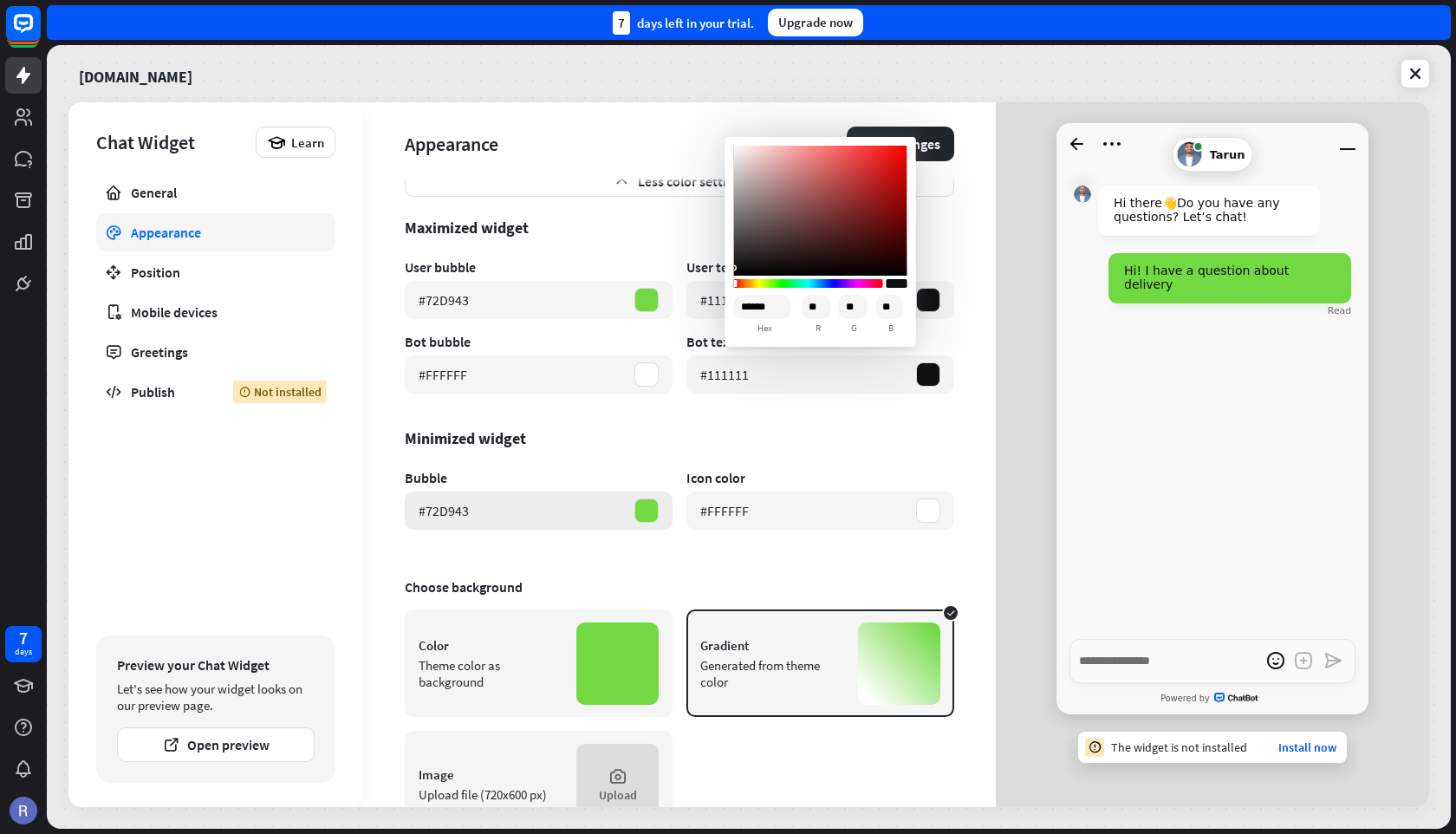
click at [582, 509] on div "#72D943" at bounding box center [538, 510] width 268 height 38
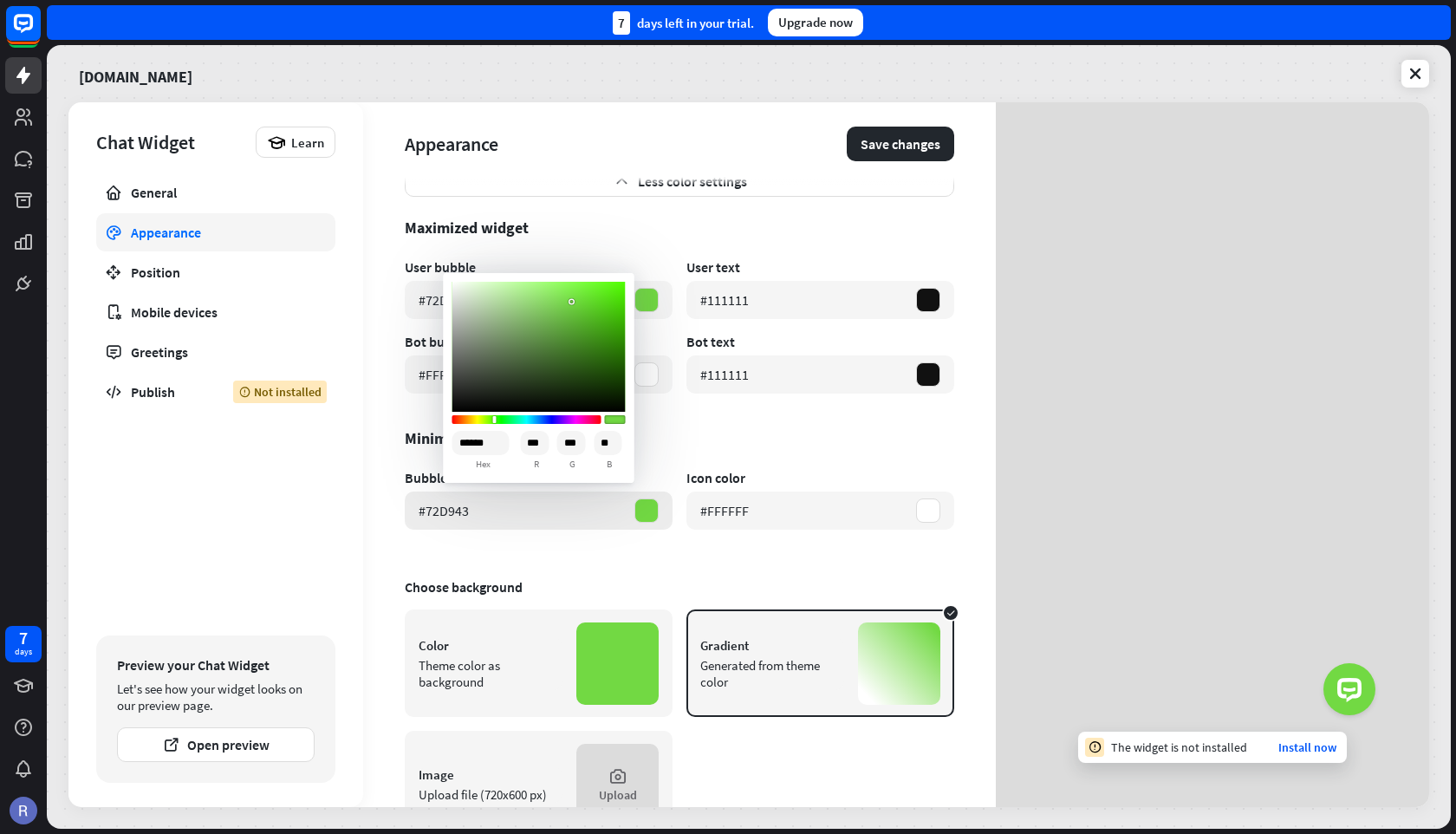
type textarea "*"
click at [814, 513] on div "#FFFFFF" at bounding box center [820, 510] width 268 height 38
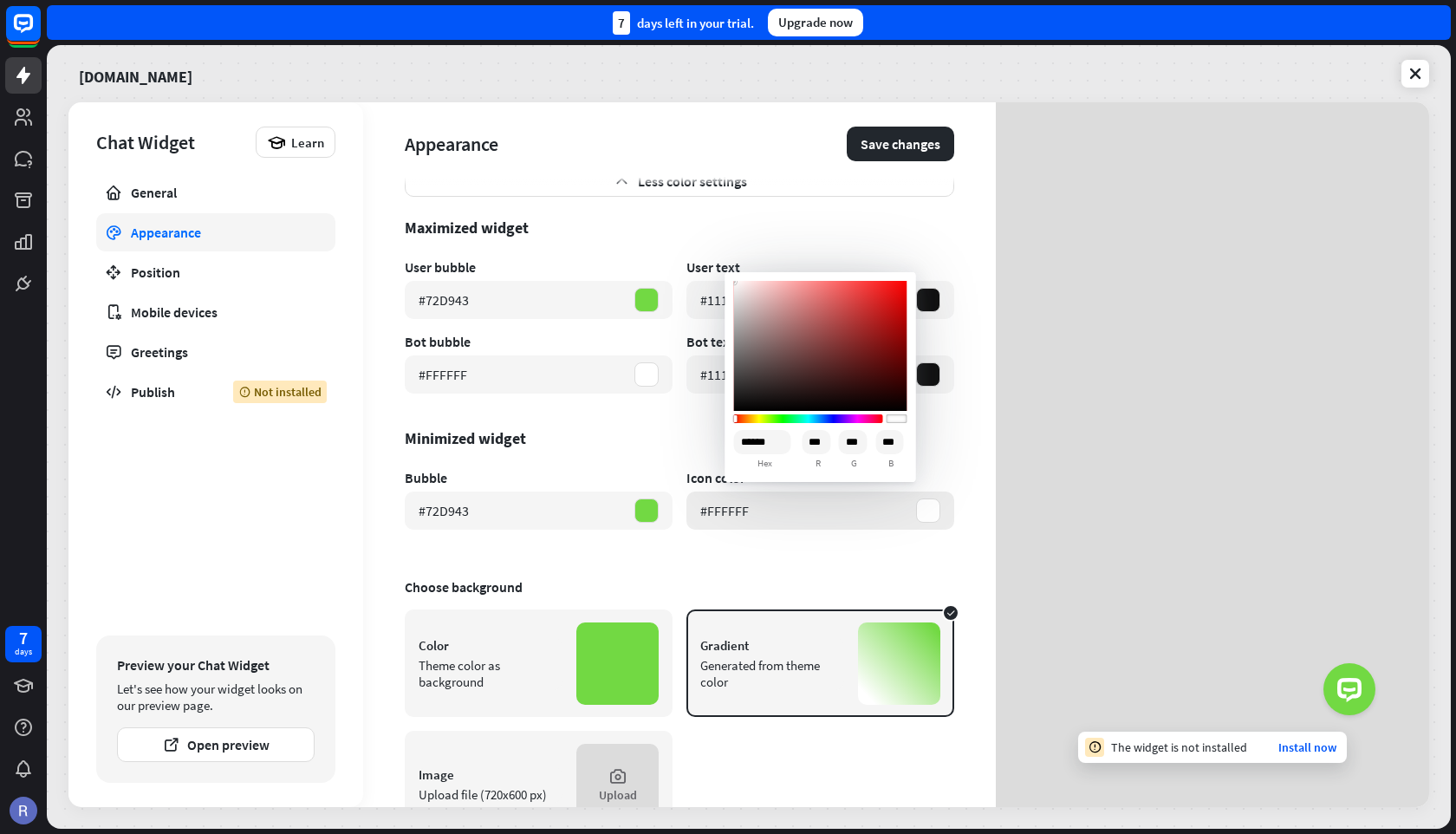
scroll to position [308, 0]
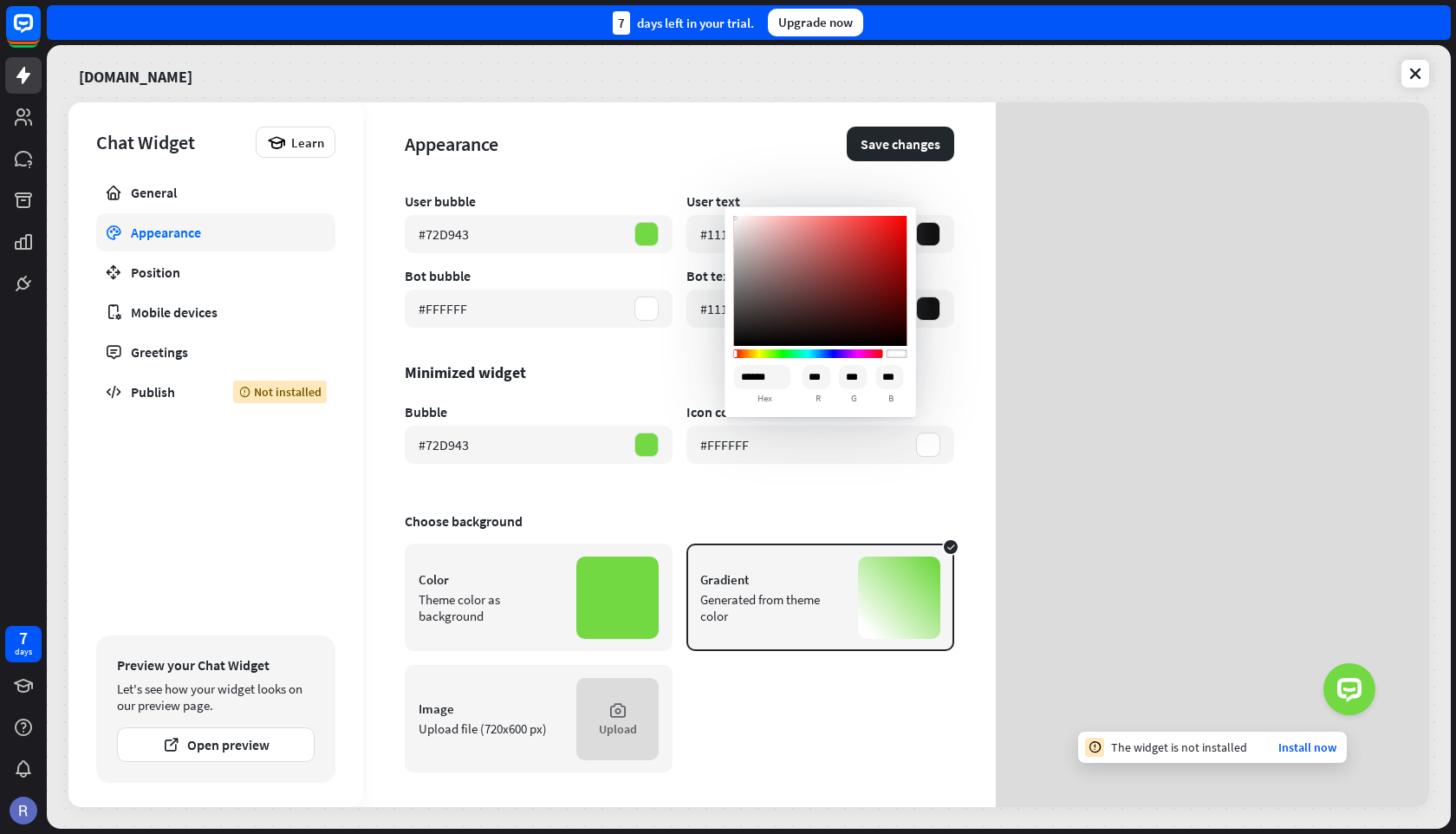
click at [537, 610] on div "Theme color as background" at bounding box center [490, 608] width 144 height 33
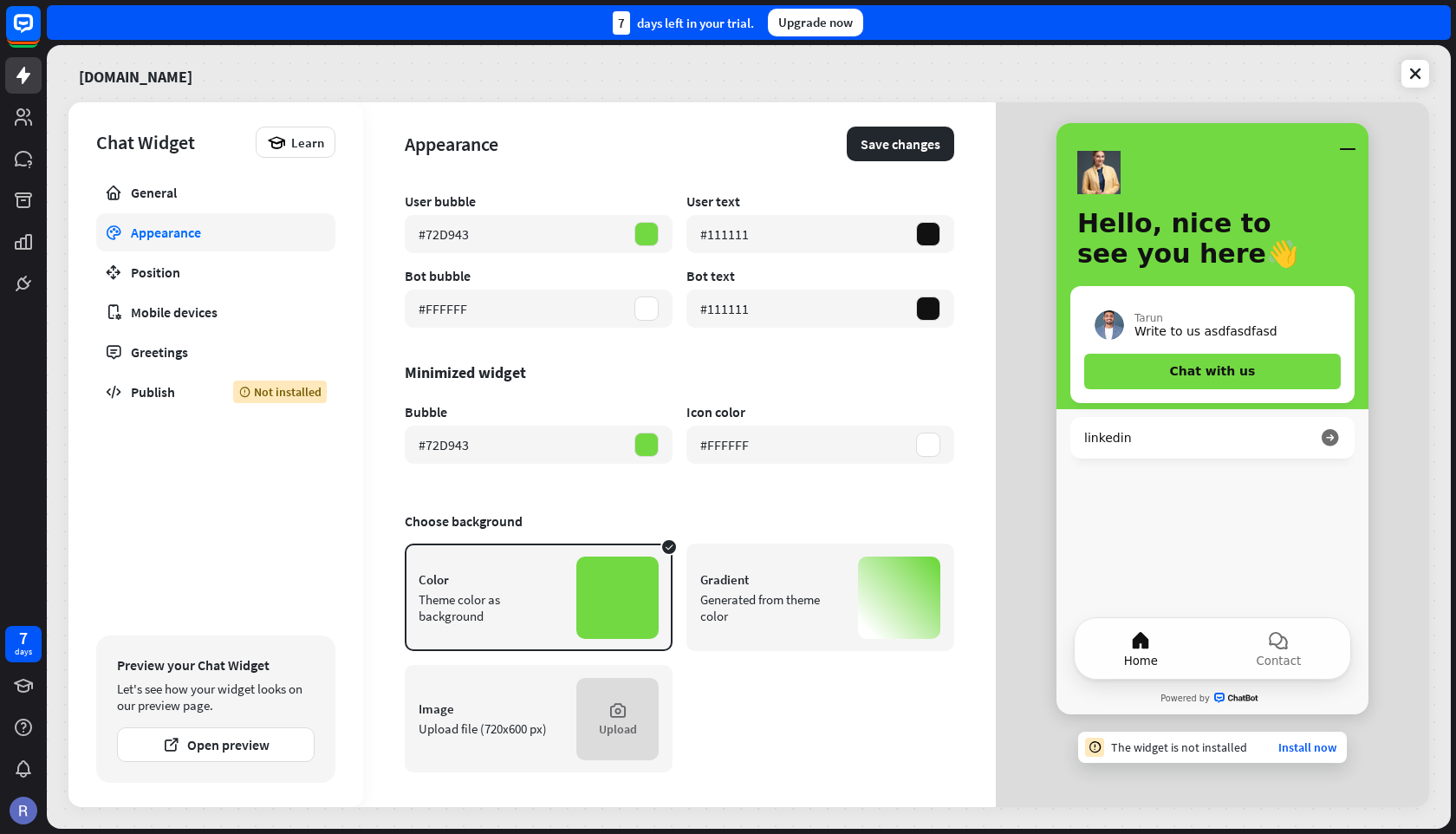
click at [542, 757] on div "Image Upload file (720x600 px) Upload" at bounding box center [538, 719] width 268 height 107
click at [784, 612] on div "Generated from theme color" at bounding box center [772, 608] width 144 height 33
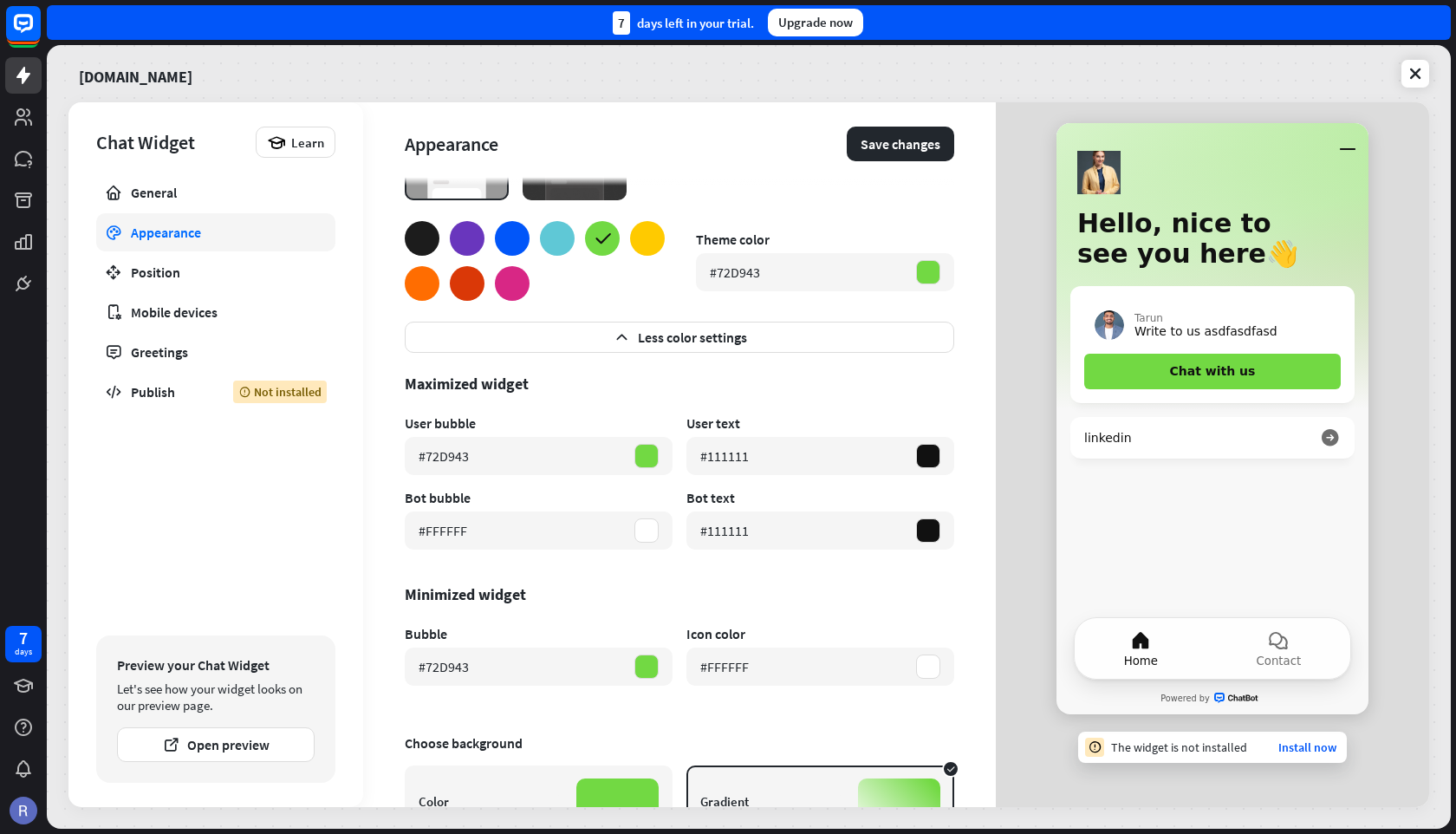
scroll to position [0, 0]
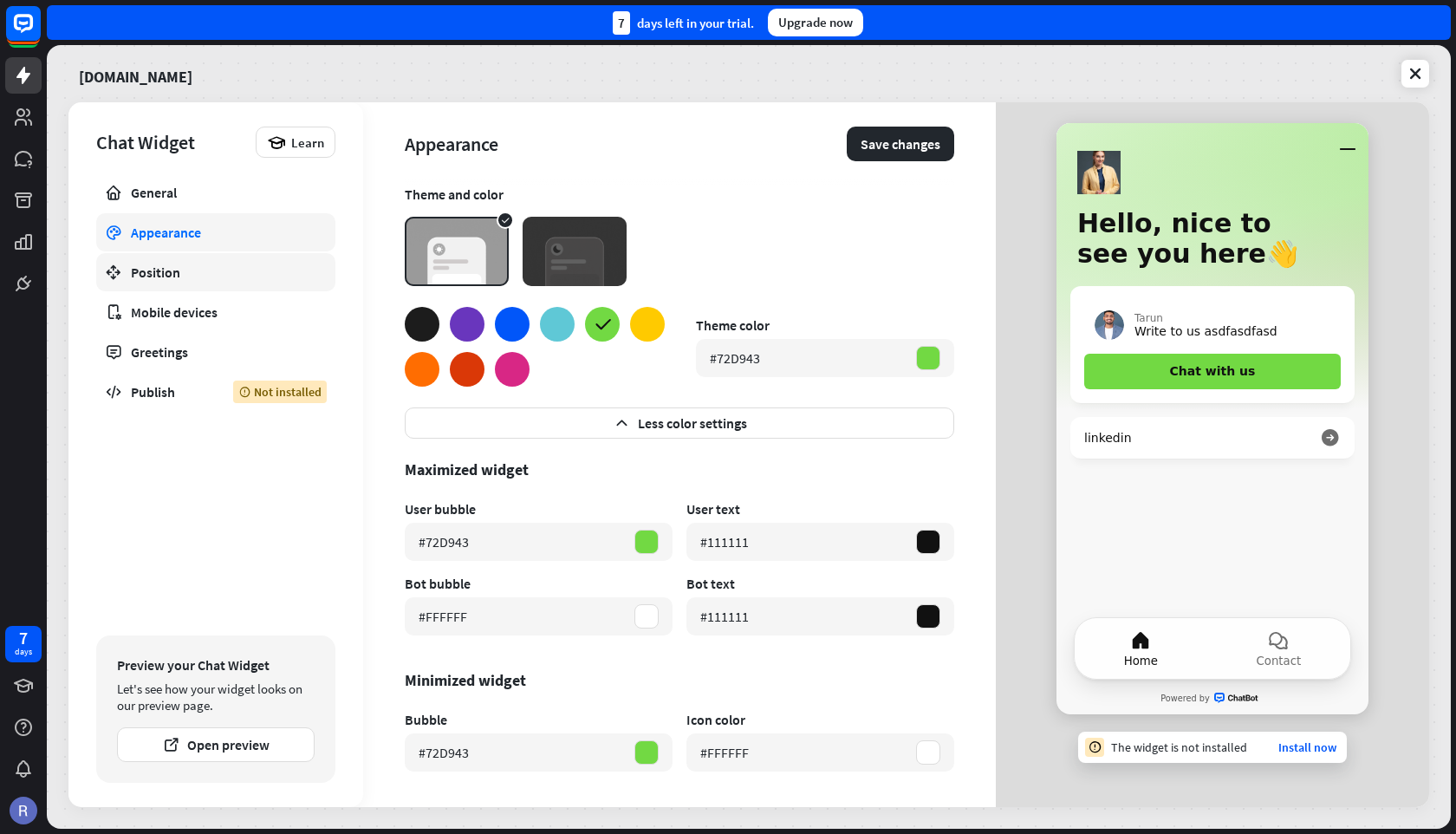
click at [209, 279] on div "Position" at bounding box center [215, 272] width 169 height 18
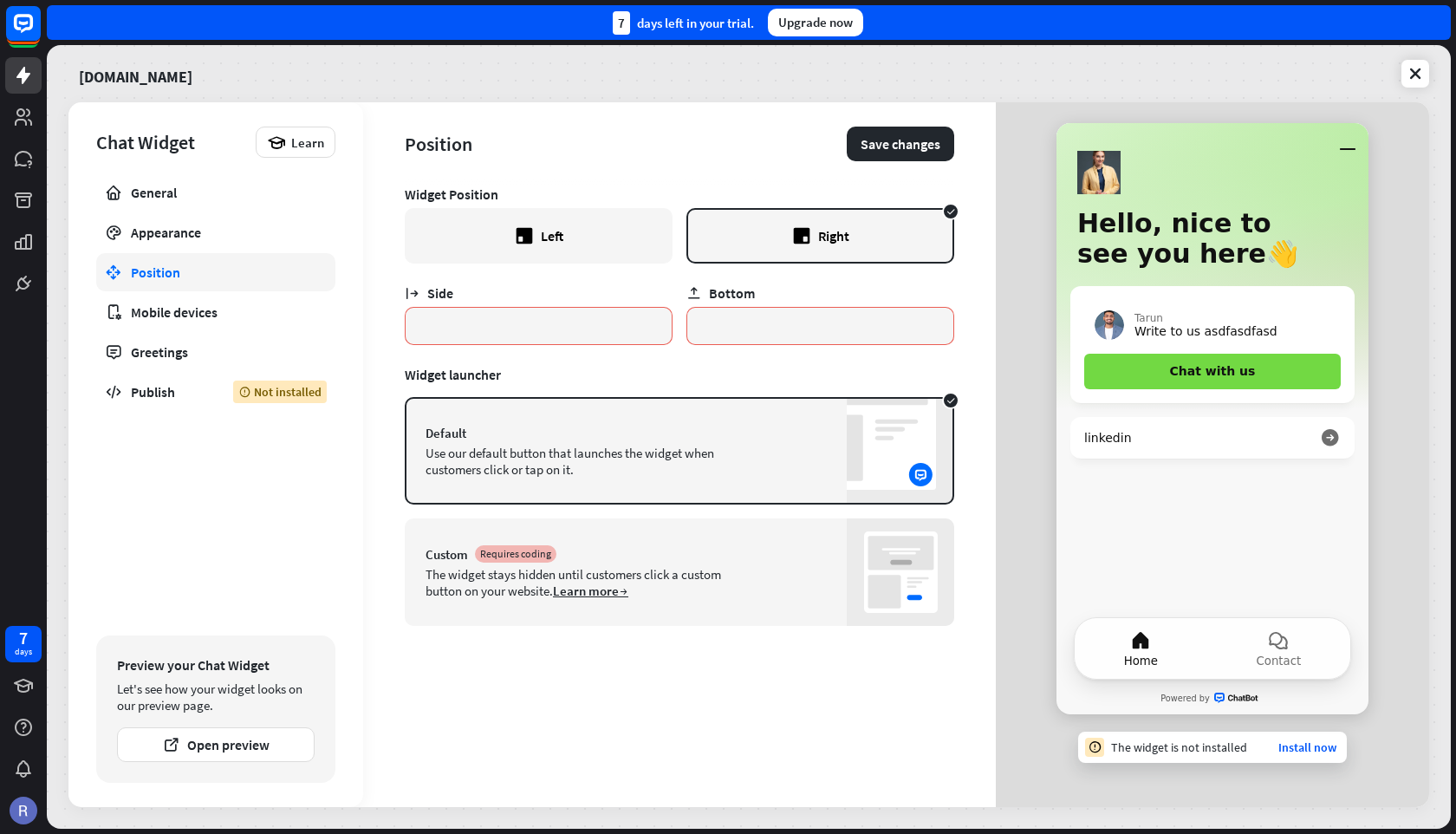
click at [553, 228] on div "Left" at bounding box center [552, 235] width 22 height 18
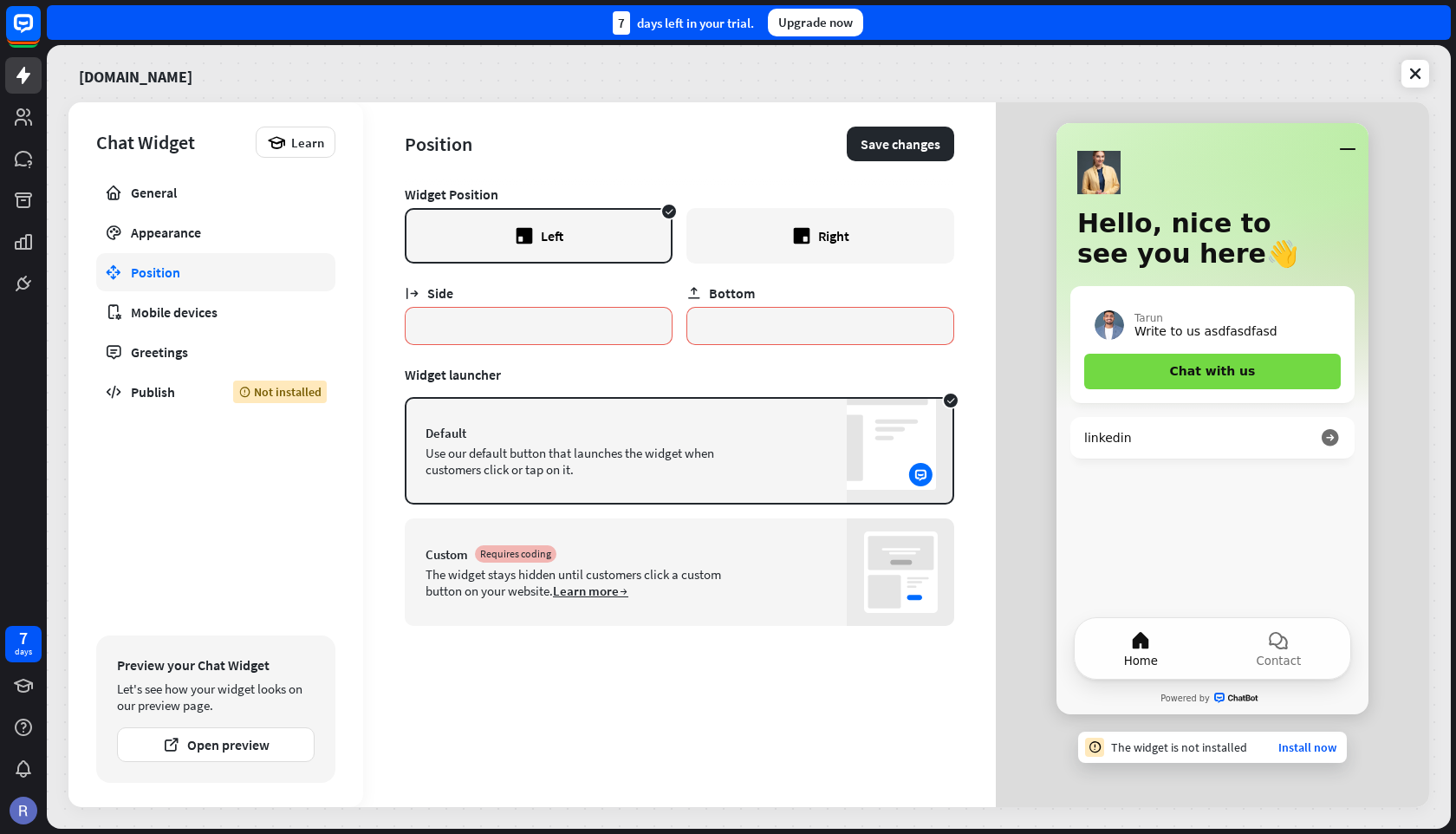
click at [764, 228] on div "Right" at bounding box center [820, 236] width 268 height 56
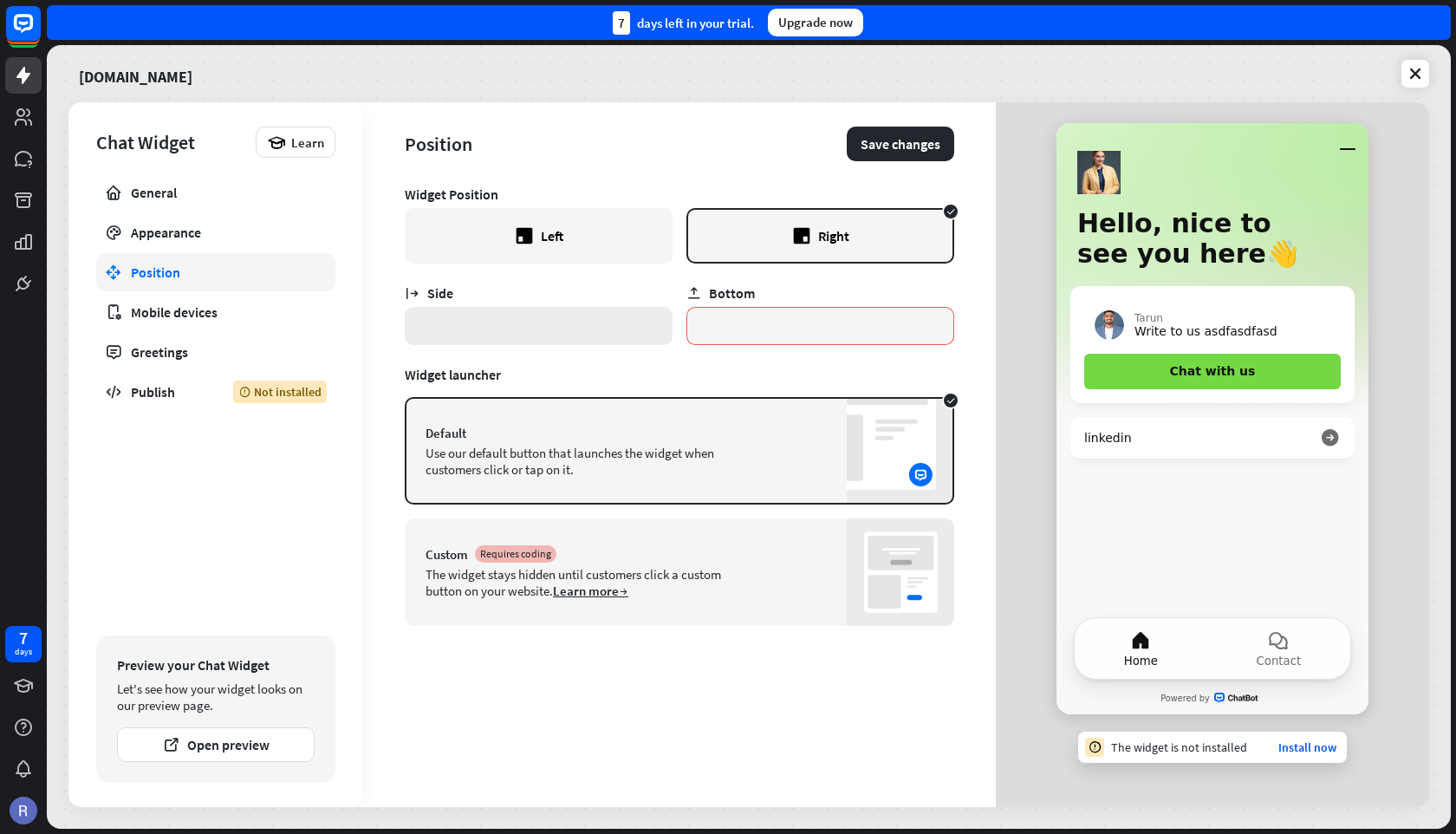
click at [579, 335] on input "*" at bounding box center [538, 325] width 268 height 38
click at [747, 336] on input "*" at bounding box center [820, 325] width 268 height 38
click at [683, 568] on div "The widget stays hidden until customers click a custom button on your website. …" at bounding box center [590, 583] width 330 height 33
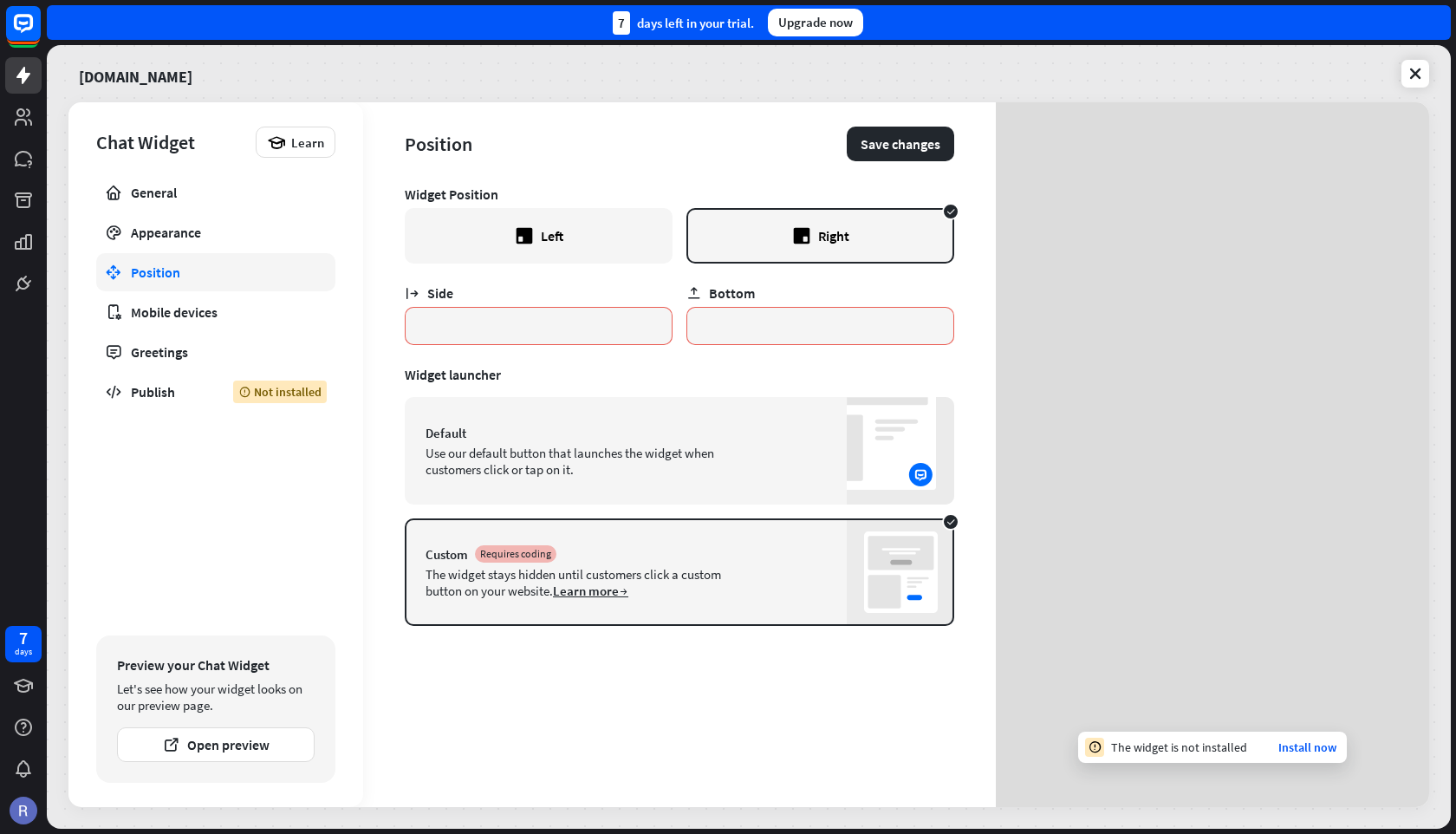
click at [695, 473] on div "Use our default button that launches the widget when customers click or tap on …" at bounding box center [590, 461] width 330 height 33
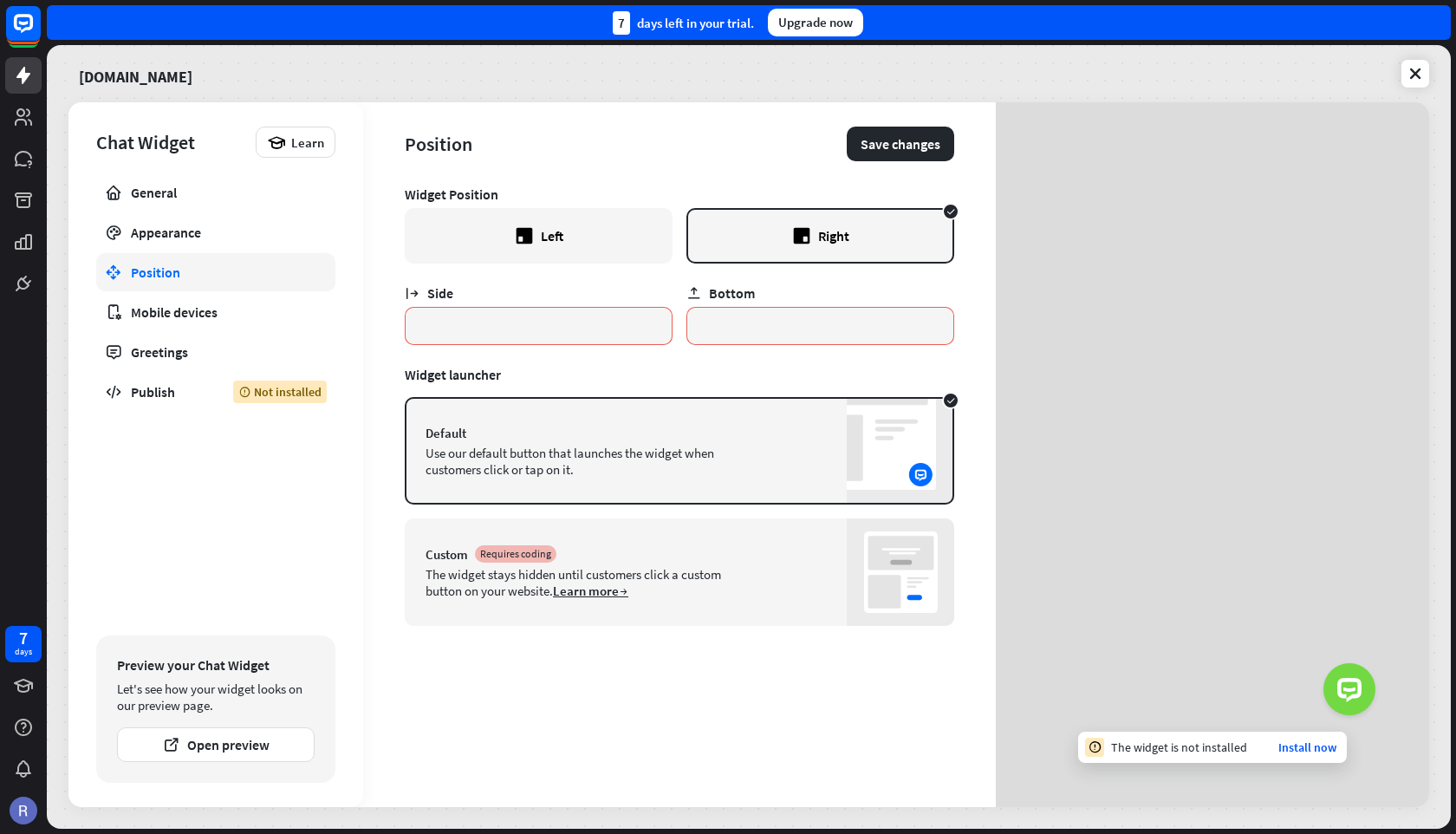
click at [596, 257] on div "Left" at bounding box center [538, 236] width 268 height 56
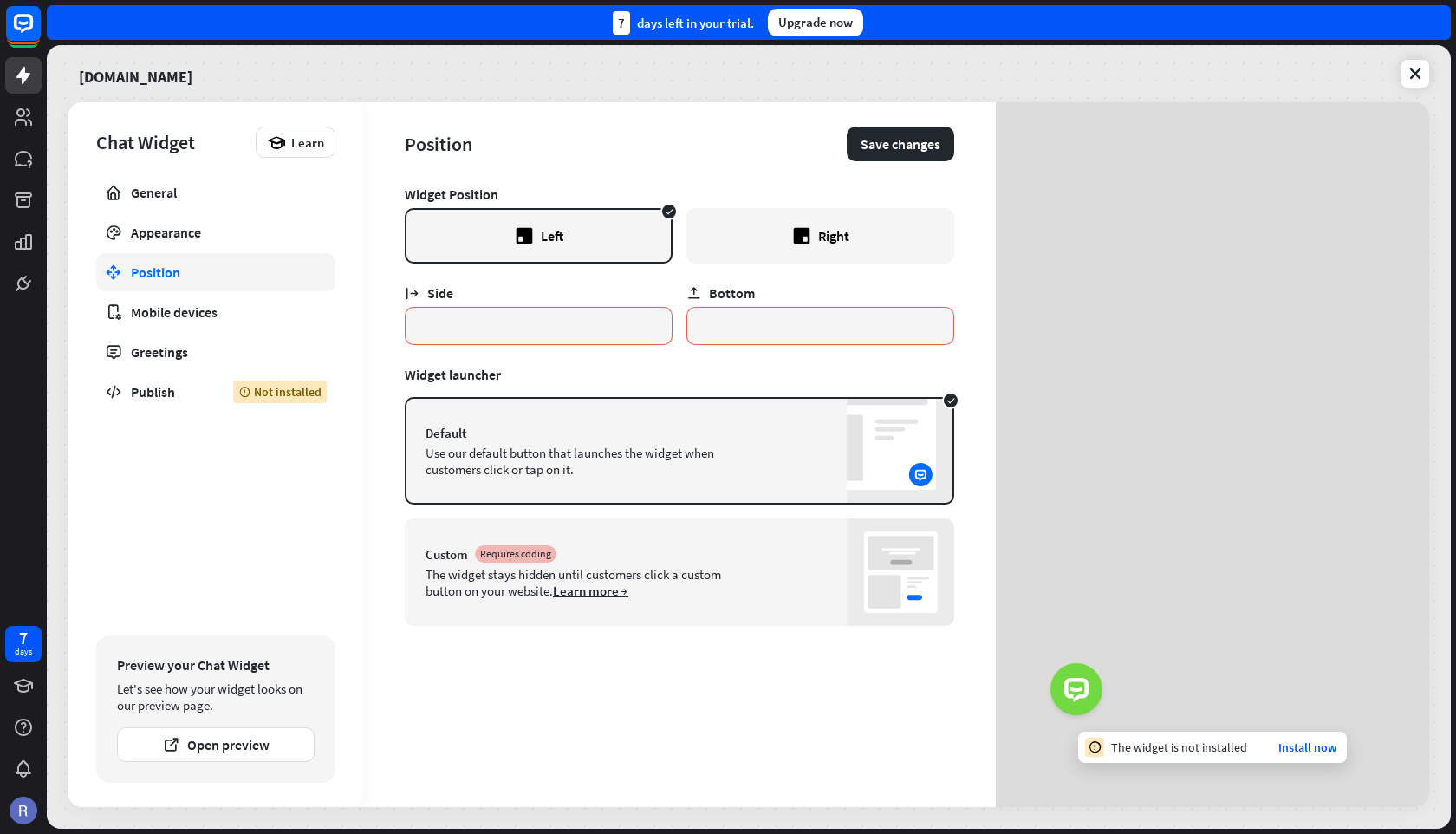
click at [774, 241] on div "Right" at bounding box center [820, 236] width 268 height 56
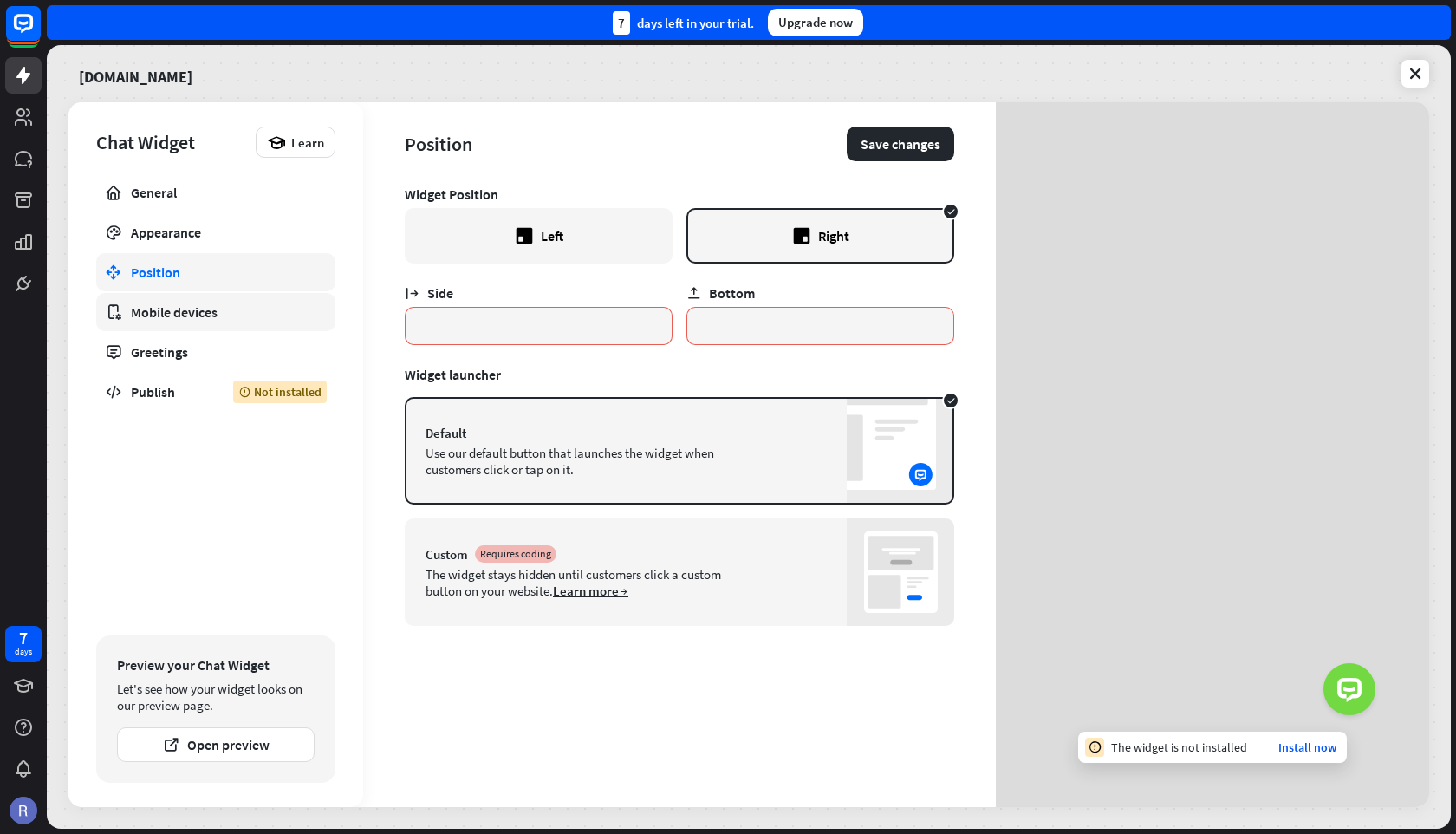
click at [222, 313] on div "Mobile devices" at bounding box center [215, 311] width 169 height 18
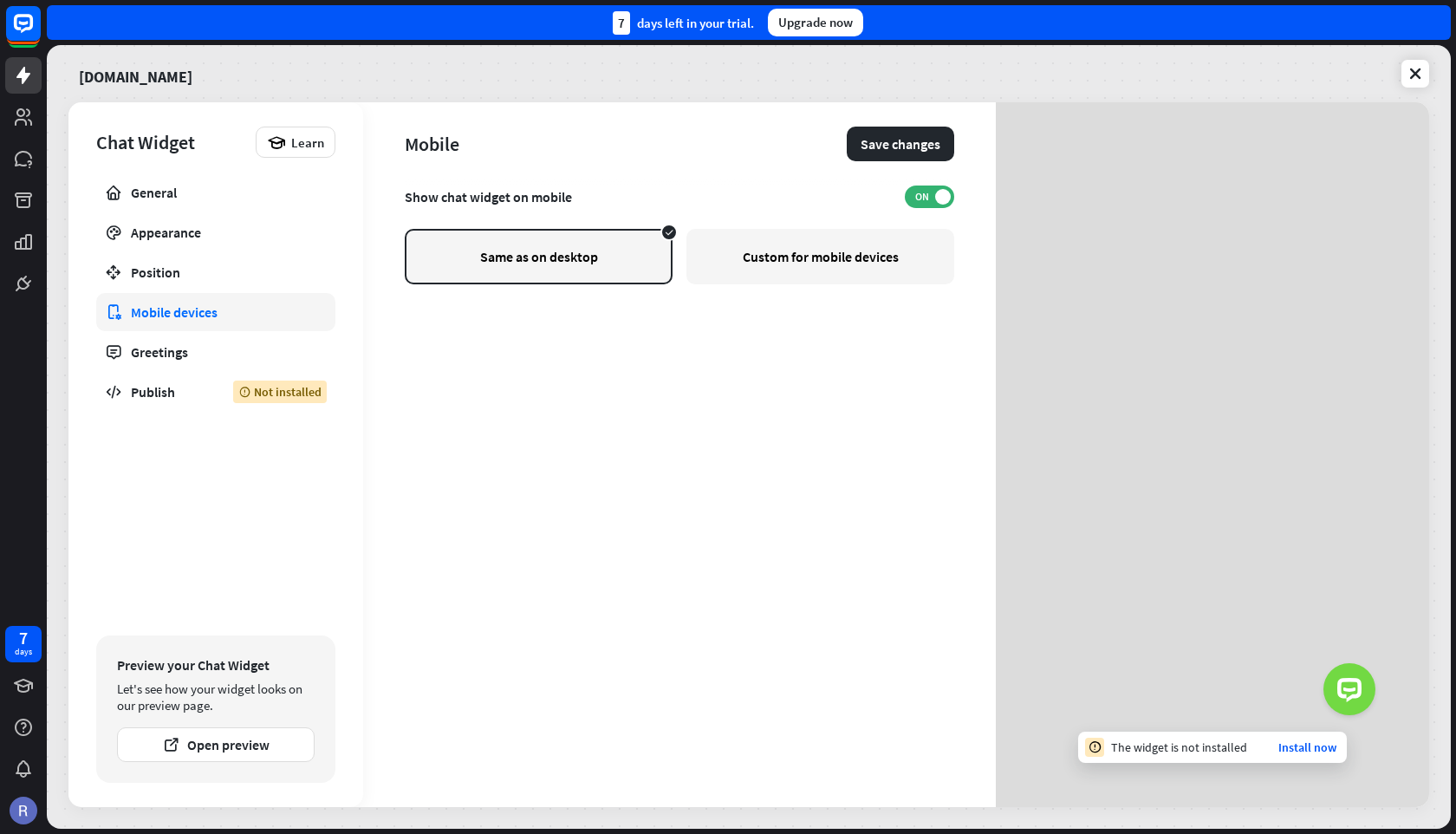
click at [771, 251] on div "Custom for mobile devices" at bounding box center [820, 257] width 268 height 56
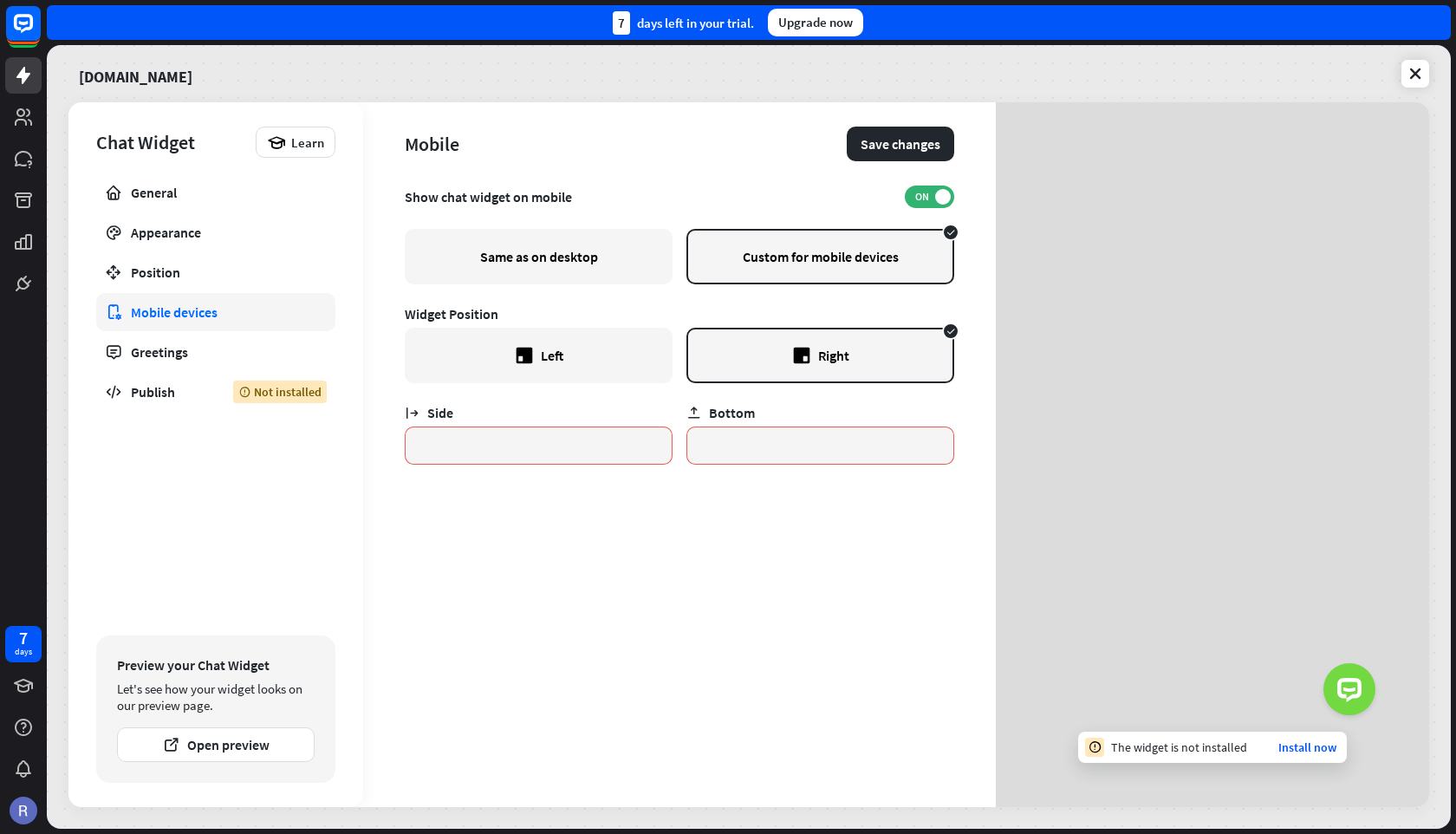
click at [580, 271] on div "Same as on desktop" at bounding box center [538, 257] width 268 height 56
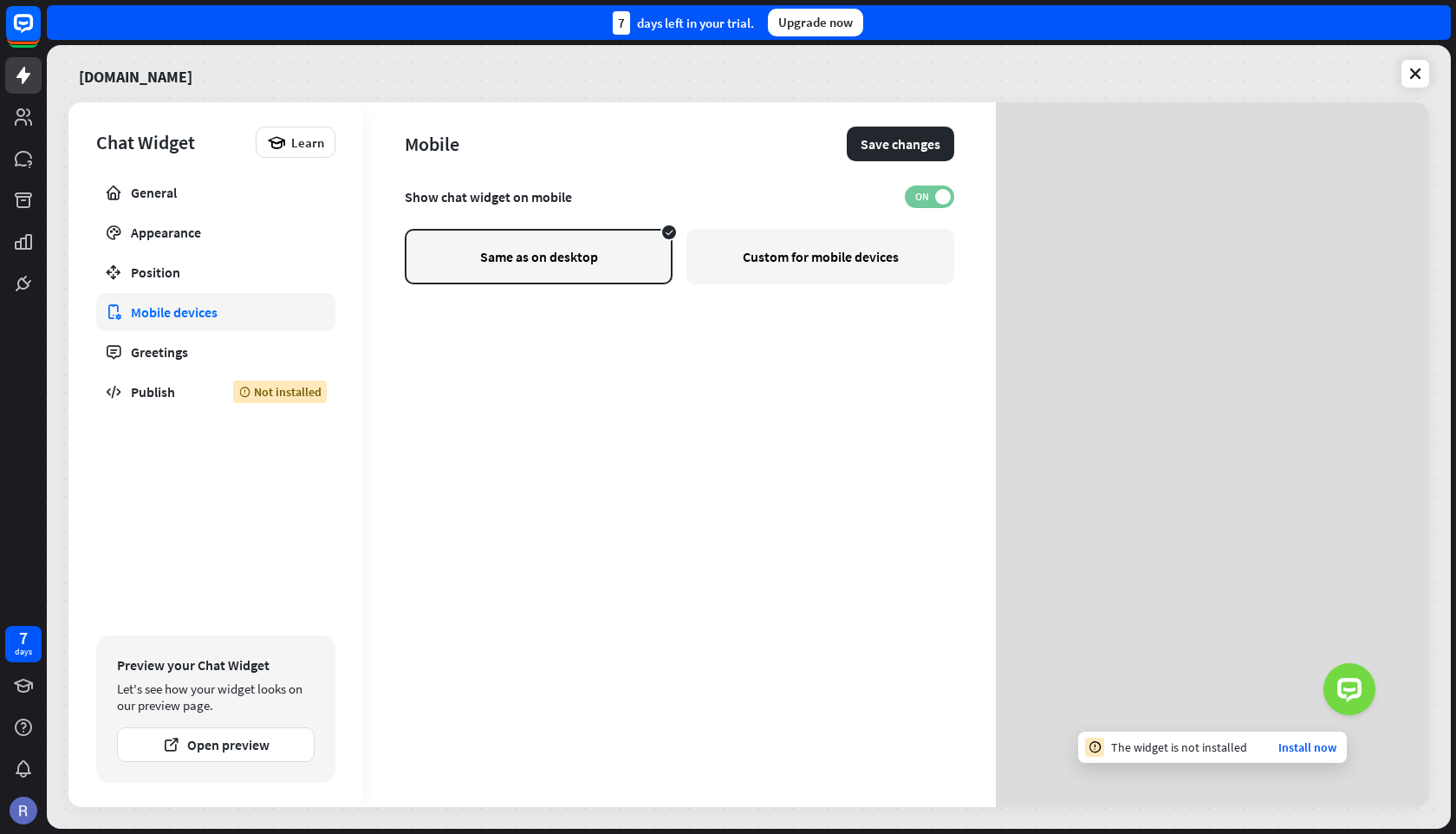
click at [934, 194] on span "ON" at bounding box center [921, 196] width 27 height 14
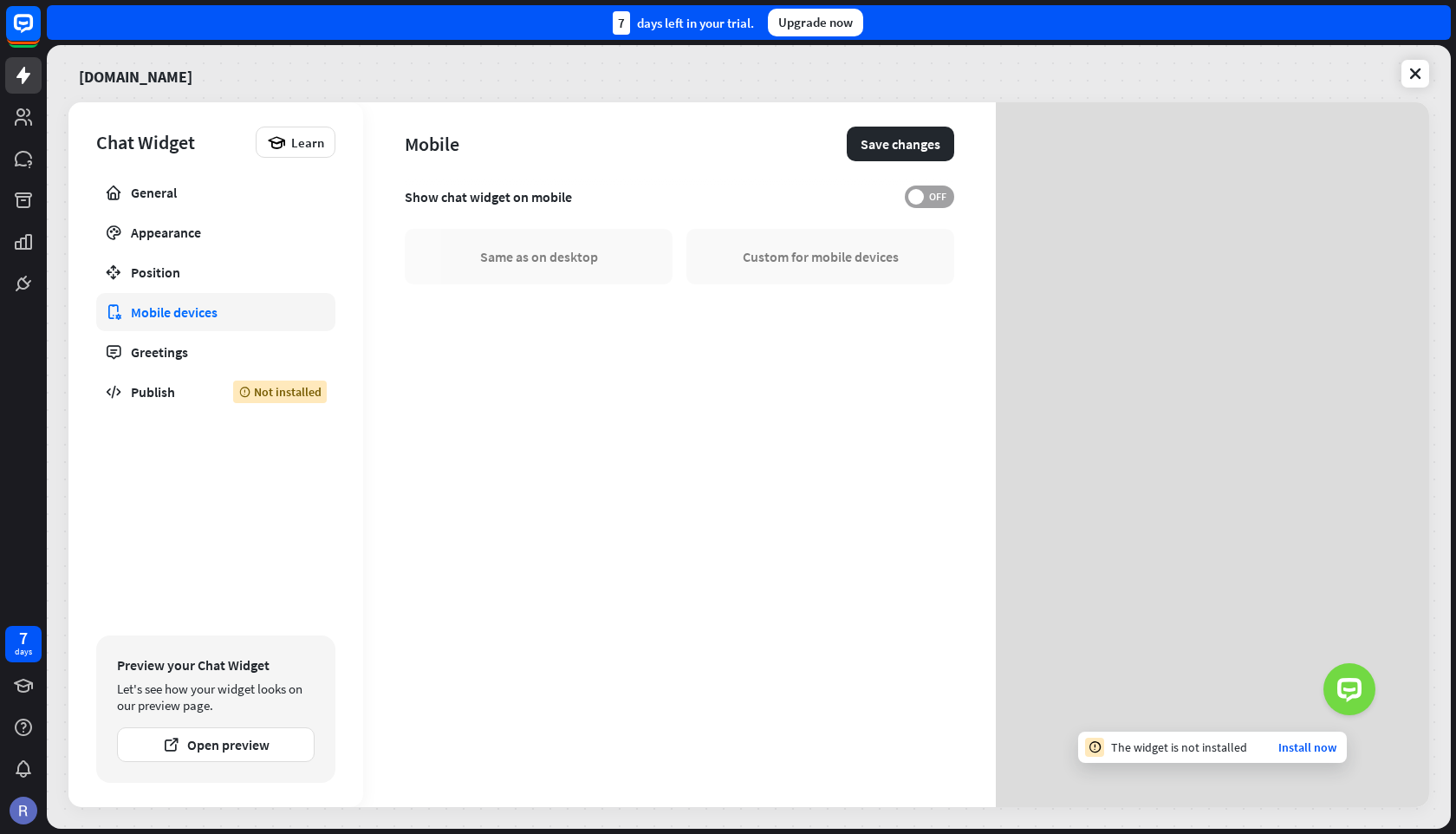
click at [934, 194] on span "OFF" at bounding box center [936, 196] width 27 height 14
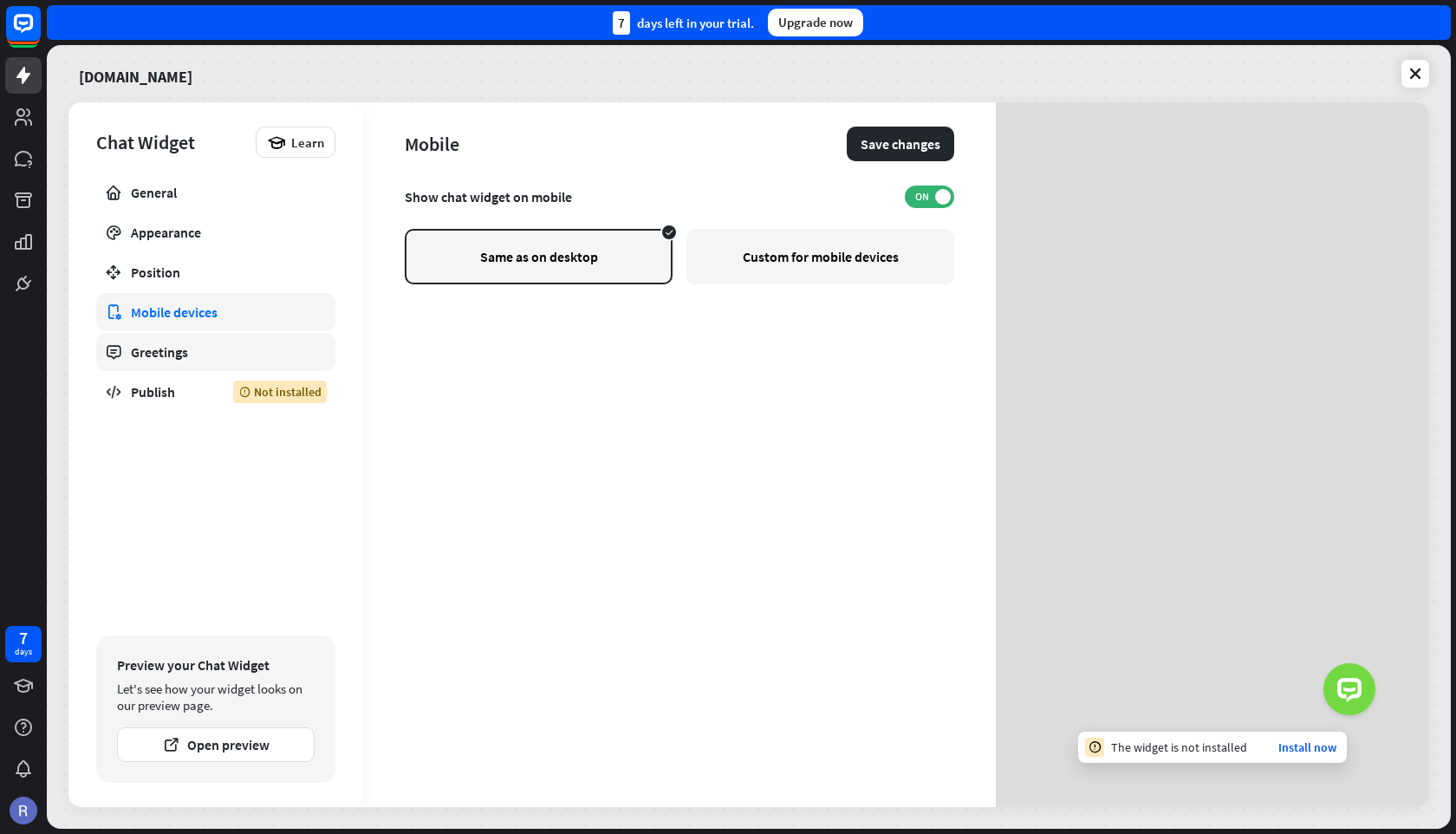
click at [229, 357] on div "Greetings" at bounding box center [215, 351] width 169 height 18
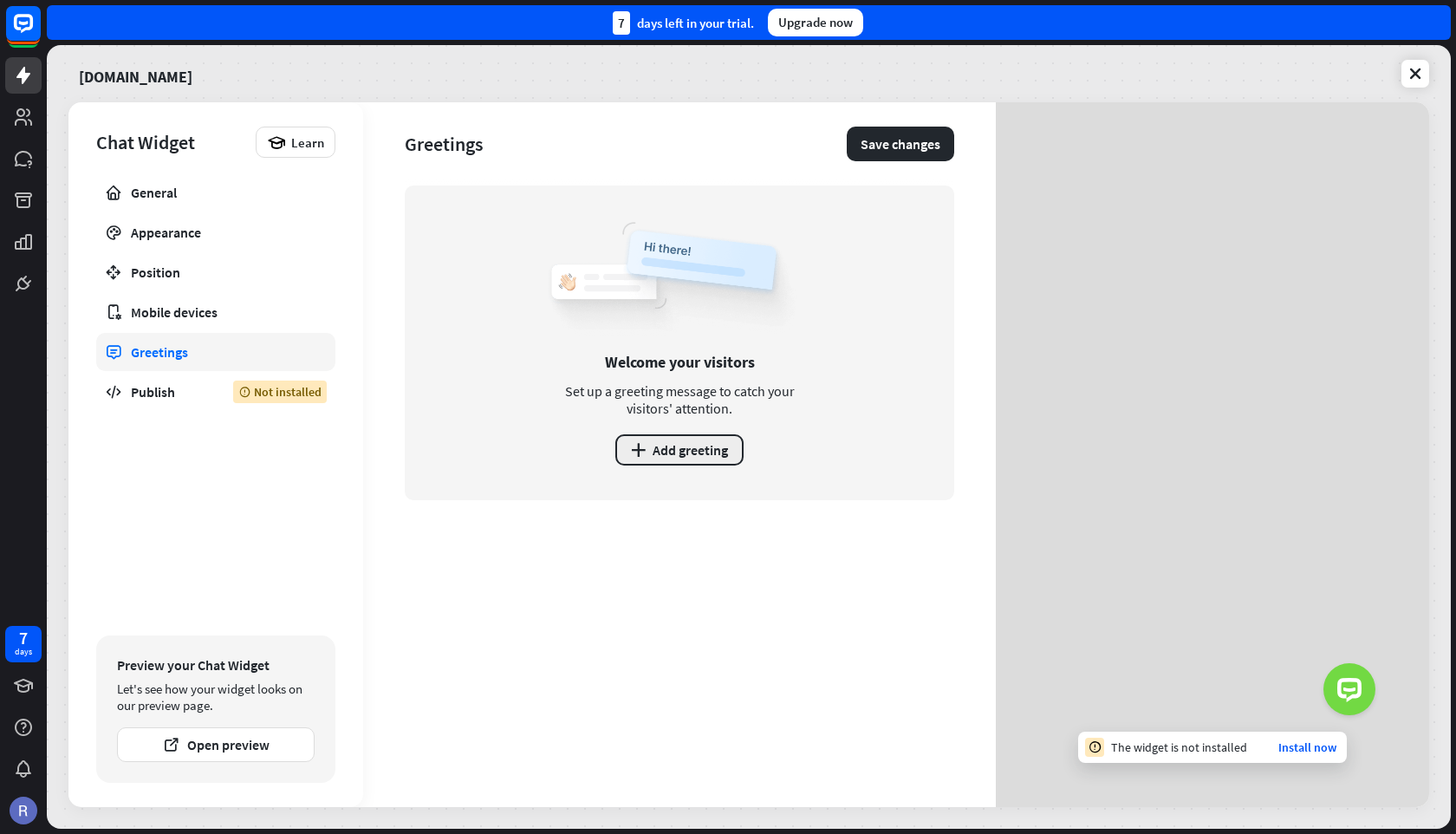
click at [696, 444] on button "plus Add greeting" at bounding box center [679, 450] width 128 height 32
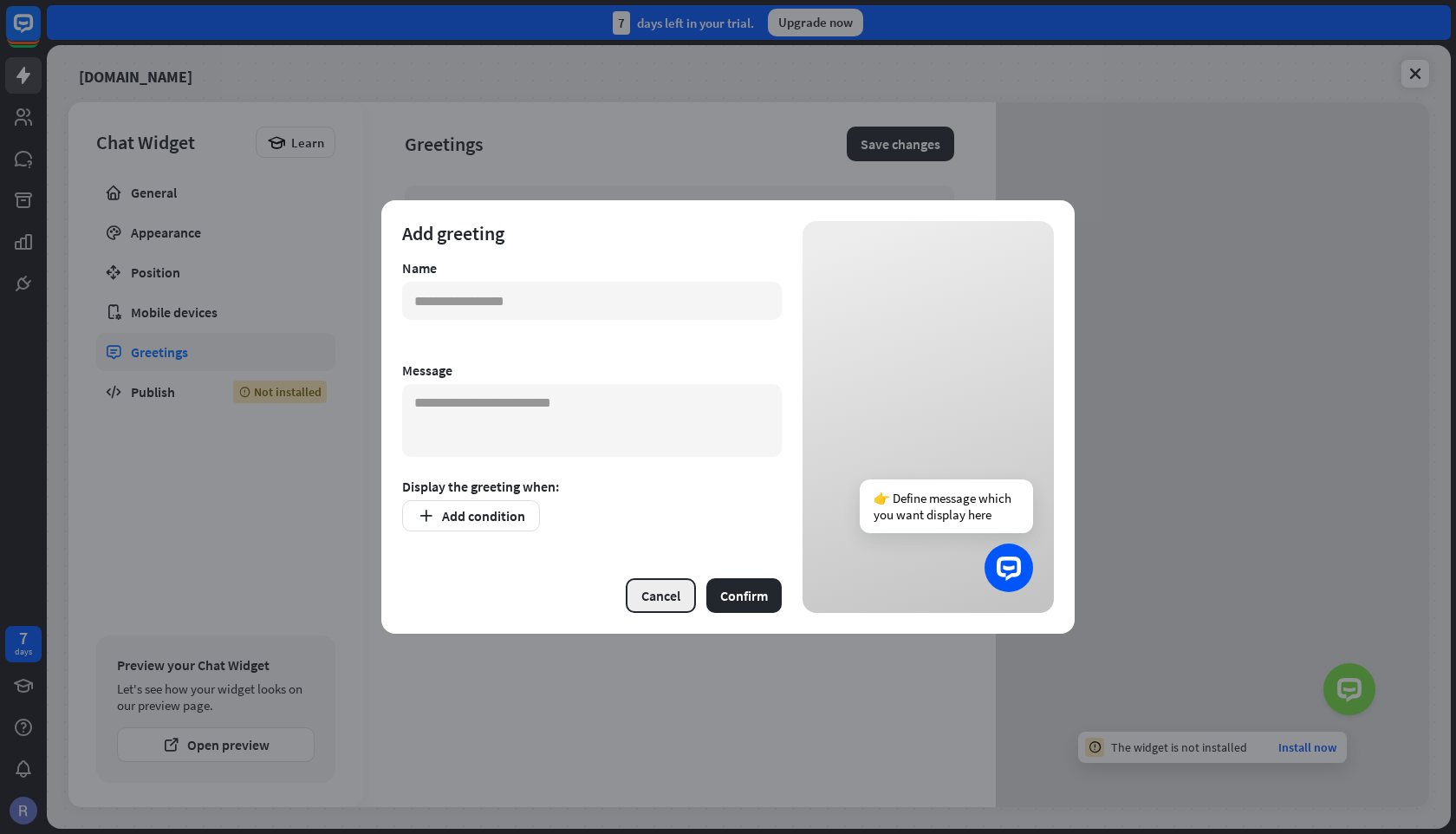
click at [670, 591] on button "Cancel" at bounding box center [660, 595] width 70 height 34
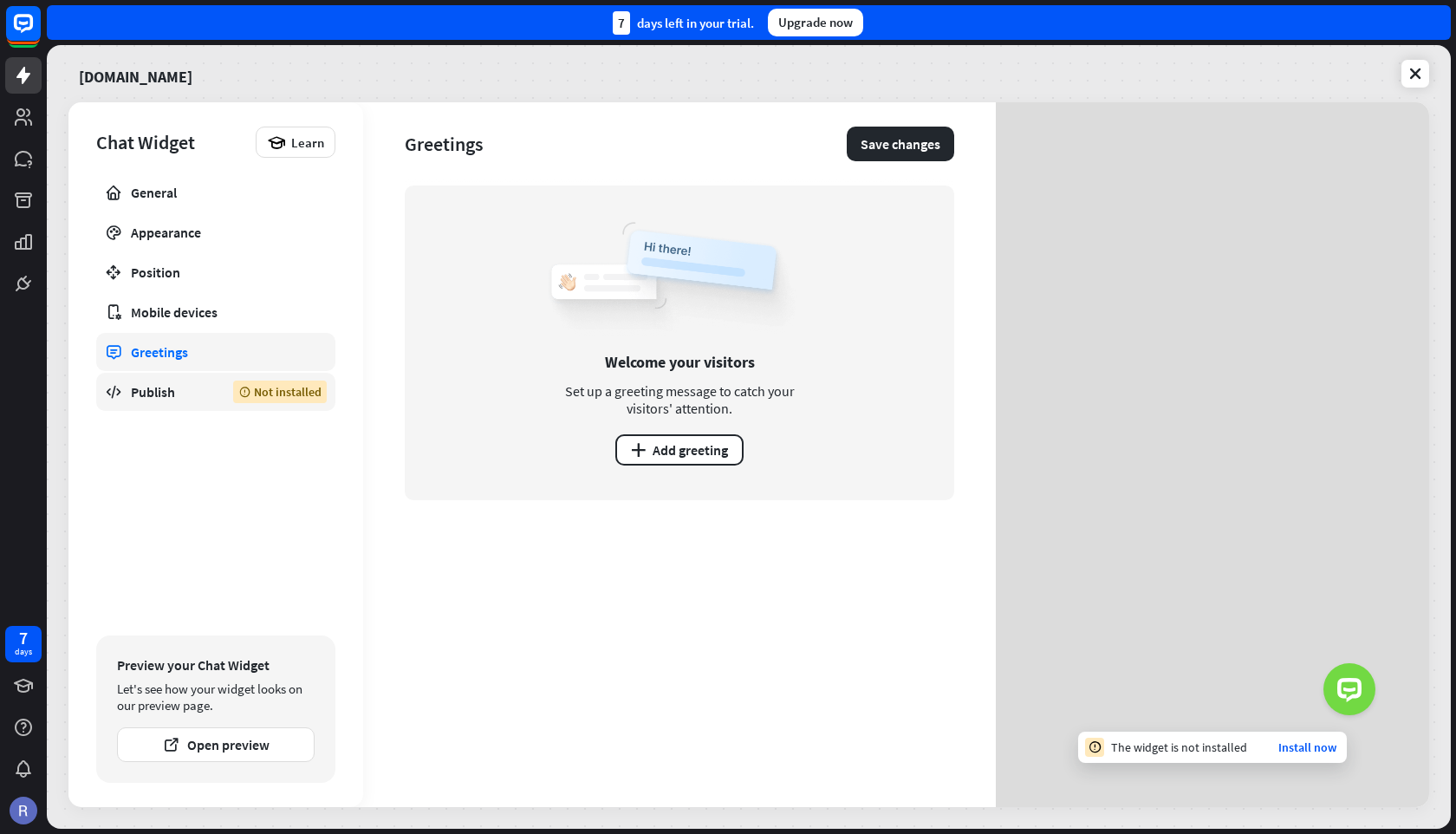
click at [154, 389] on div "Publish" at bounding box center [169, 392] width 76 height 18
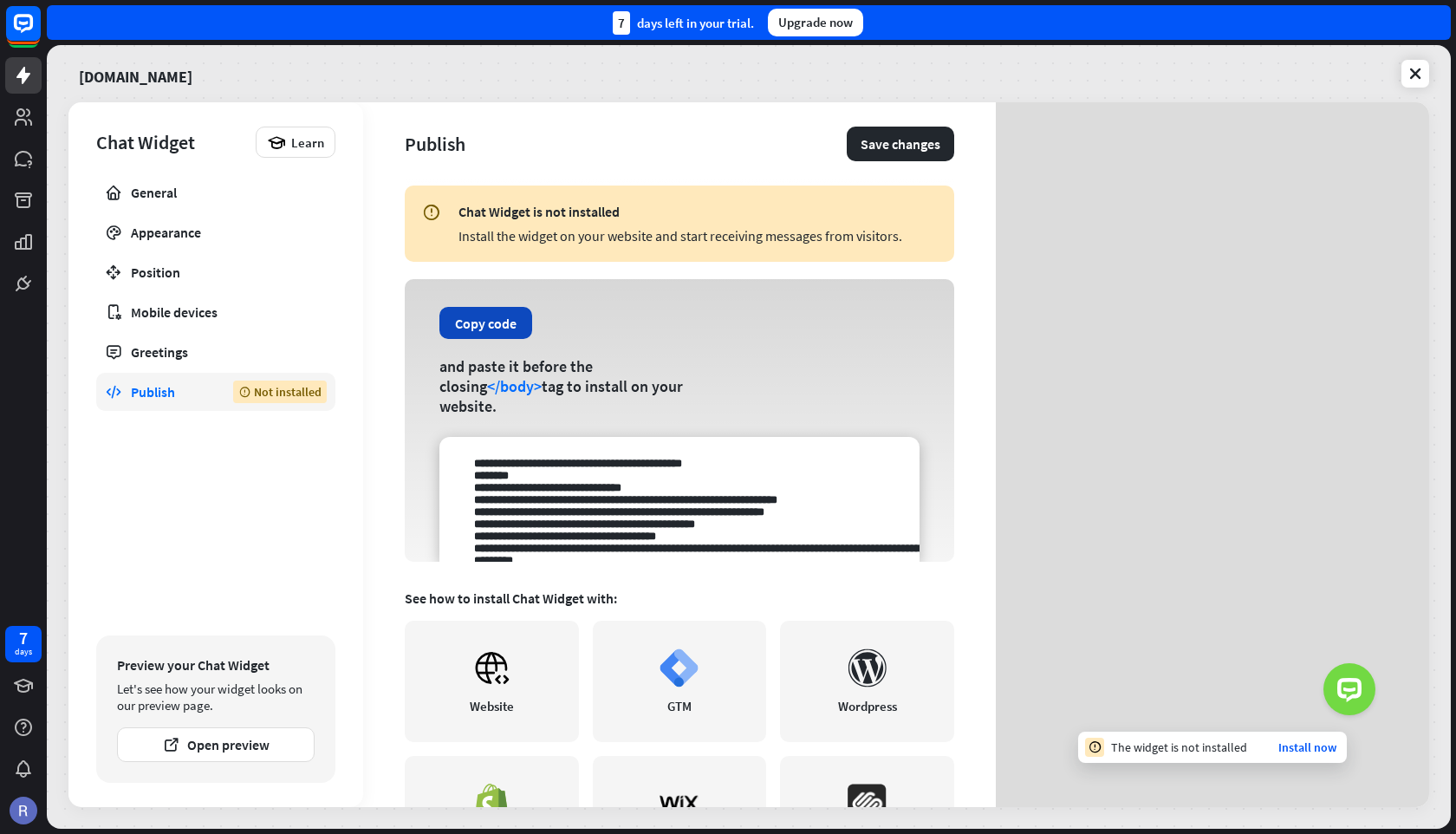
click at [477, 339] on button "Copy code" at bounding box center [485, 322] width 93 height 32
click at [560, 503] on textarea at bounding box center [679, 499] width 480 height 125
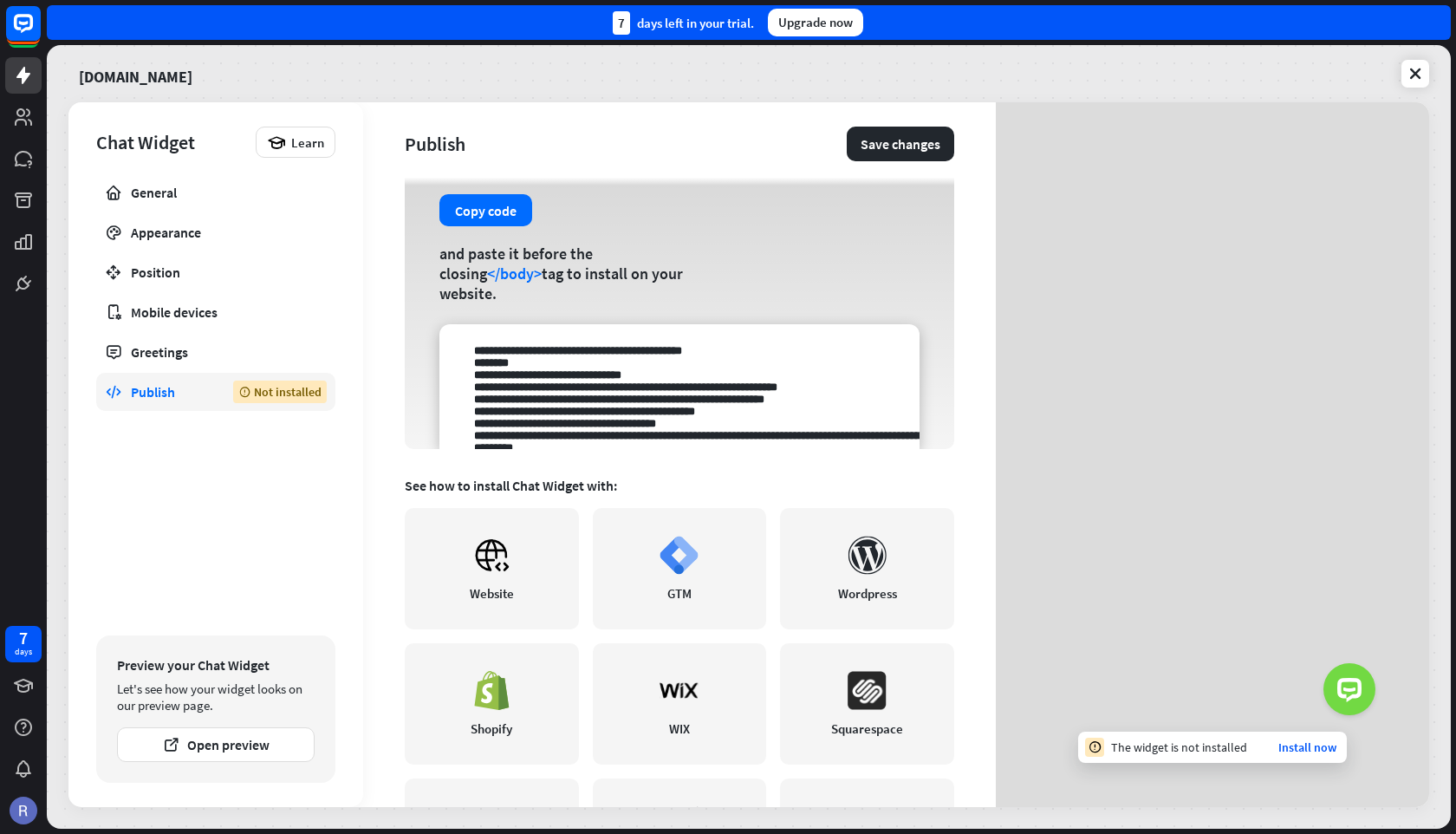
click at [598, 397] on textarea at bounding box center [679, 386] width 480 height 125
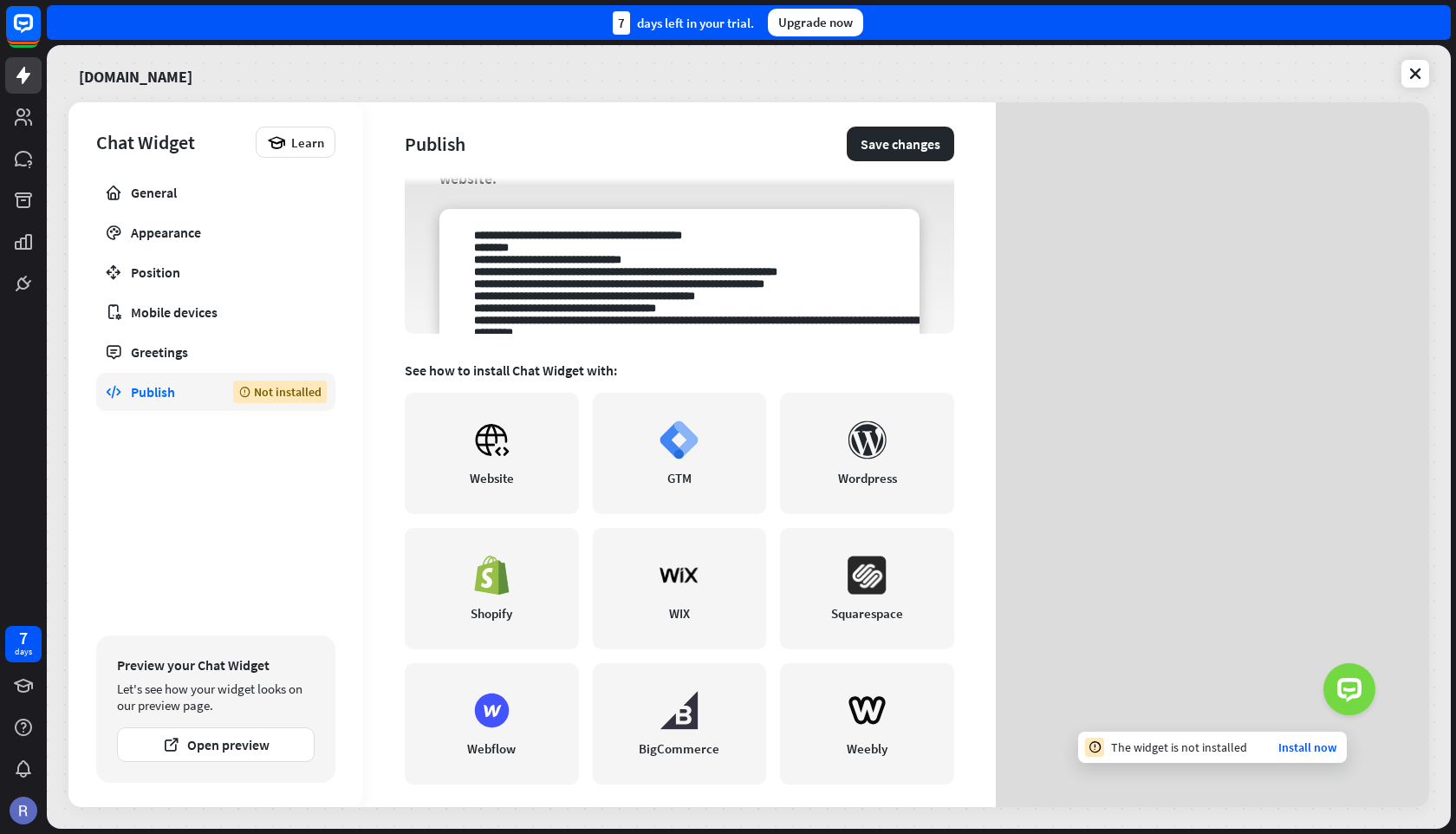
scroll to position [240, 0]
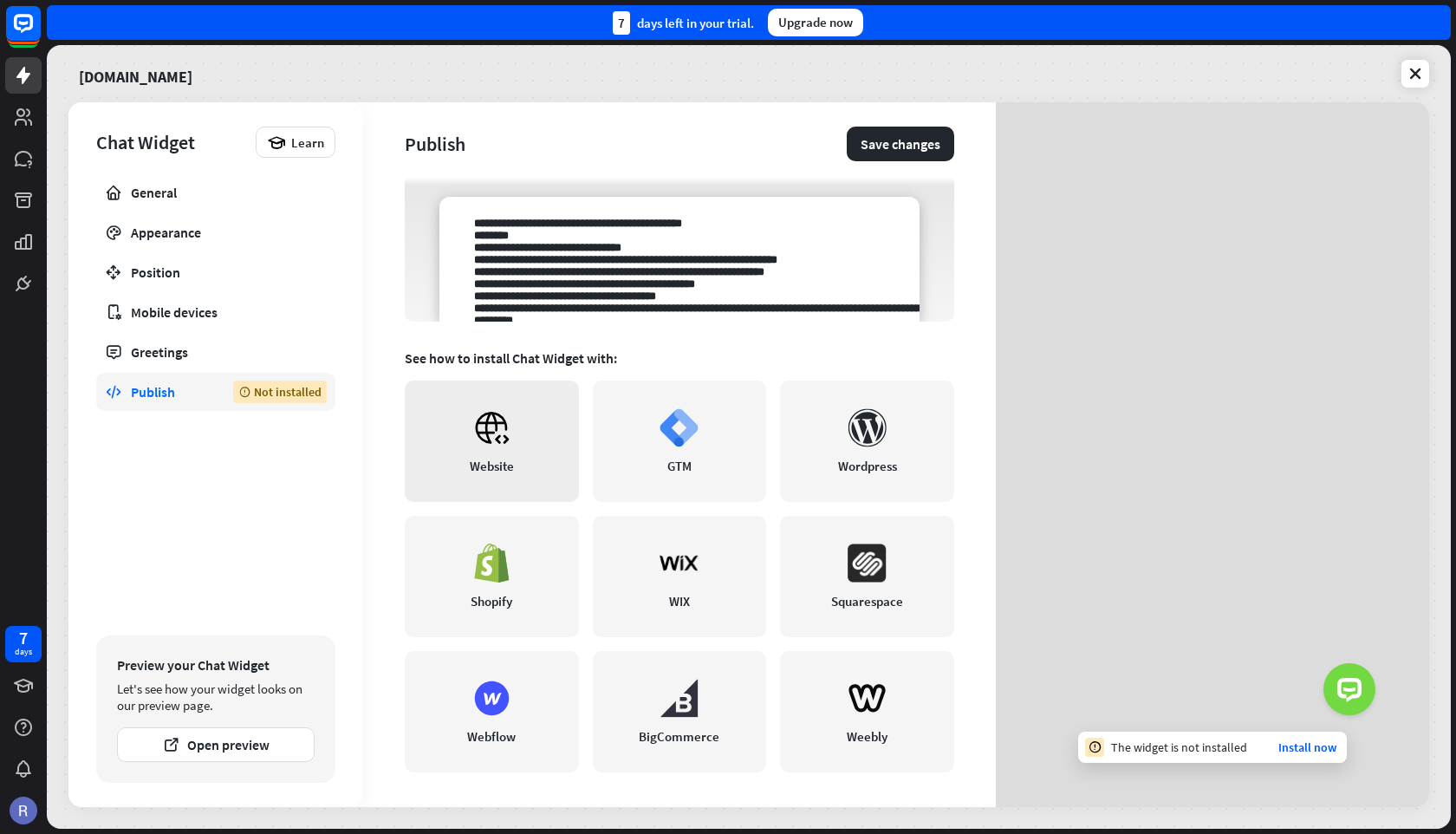
click at [505, 462] on div "Website" at bounding box center [492, 466] width 44 height 17
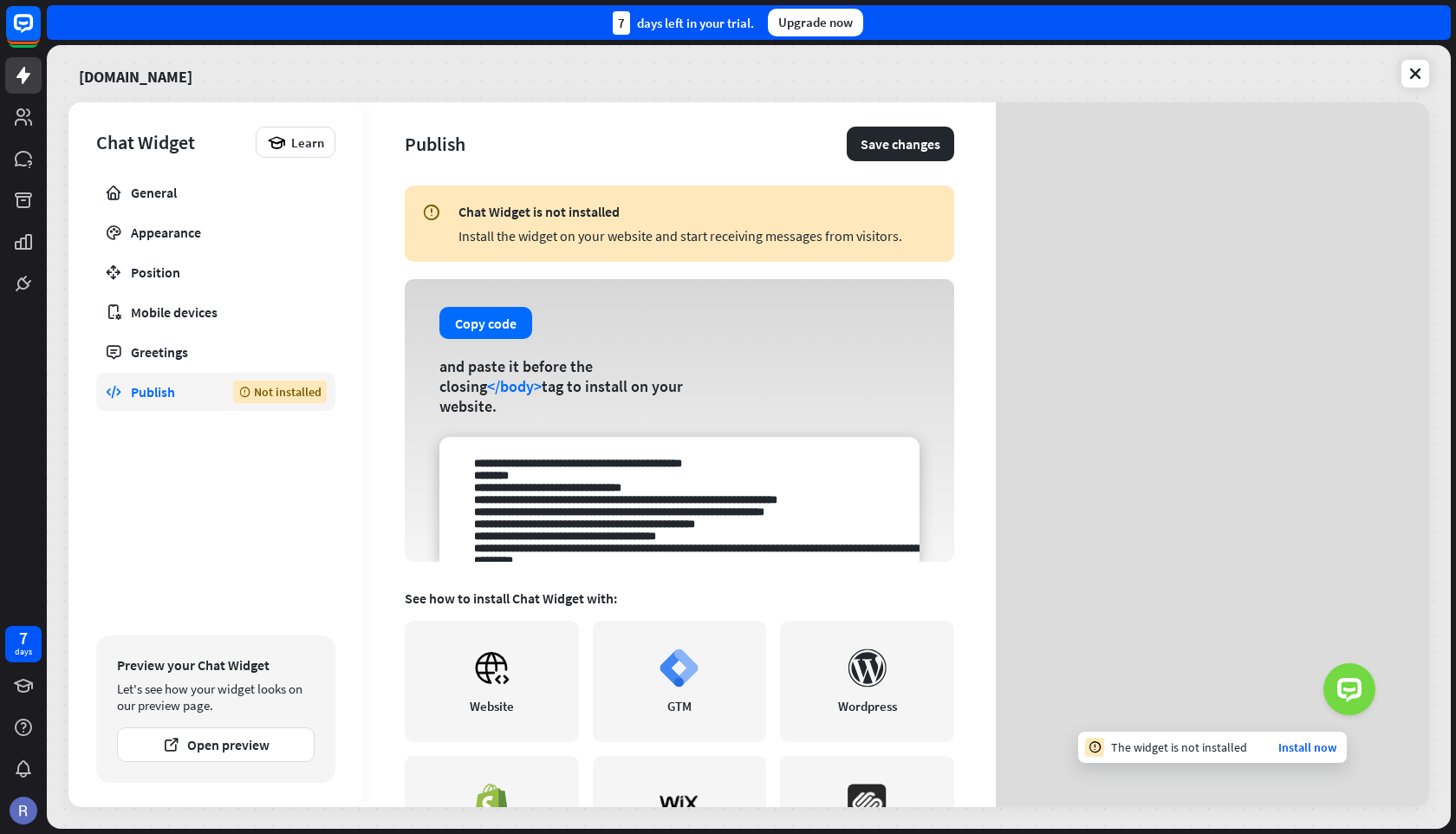
click at [487, 397] on span "</body>" at bounding box center [514, 386] width 55 height 20
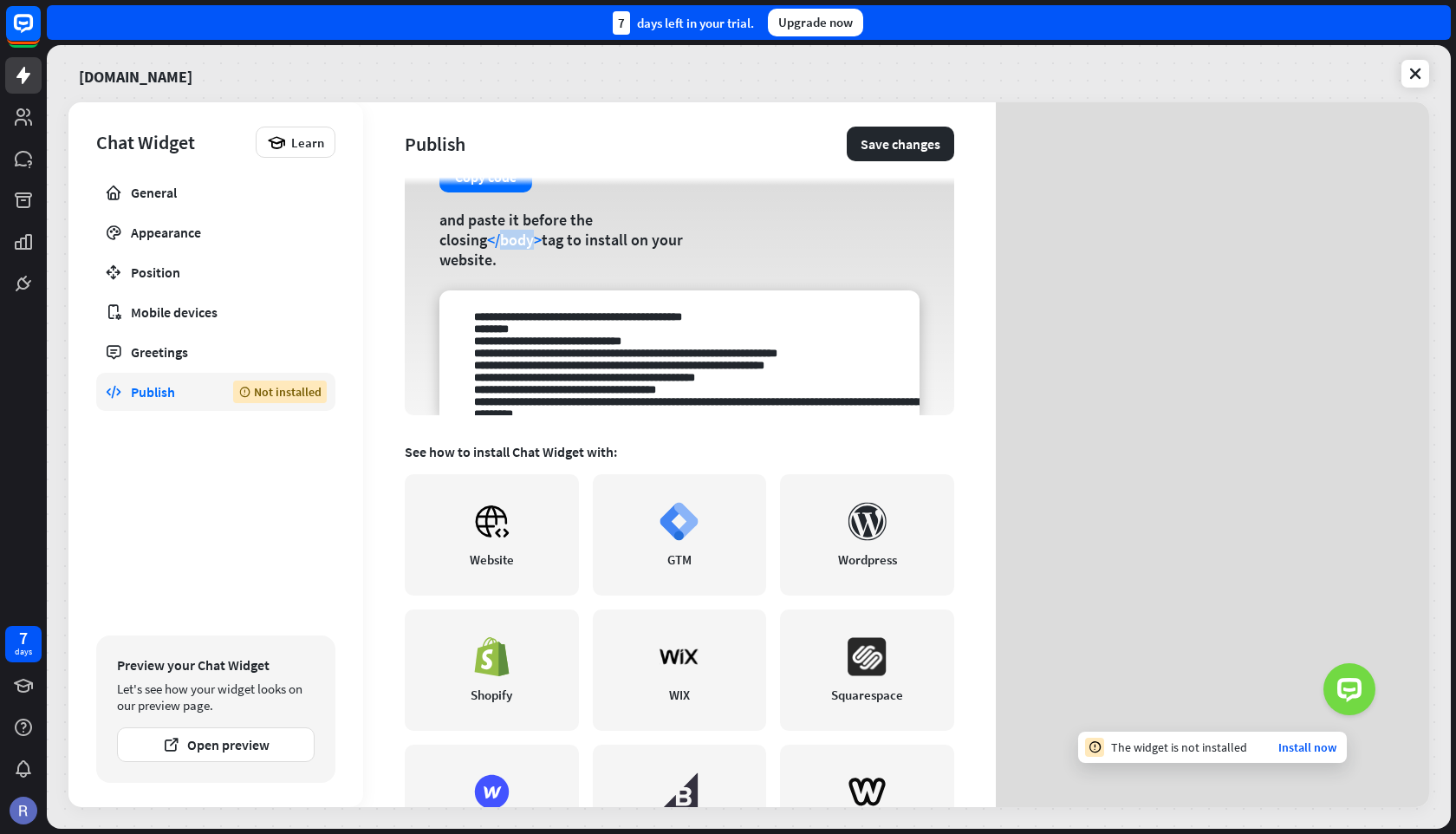
scroll to position [41, 0]
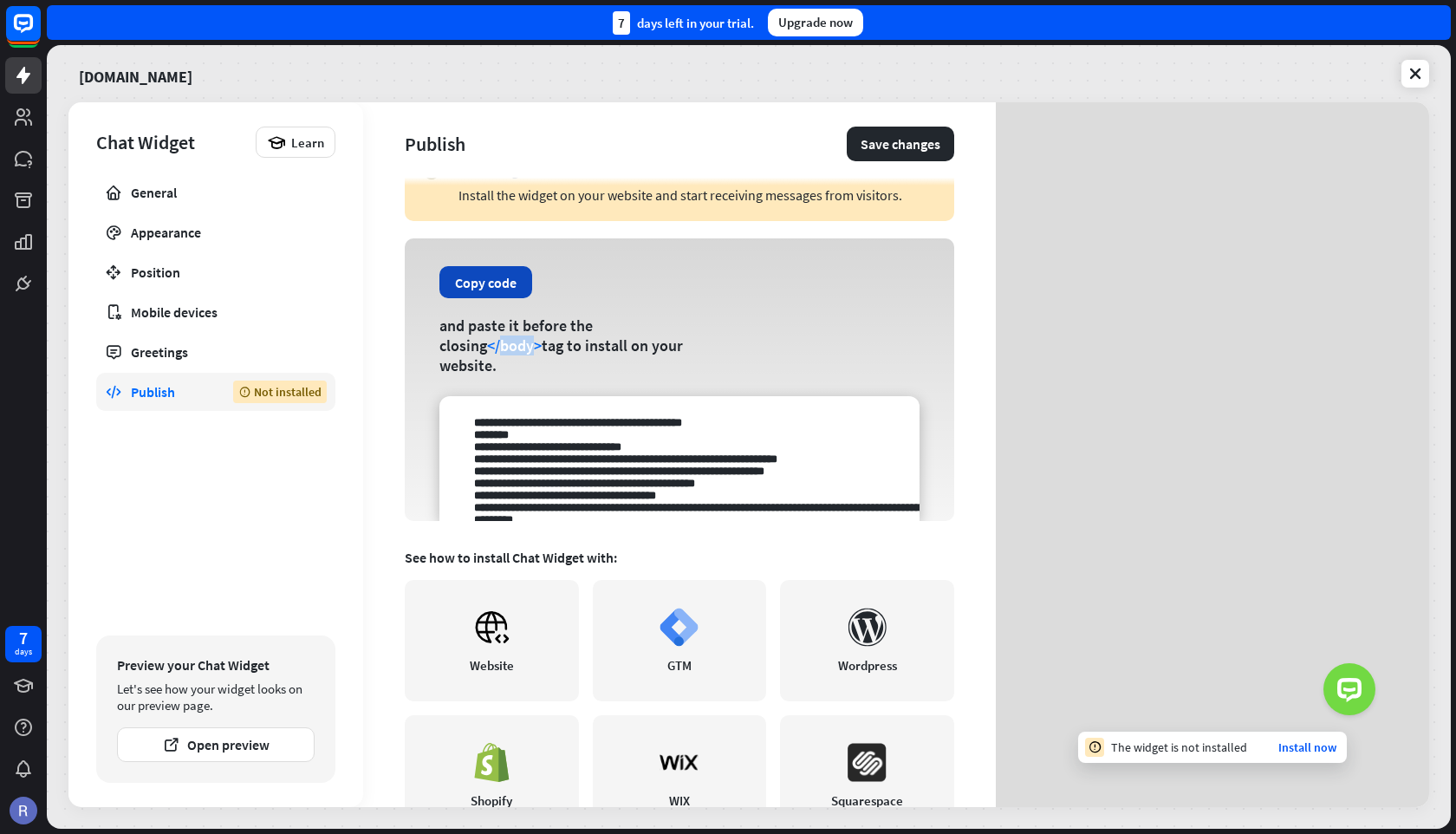
click at [493, 290] on button "Copy code" at bounding box center [485, 282] width 93 height 32
click at [629, 486] on textarea at bounding box center [679, 459] width 480 height 125
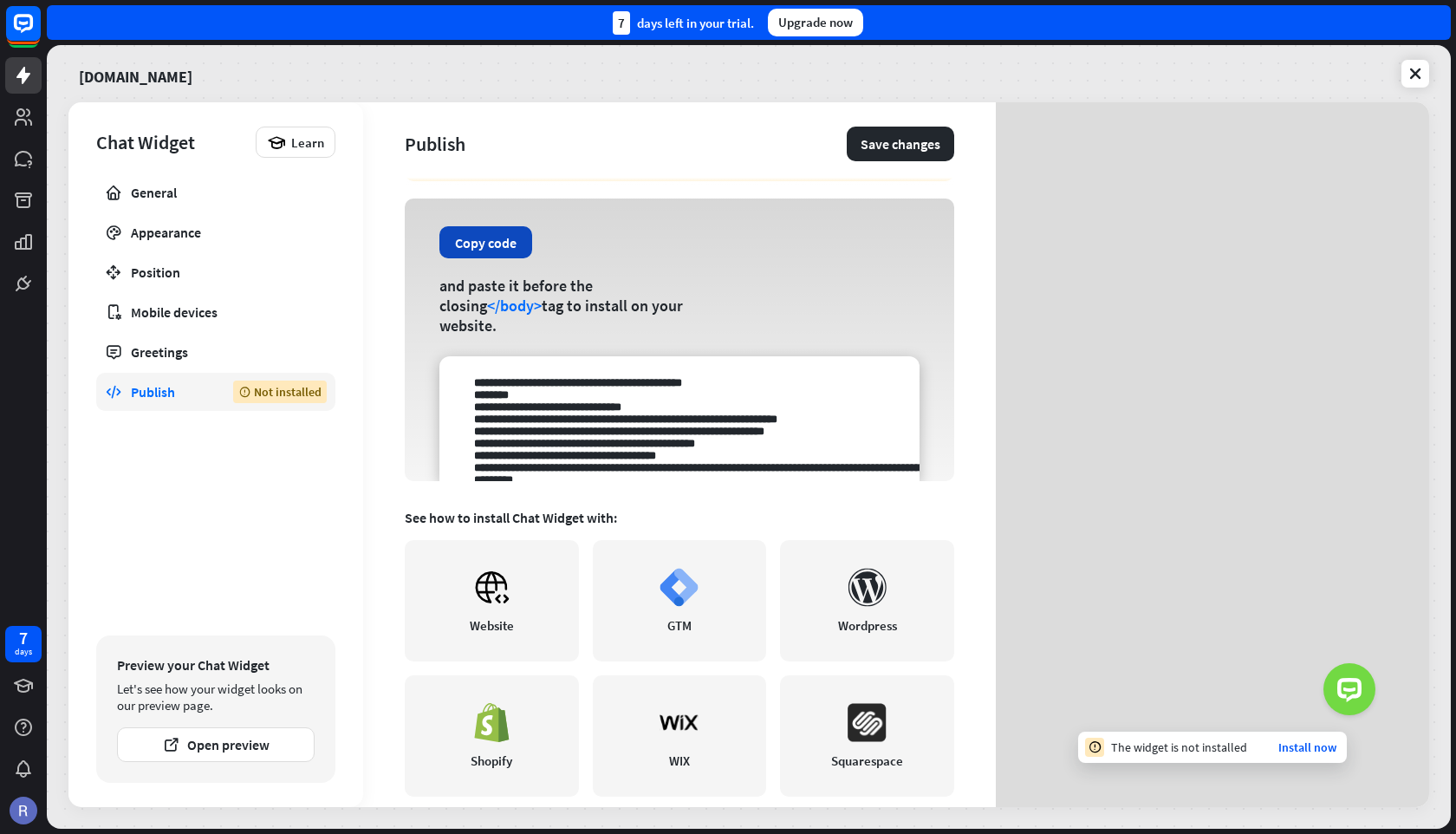
click at [494, 259] on button "Copy code" at bounding box center [485, 242] width 93 height 32
click at [705, 316] on div "Copy code and paste it before the closing </body> tag to install on your websit…" at bounding box center [679, 339] width 549 height 283
drag, startPoint x: 660, startPoint y: 422, endPoint x: 769, endPoint y: 432, distance: 109.5
click at [769, 432] on textarea at bounding box center [679, 419] width 480 height 125
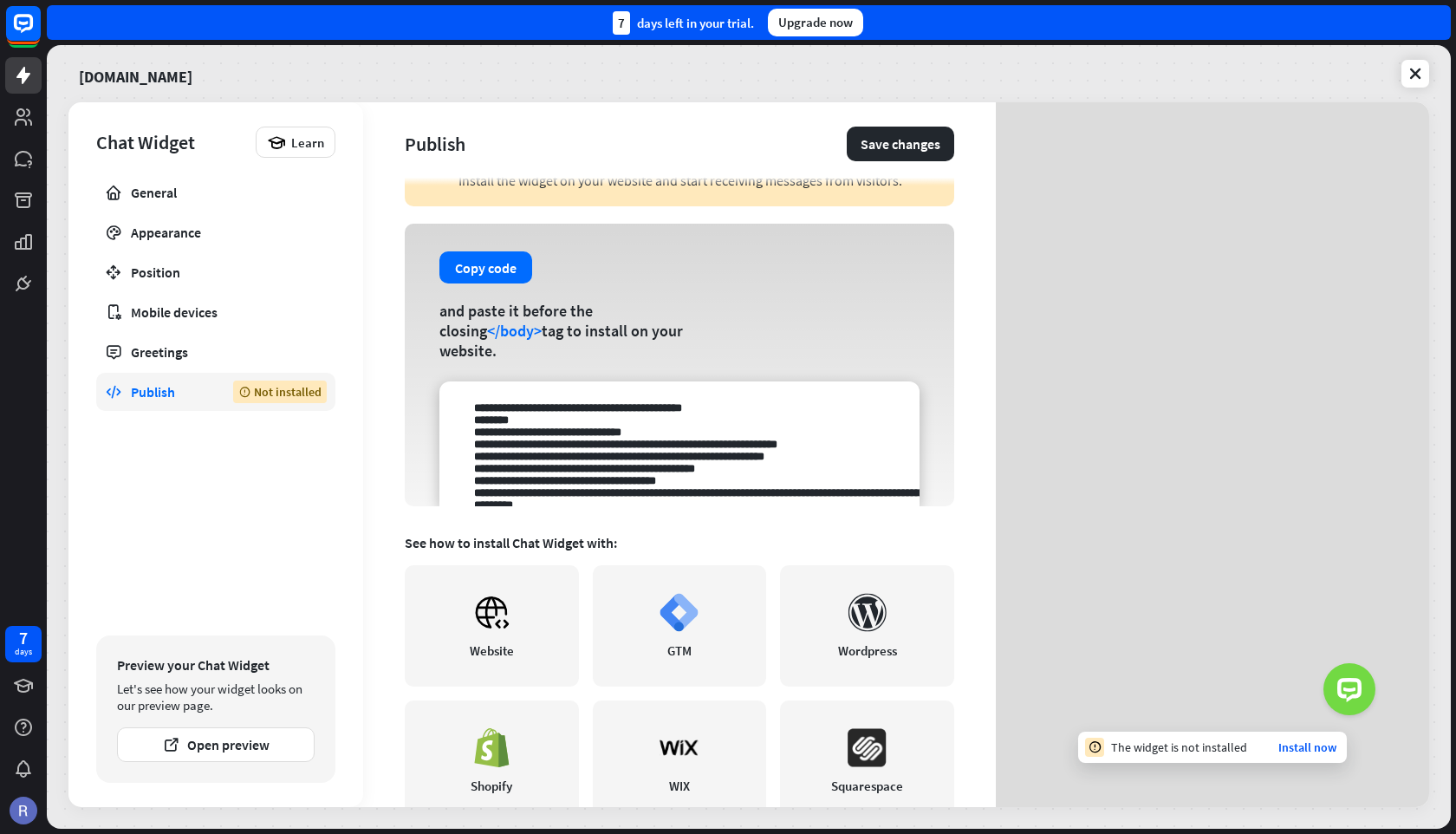
scroll to position [0, 0]
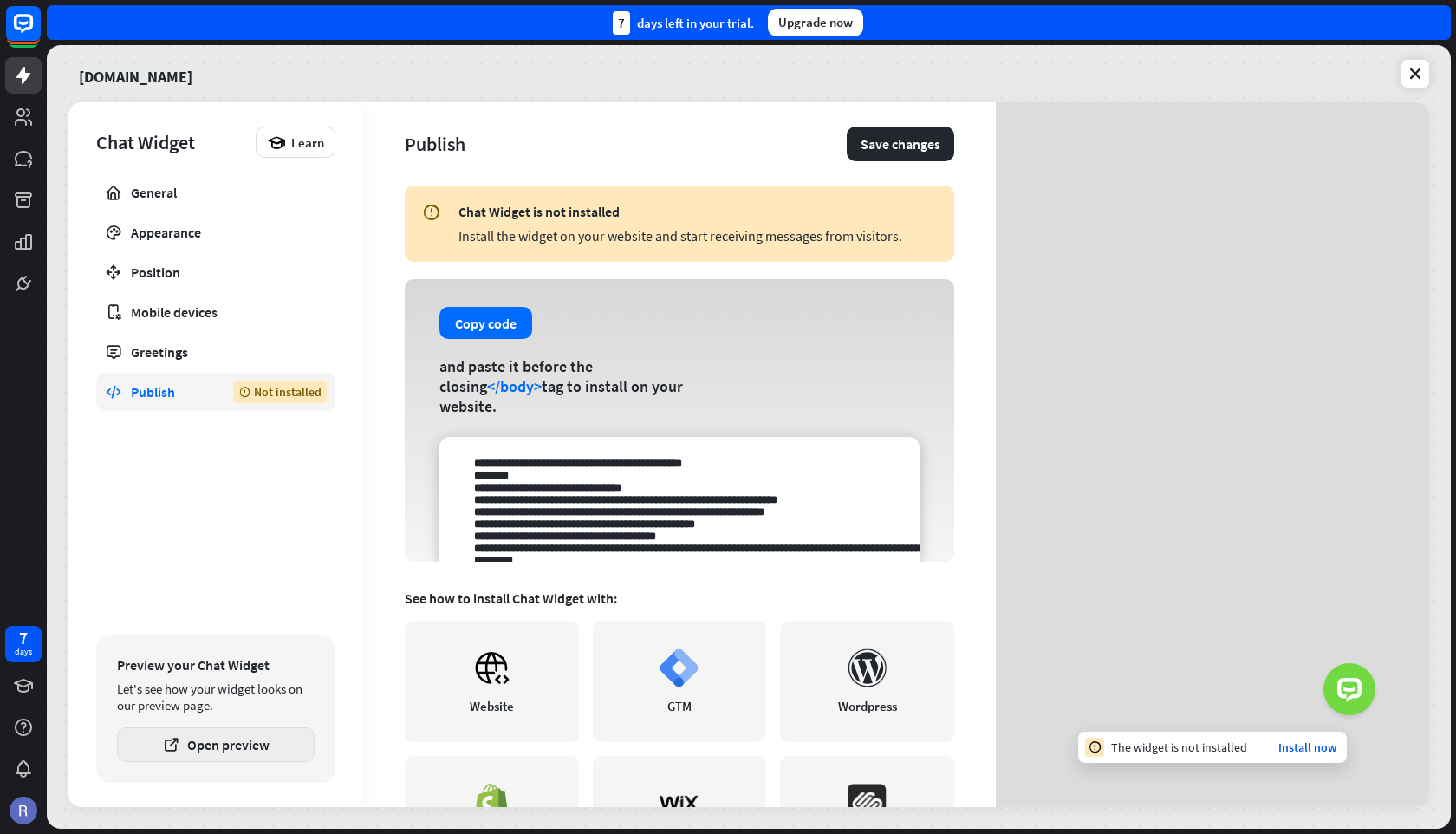
click at [262, 758] on button "Open preview" at bounding box center [215, 744] width 197 height 34
click at [237, 737] on button "Open preview" at bounding box center [215, 744] width 197 height 34
click at [182, 194] on div "General" at bounding box center [215, 192] width 169 height 18
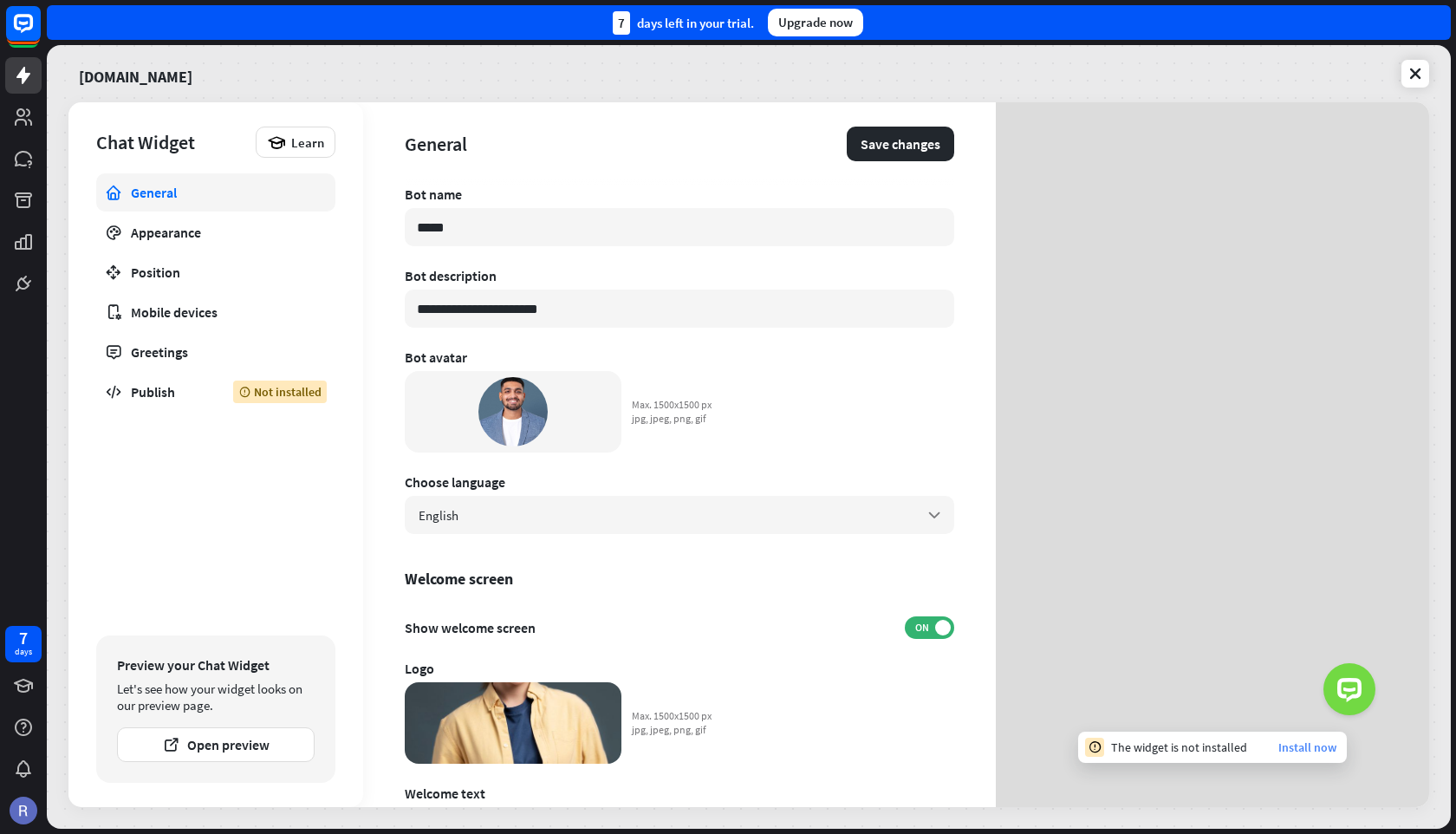
click at [1323, 747] on link "Install now" at bounding box center [1307, 747] width 58 height 16
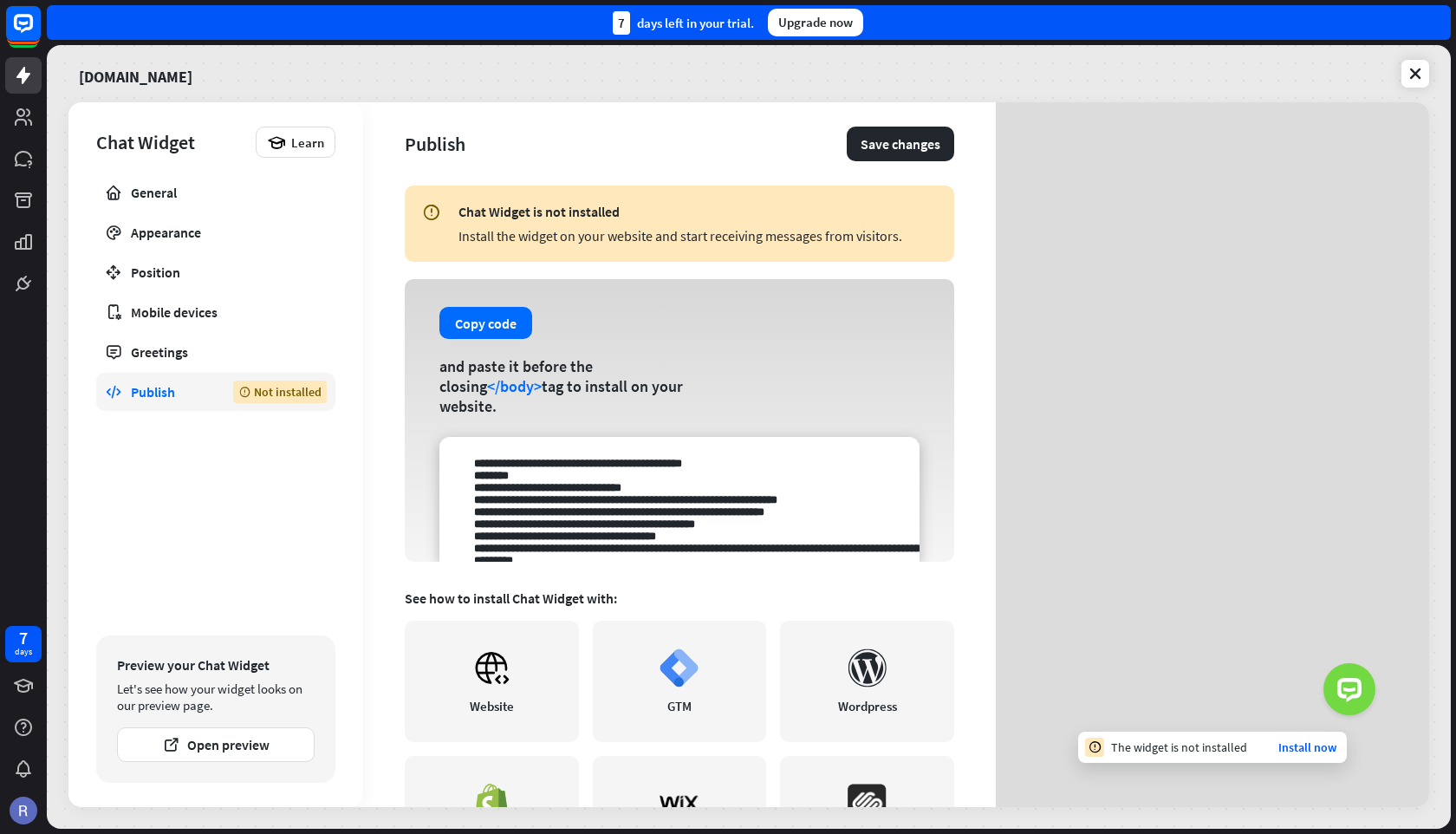
click at [1185, 752] on div "The widget is not installed" at bounding box center [1178, 747] width 136 height 16
